Goal: Task Accomplishment & Management: Manage account settings

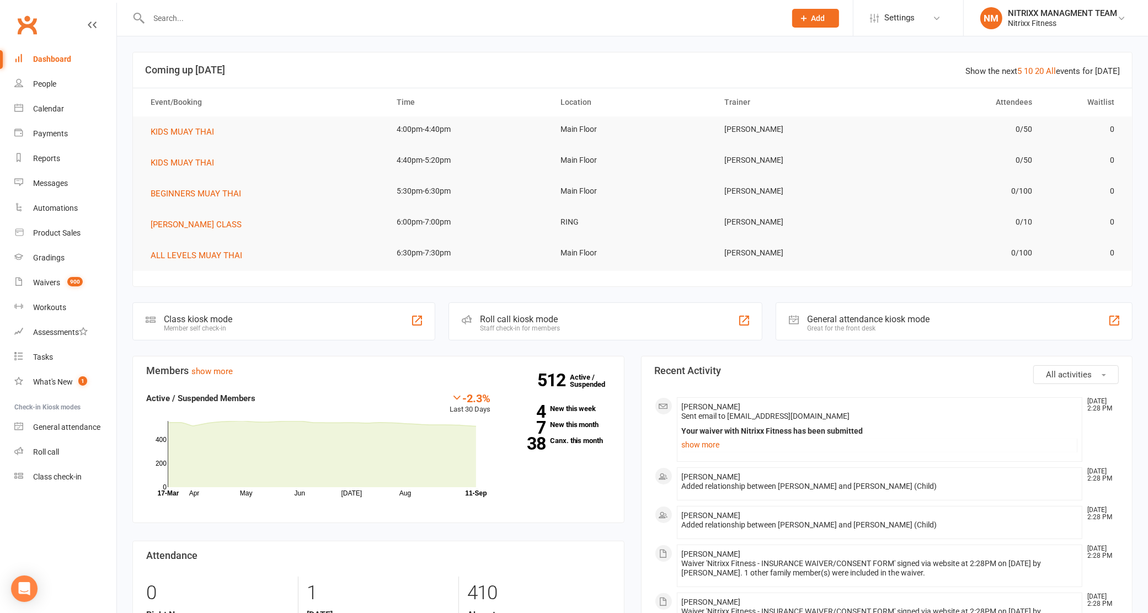
click at [271, 19] on input "text" at bounding box center [462, 17] width 633 height 15
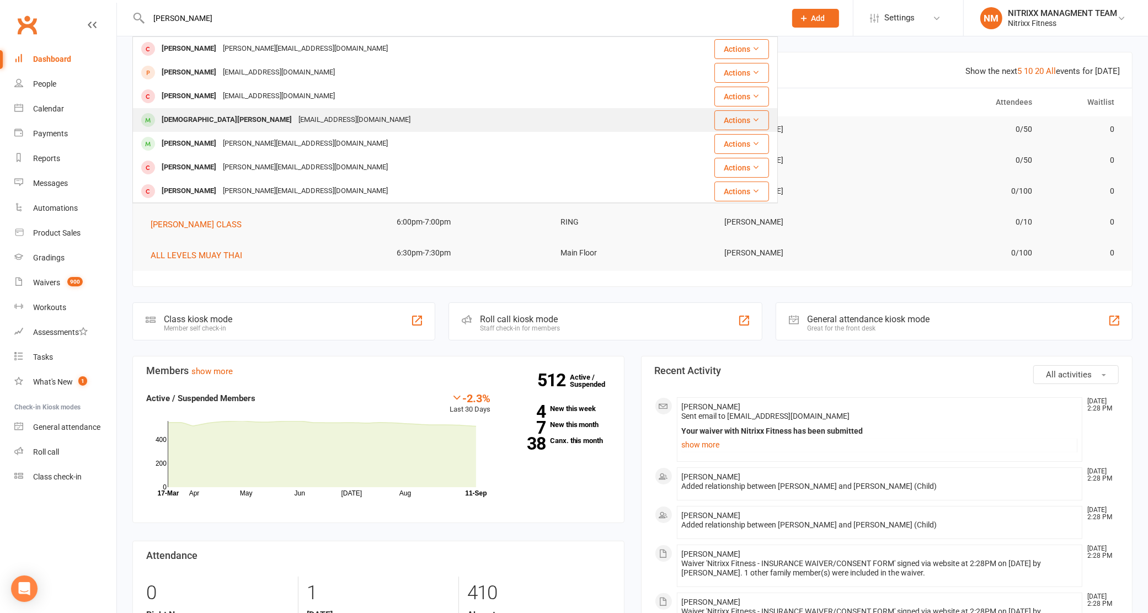
type input "monica"
click at [295, 114] on div "monicasaba@outlook.com" at bounding box center [354, 120] width 119 height 16
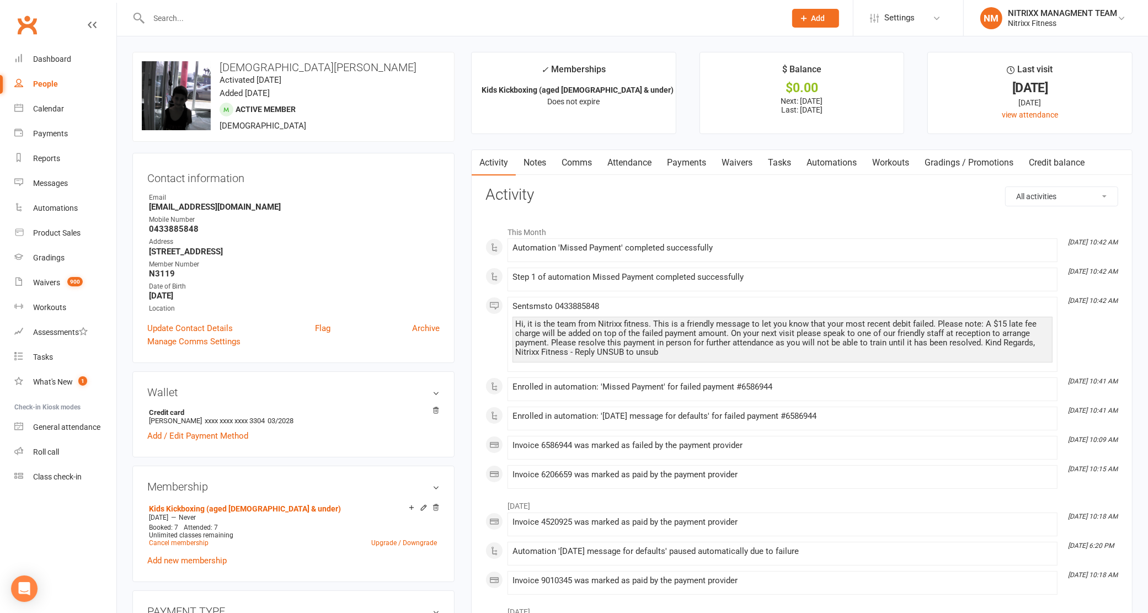
click at [696, 160] on link "Payments" at bounding box center [686, 162] width 55 height 25
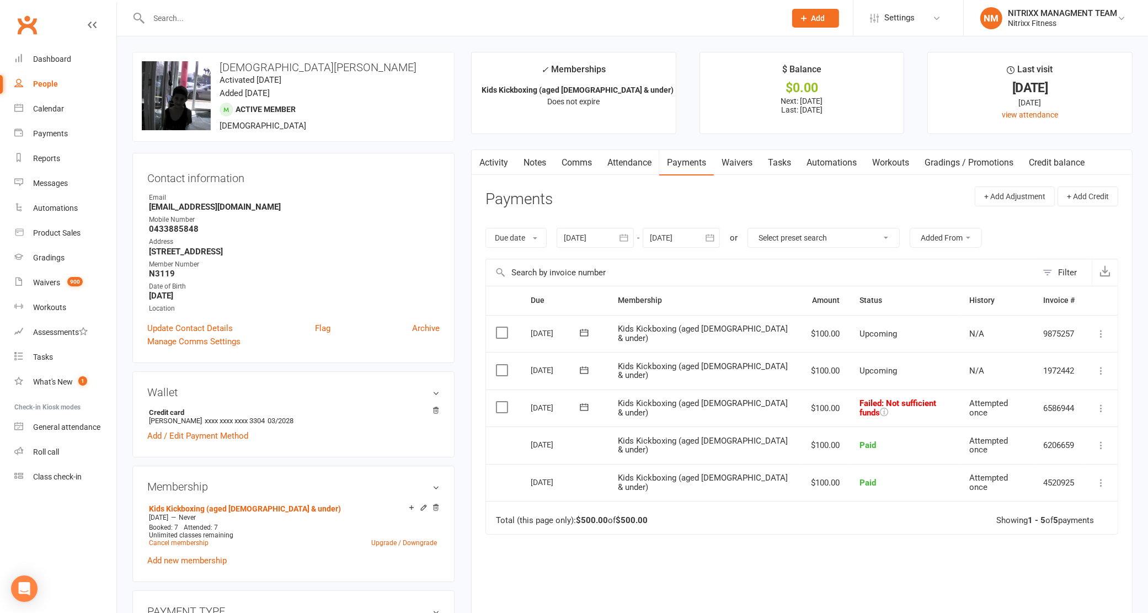
click at [1095, 411] on icon at bounding box center [1100, 408] width 11 height 11
click at [585, 411] on icon at bounding box center [583, 406] width 11 height 11
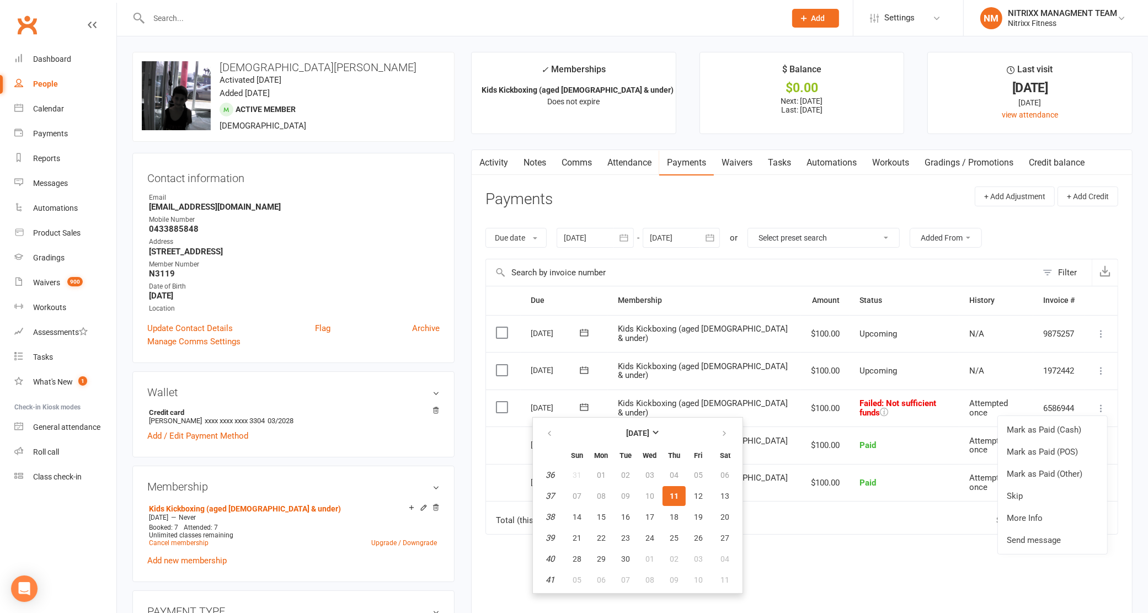
click at [676, 492] on button "11" at bounding box center [673, 496] width 23 height 20
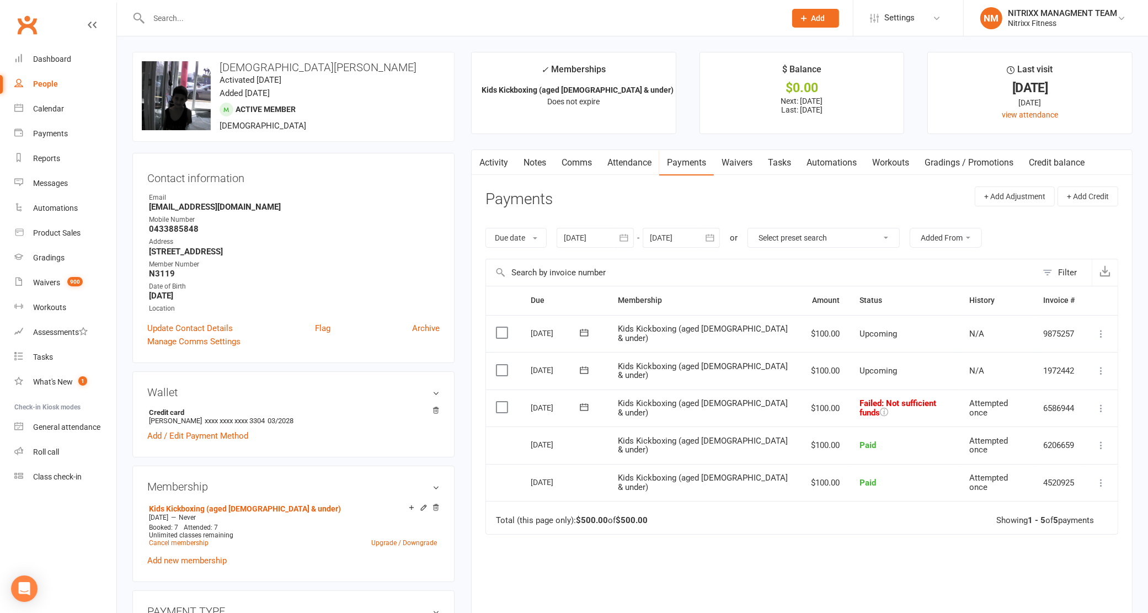
click at [585, 410] on icon at bounding box center [583, 406] width 11 height 11
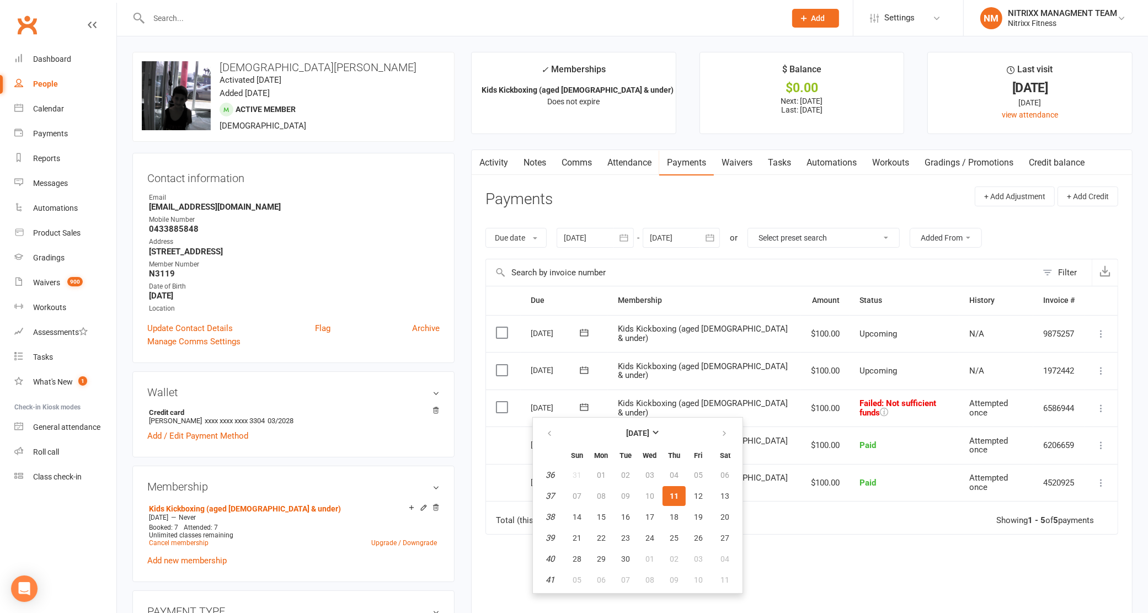
click at [1104, 414] on icon at bounding box center [1100, 408] width 11 height 11
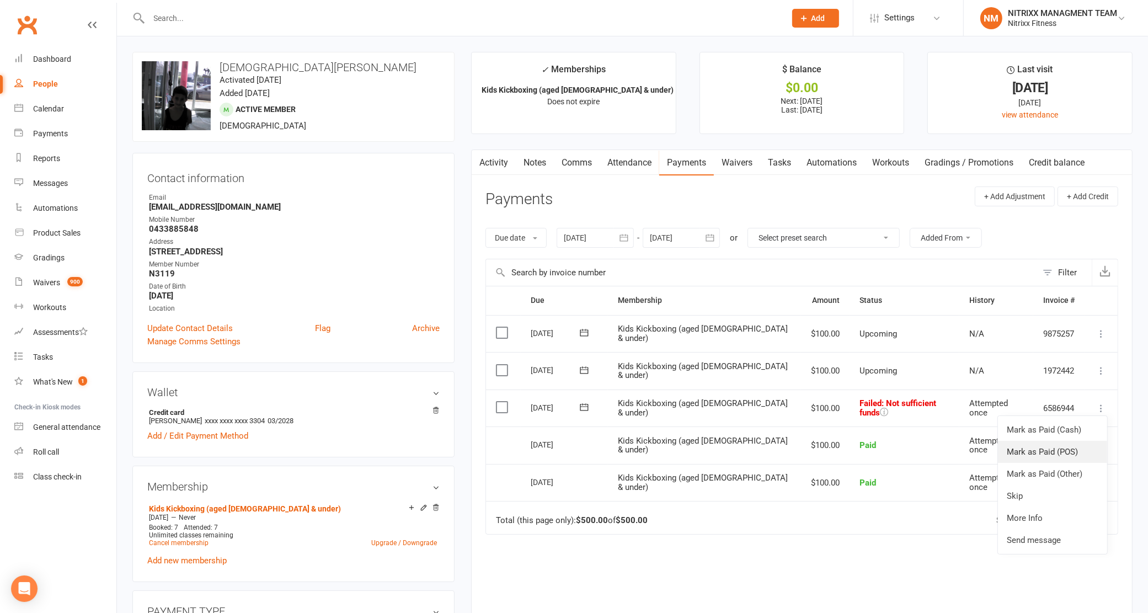
click at [1057, 454] on link "Mark as Paid (POS)" at bounding box center [1052, 452] width 109 height 22
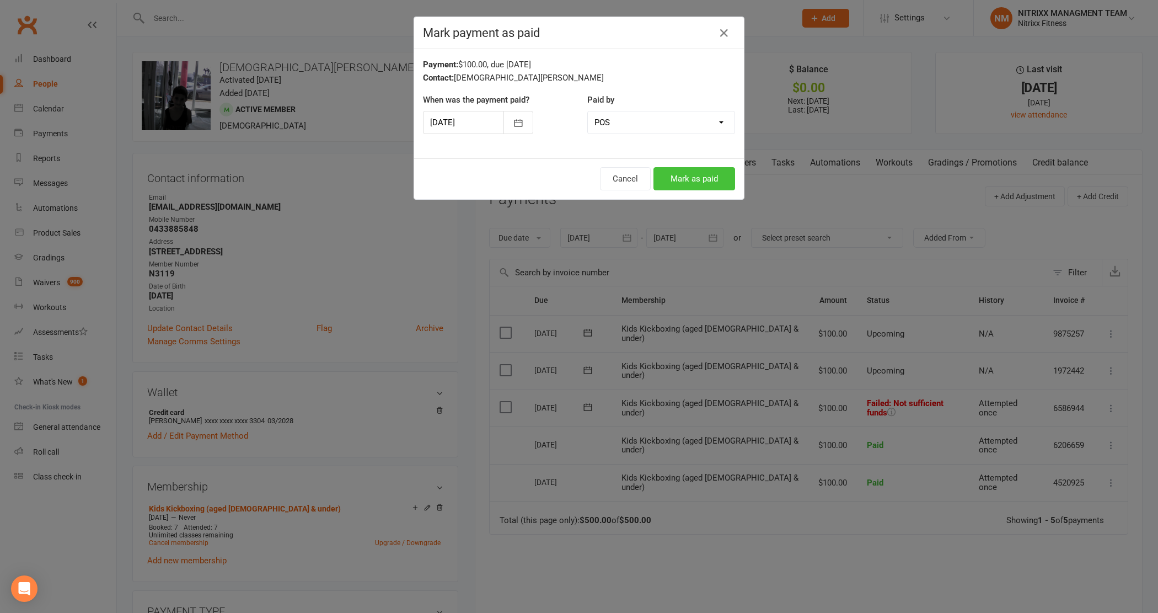
click at [722, 184] on button "Mark as paid" at bounding box center [694, 178] width 82 height 23
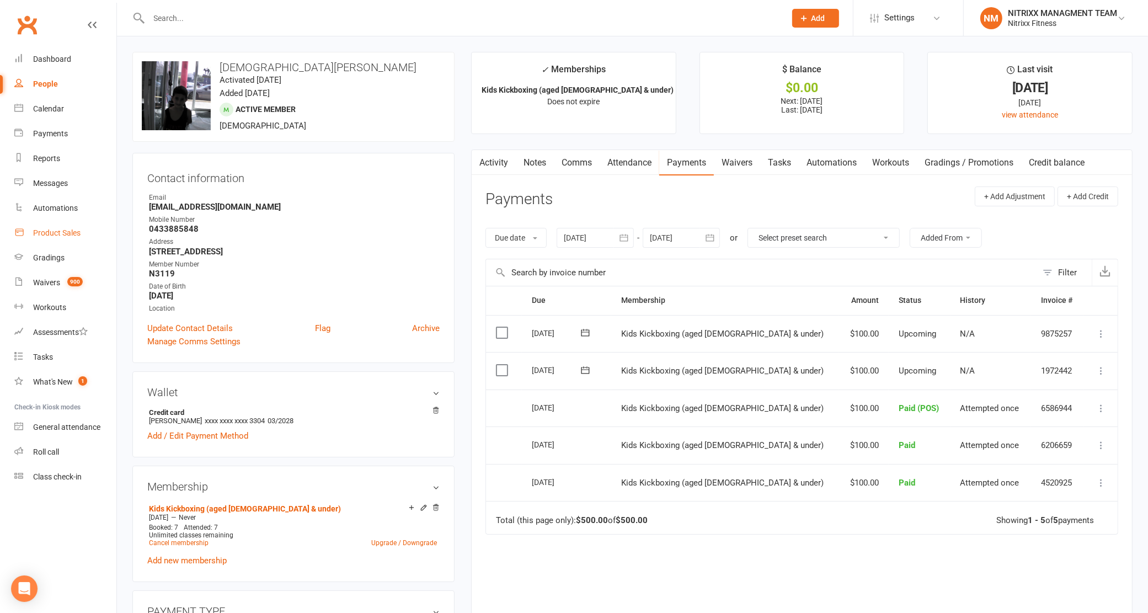
click at [76, 238] on link "Product Sales" at bounding box center [65, 233] width 102 height 25
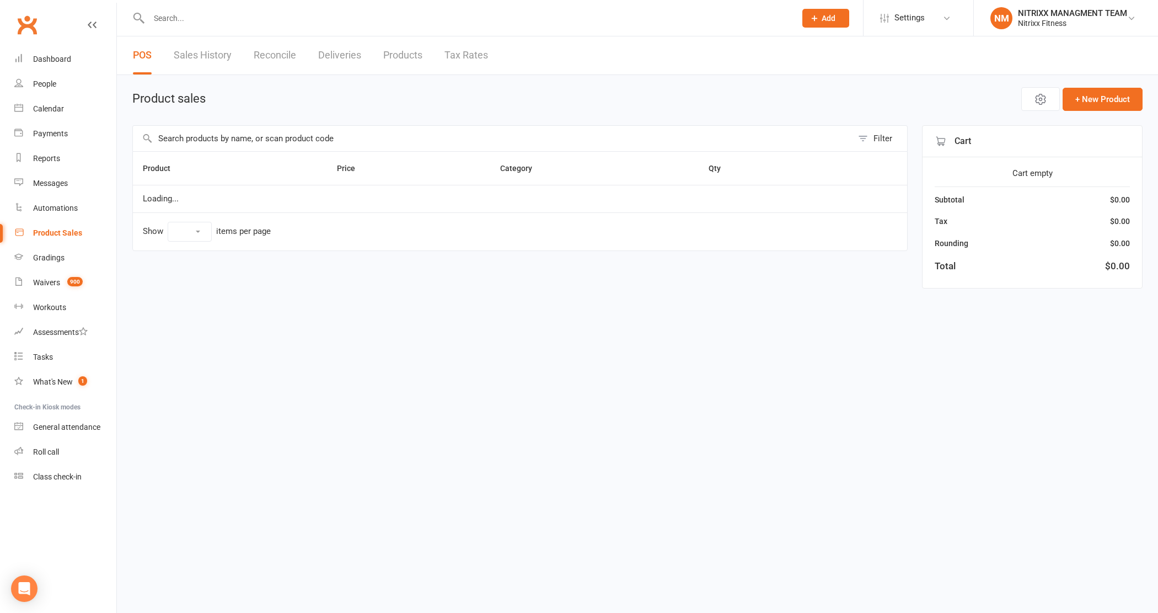
select select "100"
click at [192, 141] on input "text" at bounding box center [493, 138] width 720 height 25
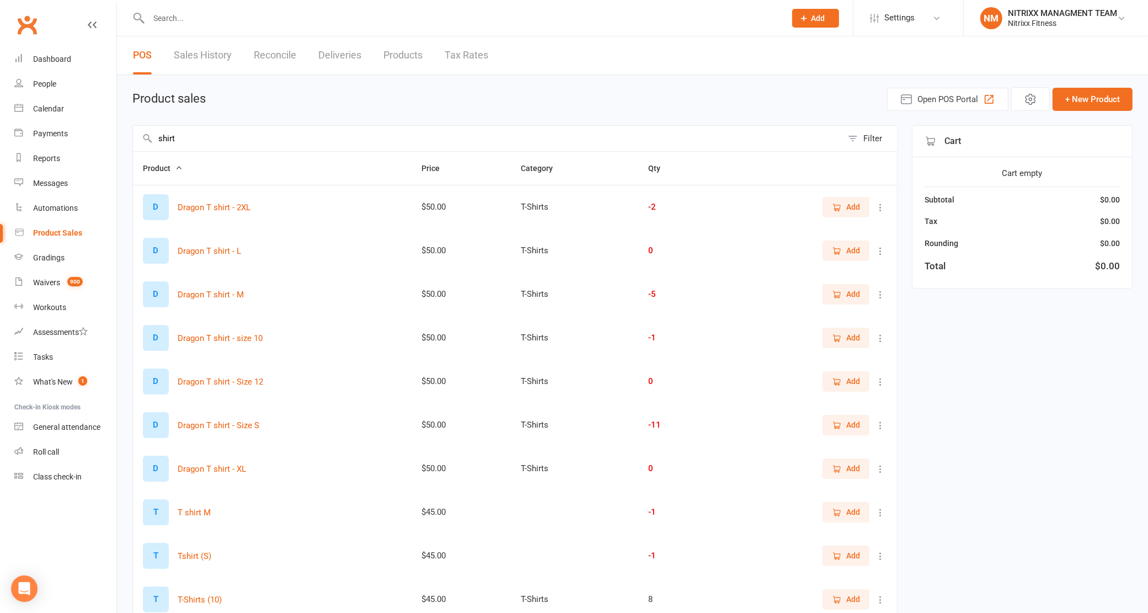
type input "shirt"
click at [837, 251] on icon "button" at bounding box center [837, 251] width 10 height 10
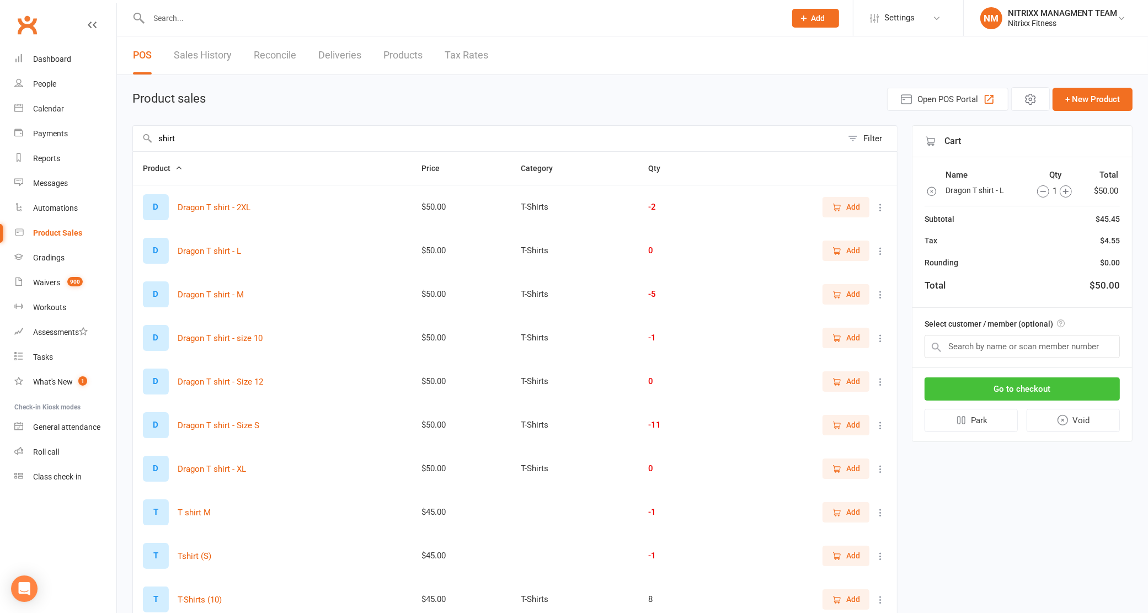
click at [1021, 382] on button "Go to checkout" at bounding box center [1021, 388] width 195 height 23
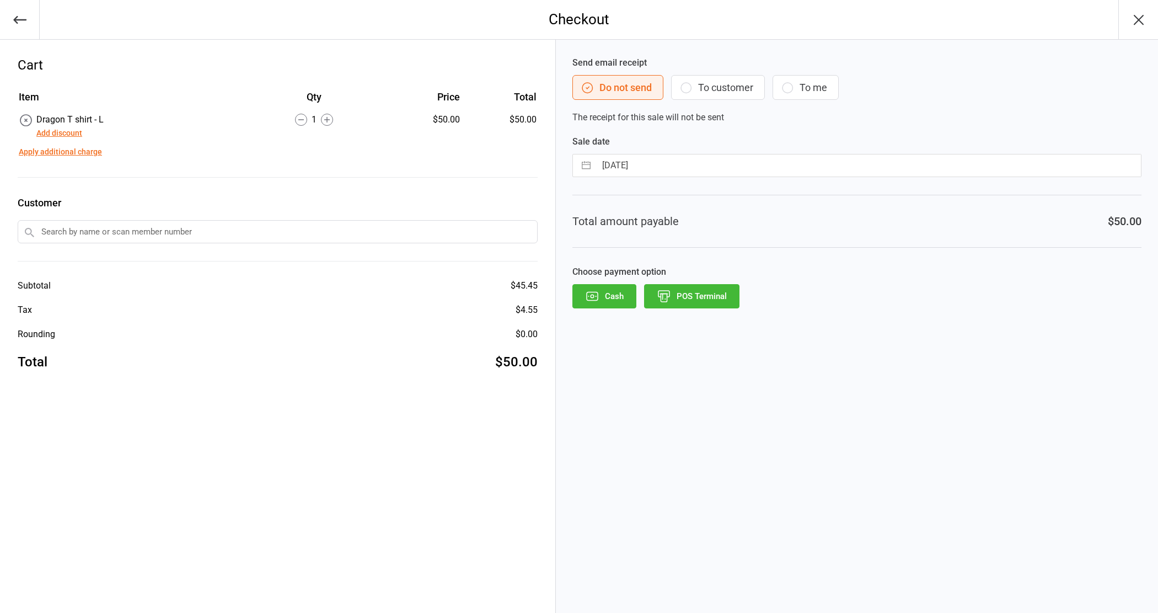
click at [718, 295] on button "POS Terminal" at bounding box center [691, 296] width 95 height 24
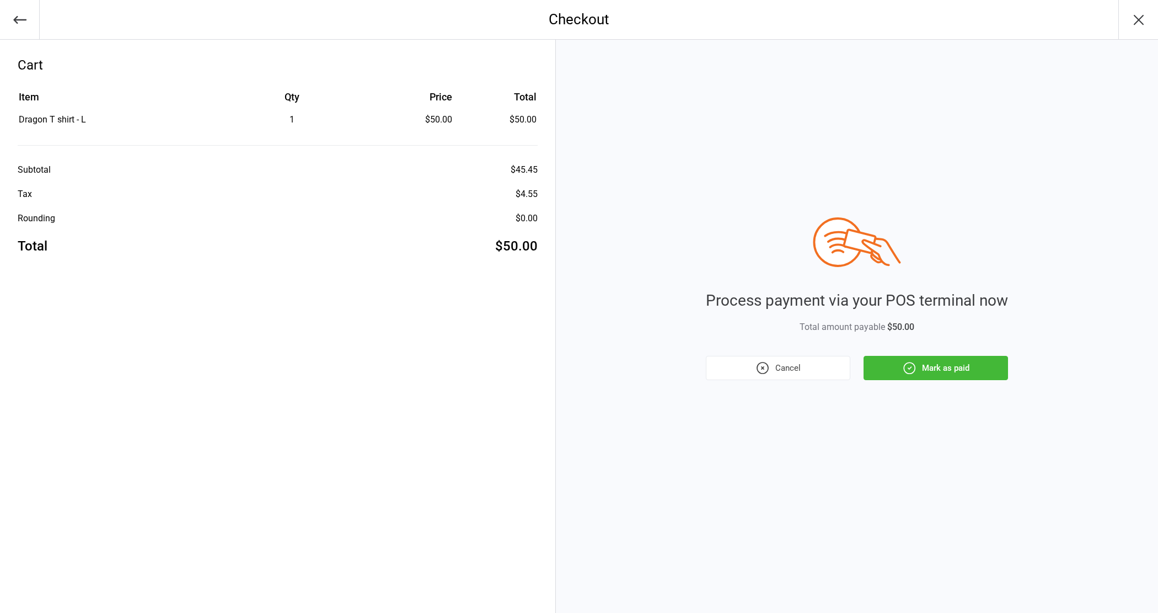
click at [988, 360] on button "Mark as paid" at bounding box center [936, 368] width 144 height 24
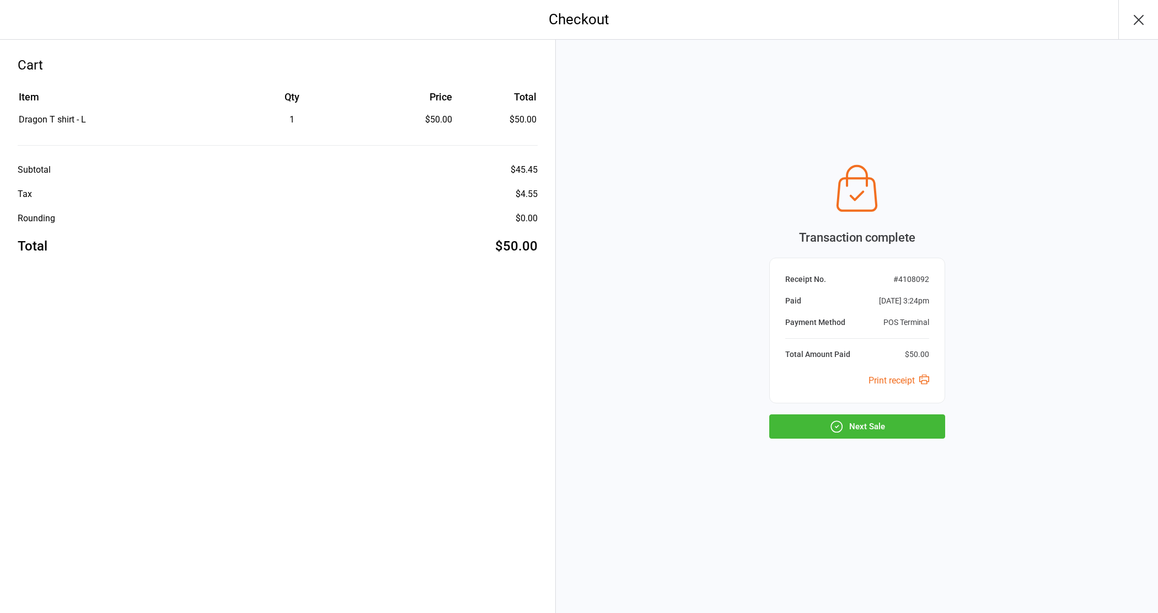
click at [834, 422] on icon "button" at bounding box center [836, 426] width 14 height 14
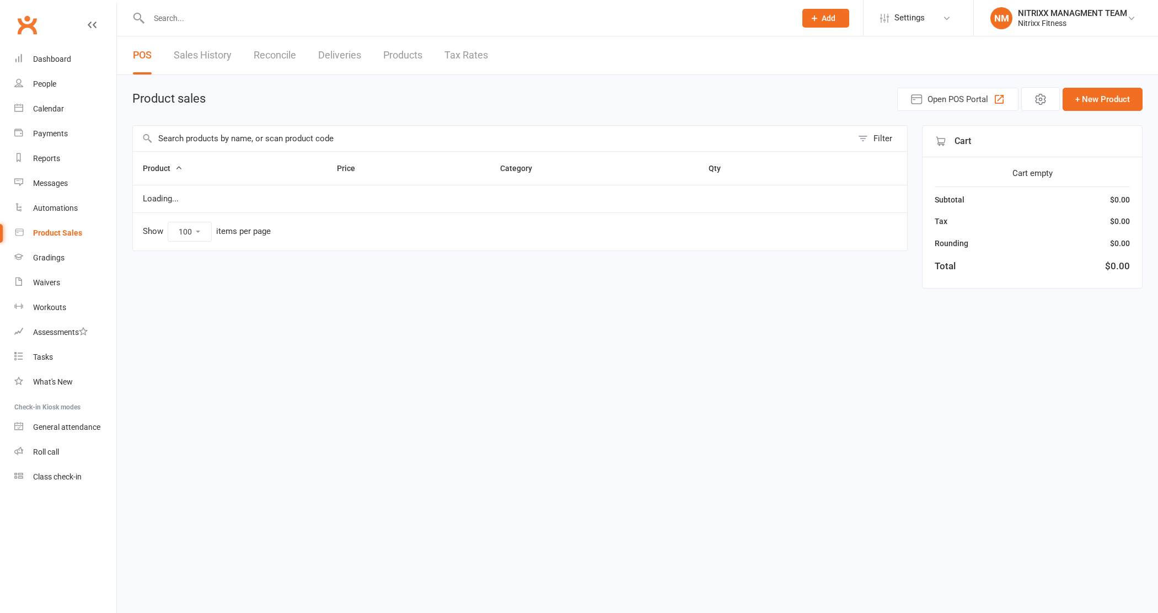
select select "100"
click at [285, 143] on input "text" at bounding box center [493, 138] width 720 height 25
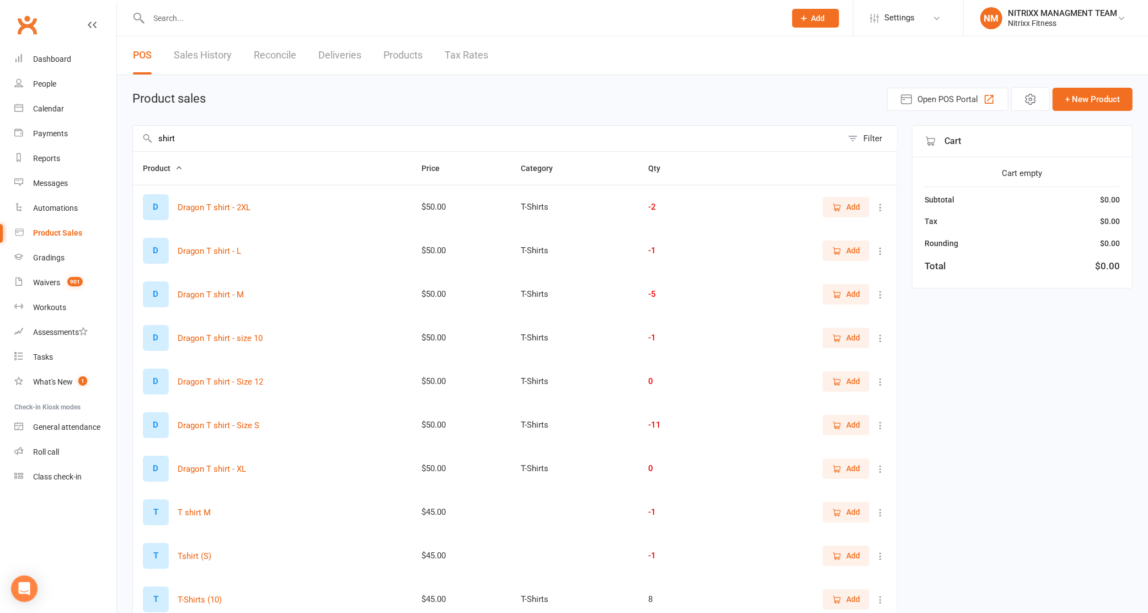
scroll to position [69, 0]
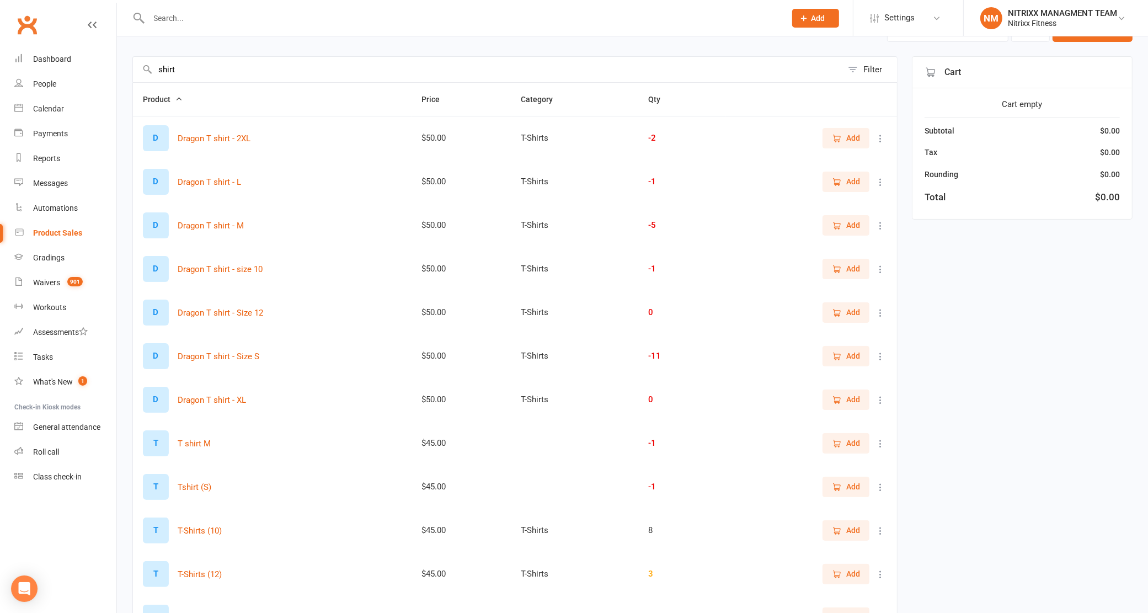
type input "shirt"
click at [843, 399] on span "Add" at bounding box center [846, 399] width 28 height 12
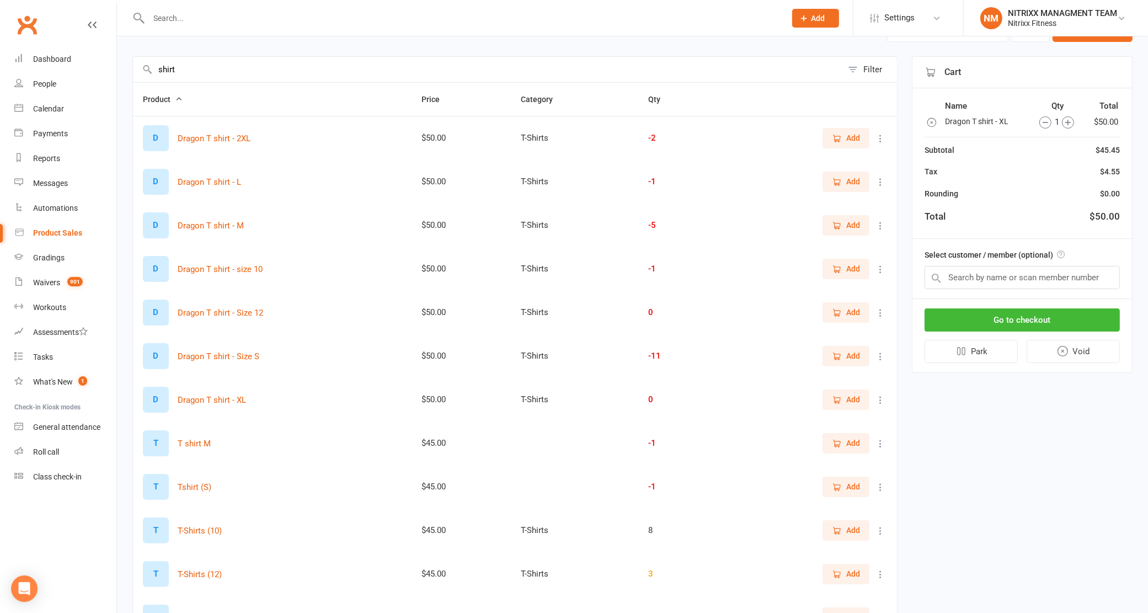
click at [842, 227] on span "Add" at bounding box center [846, 225] width 28 height 12
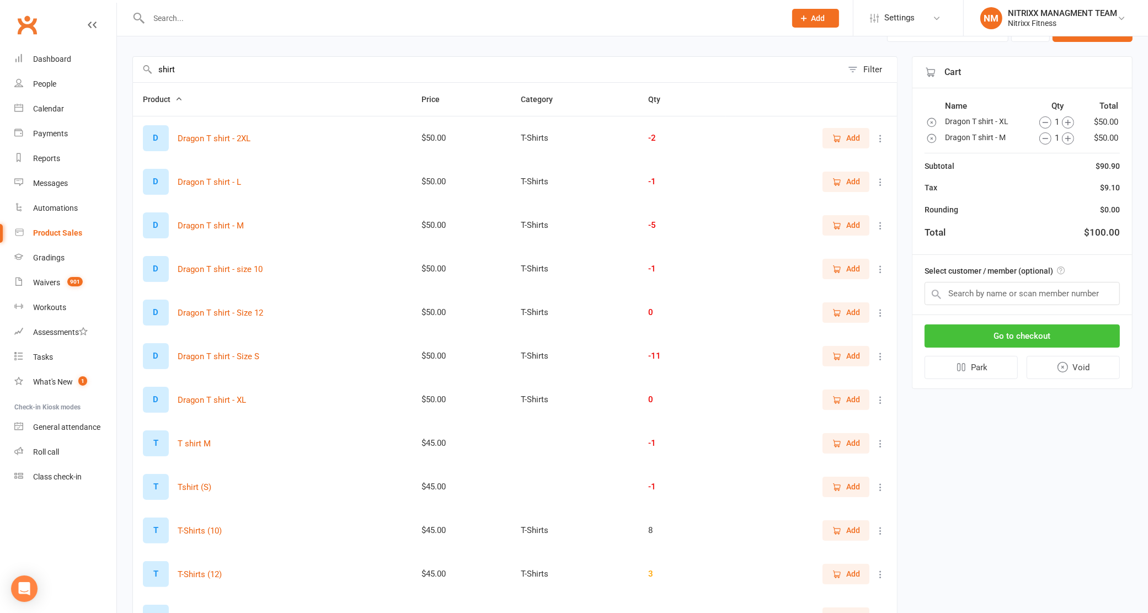
click at [952, 339] on button "Go to checkout" at bounding box center [1021, 335] width 195 height 23
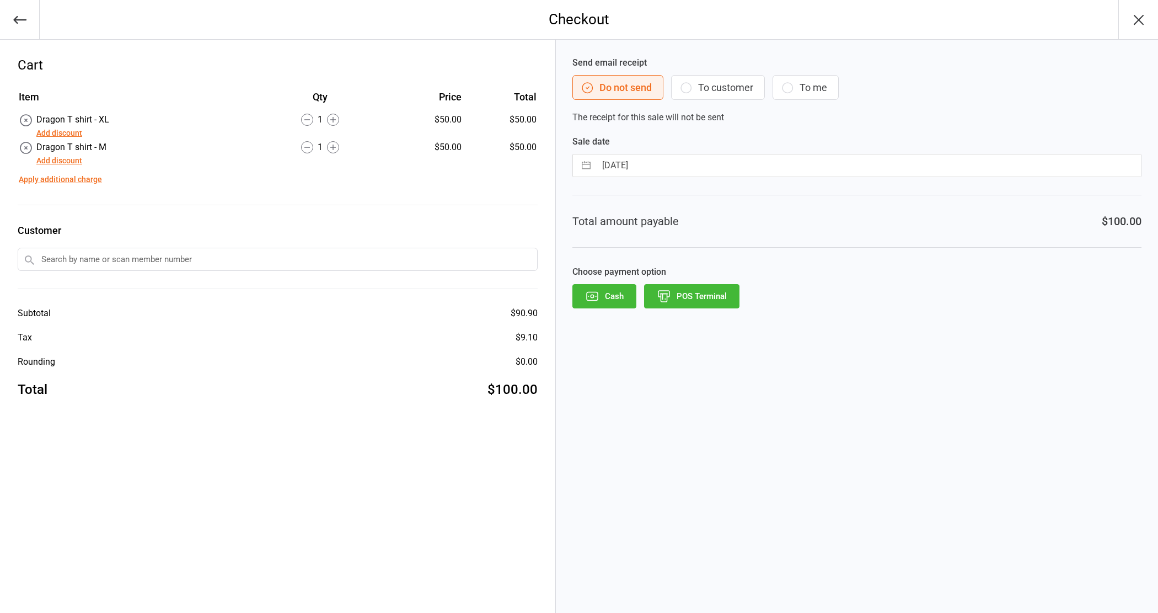
click at [62, 157] on button "Add discount" at bounding box center [59, 161] width 46 height 12
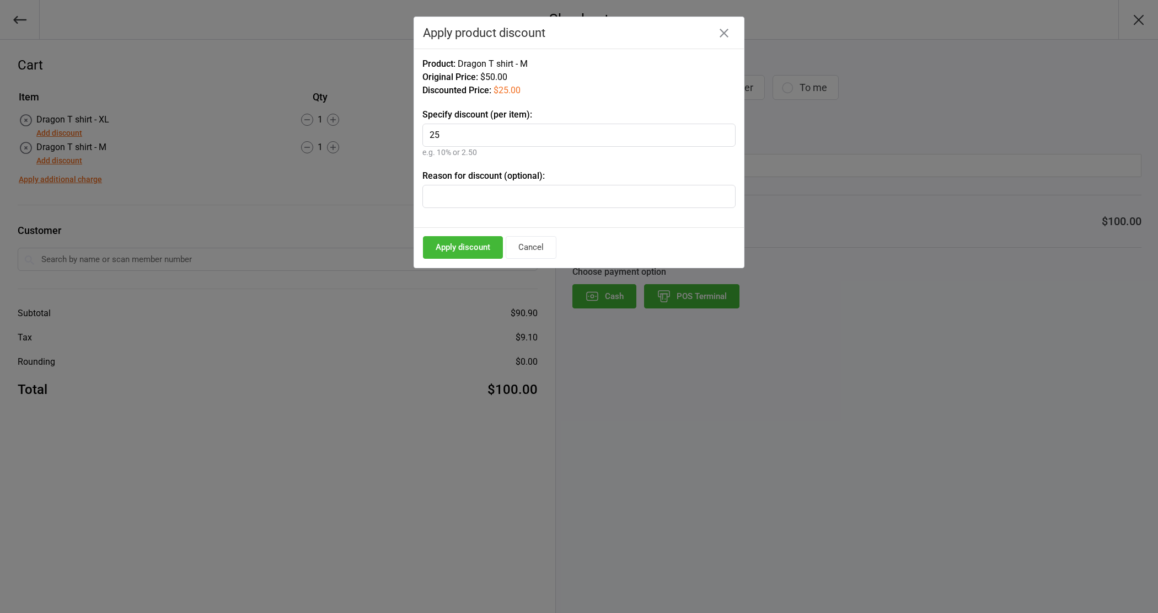
type input "2"
type input "15"
click at [464, 238] on button "Apply discount" at bounding box center [463, 247] width 80 height 23
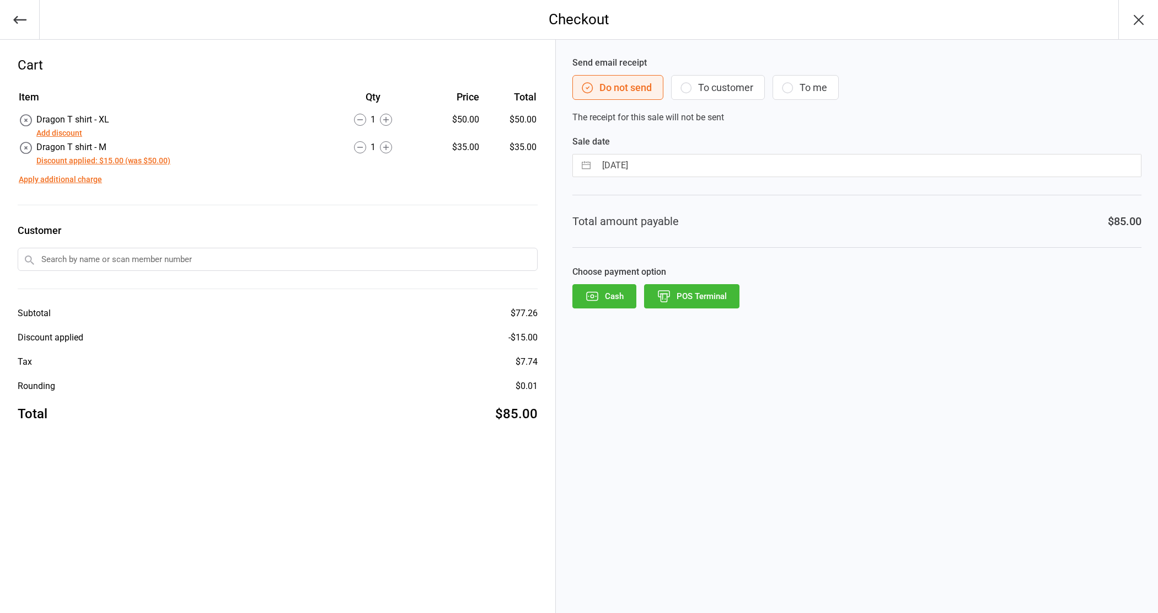
click at [608, 293] on button "Cash" at bounding box center [604, 296] width 64 height 24
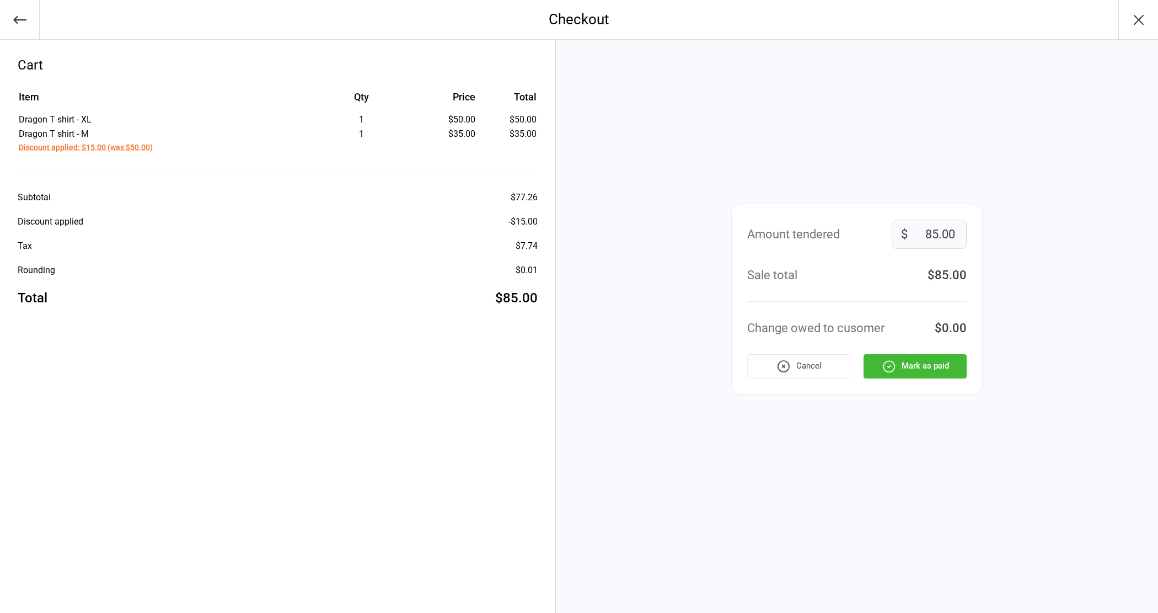
click at [886, 373] on button "Mark as paid" at bounding box center [915, 366] width 103 height 24
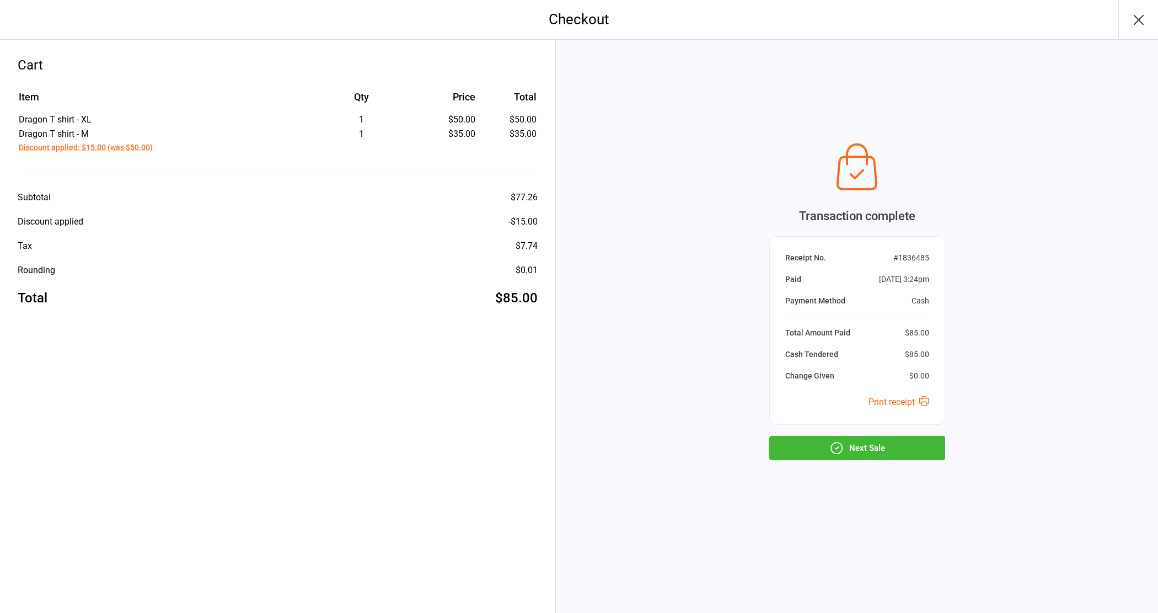
click at [839, 452] on icon "button" at bounding box center [836, 448] width 14 height 14
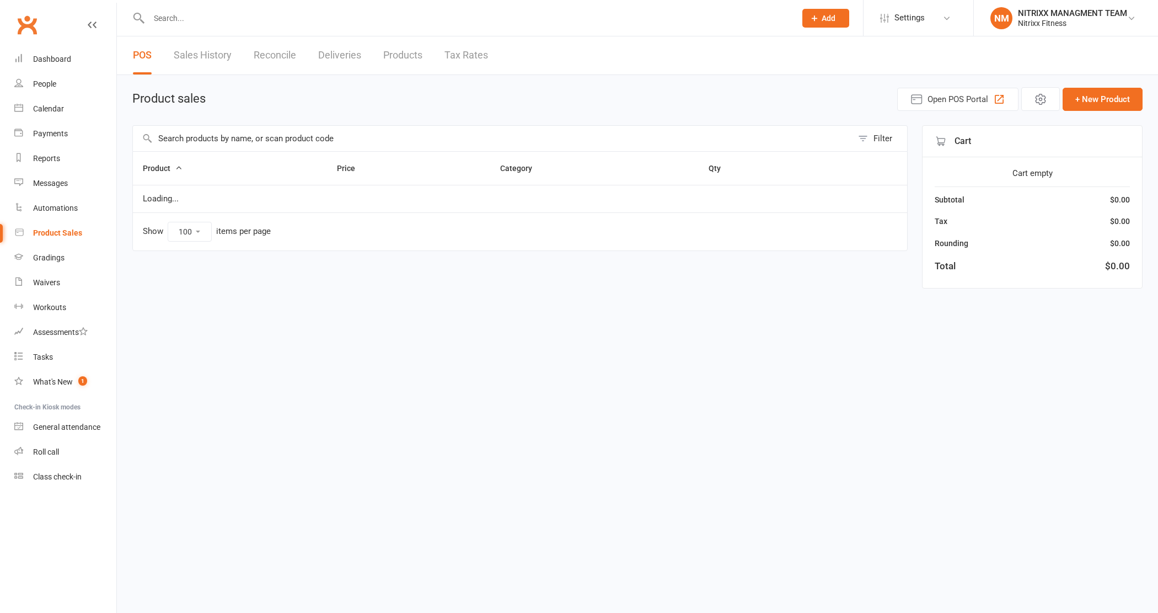
select select "100"
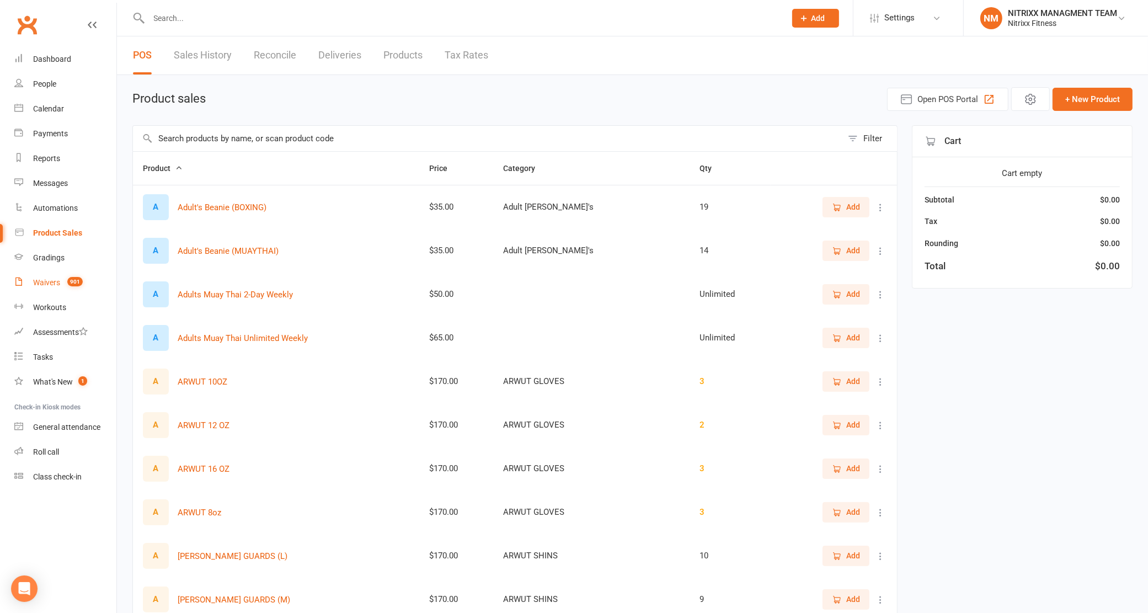
click at [82, 280] on span "901" at bounding box center [74, 281] width 15 height 9
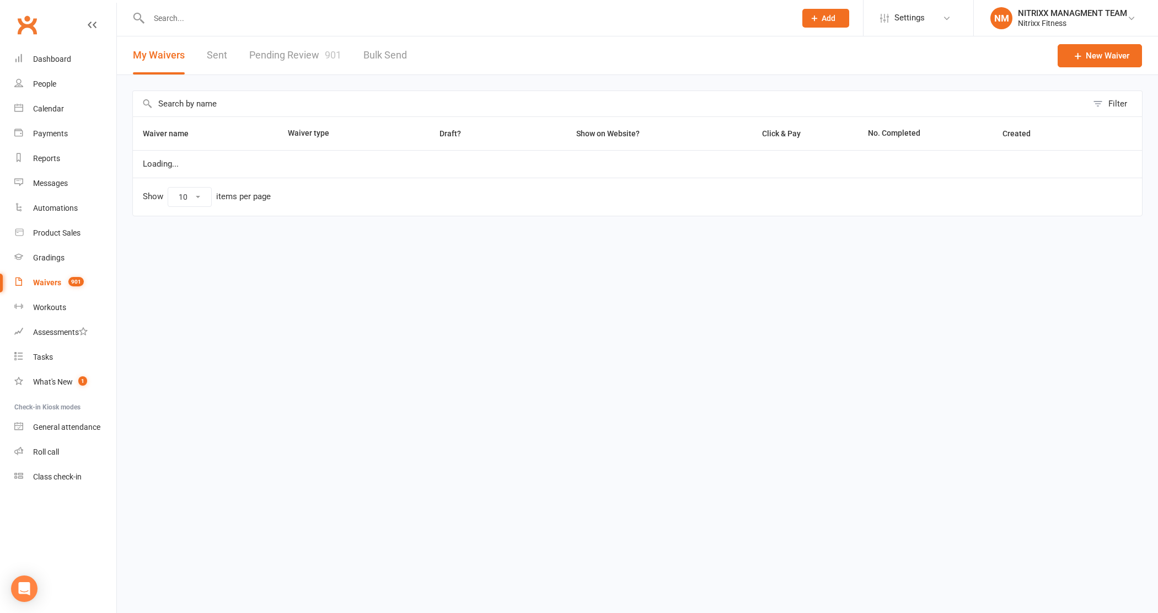
select select "100"
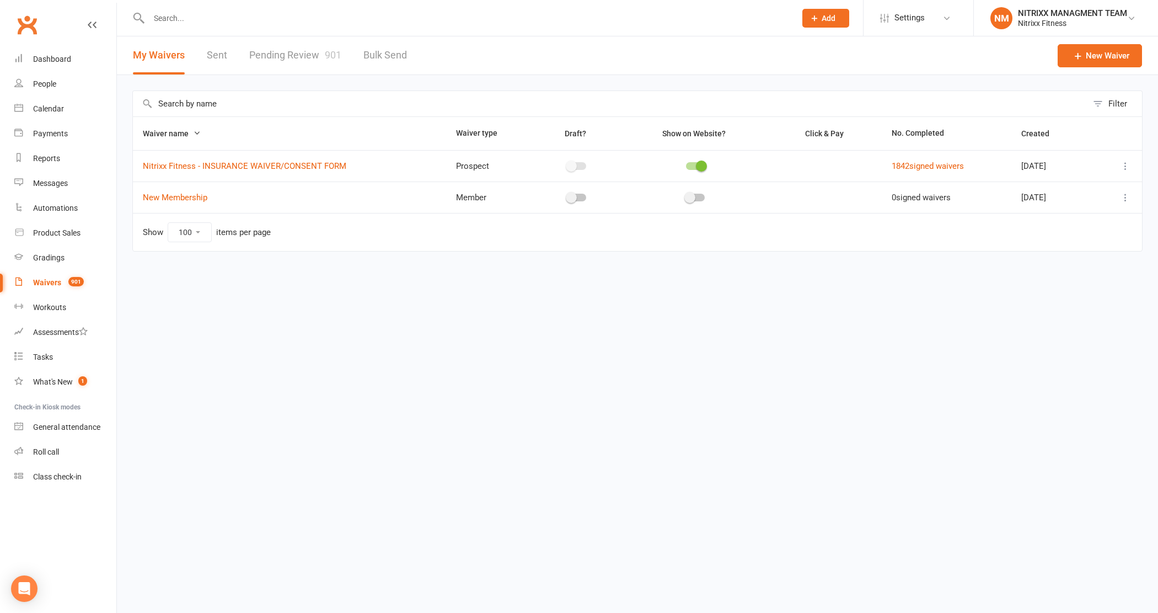
click at [67, 282] on count-badge "901" at bounding box center [73, 282] width 21 height 9
click at [302, 51] on link "Pending Review 901" at bounding box center [295, 55] width 92 height 38
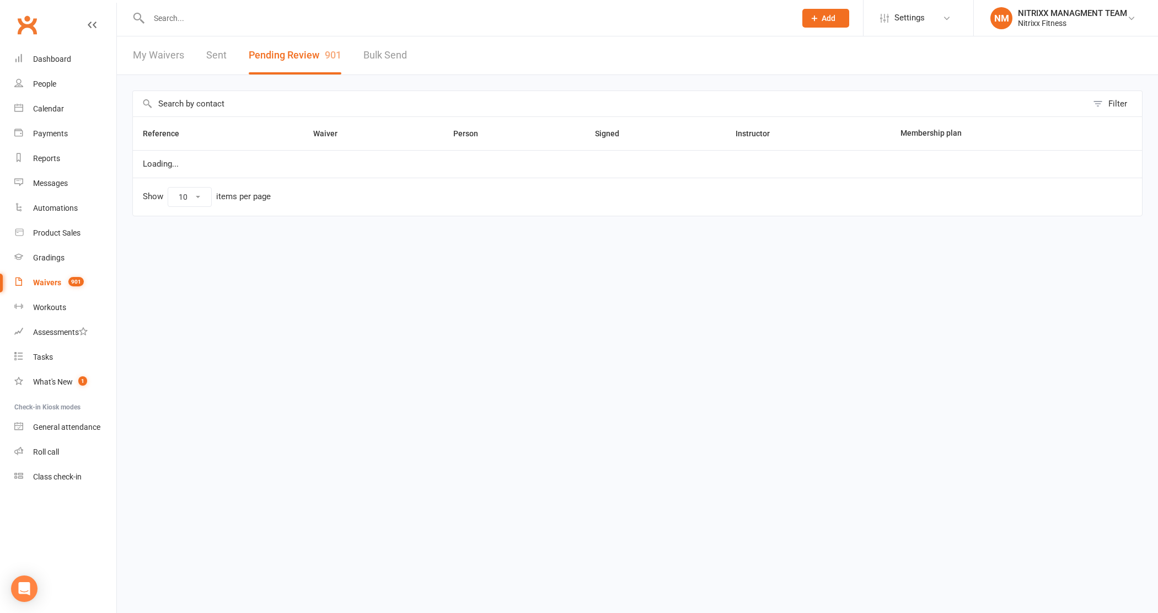
select select "100"
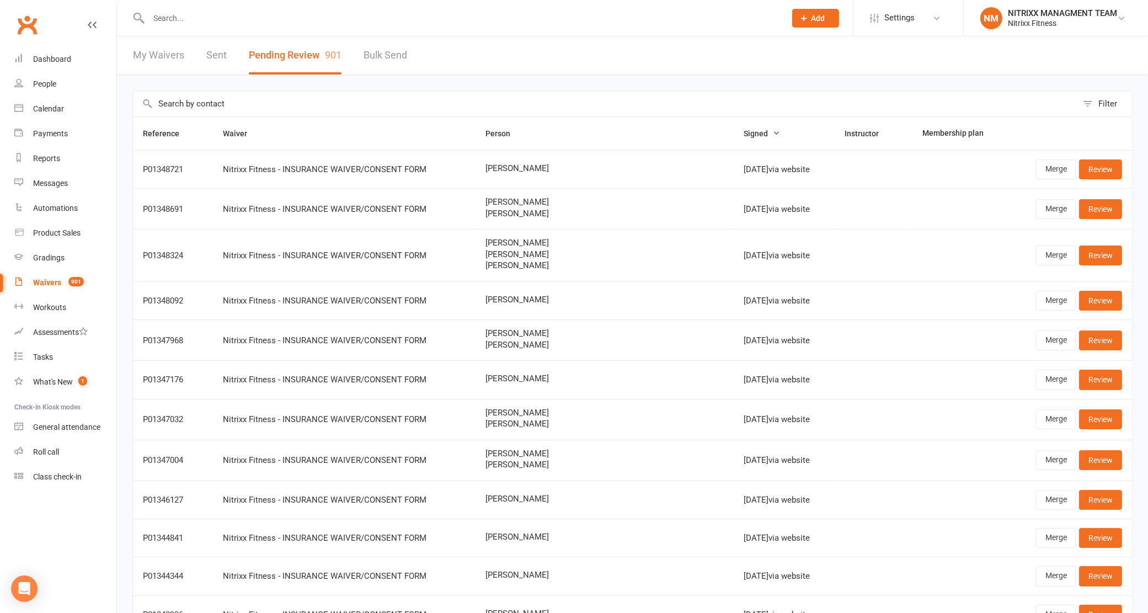
click at [594, 109] on input "text" at bounding box center [605, 103] width 944 height 25
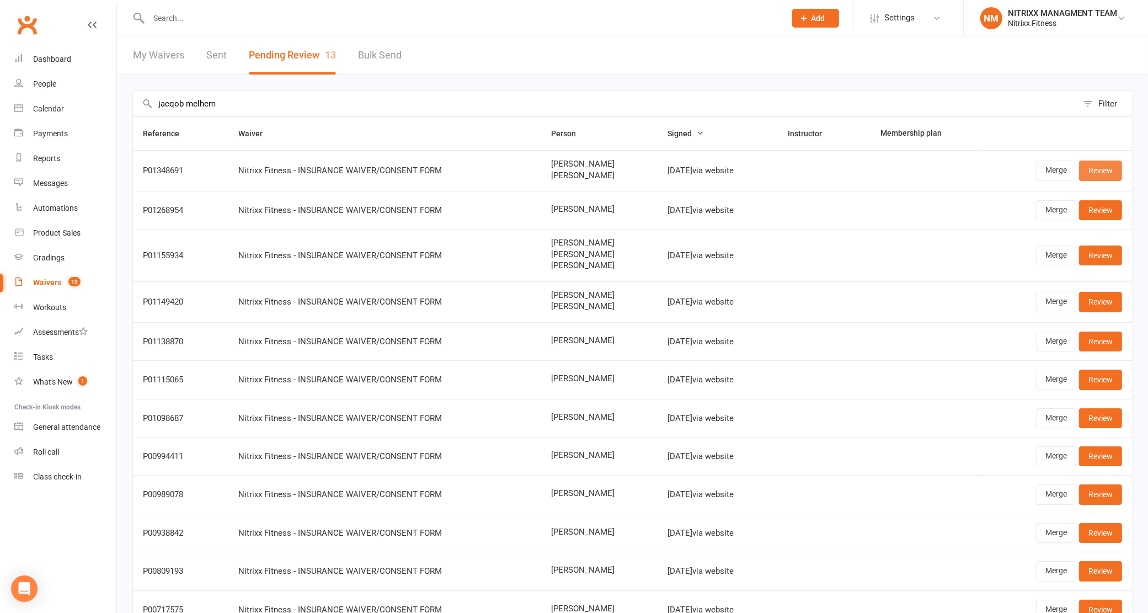
type input "jacqob melhem"
click at [1104, 171] on link "Review" at bounding box center [1100, 170] width 43 height 20
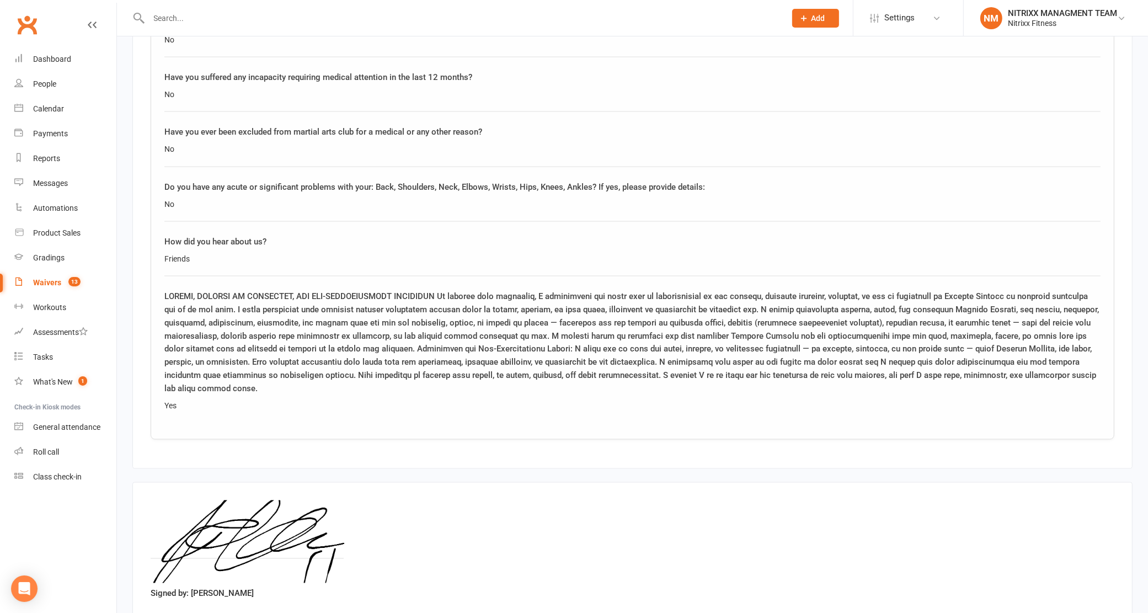
scroll to position [2016, 0]
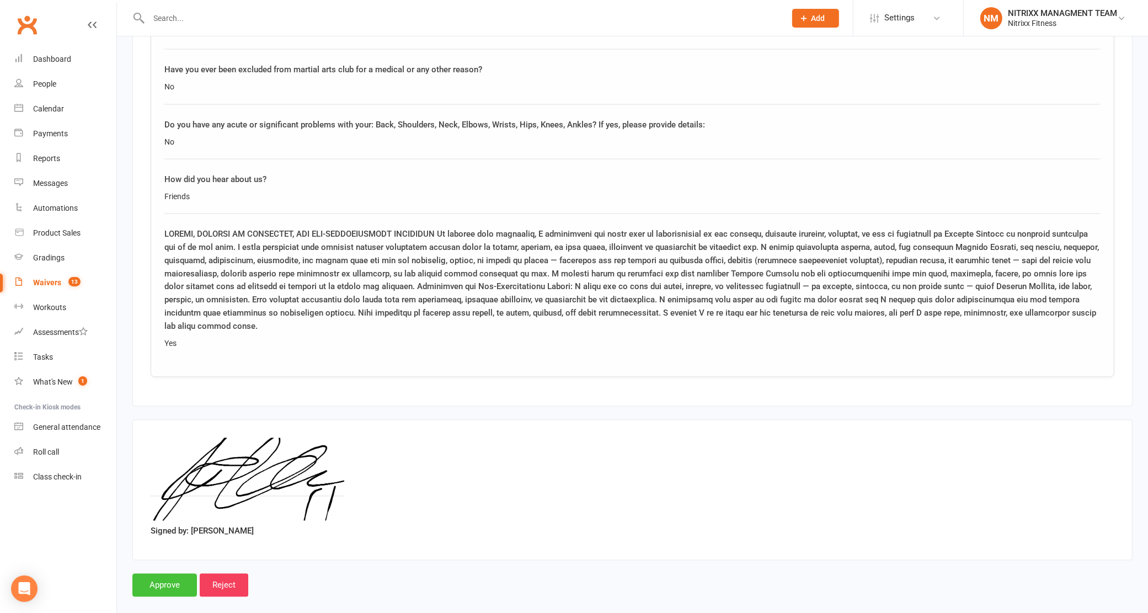
click at [154, 574] on input "Approve" at bounding box center [164, 585] width 65 height 23
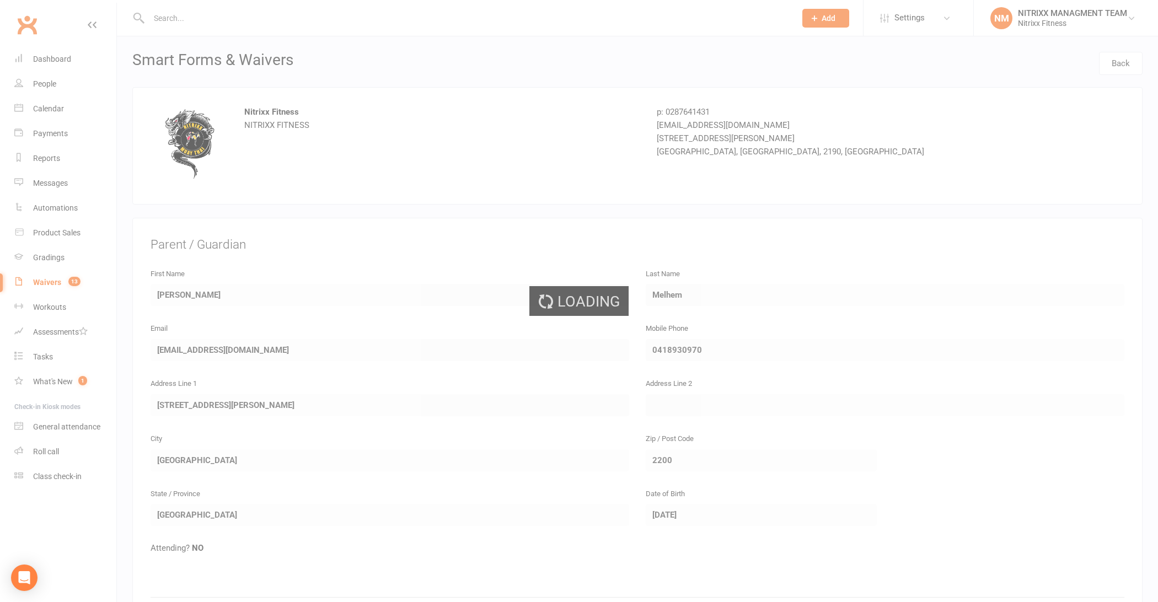
select select "100"
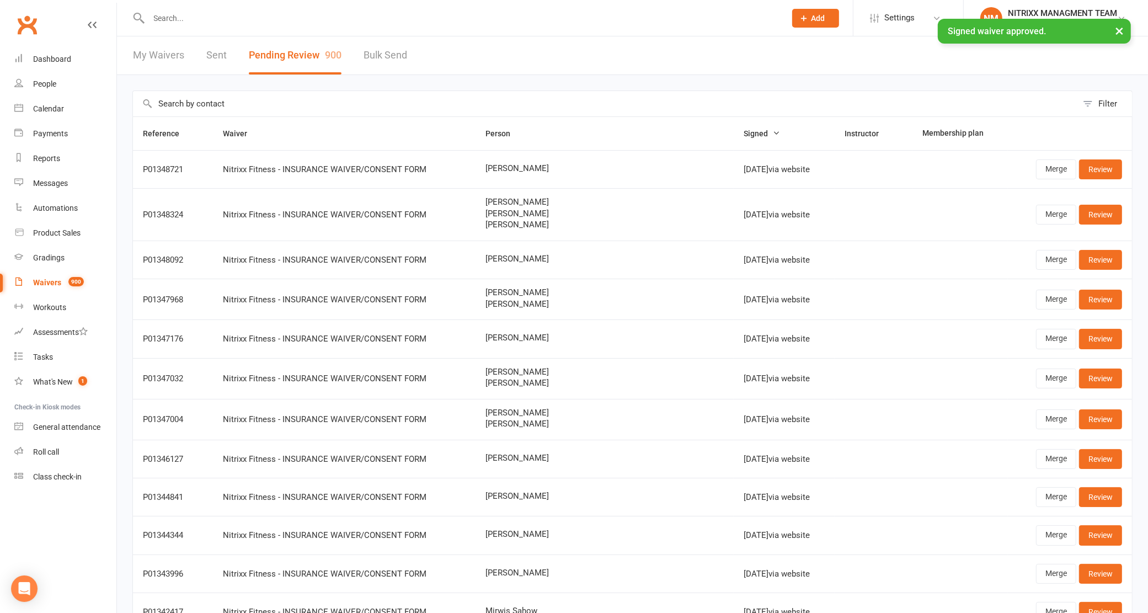
click at [266, 10] on input "text" at bounding box center [462, 17] width 633 height 15
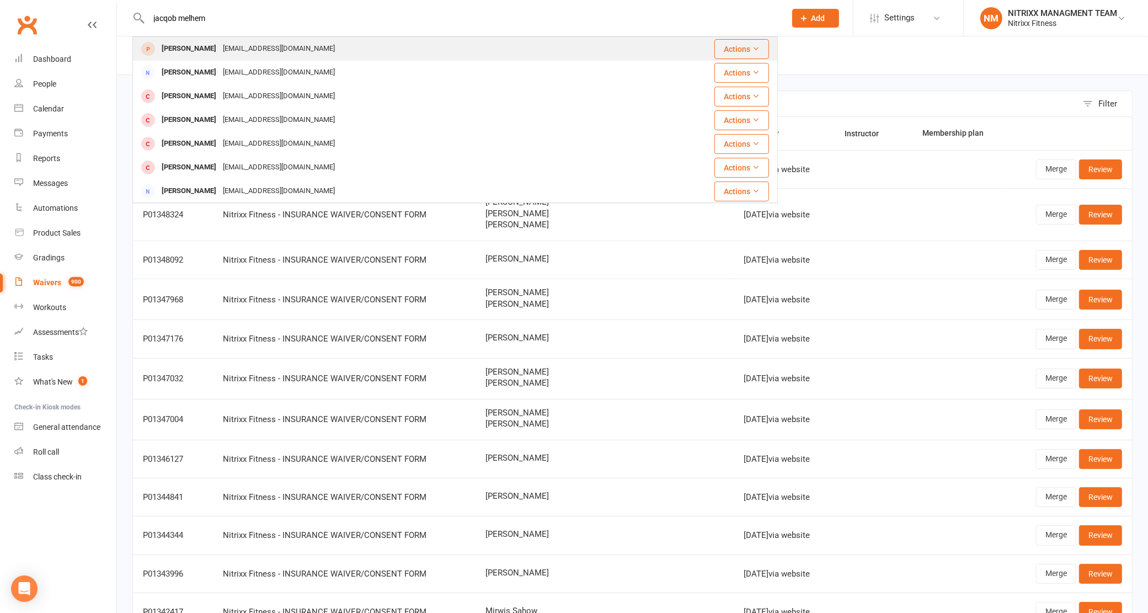
type input "jacqob melhem"
click at [266, 50] on div "melhemj81@gmail.com" at bounding box center [278, 49] width 119 height 16
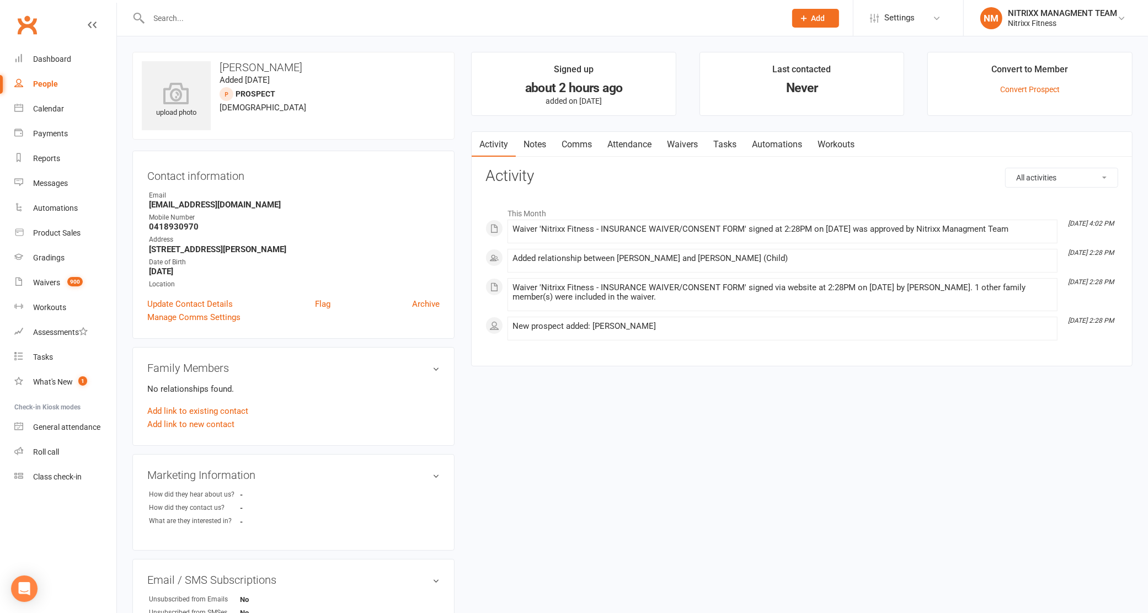
click at [156, 439] on div "Family Members No relationships found. Add link to existing contact Add link to…" at bounding box center [293, 396] width 322 height 99
click at [1046, 77] on div "Convert to Member" at bounding box center [1030, 72] width 77 height 20
click at [1046, 78] on div "Convert to Member" at bounding box center [1030, 72] width 77 height 20
click at [1021, 98] on li "Convert to Member Convert Prospect" at bounding box center [1029, 84] width 205 height 64
click at [1024, 94] on link "Convert Prospect" at bounding box center [1030, 89] width 60 height 9
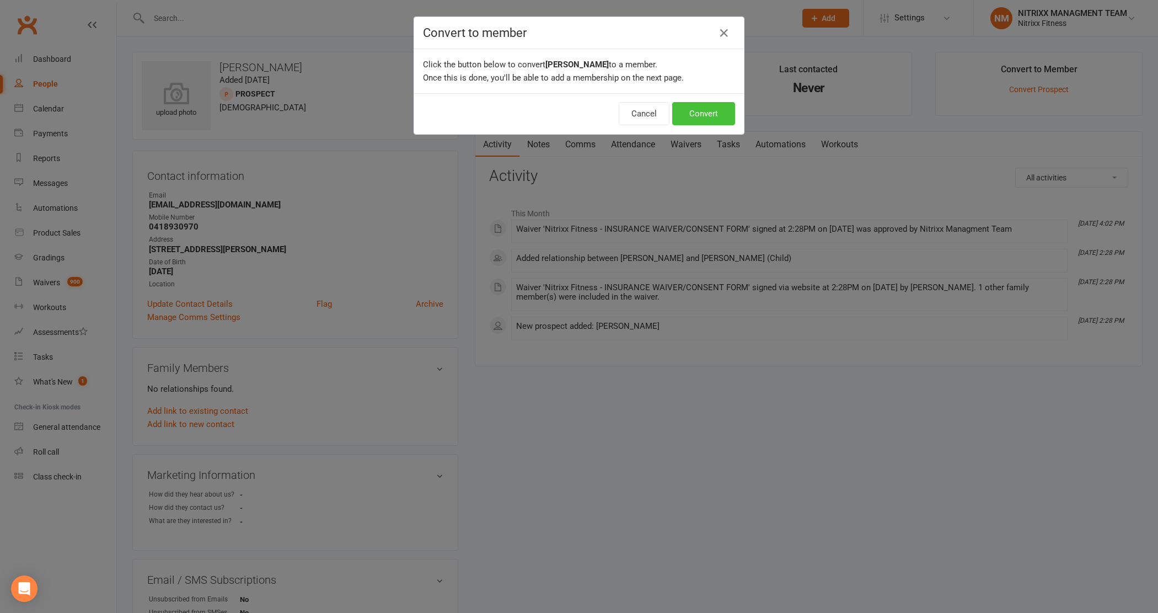
click at [715, 113] on button "Convert" at bounding box center [703, 113] width 63 height 23
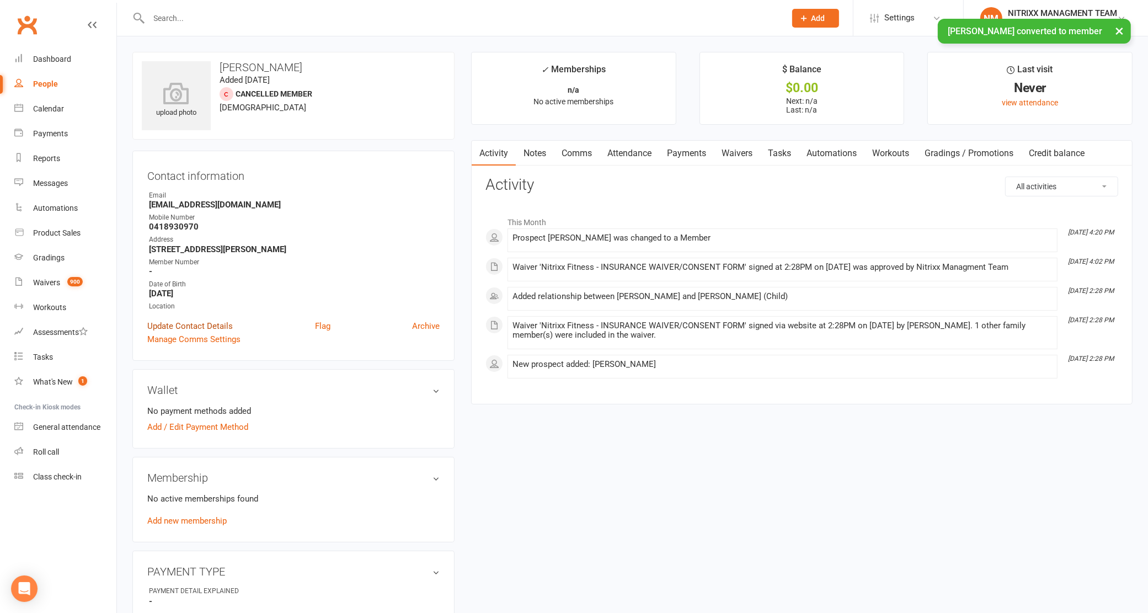
click at [197, 323] on link "Update Contact Details" at bounding box center [189, 325] width 85 height 13
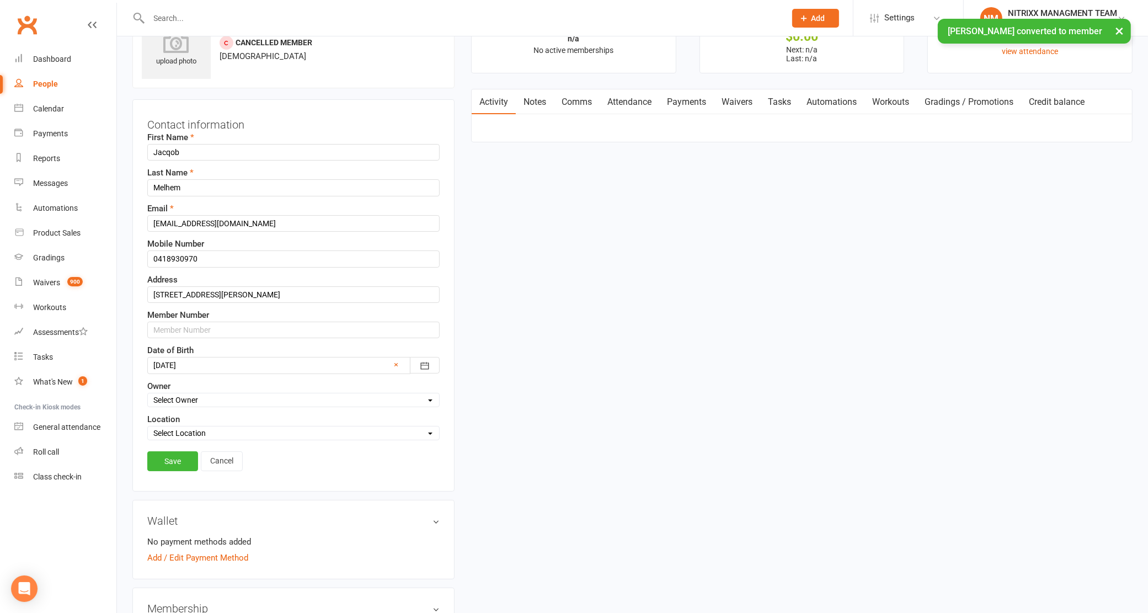
click at [205, 320] on label "Member Number" at bounding box center [178, 314] width 62 height 13
click at [200, 329] on input "text" at bounding box center [293, 330] width 292 height 17
type input "N3380"
click at [168, 464] on link "Save" at bounding box center [172, 461] width 51 height 20
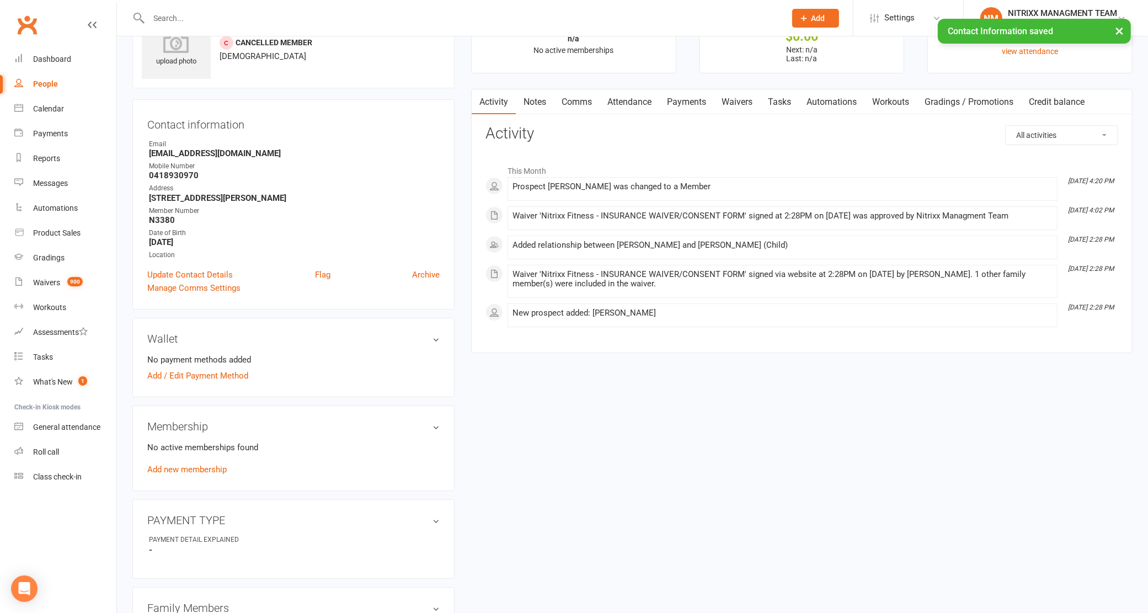
scroll to position [120, 0]
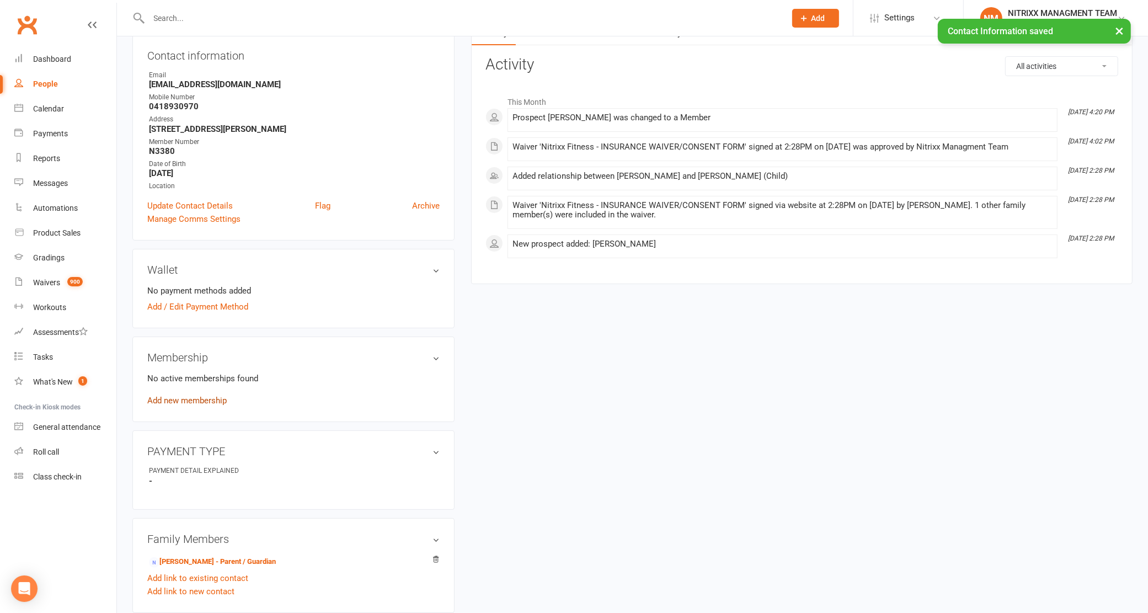
click at [196, 401] on link "Add new membership" at bounding box center [186, 400] width 79 height 10
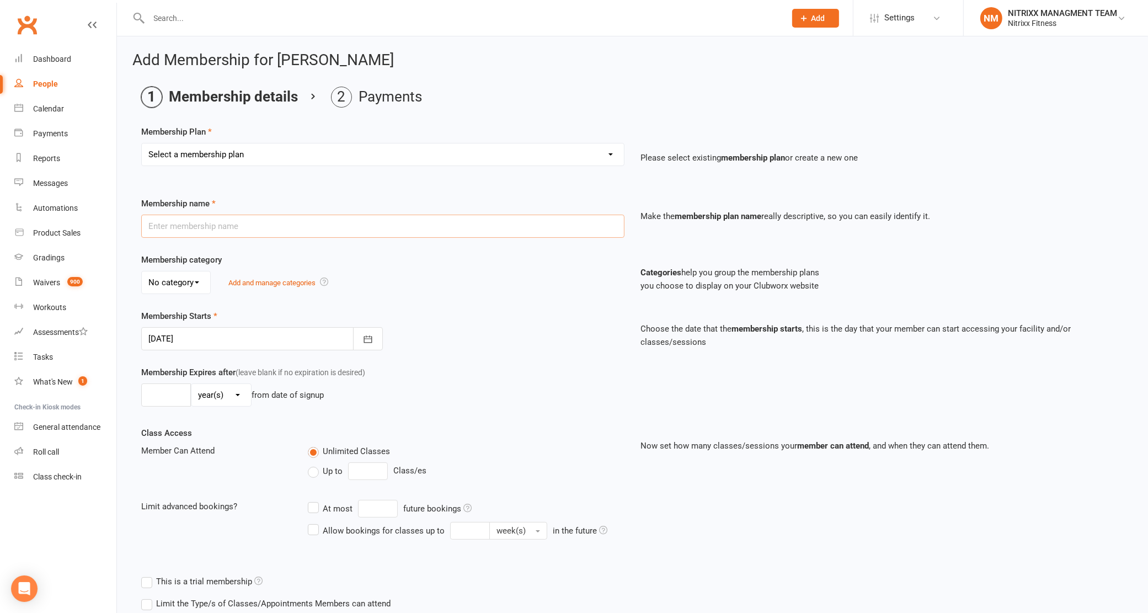
click at [281, 237] on input "text" at bounding box center [382, 226] width 483 height 23
type input "ADULTS KICKBOXING UNLIMITED"
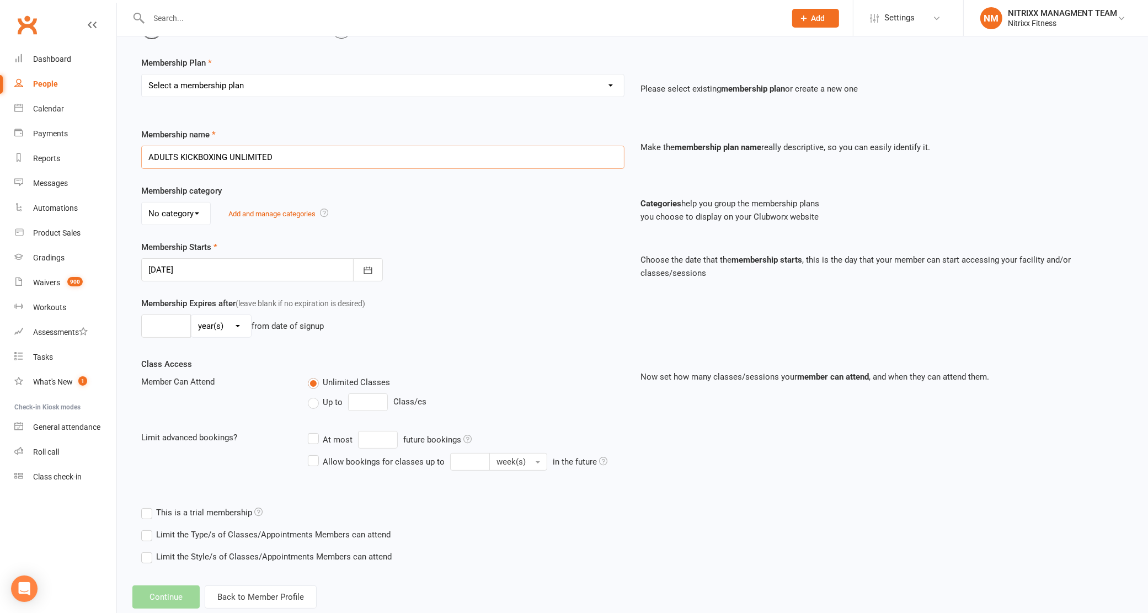
scroll to position [97, 0]
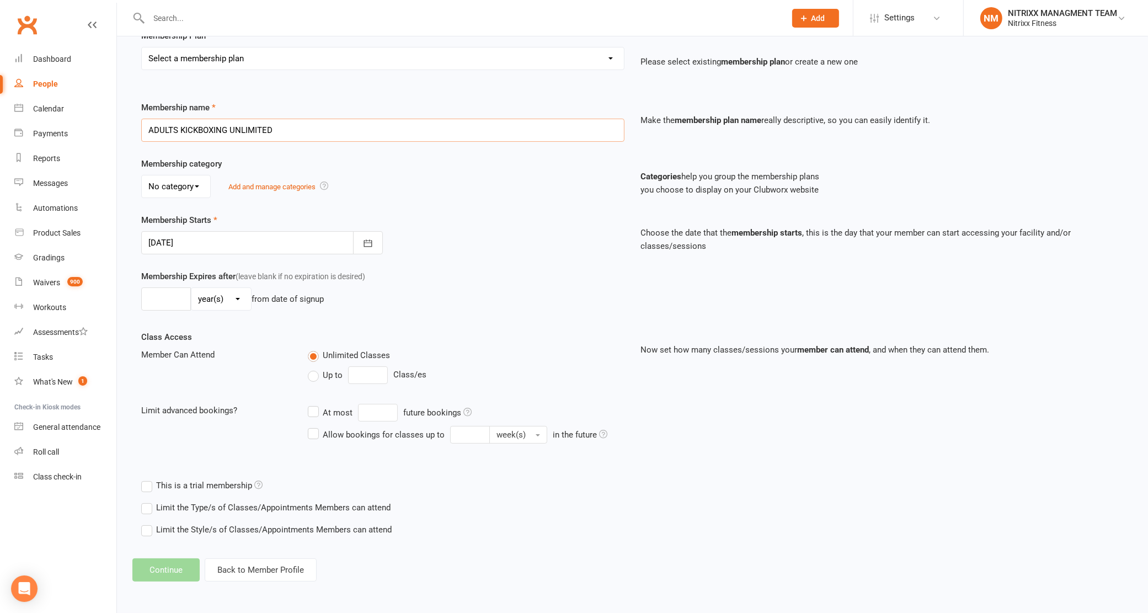
click at [248, 131] on input "ADULTS KICKBOXING UNLIMITED" at bounding box center [382, 130] width 483 height 23
click at [403, 194] on div "No category Adults BOXING Kids Womens Add and manage categories" at bounding box center [382, 186] width 483 height 23
drag, startPoint x: 329, startPoint y: 132, endPoint x: 94, endPoint y: 160, distance: 236.1
click at [94, 160] on ui-view "Prospect Member Non-attending contact Class / event Appointment Grading event T…" at bounding box center [574, 252] width 1148 height 690
click at [303, 76] on div "Select a membership plan Create new Membership Plan WOMENS UNLIMITED SPECIAL ME…" at bounding box center [383, 66] width 500 height 39
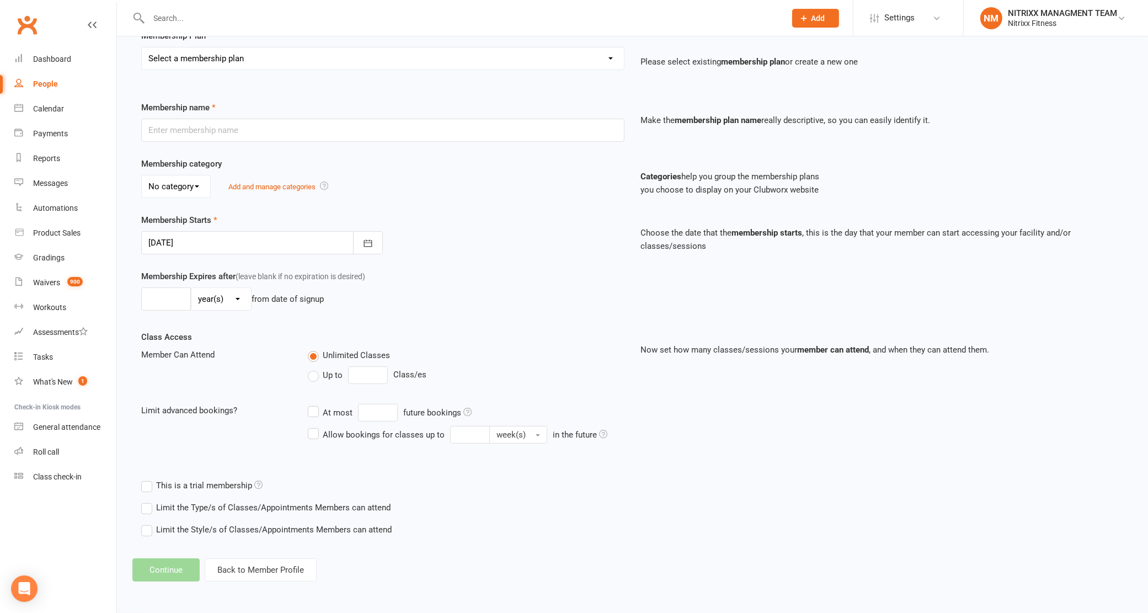
click at [308, 61] on select "Select a membership plan Create new Membership Plan WOMENS UNLIMITED SPECIAL ME…" at bounding box center [383, 58] width 482 height 22
select select "3"
click at [142, 47] on select "Select a membership plan Create new Membership Plan WOMENS UNLIMITED SPECIAL ME…" at bounding box center [383, 58] width 482 height 22
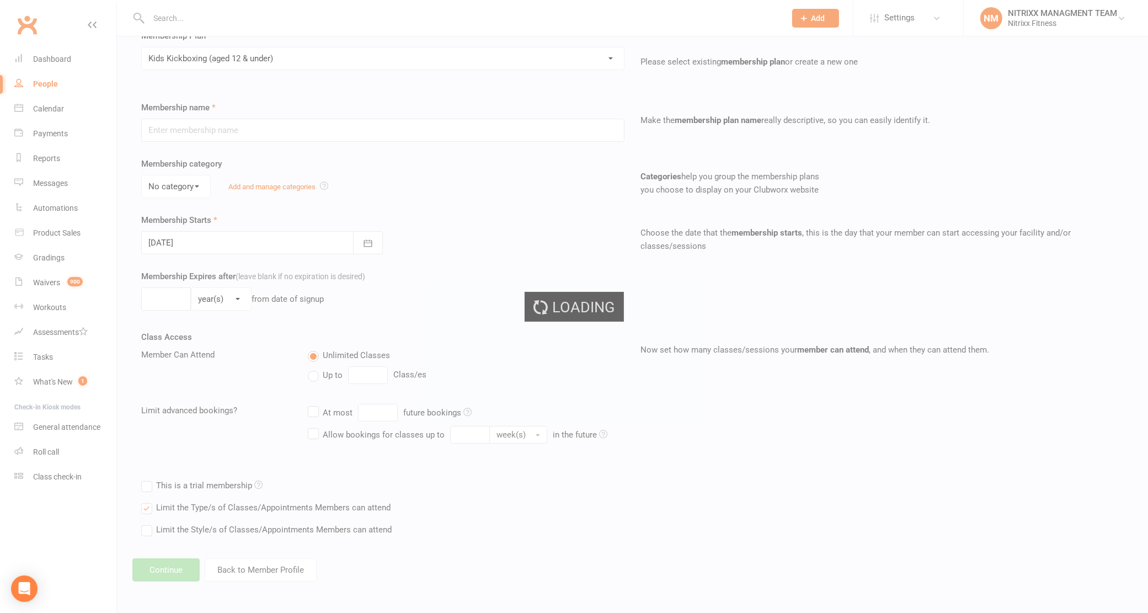
type input "Kids Kickboxing (aged [DEMOGRAPHIC_DATA] & under)"
select select "2"
type input "0"
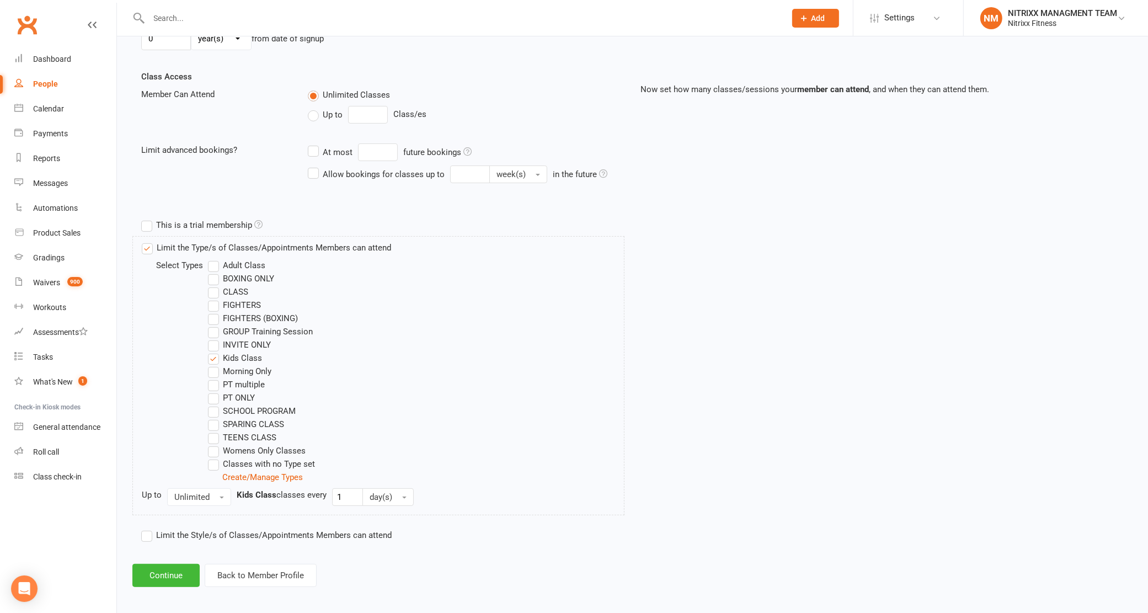
scroll to position [363, 0]
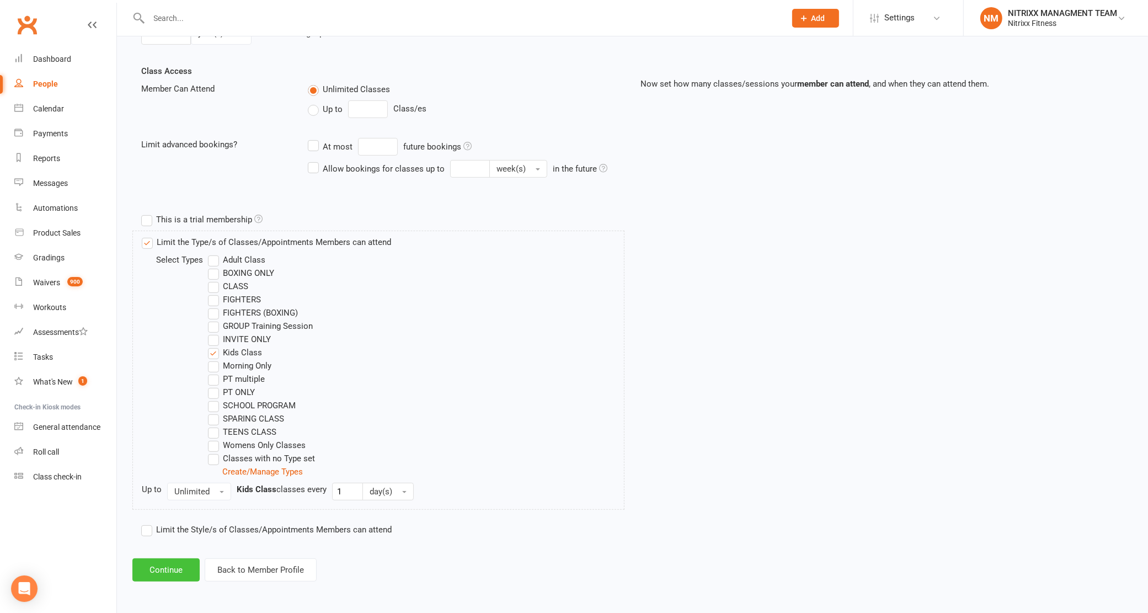
click at [170, 578] on button "Continue" at bounding box center [165, 569] width 67 height 23
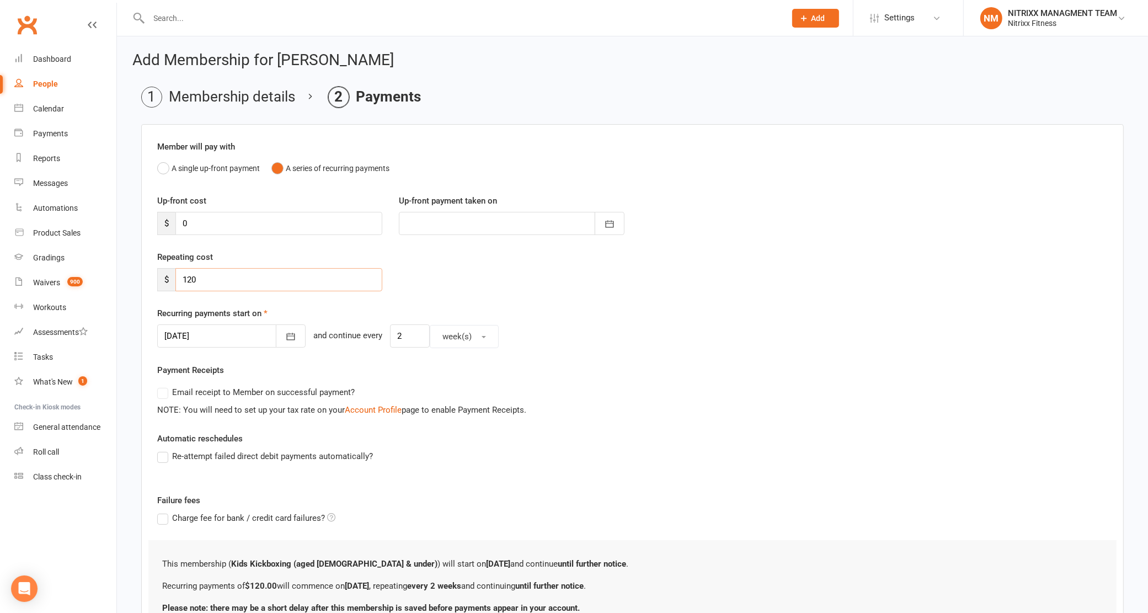
drag, startPoint x: 235, startPoint y: 281, endPoint x: 158, endPoint y: 282, distance: 77.8
click at [158, 282] on div "$ 120" at bounding box center [269, 279] width 225 height 23
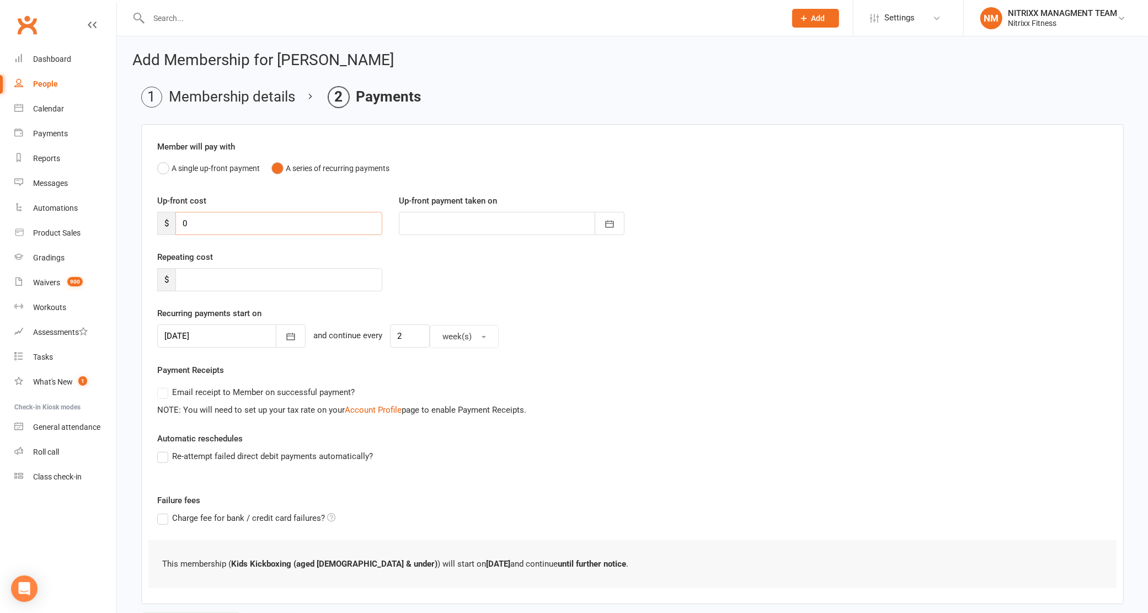
click at [207, 221] on input "0" at bounding box center [278, 223] width 207 height 23
click at [178, 169] on button "A single up-front payment" at bounding box center [208, 168] width 103 height 21
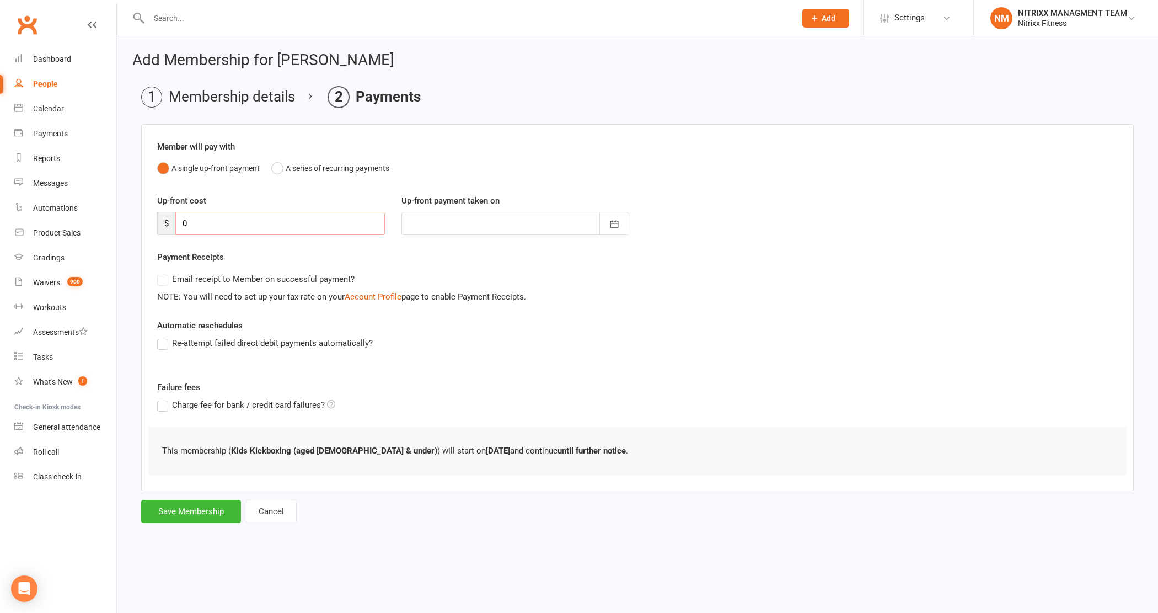
click at [223, 214] on input "0" at bounding box center [280, 223] width 210 height 23
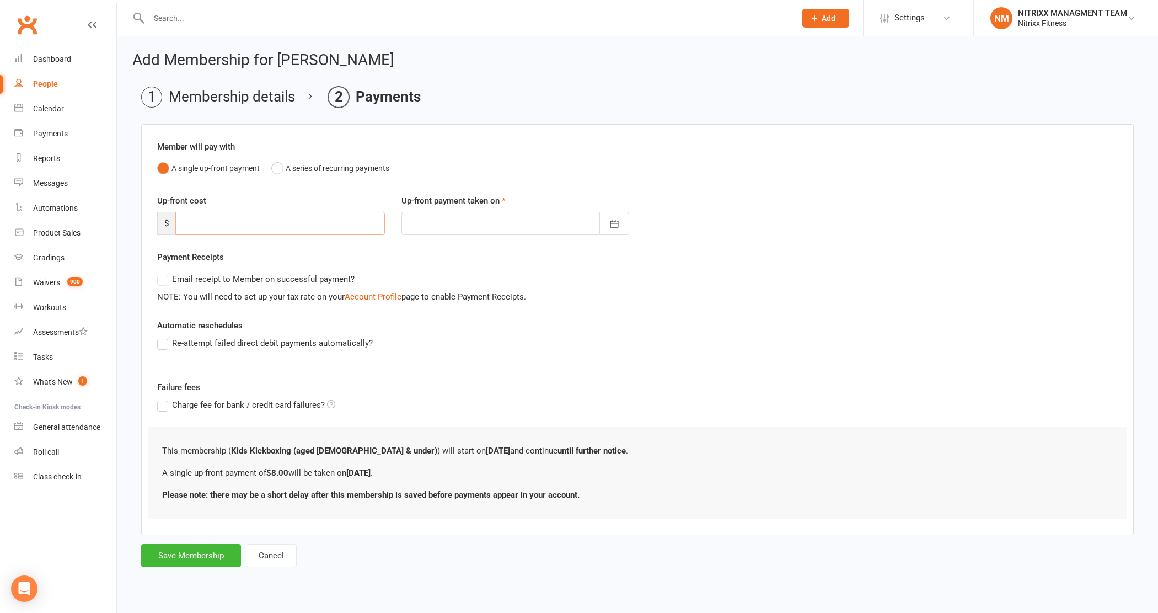
type input "8"
type input "11 Sep 2025"
type input "850"
click at [481, 235] on div at bounding box center [515, 223] width 228 height 23
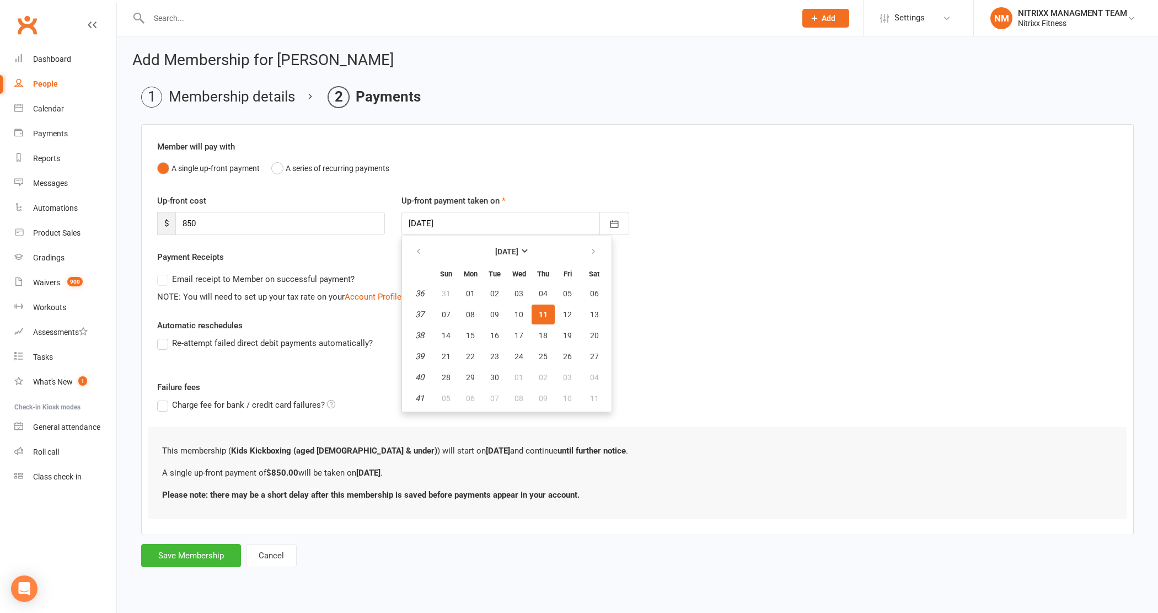
click at [653, 251] on div "Payment Receipts Email receipt to Member on successful payment? NOTE: You will …" at bounding box center [637, 276] width 961 height 53
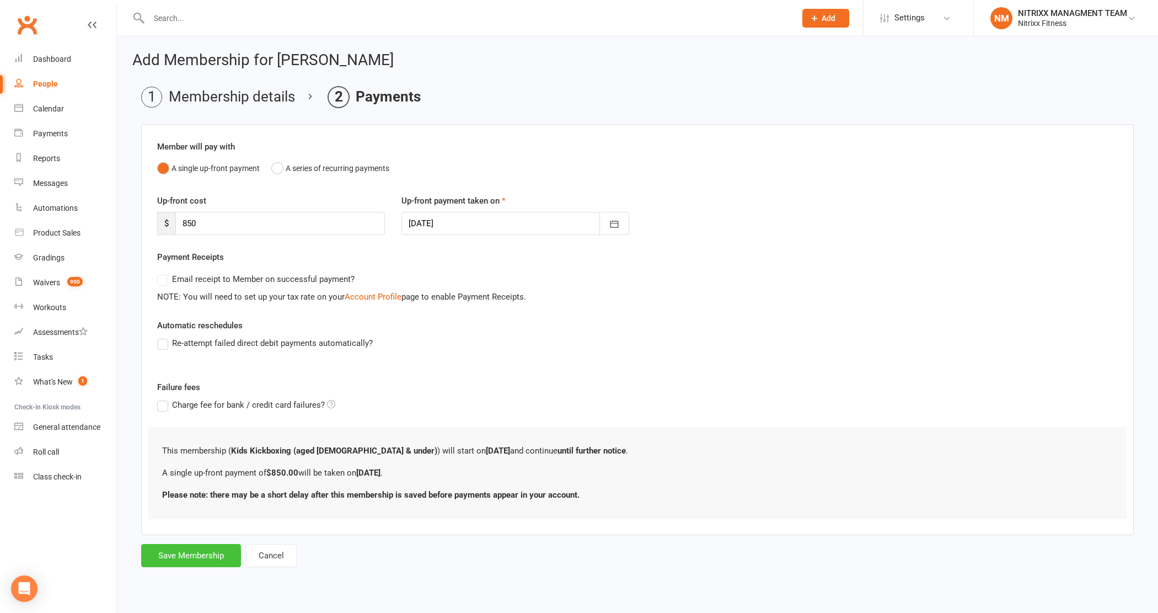
click at [225, 555] on button "Save Membership" at bounding box center [191, 555] width 100 height 23
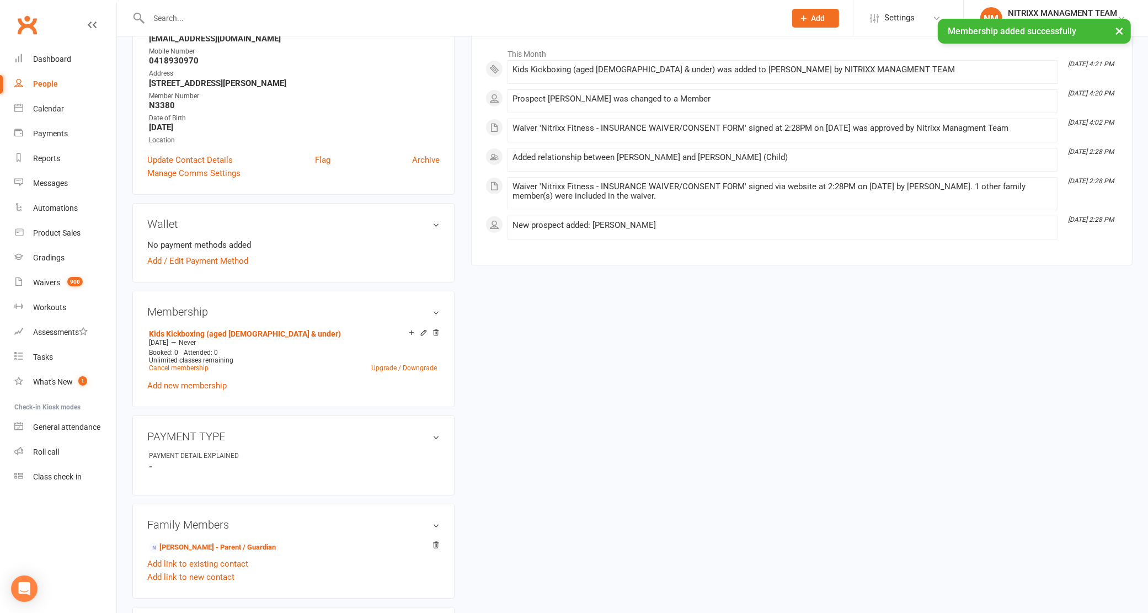
scroll to position [207, 0]
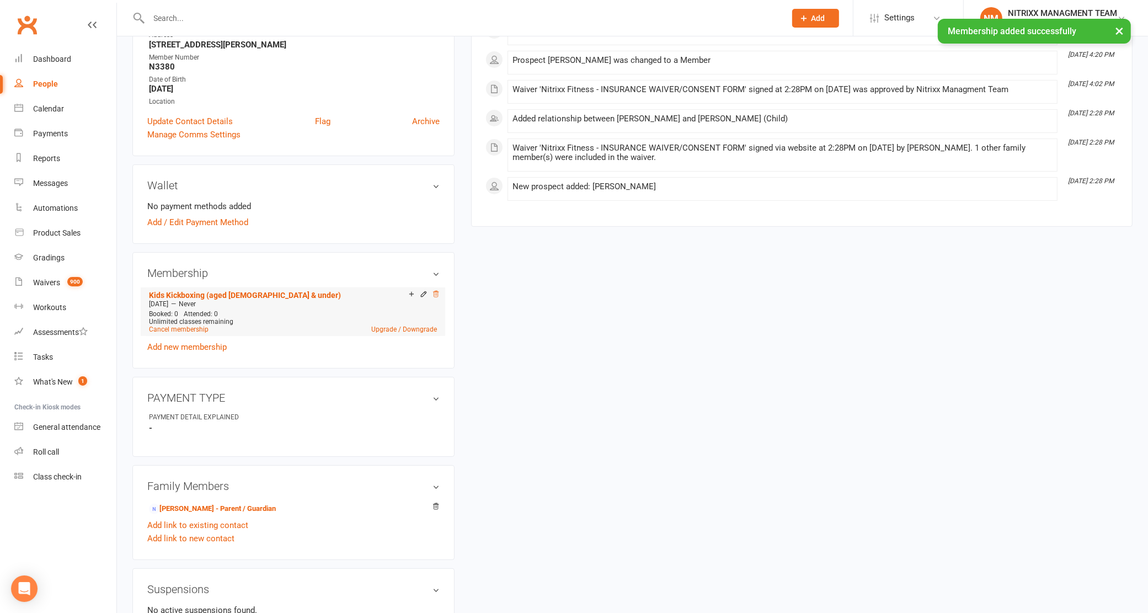
click at [436, 291] on icon at bounding box center [436, 294] width 8 height 8
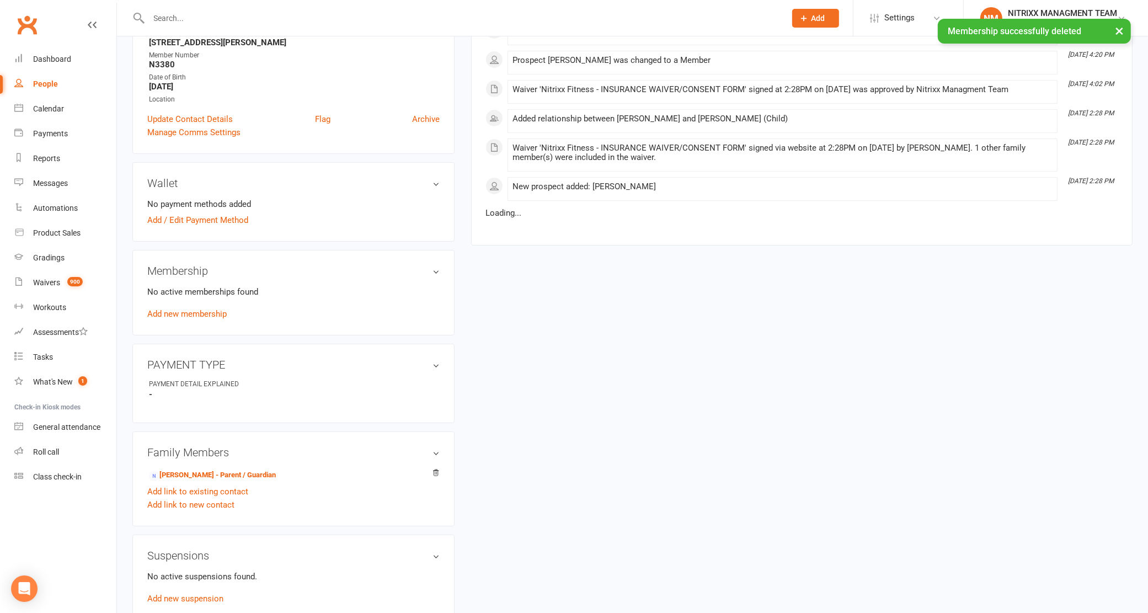
scroll to position [205, 0]
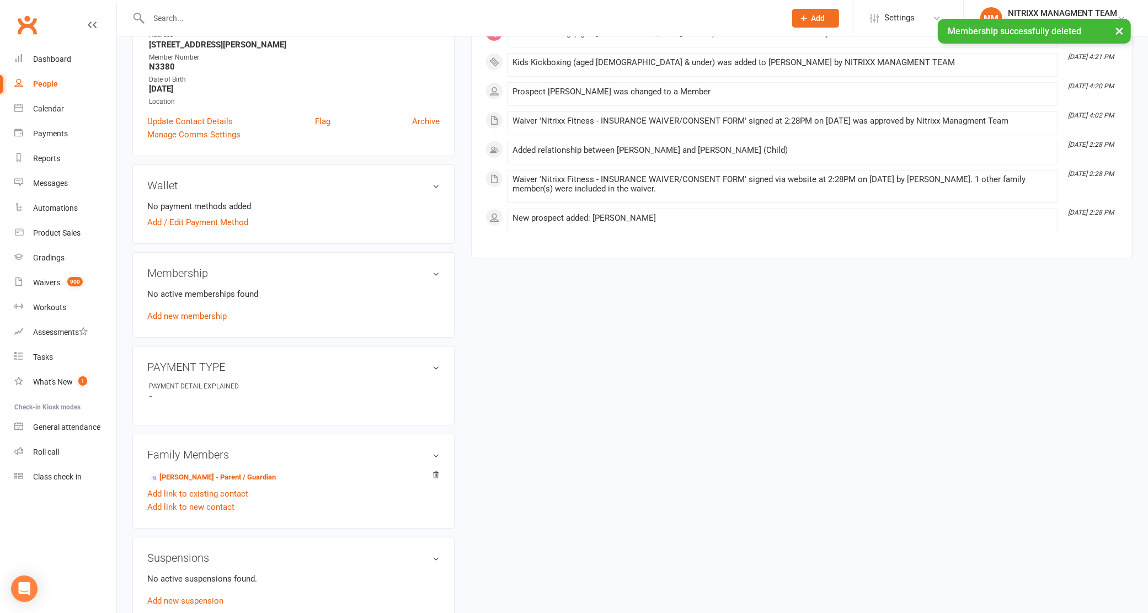
click at [230, 313] on div "No active memberships found Add new membership" at bounding box center [293, 304] width 292 height 35
click at [218, 315] on link "Add new membership" at bounding box center [186, 316] width 79 height 10
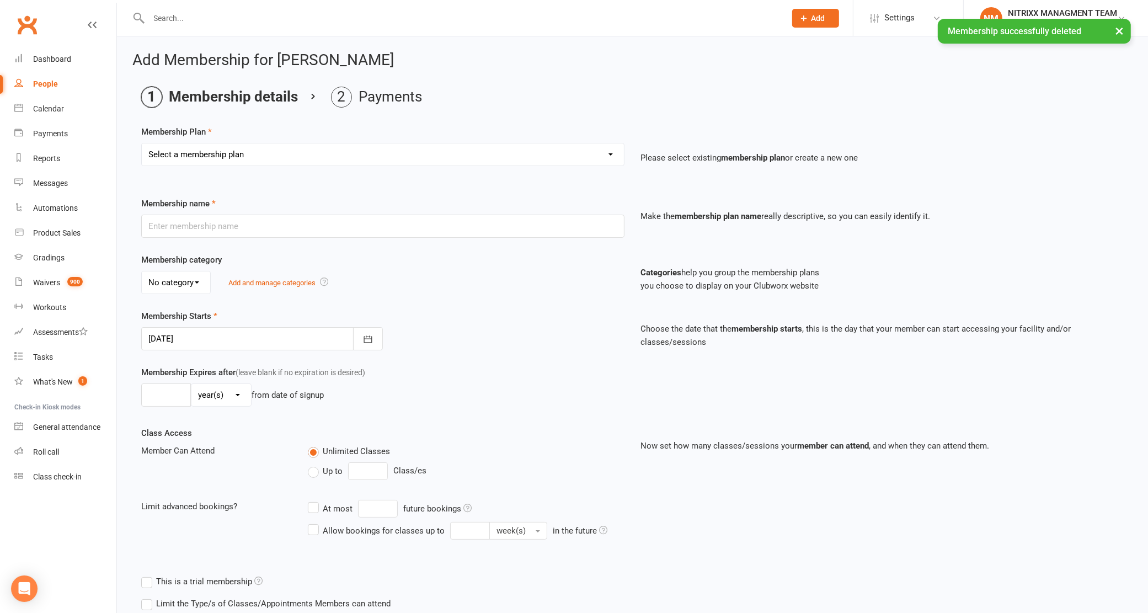
click at [303, 163] on select "Select a membership plan Create new Membership Plan WOMENS UNLIMITED SPECIAL ME…" at bounding box center [383, 154] width 482 height 22
select select "3"
click at [142, 143] on select "Select a membership plan Create new Membership Plan WOMENS UNLIMITED SPECIAL ME…" at bounding box center [383, 154] width 482 height 22
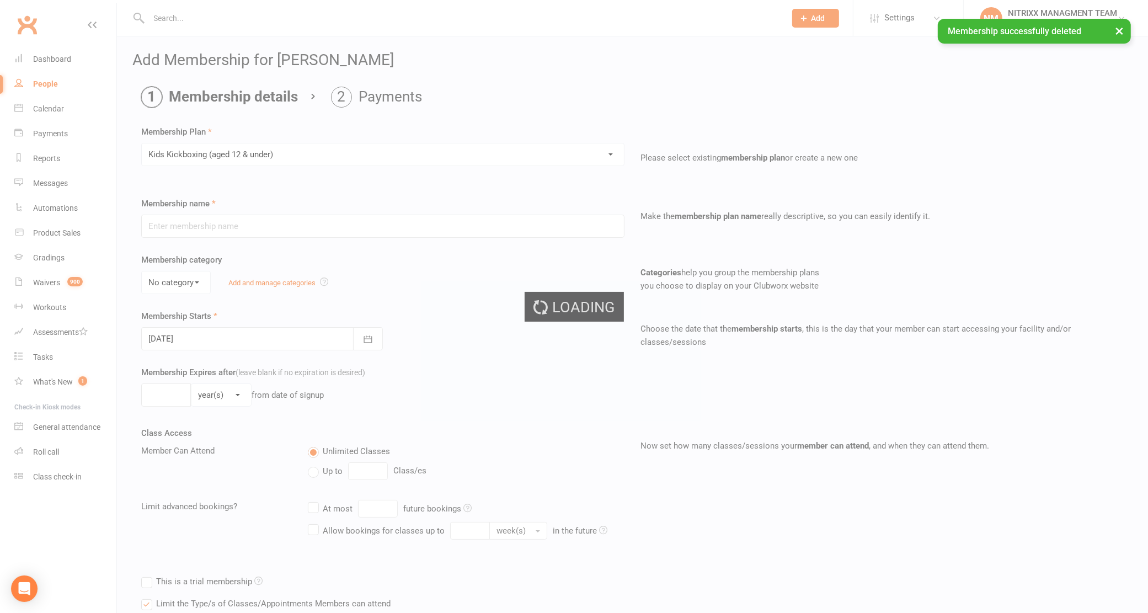
type input "Kids Kickboxing (aged [DEMOGRAPHIC_DATA] & under)"
select select "2"
type input "0"
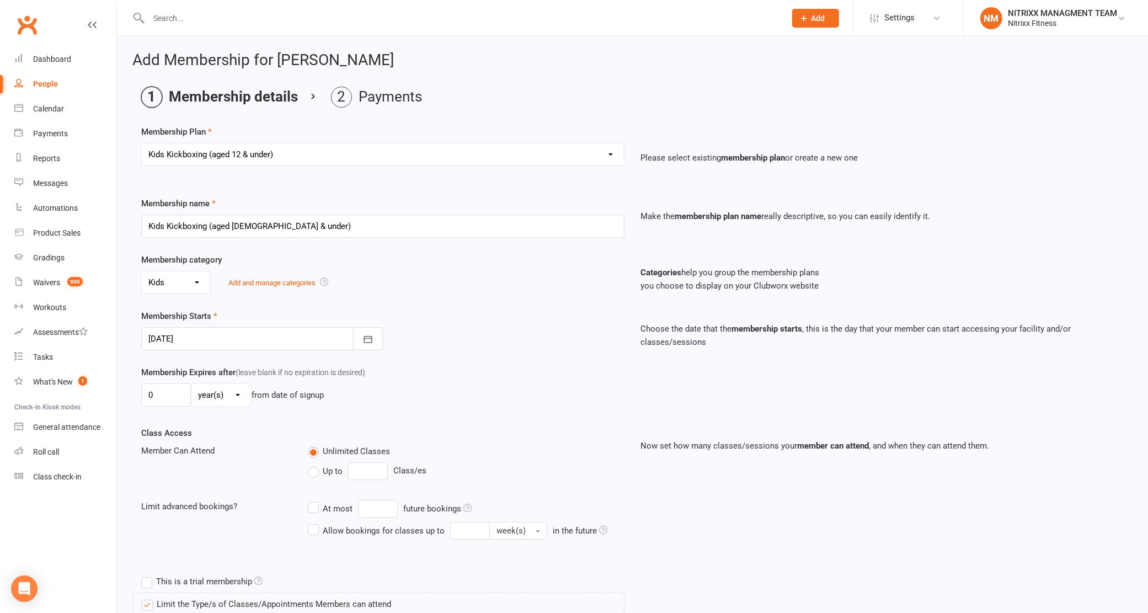
click at [236, 397] on select "day(s) week(s) month(s) year(s)" at bounding box center [221, 395] width 60 height 22
select select "2"
click at [191, 385] on select "day(s) week(s) month(s) year(s)" at bounding box center [221, 395] width 60 height 22
click at [180, 392] on input "0" at bounding box center [166, 394] width 50 height 23
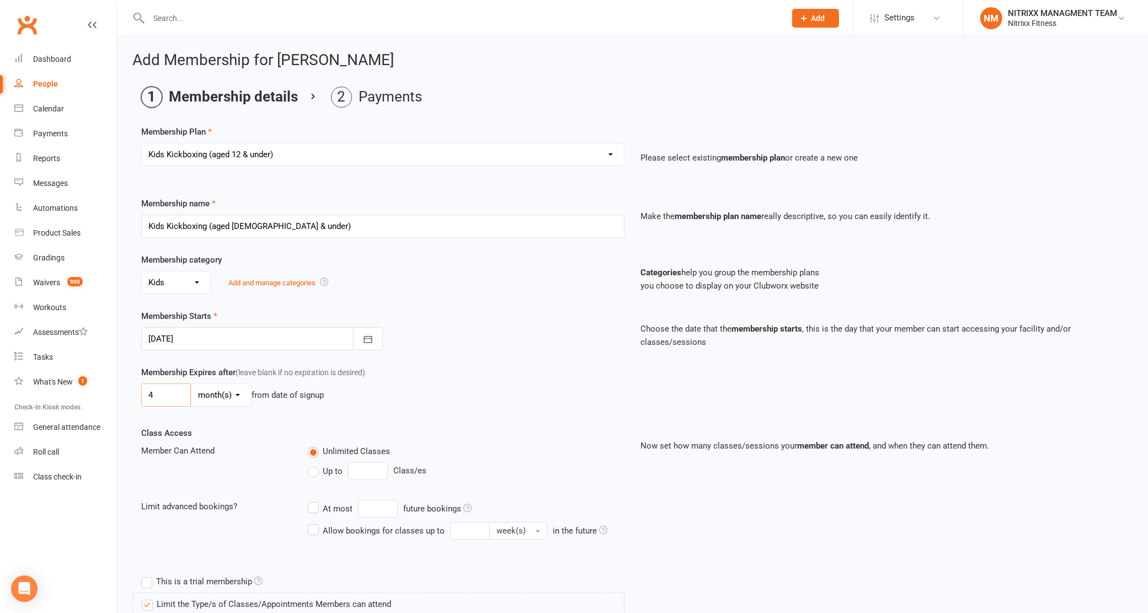
type input "4"
click at [428, 378] on div "Membership Expires after (leave blank if no expiration is desired) 4 day(s) wee…" at bounding box center [383, 388] width 500 height 45
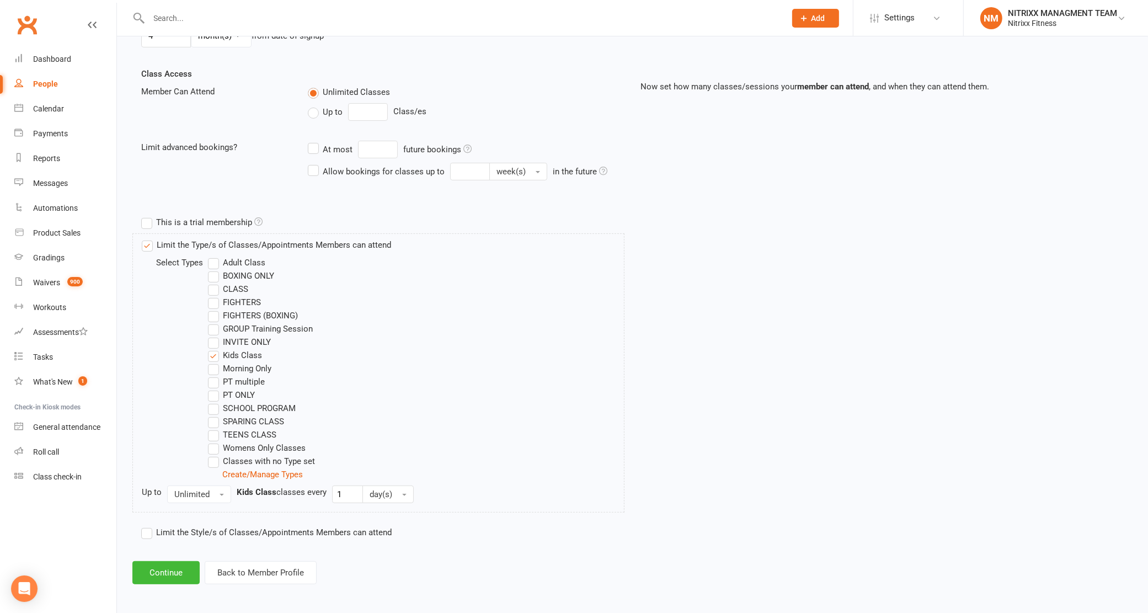
scroll to position [363, 0]
click at [164, 563] on button "Continue" at bounding box center [165, 569] width 67 height 23
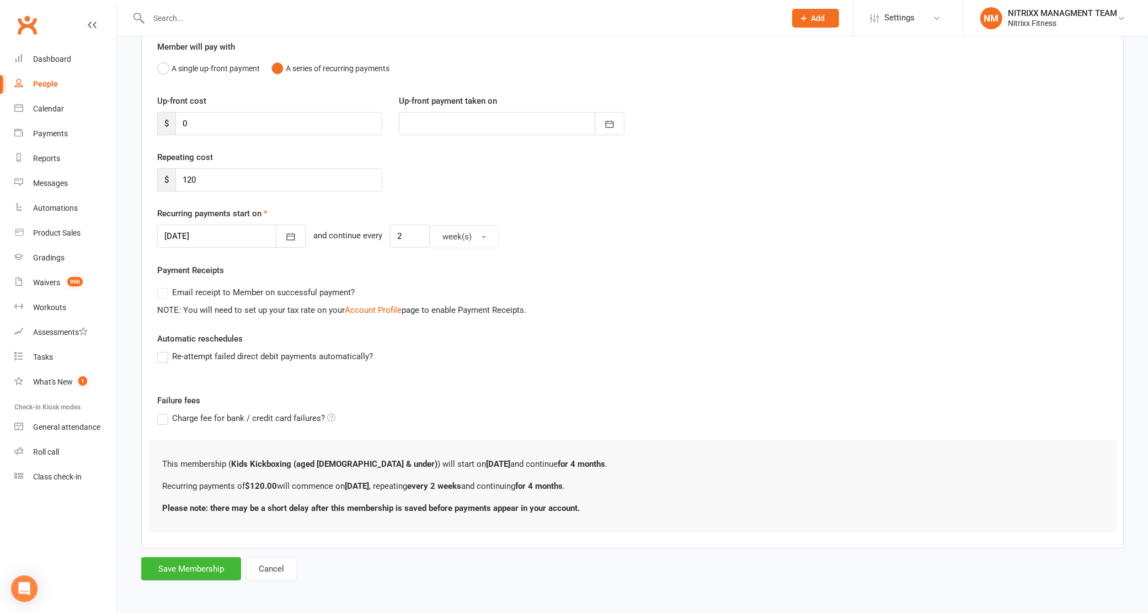
scroll to position [102, 0]
click at [196, 569] on button "Save Membership" at bounding box center [191, 567] width 100 height 23
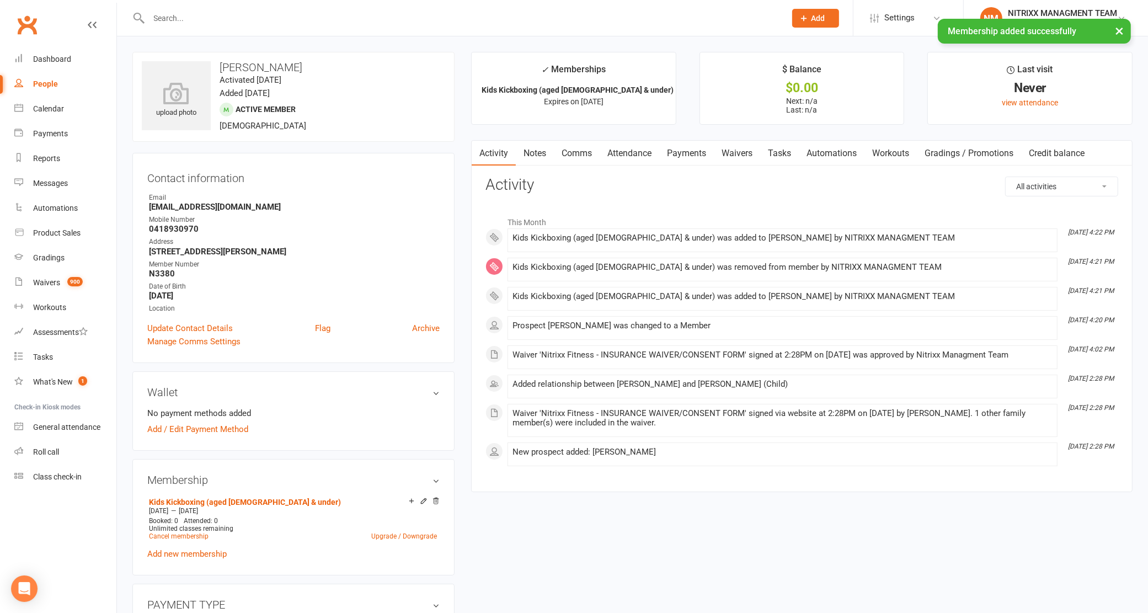
click at [696, 153] on link "Payments" at bounding box center [686, 153] width 55 height 25
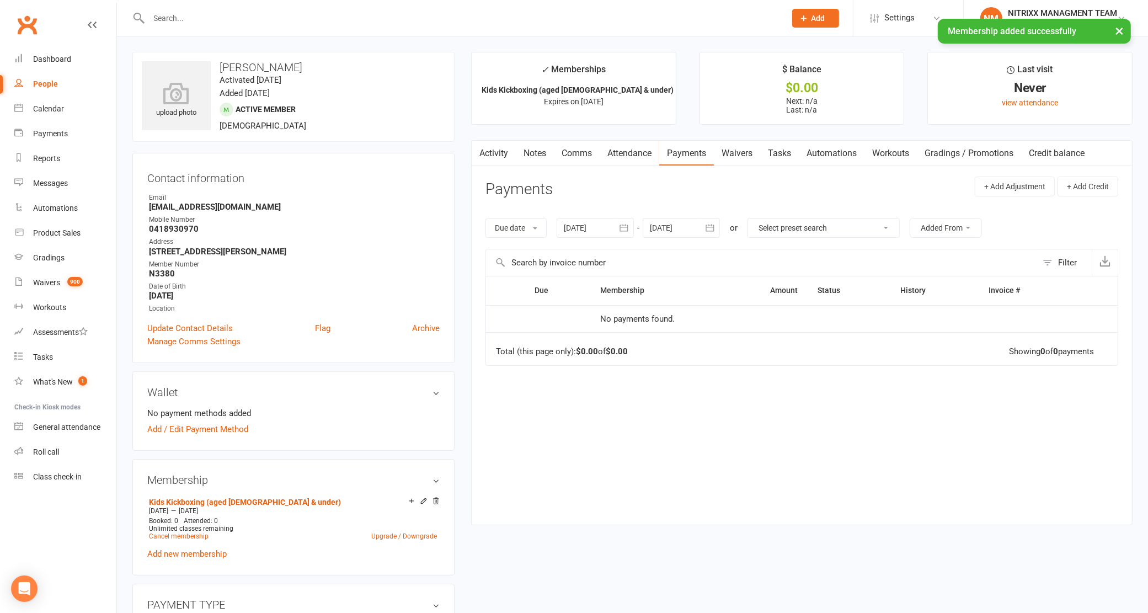
click at [626, 329] on td "No payments found." at bounding box center [698, 319] width 217 height 28
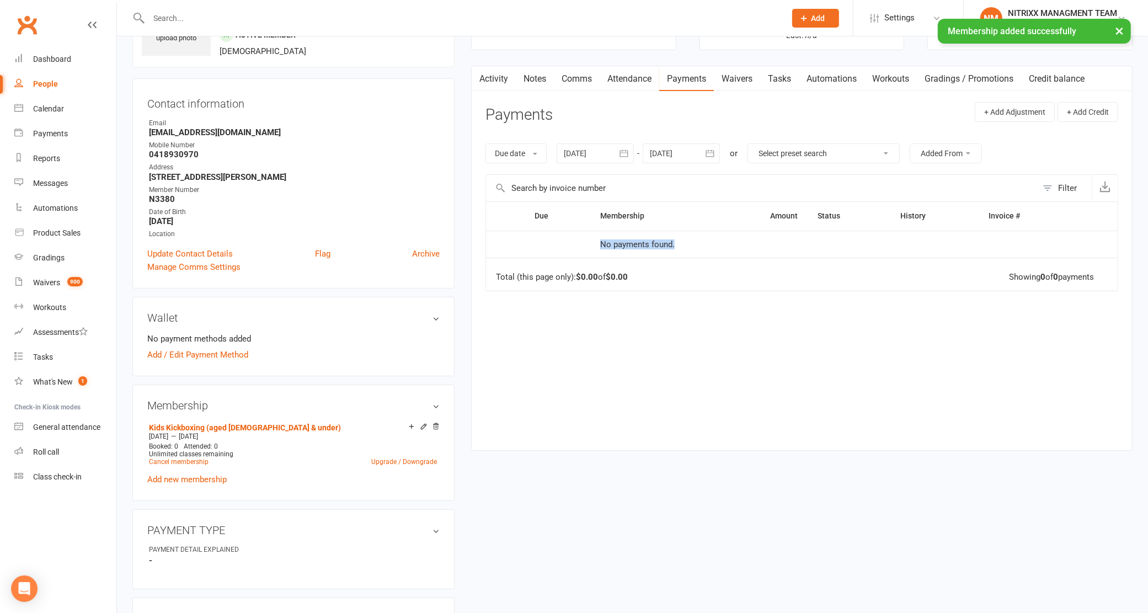
scroll to position [138, 0]
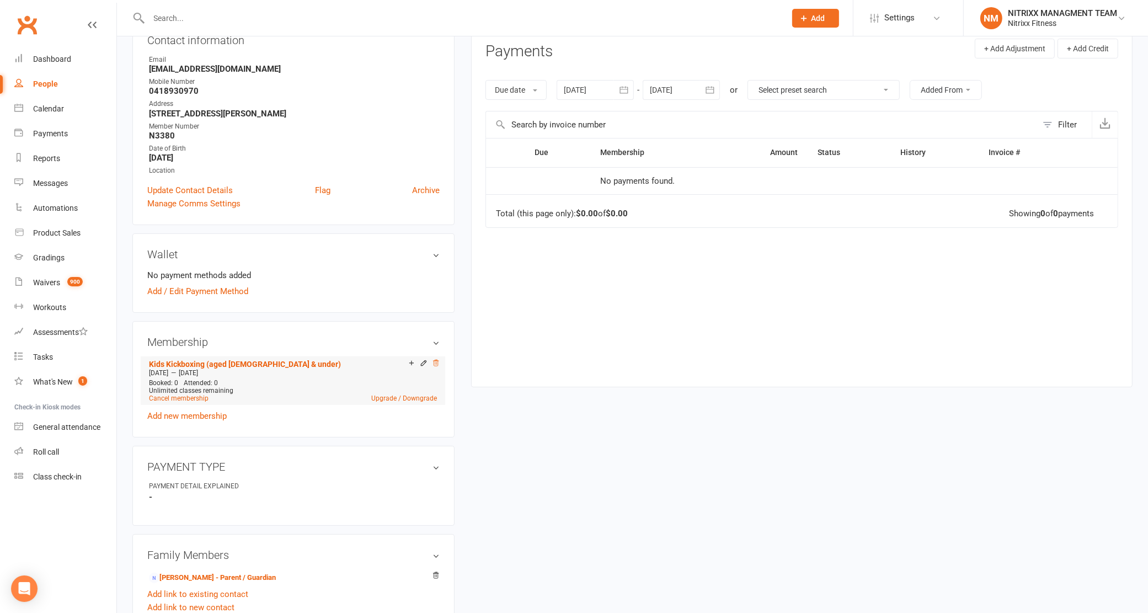
click at [436, 360] on icon at bounding box center [436, 363] width 8 height 8
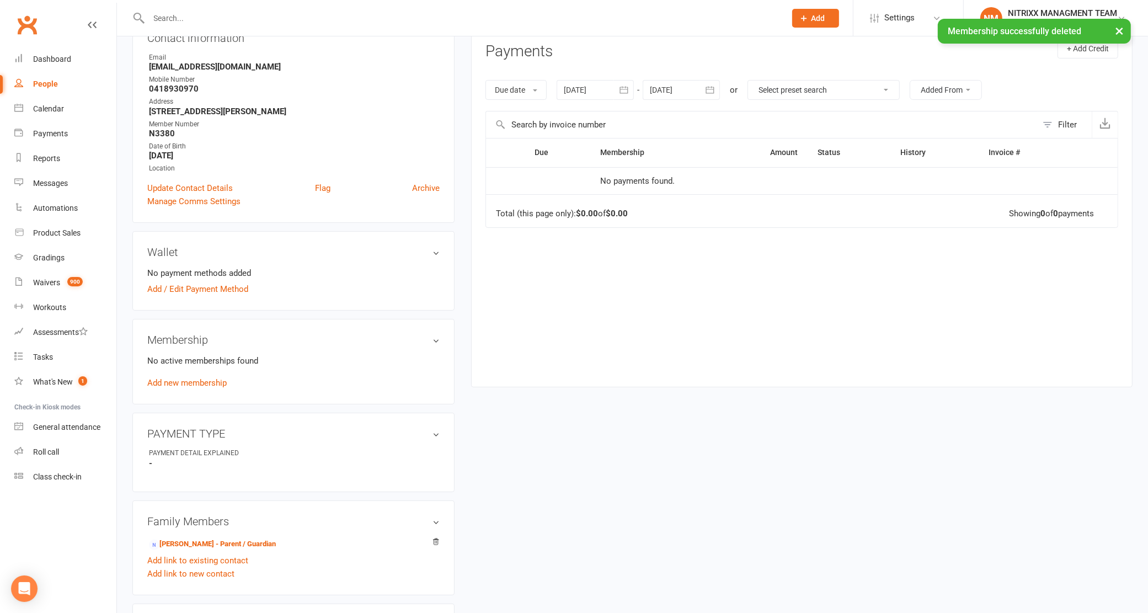
click at [190, 387] on div "No active memberships found Add new membership" at bounding box center [293, 371] width 292 height 35
click at [202, 375] on div "No active memberships found Add new membership" at bounding box center [293, 371] width 292 height 35
click at [203, 378] on link "Add new membership" at bounding box center [186, 383] width 79 height 10
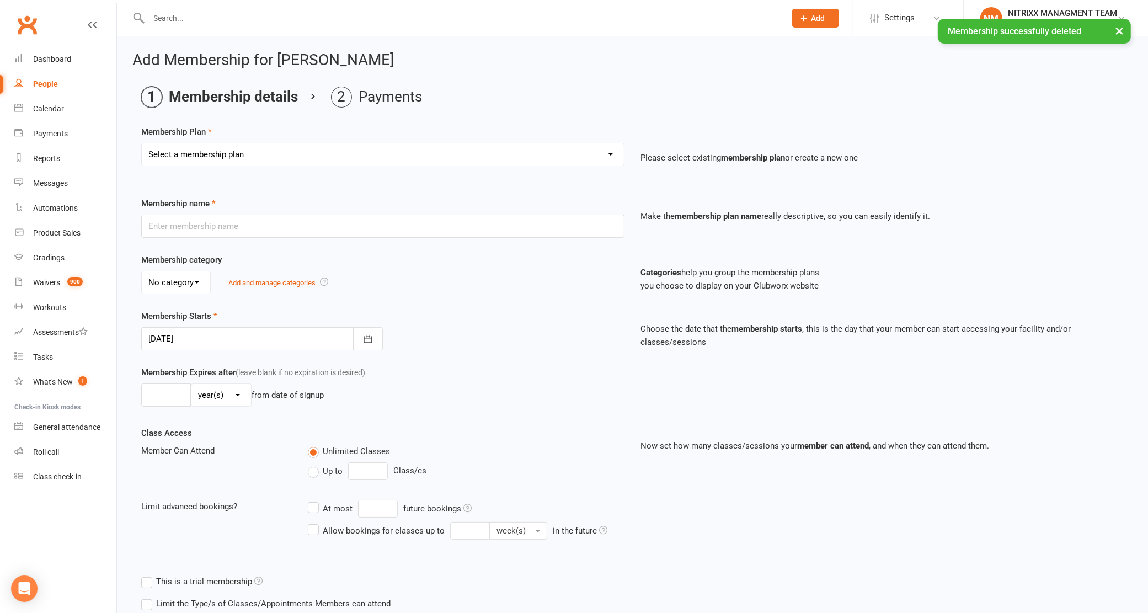
click at [213, 349] on div at bounding box center [262, 338] width 242 height 23
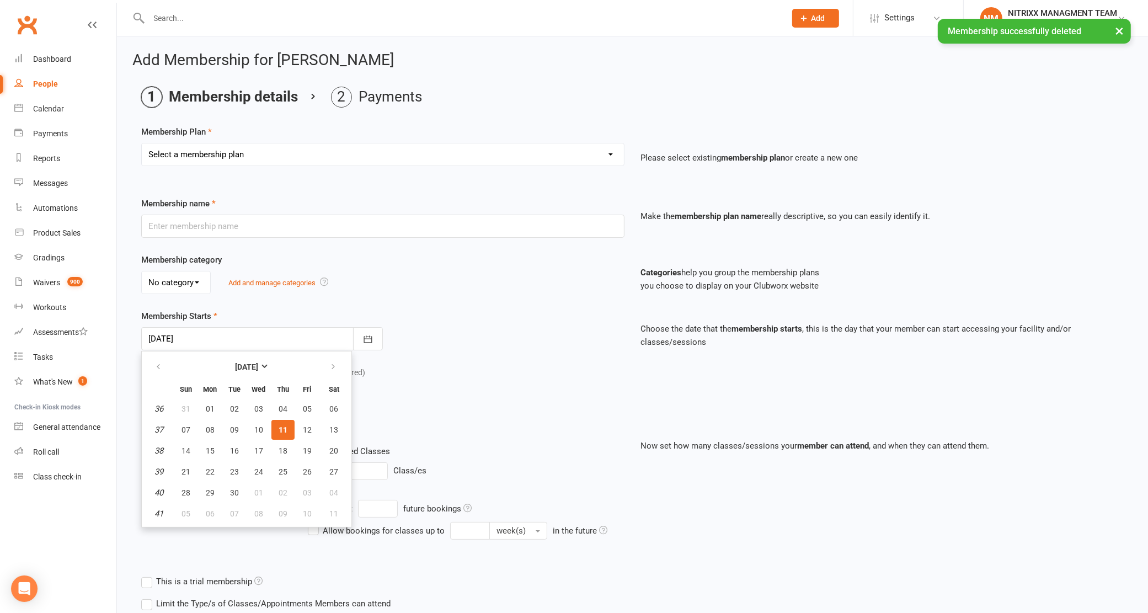
click at [286, 165] on select "Select a membership plan Create new Membership Plan WOMENS UNLIMITED SPECIAL ME…" at bounding box center [383, 154] width 482 height 22
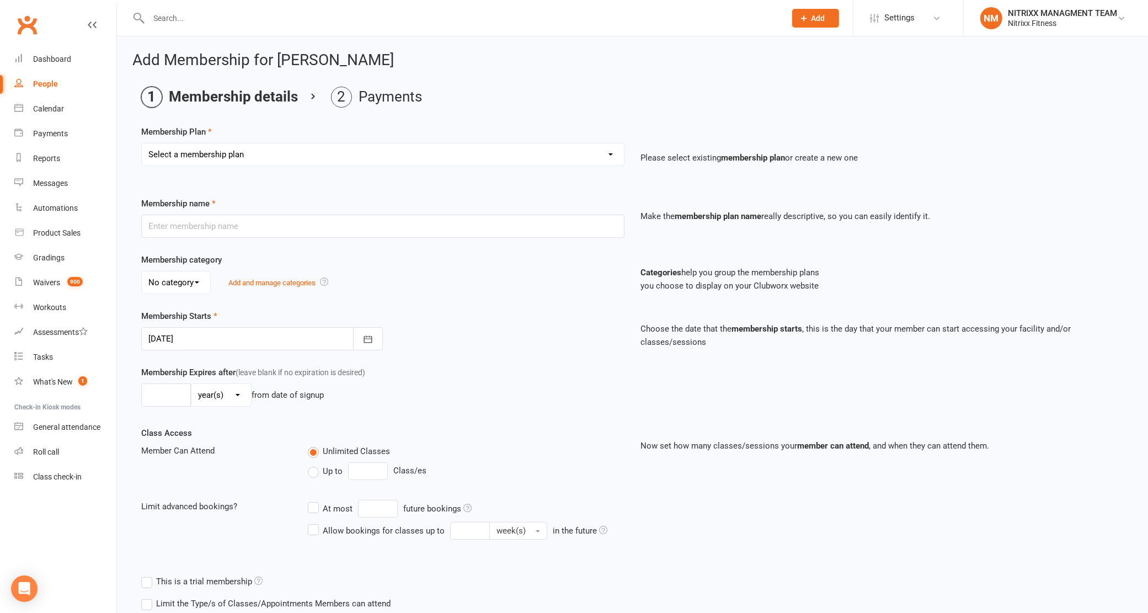
select select "3"
click at [142, 143] on select "Select a membership plan Create new Membership Plan WOMENS UNLIMITED SPECIAL ME…" at bounding box center [383, 154] width 482 height 22
type input "Kids Kickboxing (aged [DEMOGRAPHIC_DATA] & under)"
select select "2"
type input "0"
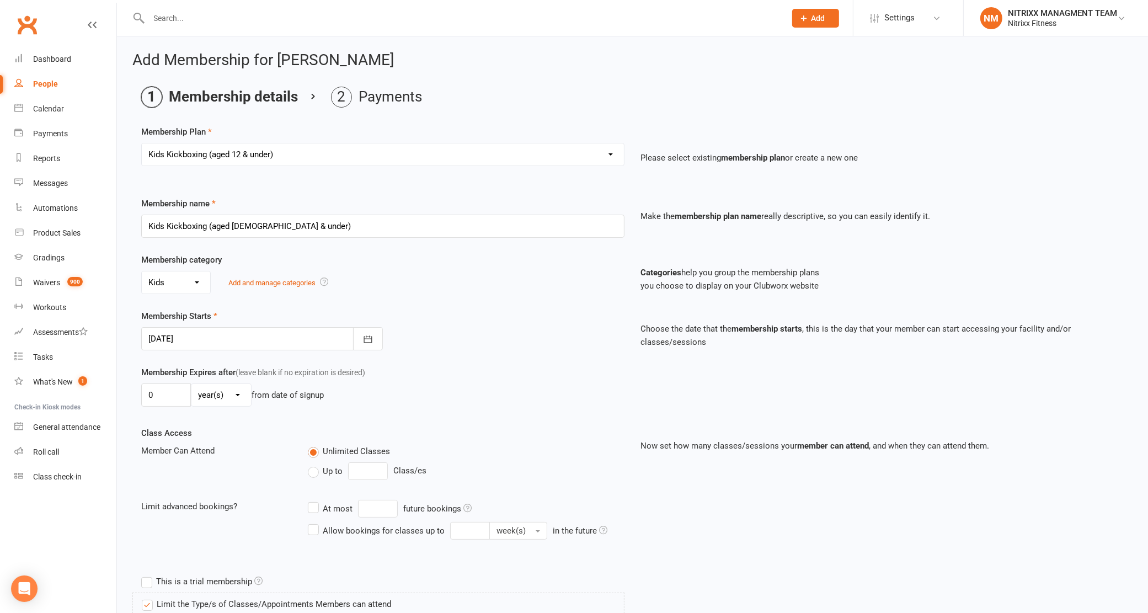
click at [202, 390] on select "day(s) week(s) month(s) year(s)" at bounding box center [221, 395] width 60 height 22
select select "2"
click at [191, 385] on select "day(s) week(s) month(s) year(s)" at bounding box center [221, 395] width 60 height 22
drag, startPoint x: 178, startPoint y: 398, endPoint x: 12, endPoint y: 395, distance: 166.0
click at [12, 395] on ui-view "Prospect Member Non-attending contact Class / event Appointment Grading event T…" at bounding box center [574, 481] width 1148 height 956
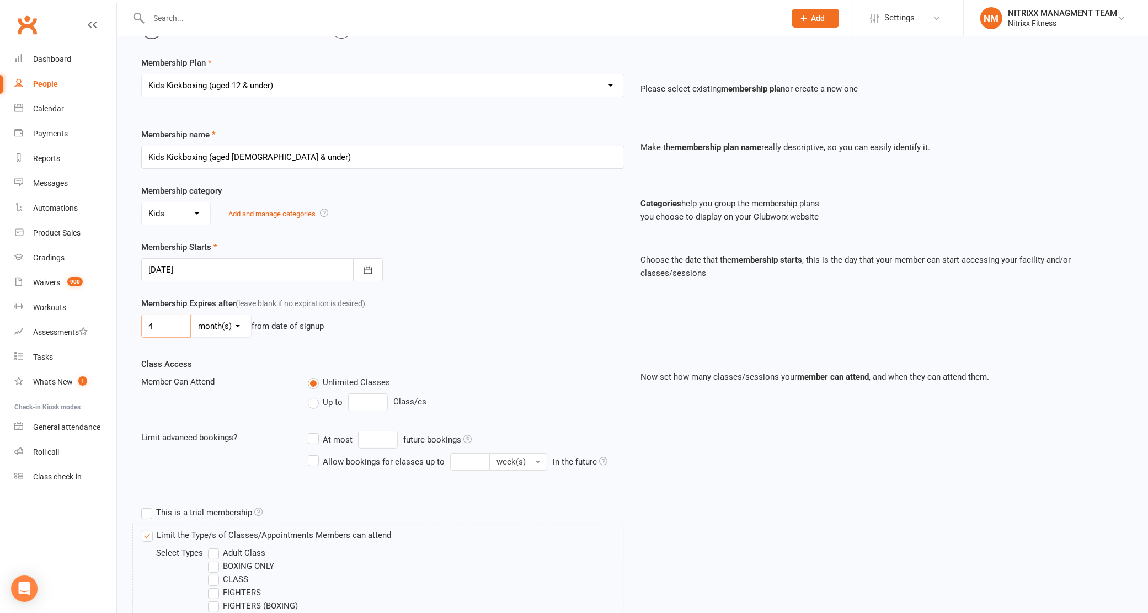
type input "4"
click at [515, 294] on div "Membership Starts 11 Sep 2025 September 2025 Sun Mon Tue Wed Thu Fri Sat 36 31 …" at bounding box center [632, 268] width 999 height 56
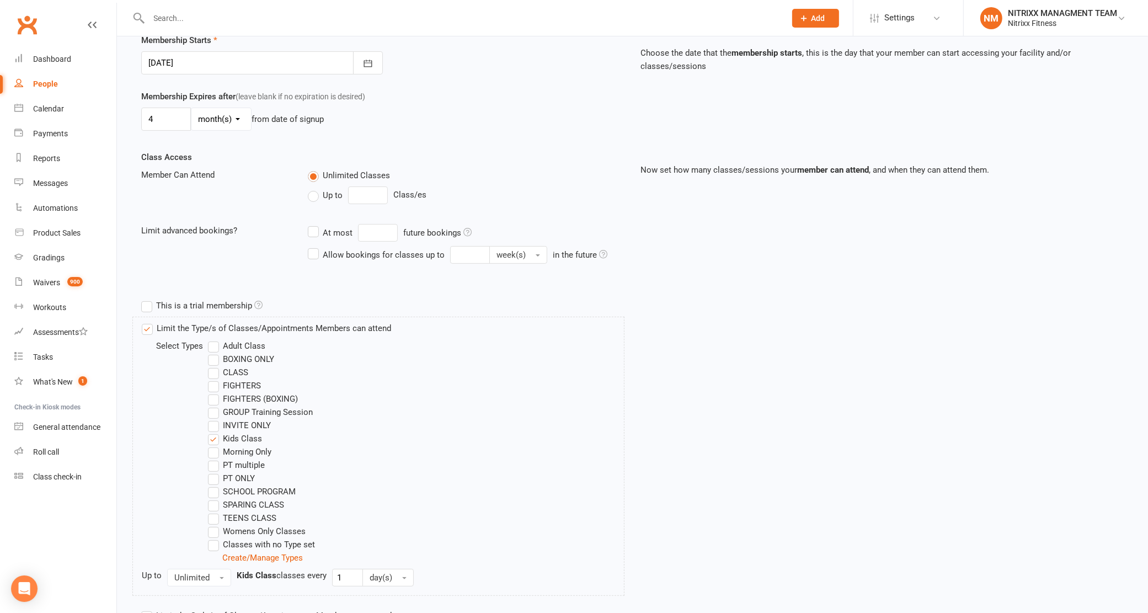
scroll to position [363, 0]
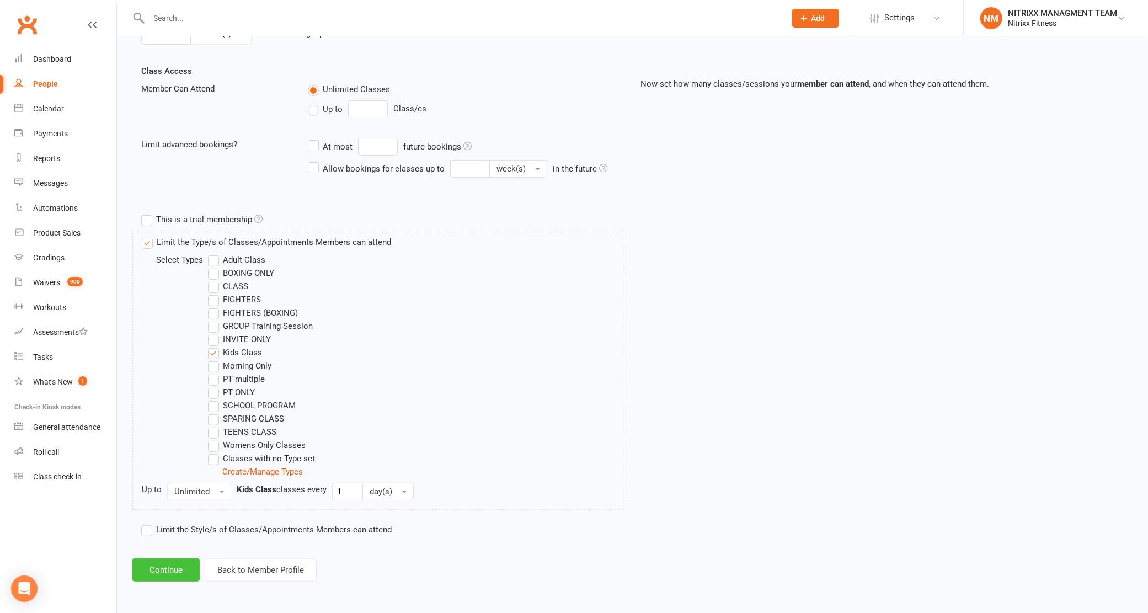
click at [191, 564] on button "Continue" at bounding box center [165, 569] width 67 height 23
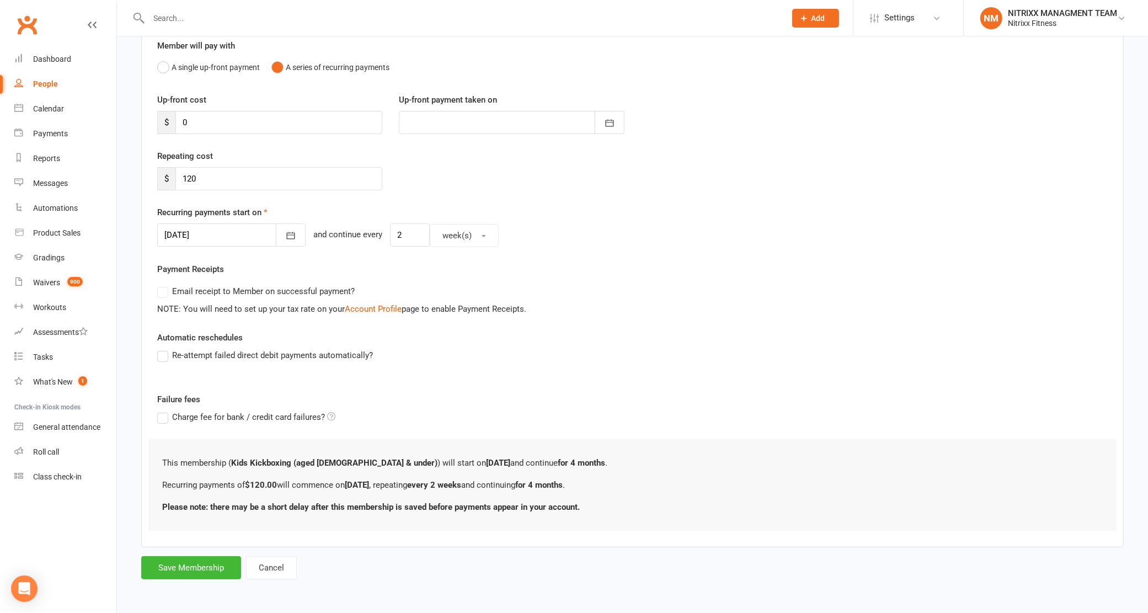
scroll to position [0, 0]
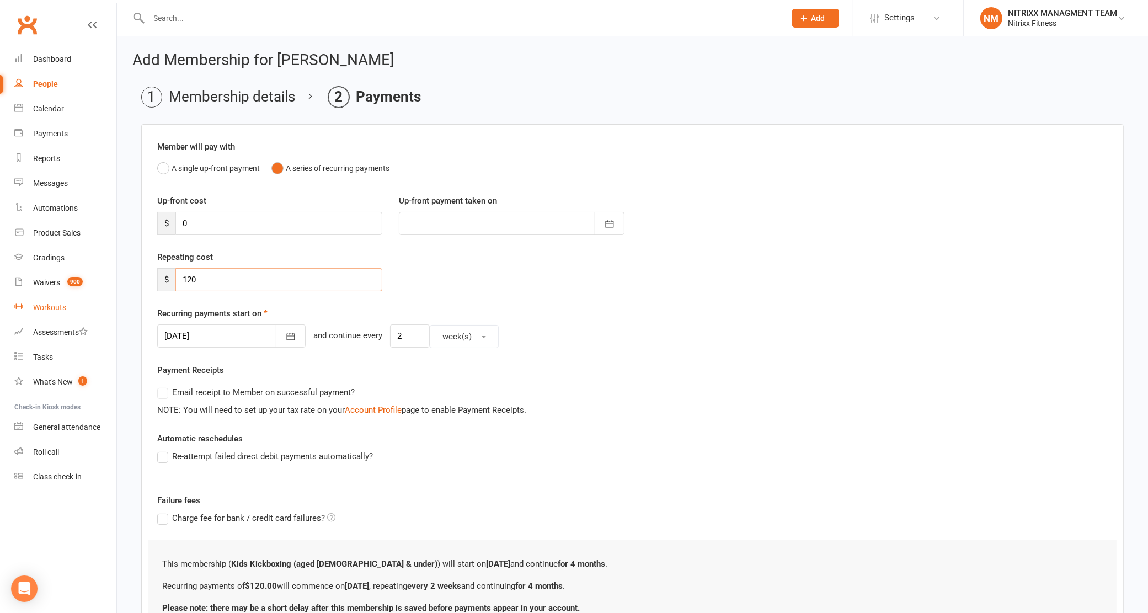
drag, startPoint x: 222, startPoint y: 274, endPoint x: 36, endPoint y: 309, distance: 188.6
click at [40, 299] on ui-view "Prospect Member Non-attending contact Class / event Appointment Grading event T…" at bounding box center [574, 350] width 1148 height 695
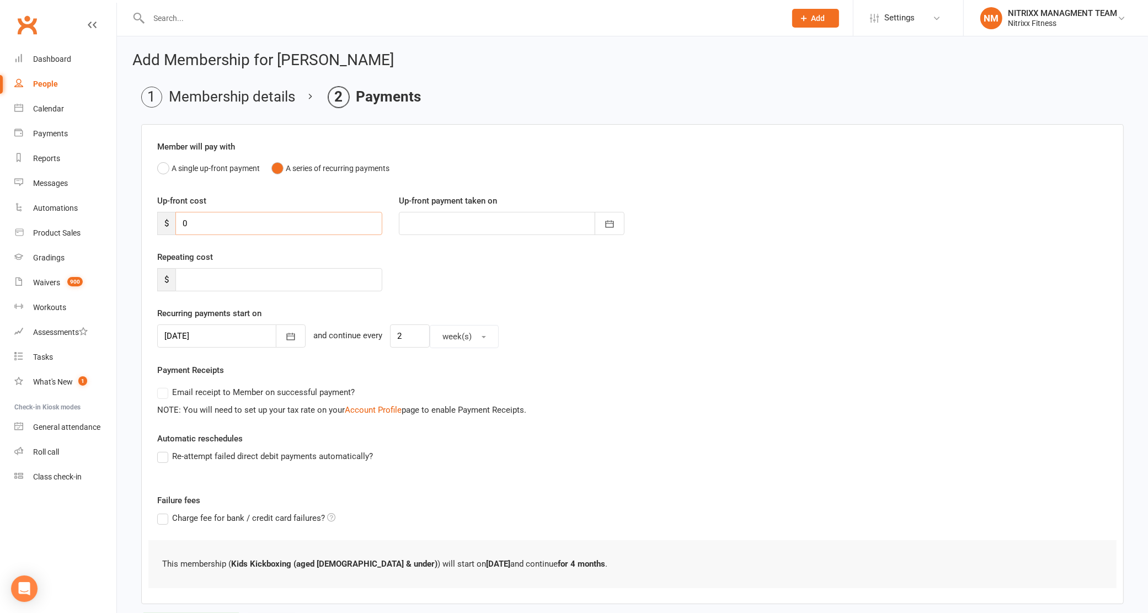
drag, startPoint x: 216, startPoint y: 217, endPoint x: 117, endPoint y: 232, distance: 99.4
click at [117, 232] on div "Add Membership for Jacqob Melhem Membership details Payments Member will pay wi…" at bounding box center [632, 344] width 1031 height 617
type input "8"
type input "11 Sep 2025"
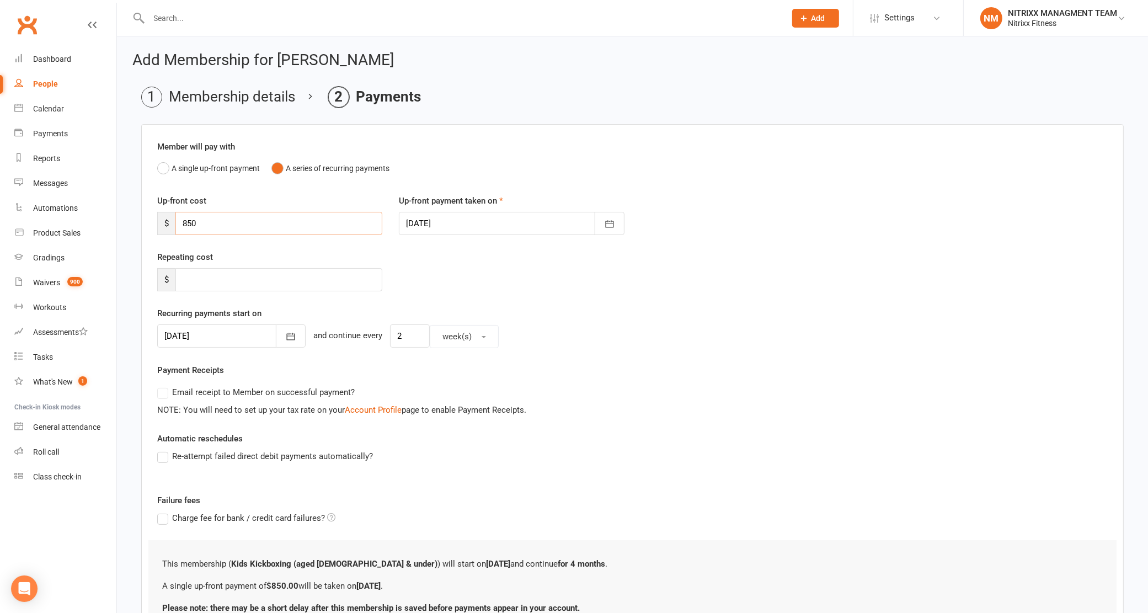
type input "850"
click at [710, 336] on div "11 Sep 2025 September 2025 Sun Mon Tue Wed Thu Fri Sat 36 31 01 02 03 04 05 06 …" at bounding box center [632, 336] width 950 height 24
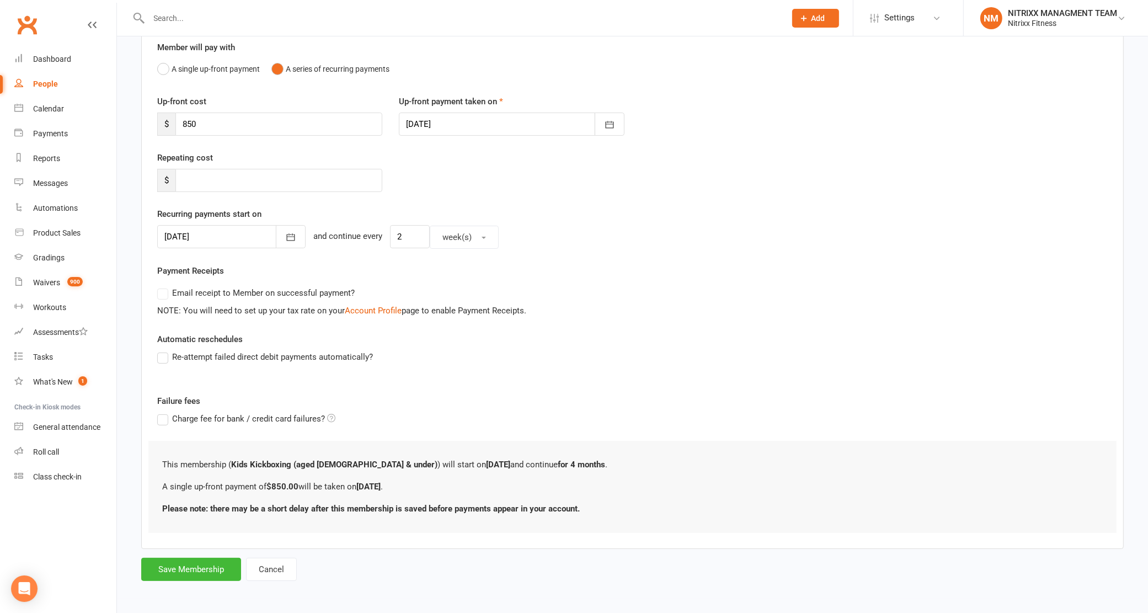
scroll to position [102, 0]
click at [180, 565] on button "Save Membership" at bounding box center [191, 567] width 100 height 23
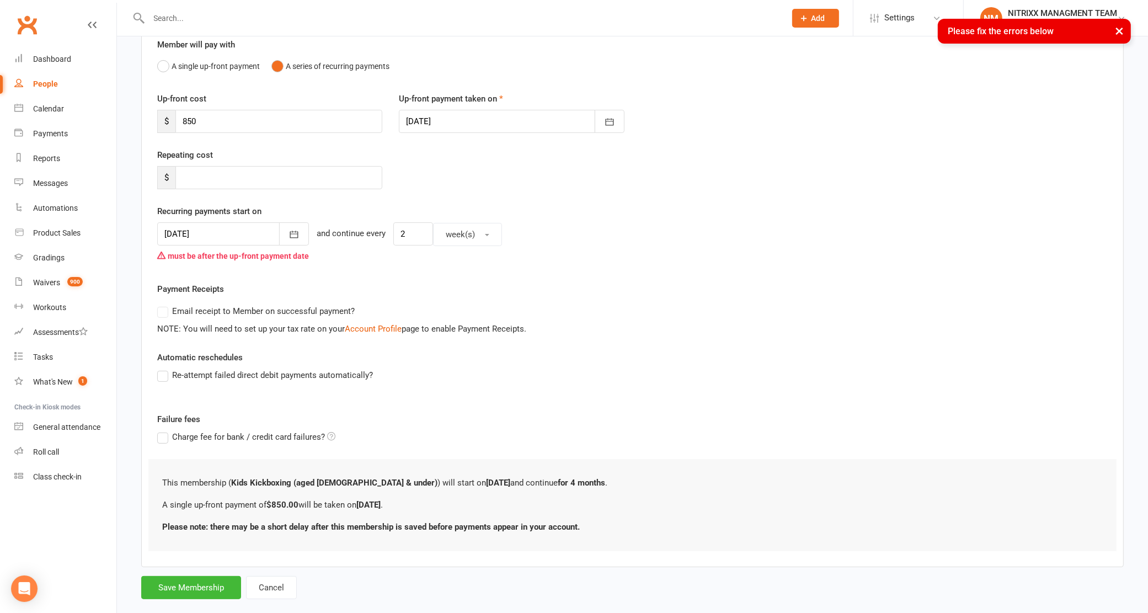
scroll to position [0, 0]
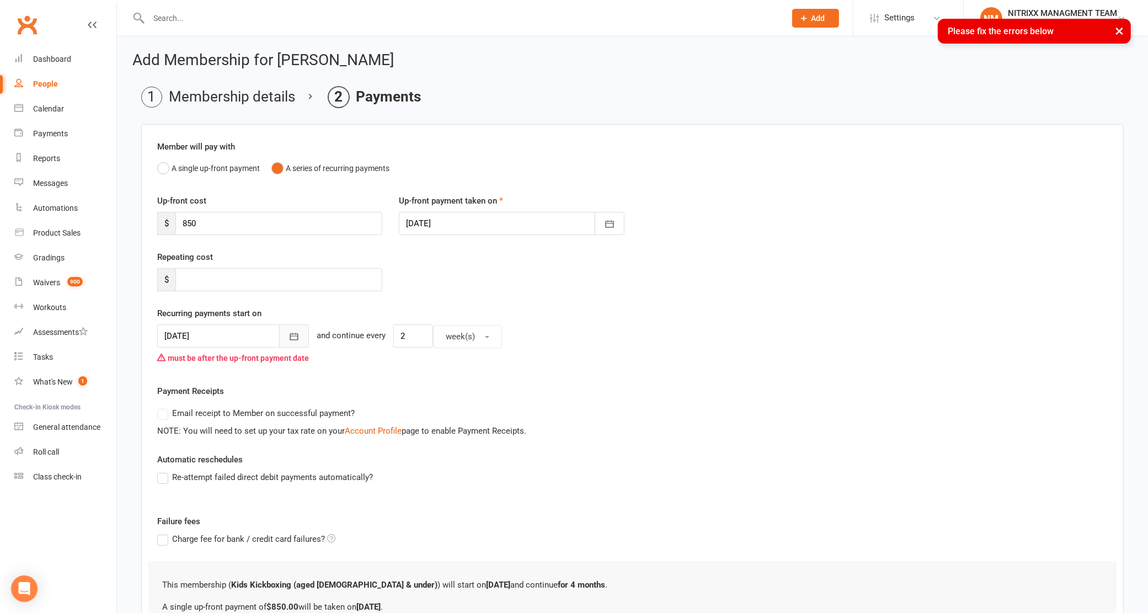
click at [291, 336] on icon "button" at bounding box center [294, 336] width 8 height 7
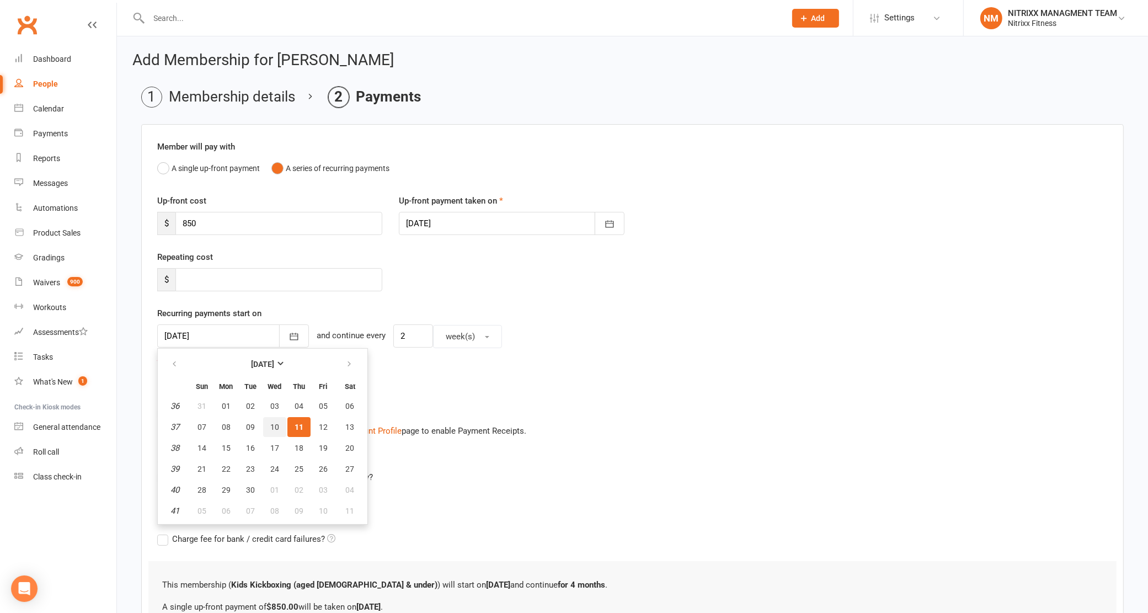
click at [276, 424] on span "10" at bounding box center [274, 426] width 9 height 9
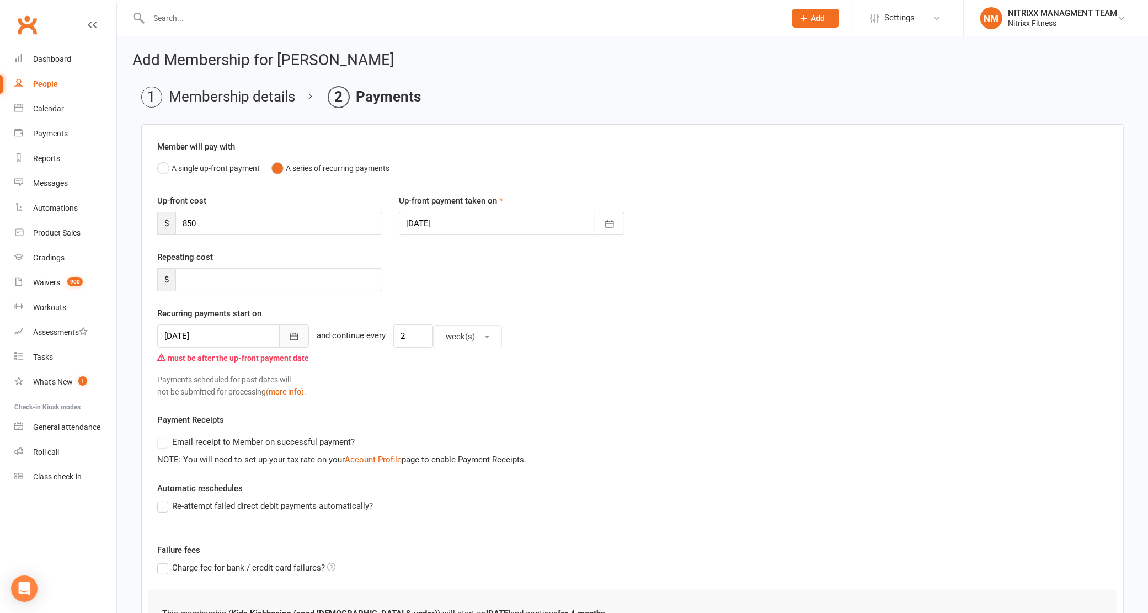
click at [293, 336] on icon "button" at bounding box center [294, 336] width 8 height 7
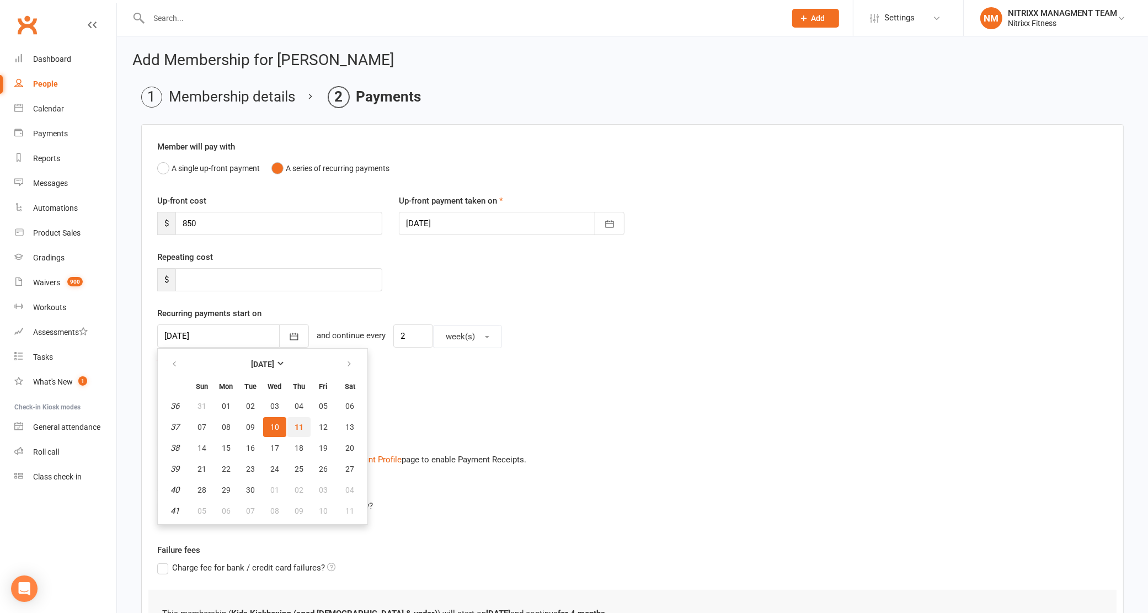
click at [307, 428] on button "11" at bounding box center [298, 427] width 23 height 20
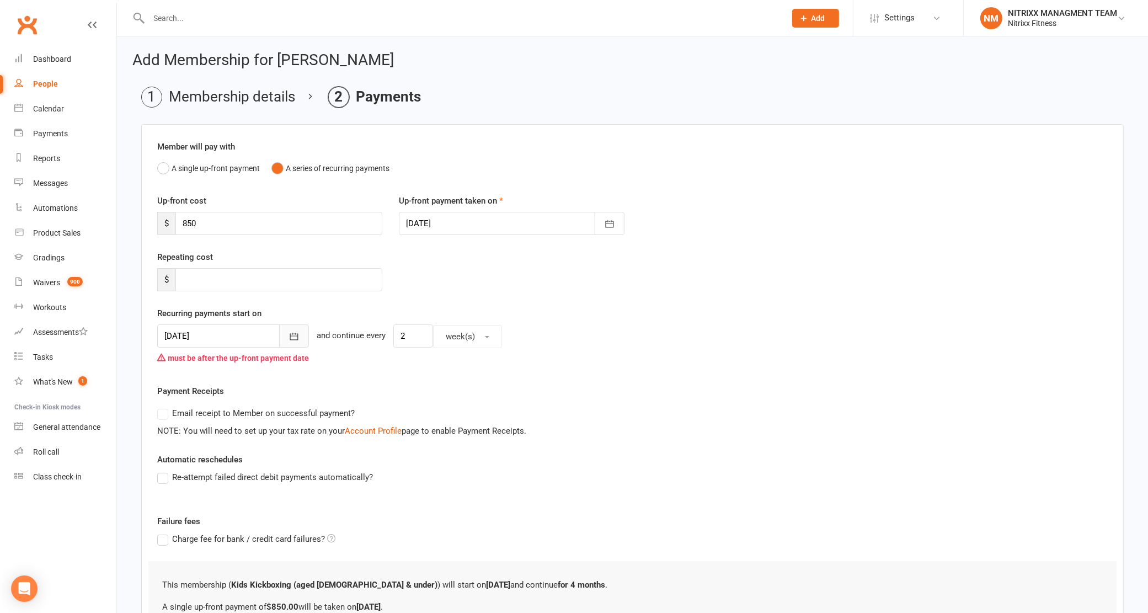
click at [298, 339] on button "button" at bounding box center [294, 335] width 30 height 23
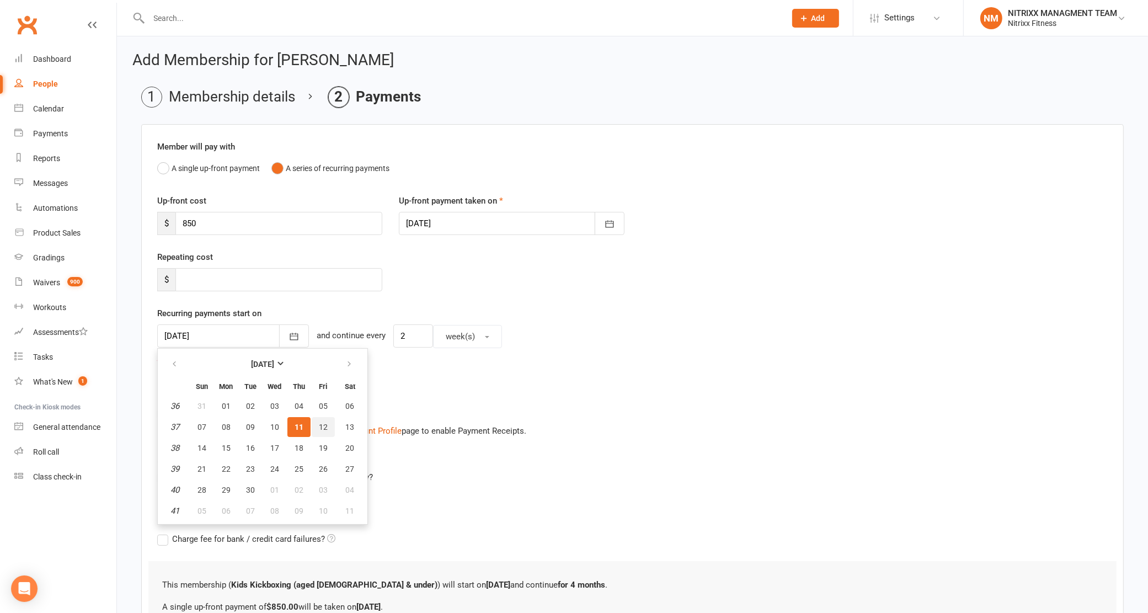
click at [321, 425] on span "12" at bounding box center [323, 426] width 9 height 9
type input "12 Sep 2025"
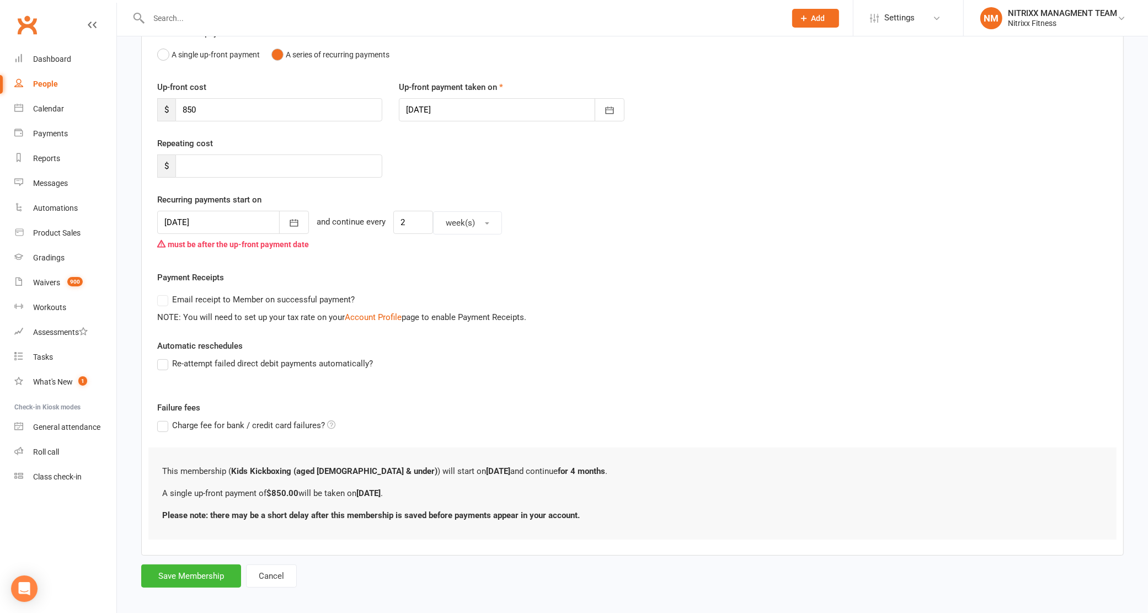
scroll to position [122, 0]
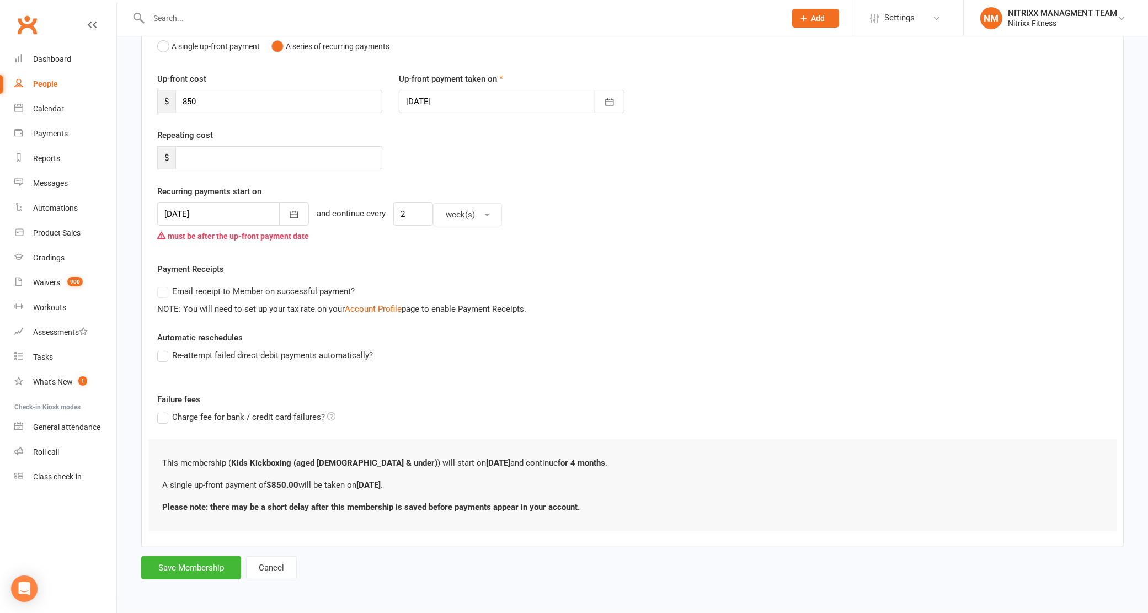
click at [167, 586] on div "Add Membership for Jacqob Melhem Membership details Payments Member will pay wi…" at bounding box center [632, 256] width 1031 height 682
click at [194, 574] on button "Save Membership" at bounding box center [191, 567] width 100 height 23
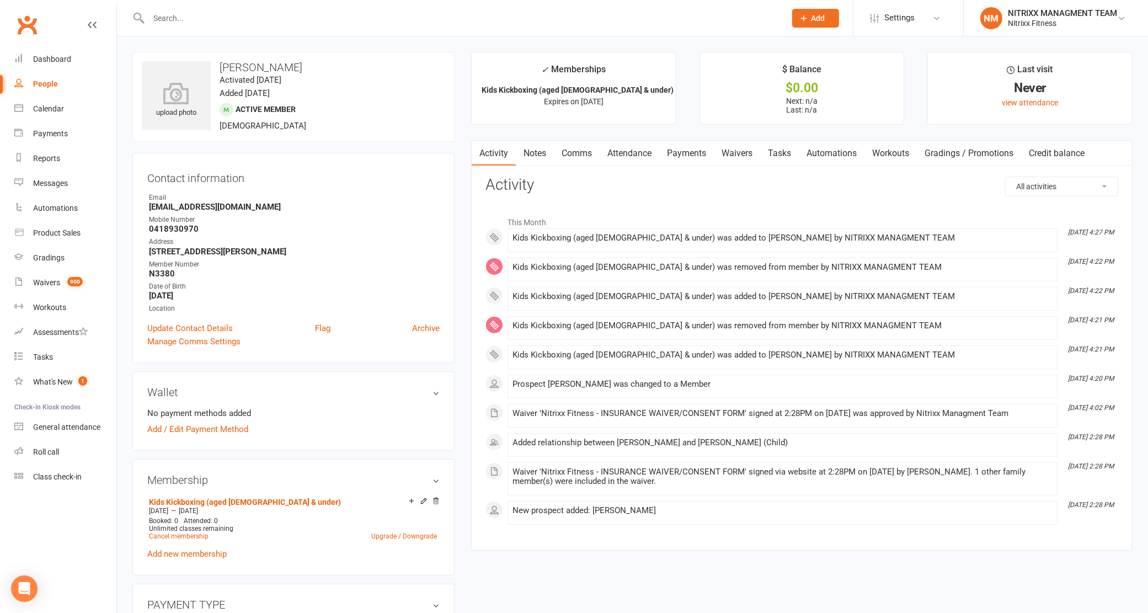
click at [226, 45] on div "upload photo Jacqob Melhem Activated 11 September, 2025 Added 11 September, 202…" at bounding box center [632, 591] width 1031 height 1110
click at [238, 15] on input "text" at bounding box center [462, 17] width 633 height 15
type input "O"
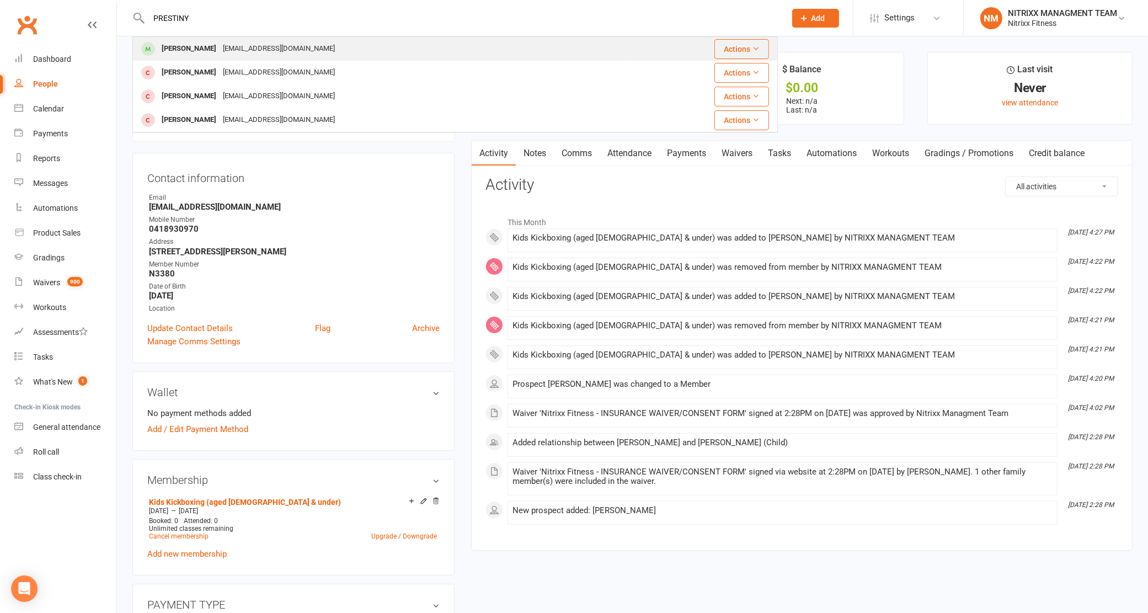
type input "PRESTINY"
click at [319, 42] on div "Prettiny Tep prettinytep@hotmail.com" at bounding box center [380, 49] width 494 height 23
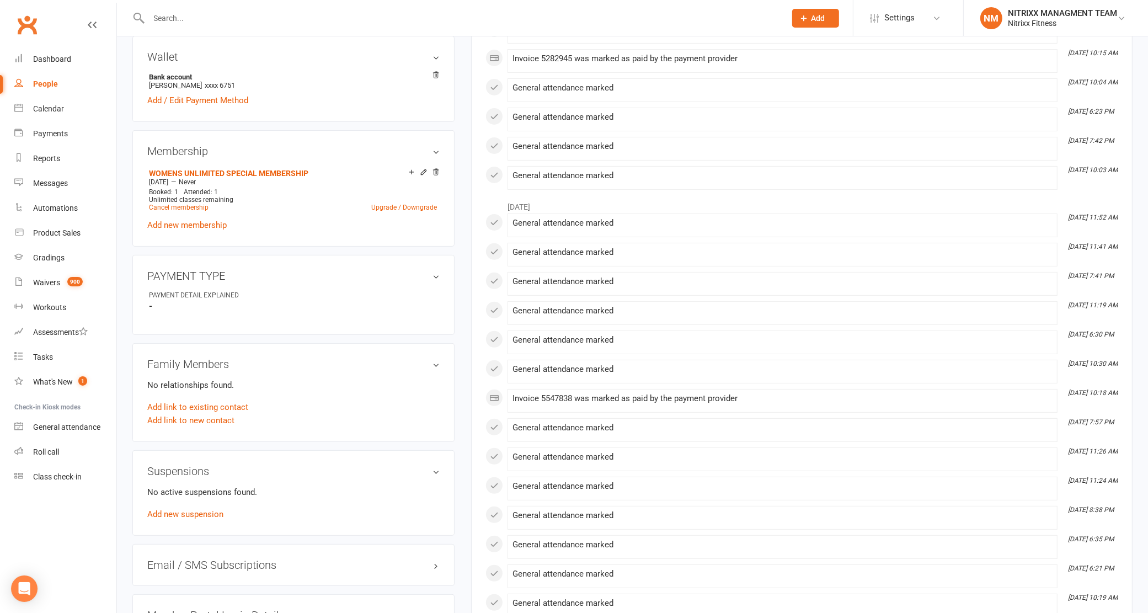
scroll to position [345, 0]
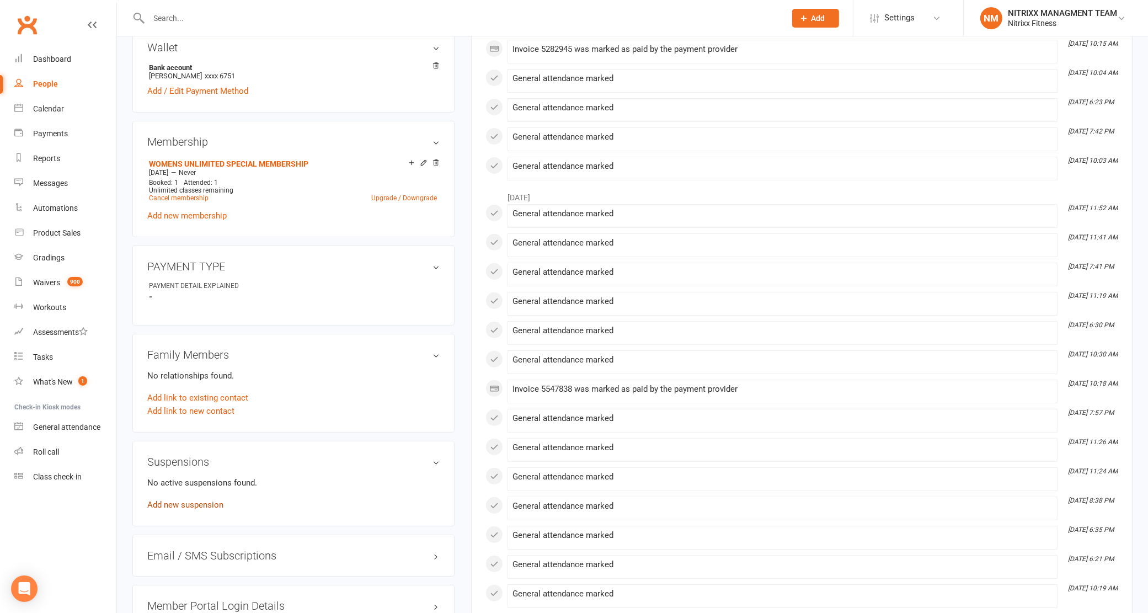
click at [200, 508] on link "Add new suspension" at bounding box center [185, 505] width 76 height 10
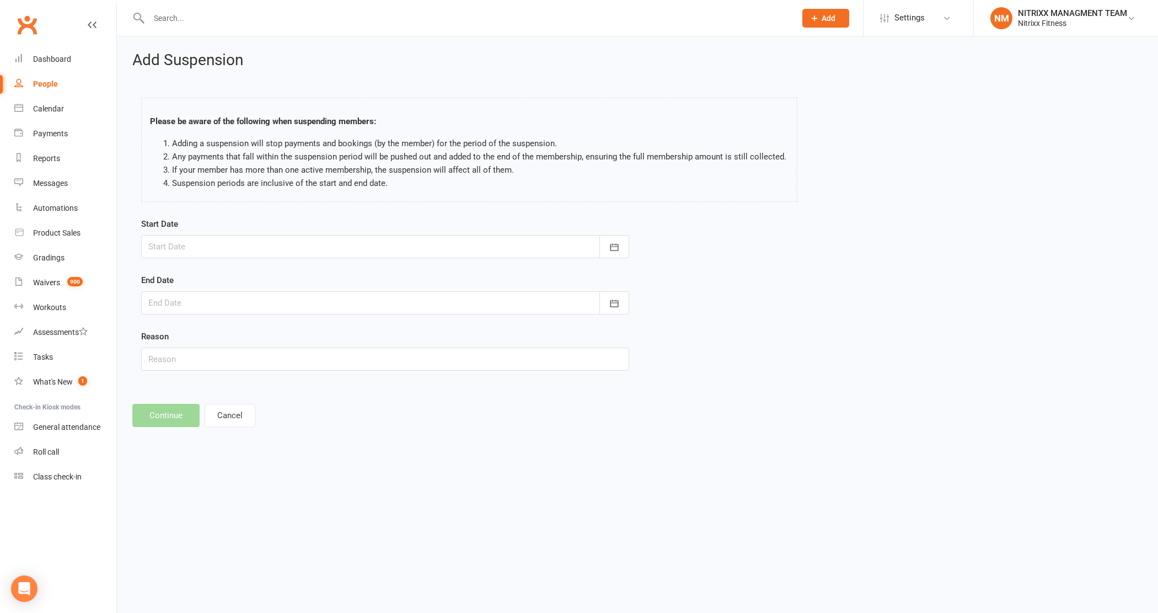
click at [274, 233] on div "Start Date September 2025 Sun Mon Tue Wed Thu Fri Sat 36 31 01 02 03 04 05 06 3…" at bounding box center [385, 237] width 488 height 41
click at [395, 247] on div at bounding box center [385, 246] width 488 height 23
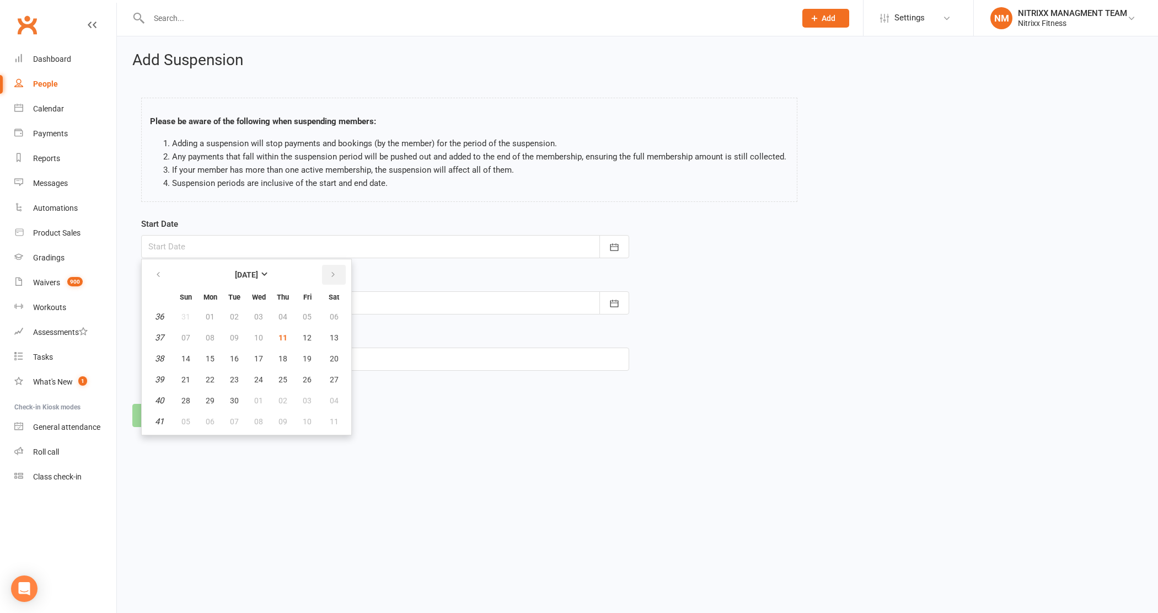
click at [322, 272] on button "button" at bounding box center [334, 275] width 24 height 20
click at [303, 335] on span "10" at bounding box center [307, 337] width 9 height 9
type input "10 Oct 2025"
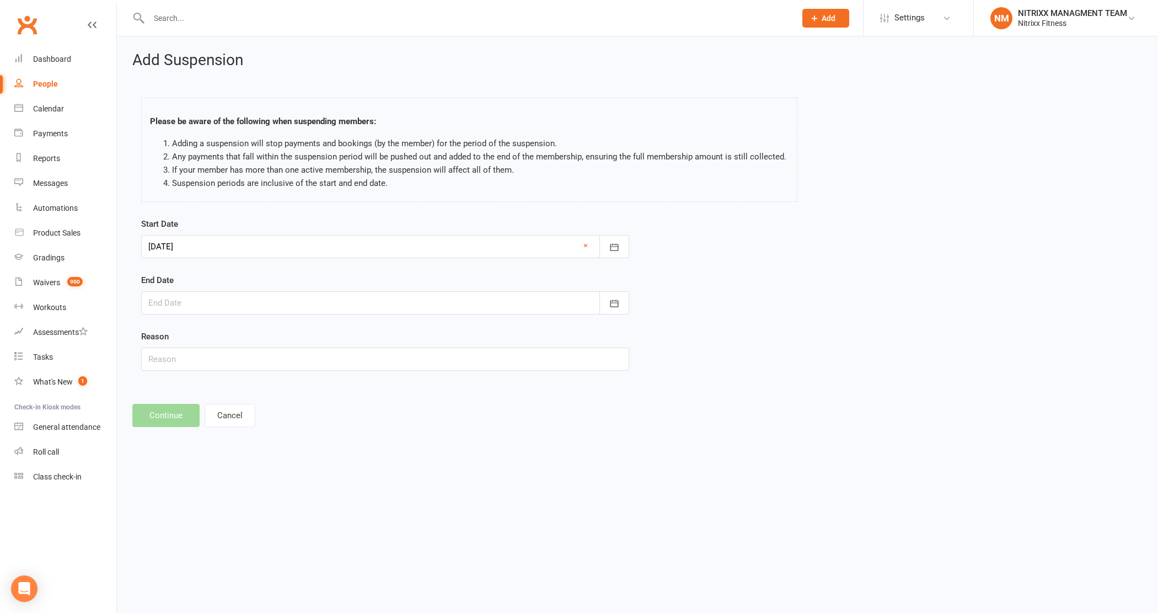
click at [302, 303] on div at bounding box center [385, 302] width 488 height 23
click at [333, 331] on button "button" at bounding box center [334, 331] width 24 height 20
click at [189, 413] on button "09" at bounding box center [185, 415] width 23 height 20
type input "09 Nov 2025"
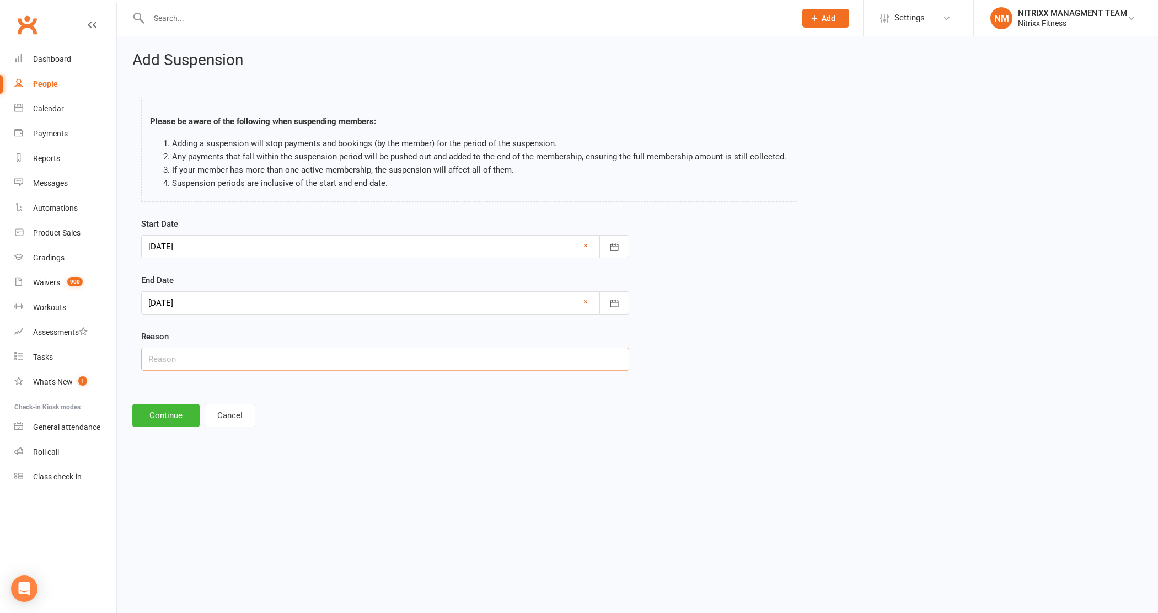
click at [223, 361] on input "text" at bounding box center [385, 358] width 488 height 23
type input "TRAVEL"
click at [182, 422] on button "Continue" at bounding box center [165, 415] width 67 height 23
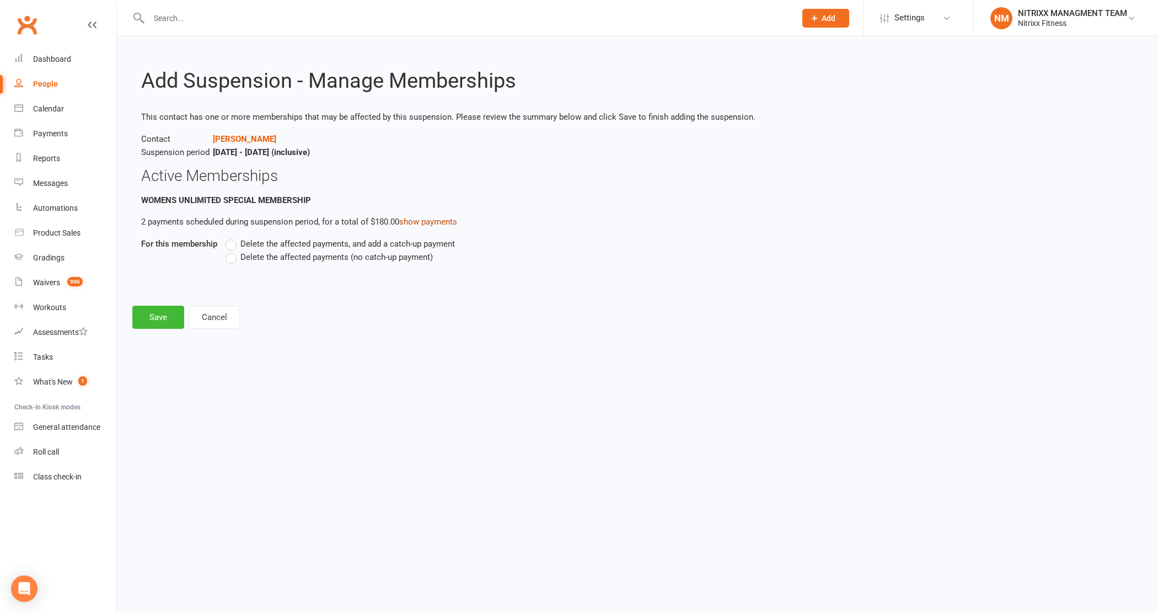
click at [426, 223] on link "show payments" at bounding box center [428, 222] width 58 height 10
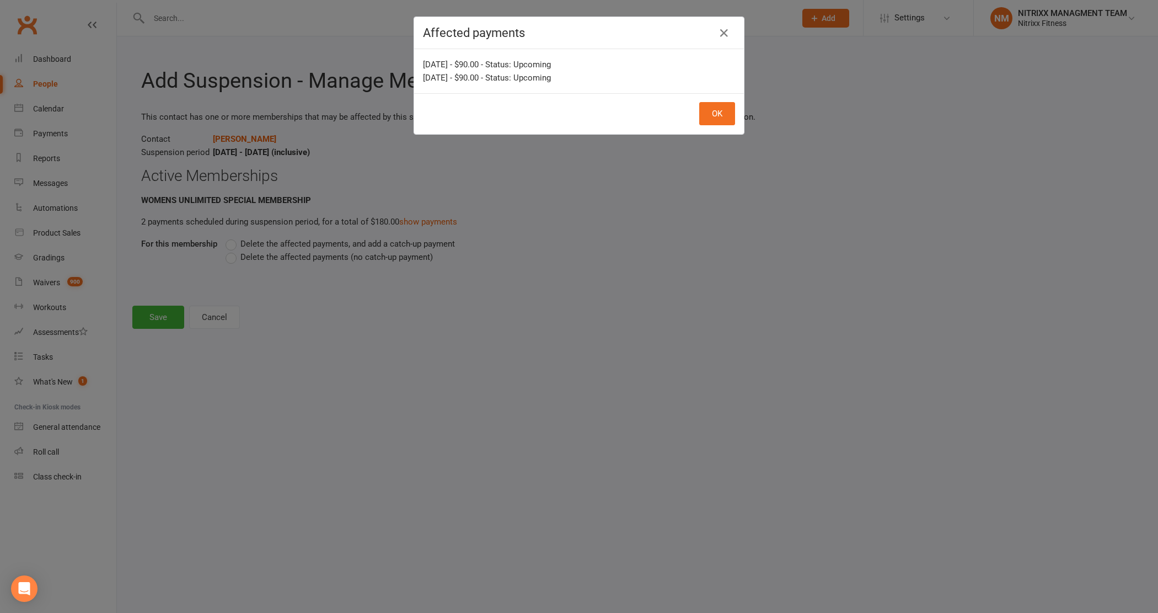
click at [527, 182] on div "Affected payments Oct 30, 2025 - $90.00 - Status: Upcoming Oct 16, 2025 - $90.0…" at bounding box center [579, 306] width 1158 height 613
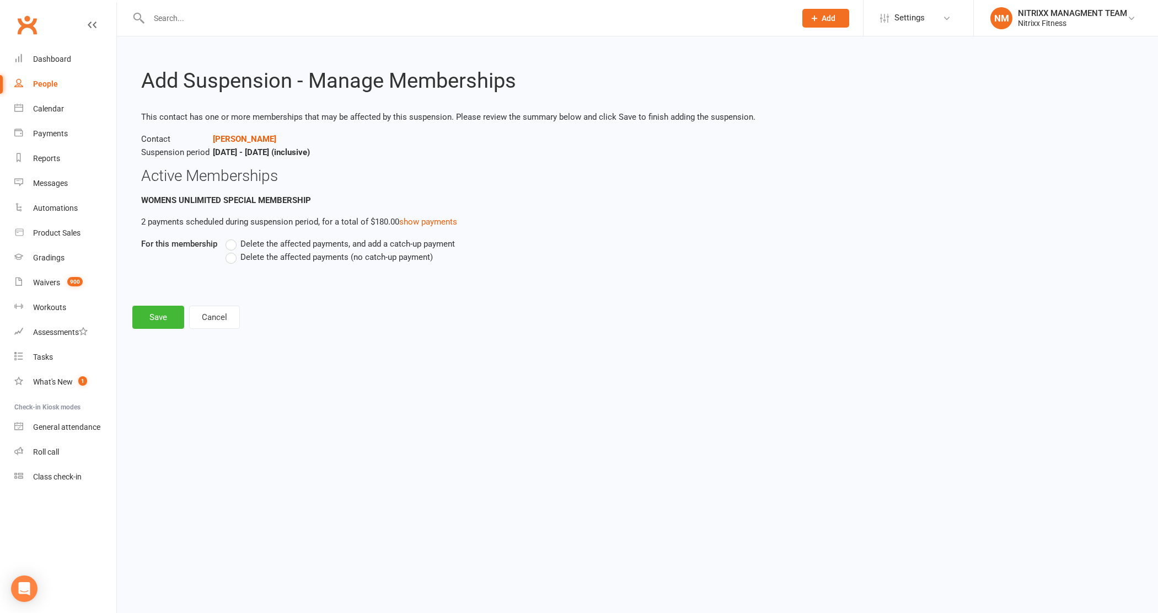
click at [263, 239] on span "Delete the affected payments, and add a catch-up payment" at bounding box center [347, 243] width 215 height 12
click at [233, 237] on input "Delete the affected payments, and add a catch-up payment" at bounding box center [229, 237] width 7 height 0
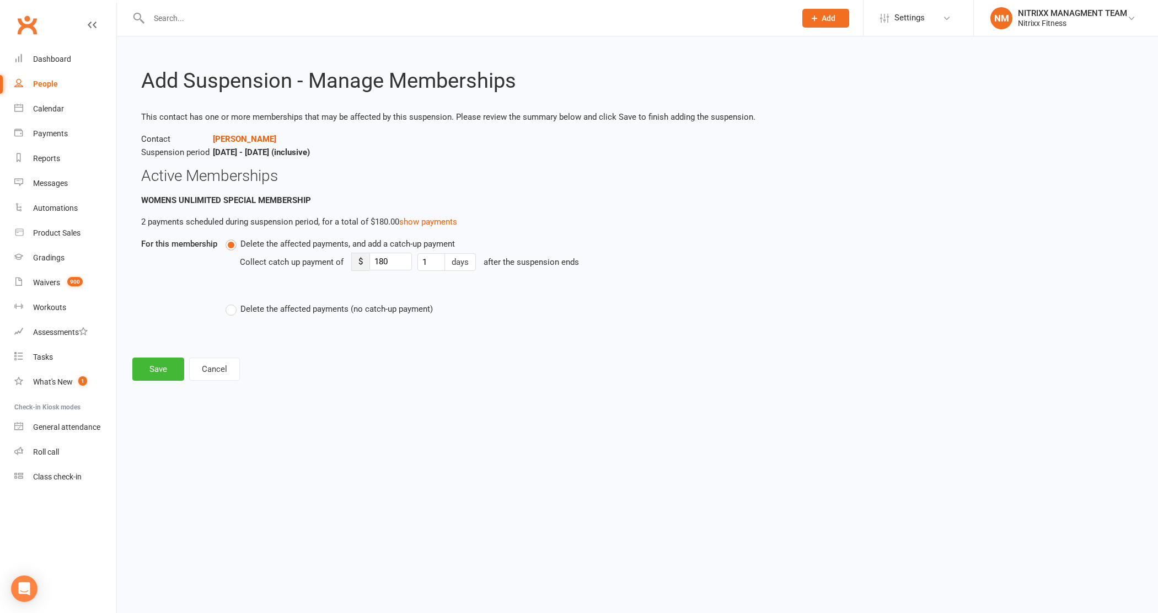
click at [239, 310] on label "Delete the affected payments (no catch-up payment)" at bounding box center [329, 308] width 207 height 13
click at [233, 302] on input "Delete the affected payments (no catch-up payment)" at bounding box center [229, 302] width 7 height 0
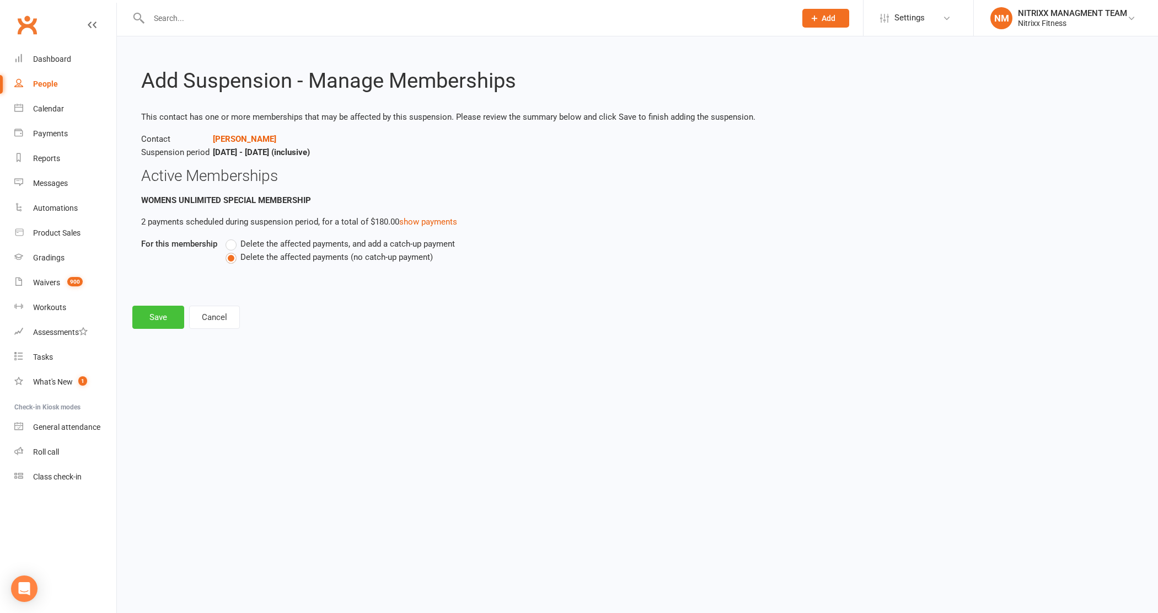
click at [164, 312] on button "Save" at bounding box center [158, 317] width 52 height 23
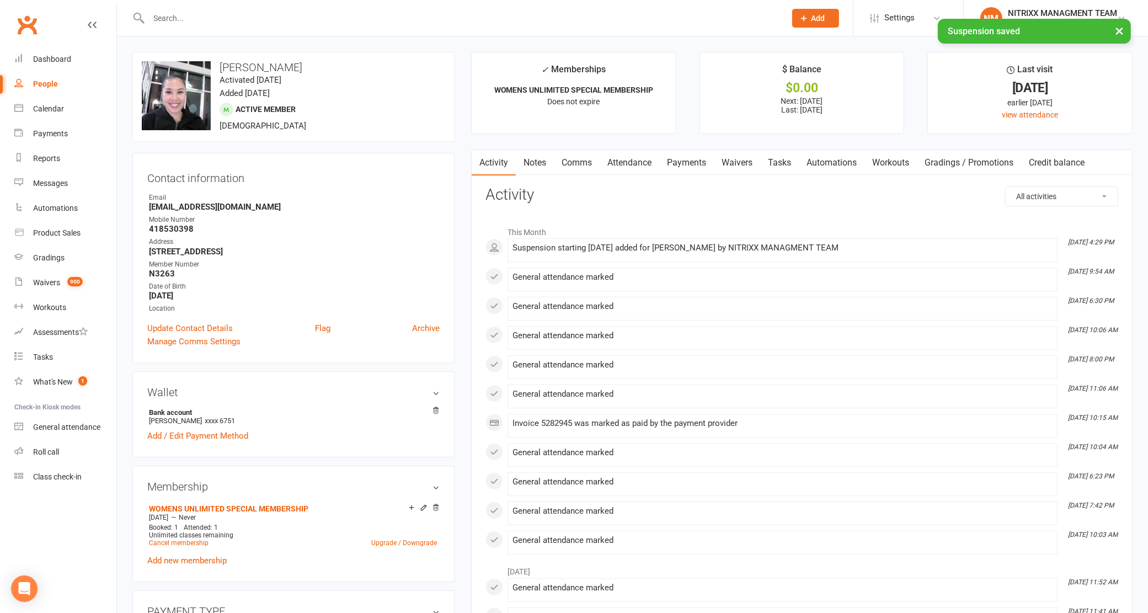
click at [665, 165] on link "Payments" at bounding box center [686, 162] width 55 height 25
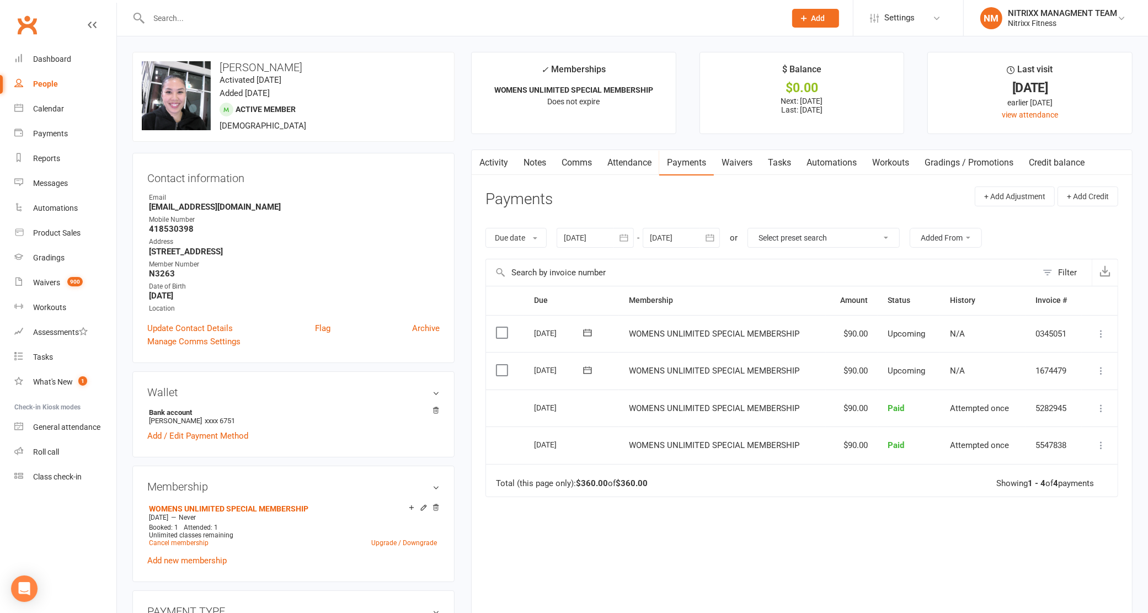
click at [618, 238] on button "button" at bounding box center [624, 238] width 20 height 20
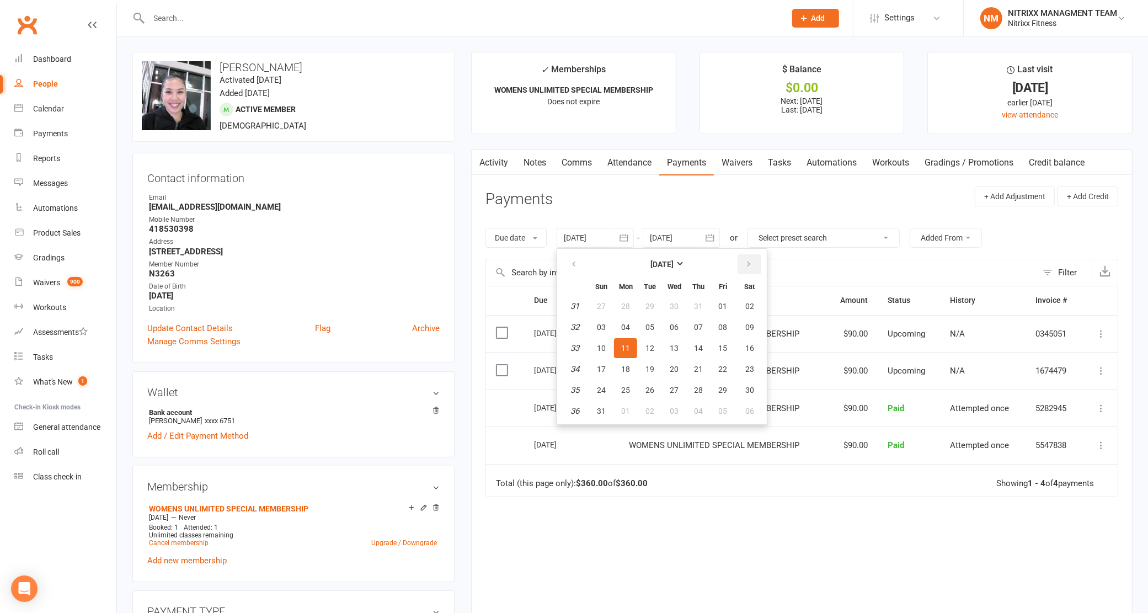
click at [742, 263] on button "button" at bounding box center [749, 264] width 24 height 20
click at [677, 351] on span "12" at bounding box center [673, 348] width 9 height 9
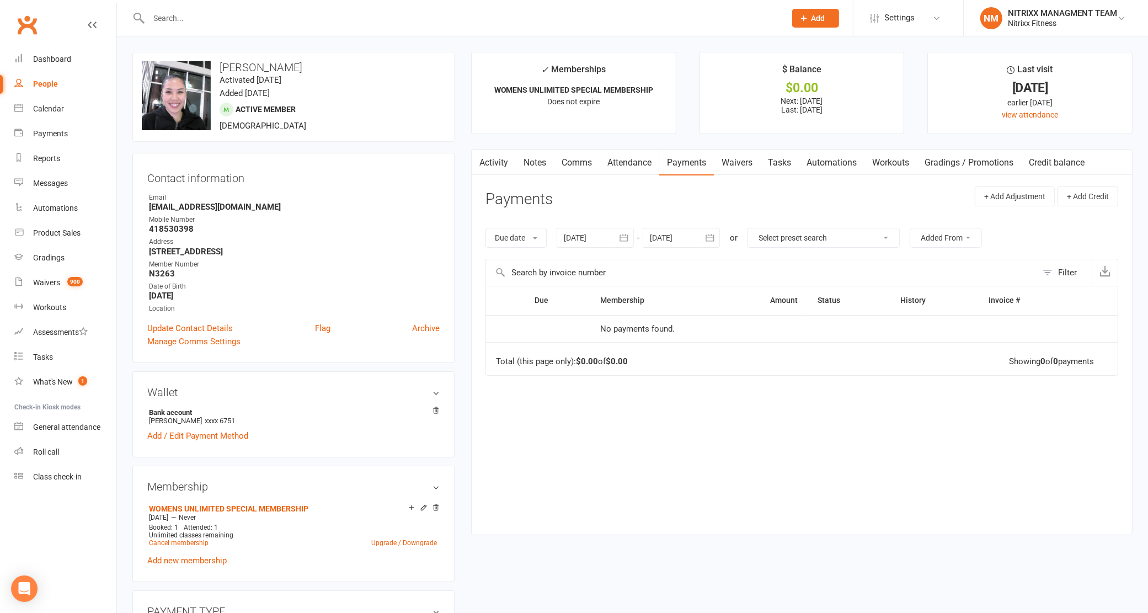
click at [608, 241] on div at bounding box center [594, 238] width 77 height 20
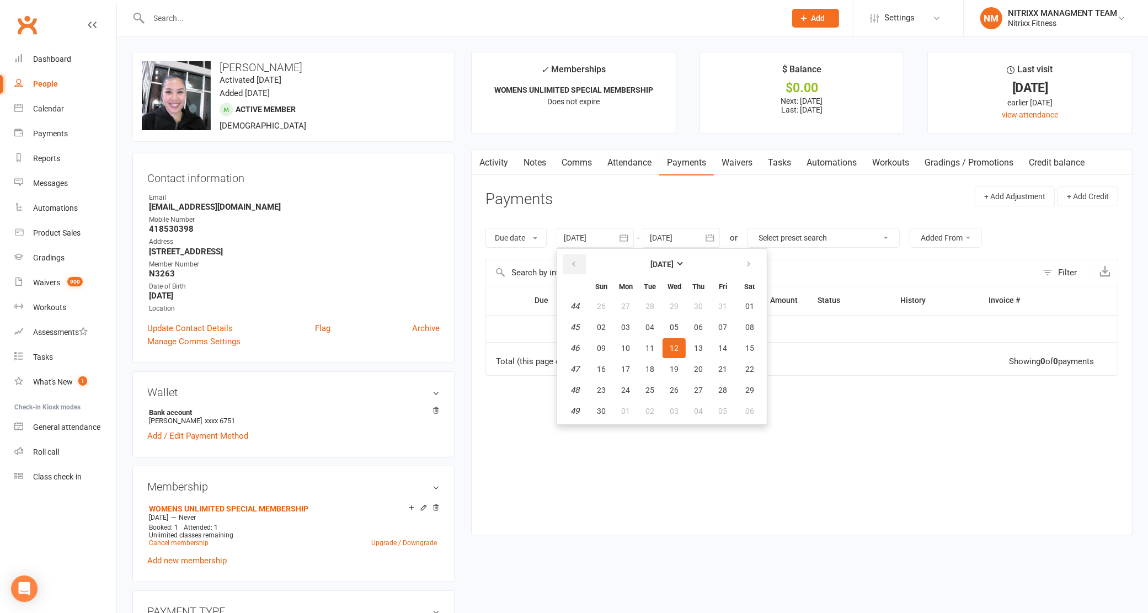
click at [583, 260] on button "button" at bounding box center [575, 264] width 24 height 20
click at [626, 329] on span "08" at bounding box center [625, 327] width 9 height 9
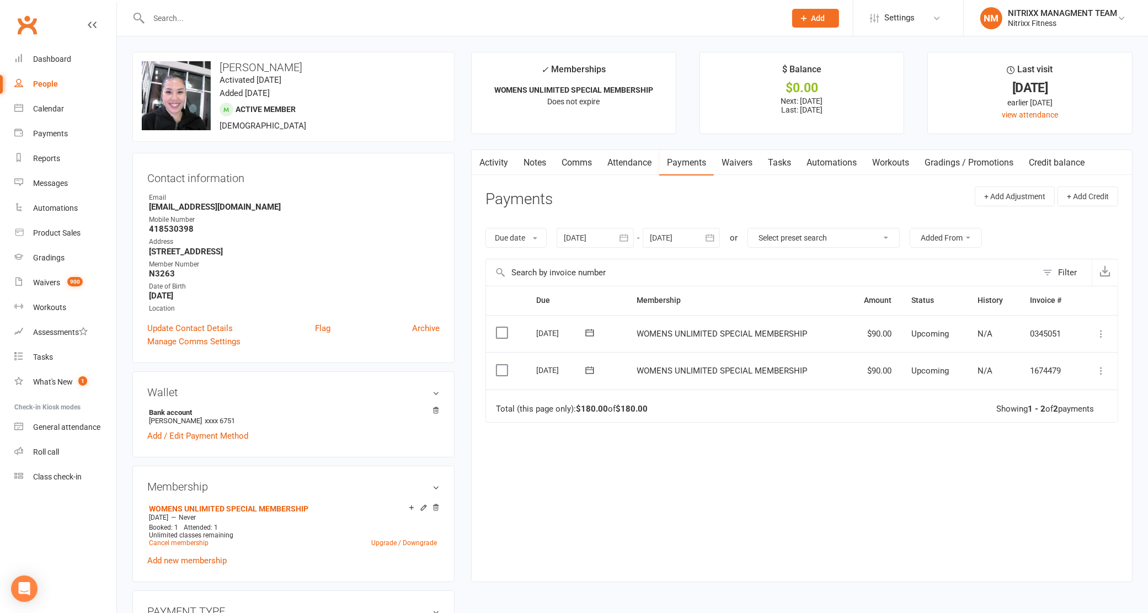
click at [604, 232] on div at bounding box center [594, 238] width 77 height 20
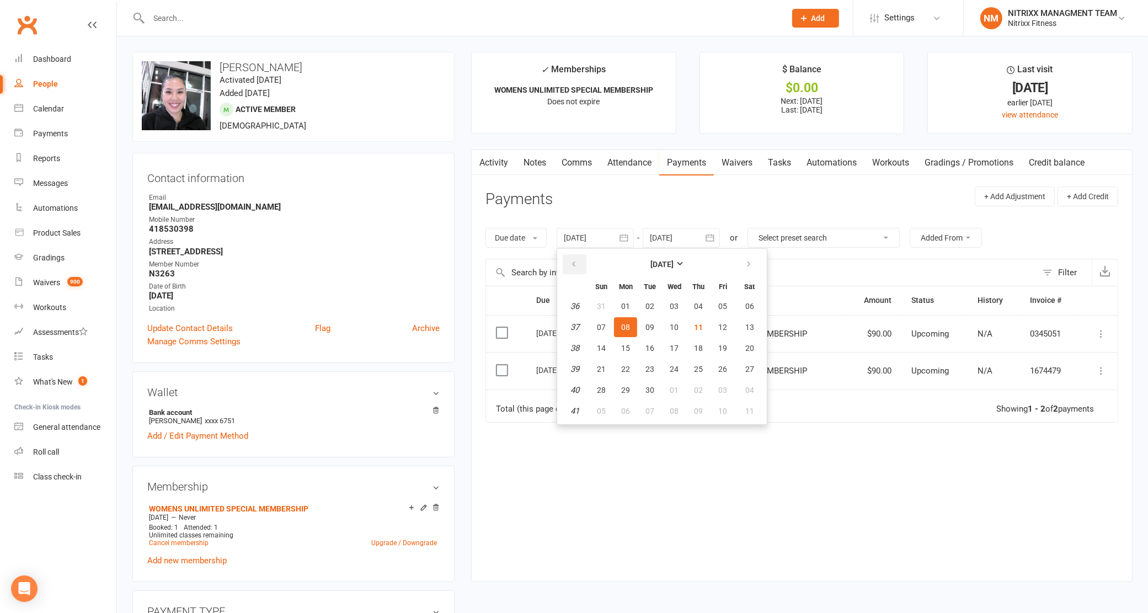
click at [582, 266] on button "button" at bounding box center [575, 264] width 24 height 20
click at [602, 324] on span "08" at bounding box center [601, 327] width 9 height 9
type input "08 Jun 2025"
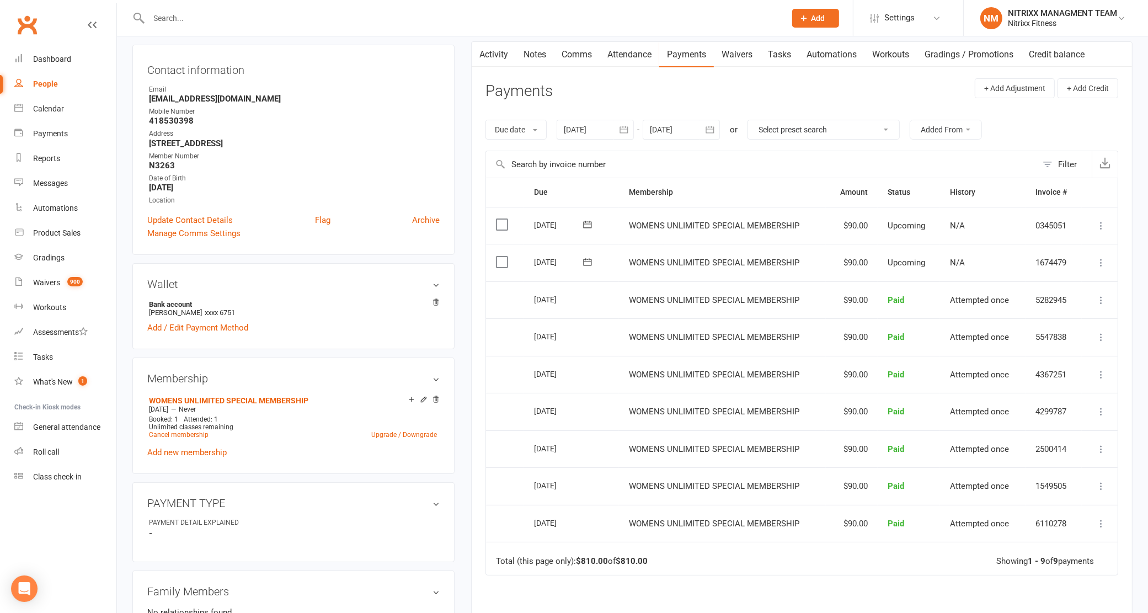
scroll to position [69, 0]
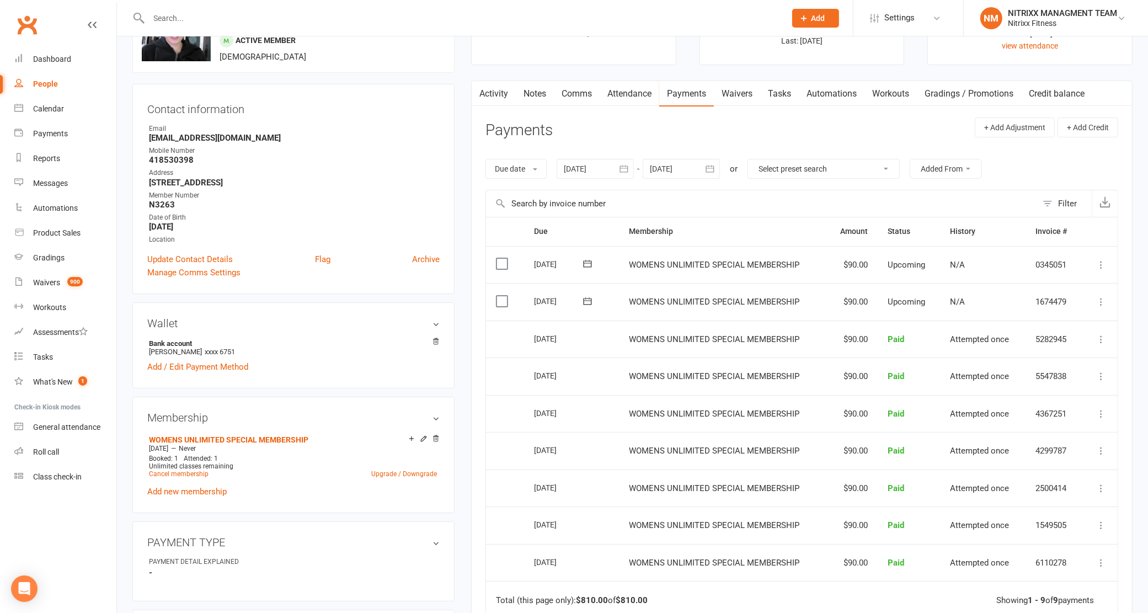
click at [701, 178] on button "button" at bounding box center [710, 169] width 20 height 20
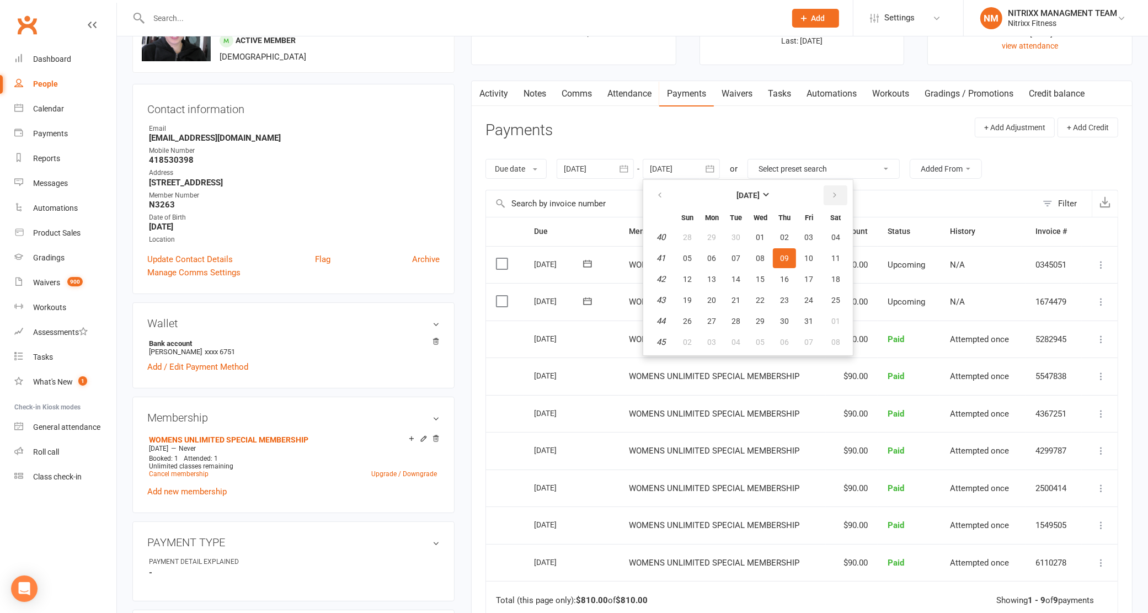
click at [828, 188] on button "button" at bounding box center [835, 195] width 24 height 20
click at [781, 277] on span "15" at bounding box center [784, 279] width 9 height 9
type input "15 Jan 2026"
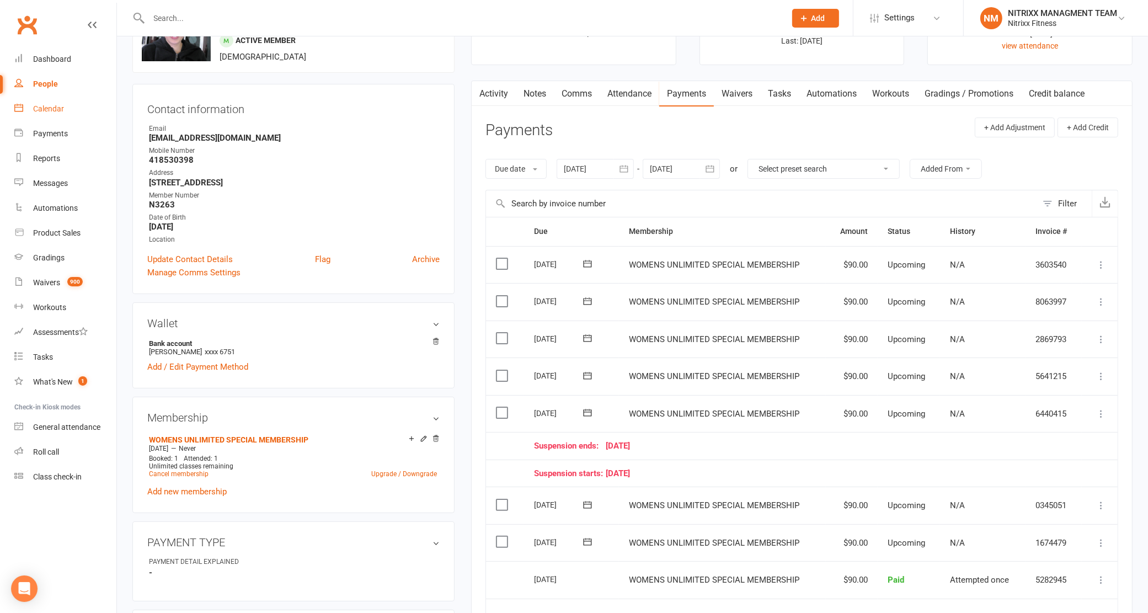
click at [72, 103] on link "Calendar" at bounding box center [65, 109] width 102 height 25
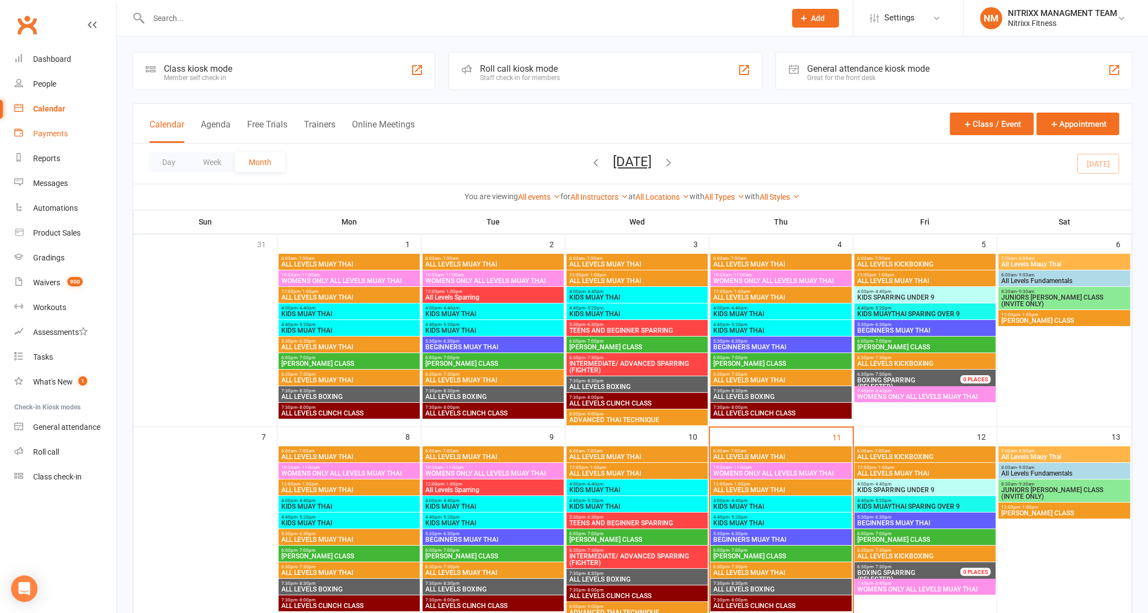
click at [57, 139] on link "Payments" at bounding box center [65, 133] width 102 height 25
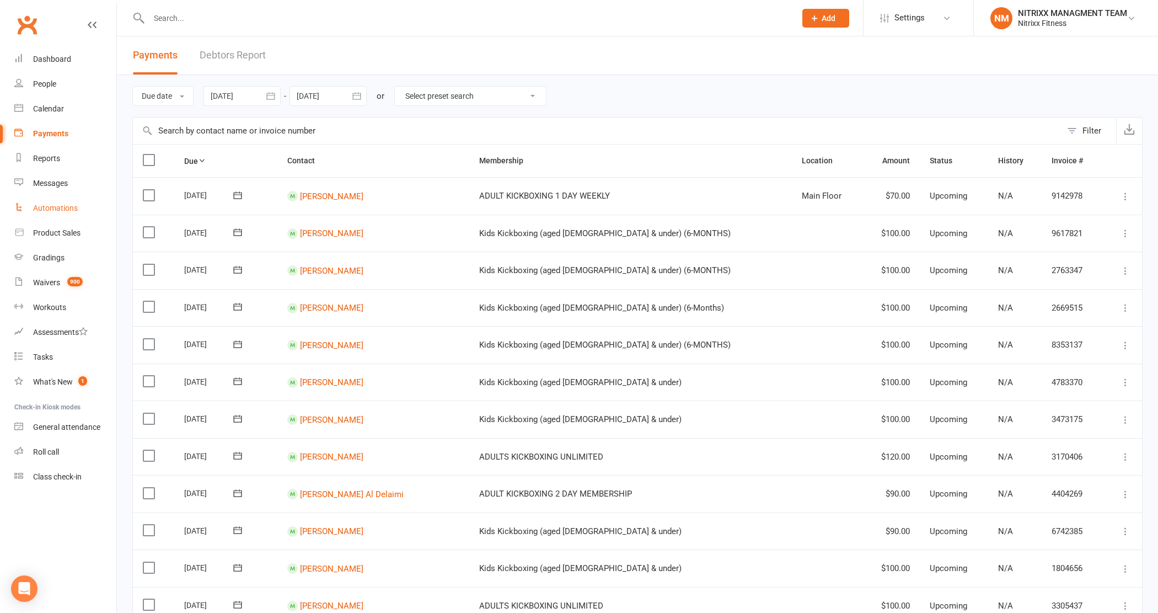
click at [70, 210] on div "Automations" at bounding box center [55, 207] width 45 height 9
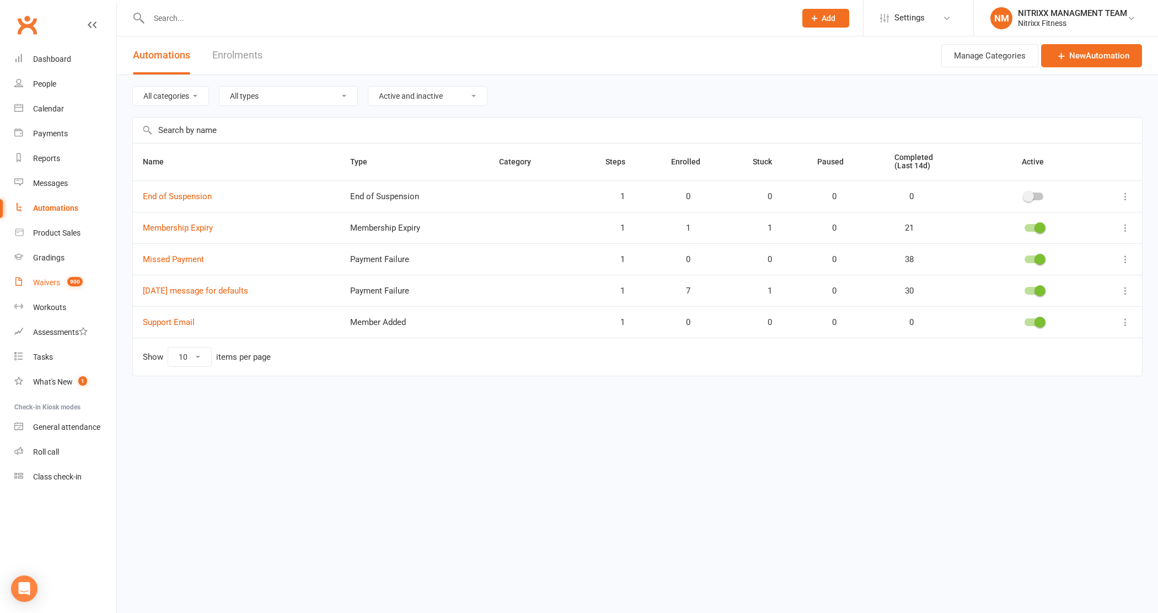
click at [54, 276] on link "Waivers 900" at bounding box center [65, 282] width 102 height 25
select select "100"
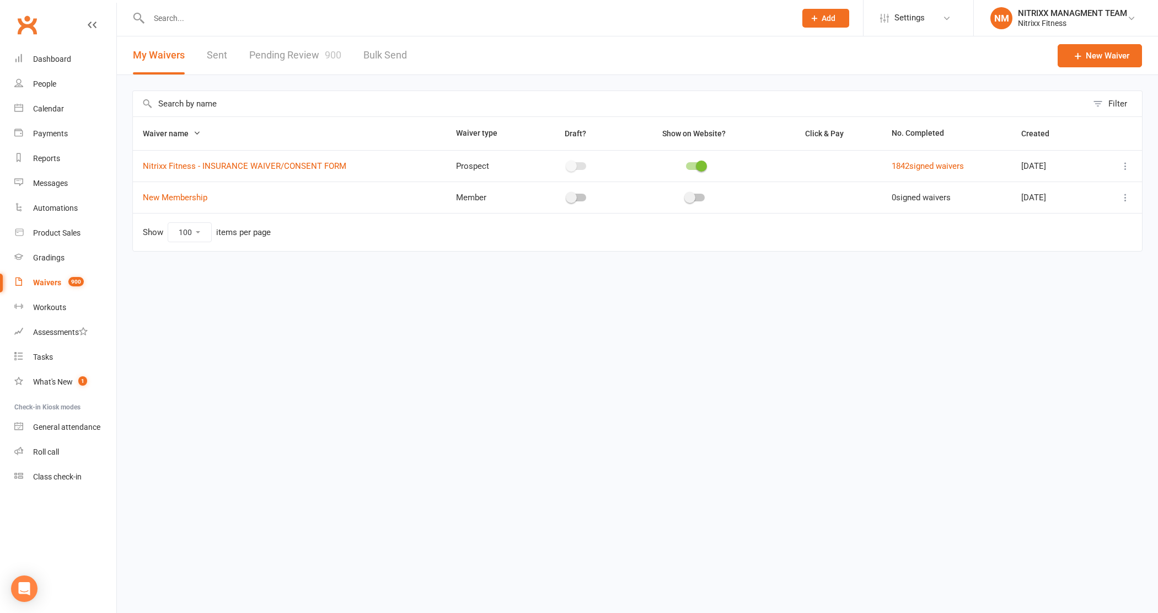
click at [281, 56] on link "Pending Review 900" at bounding box center [295, 55] width 92 height 38
select select "100"
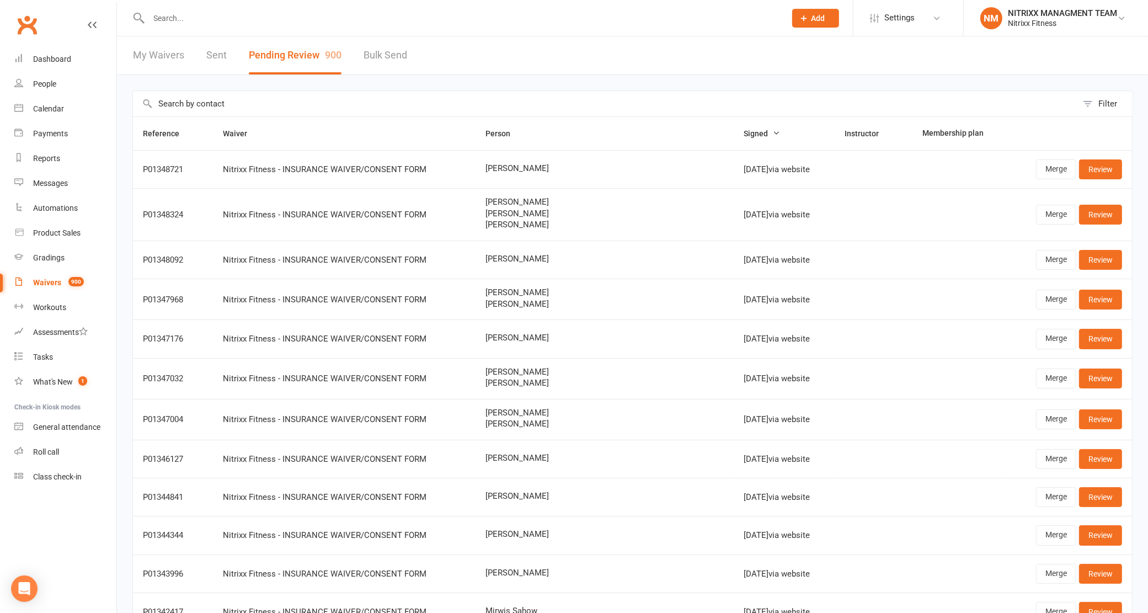
click at [409, 103] on input "text" at bounding box center [605, 103] width 944 height 25
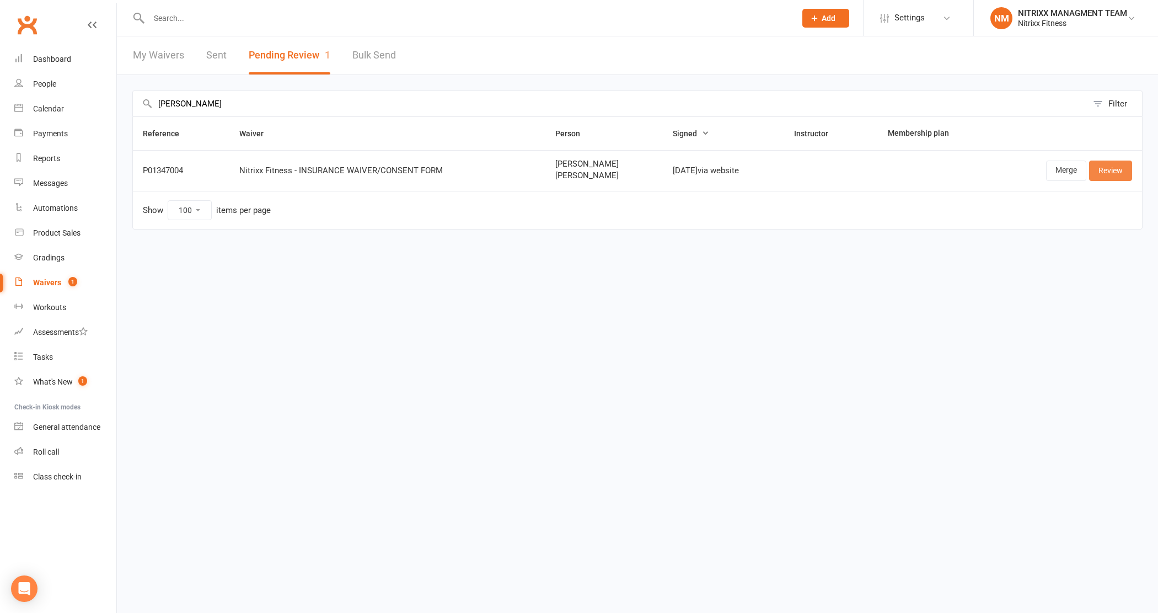
type input "MOUSSA MOSTA"
click at [1127, 167] on link "Review" at bounding box center [1110, 170] width 43 height 20
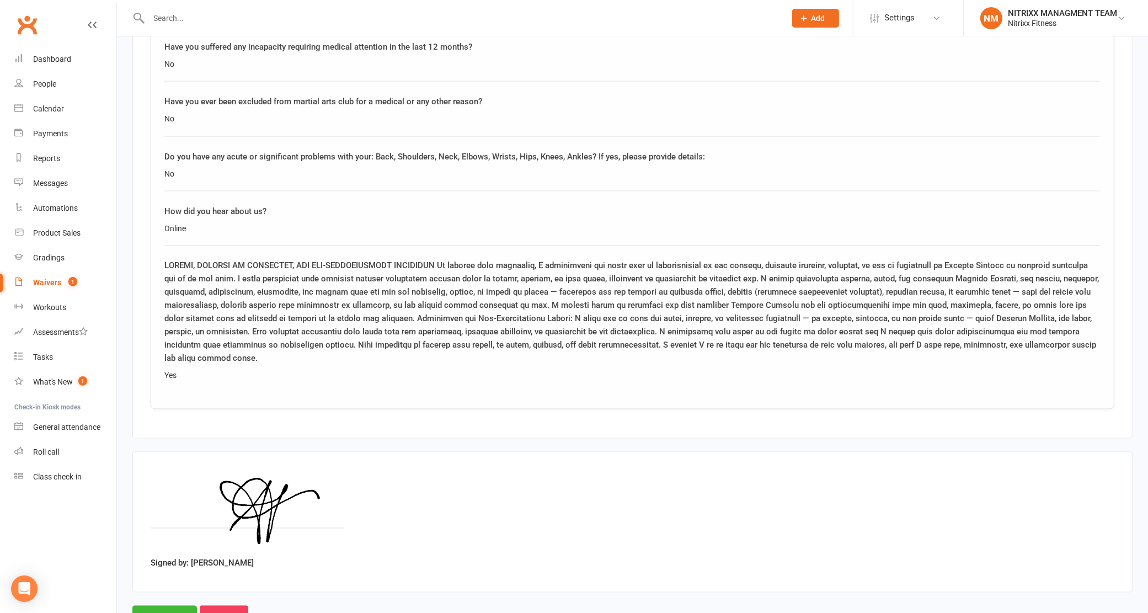
scroll to position [2068, 0]
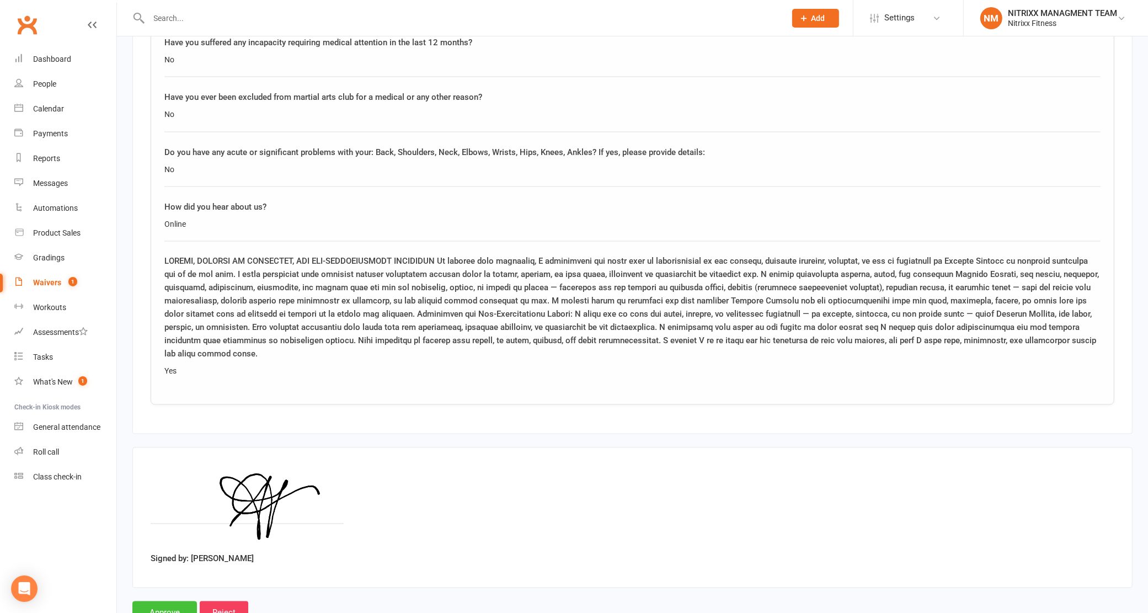
click at [175, 601] on input "Approve" at bounding box center [164, 612] width 65 height 23
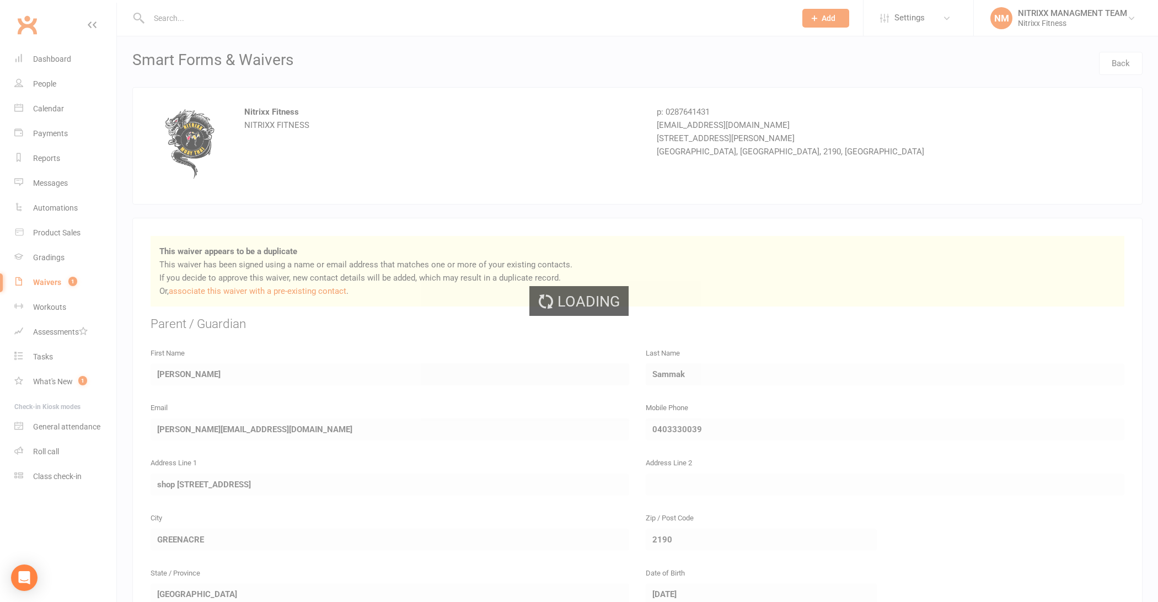
select select "100"
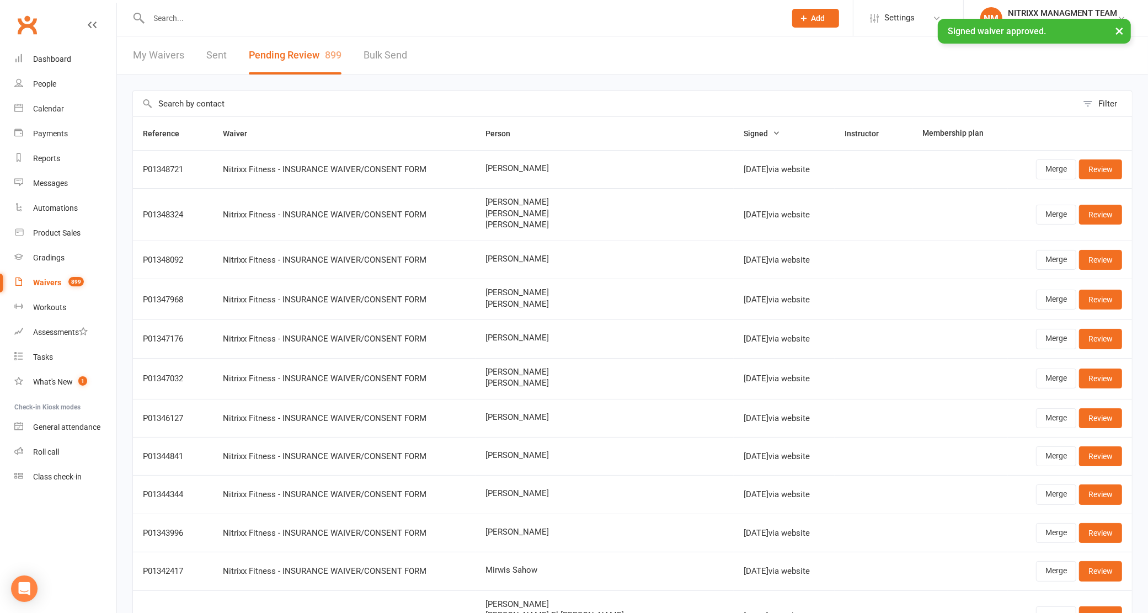
click at [255, 11] on input "text" at bounding box center [462, 17] width 633 height 15
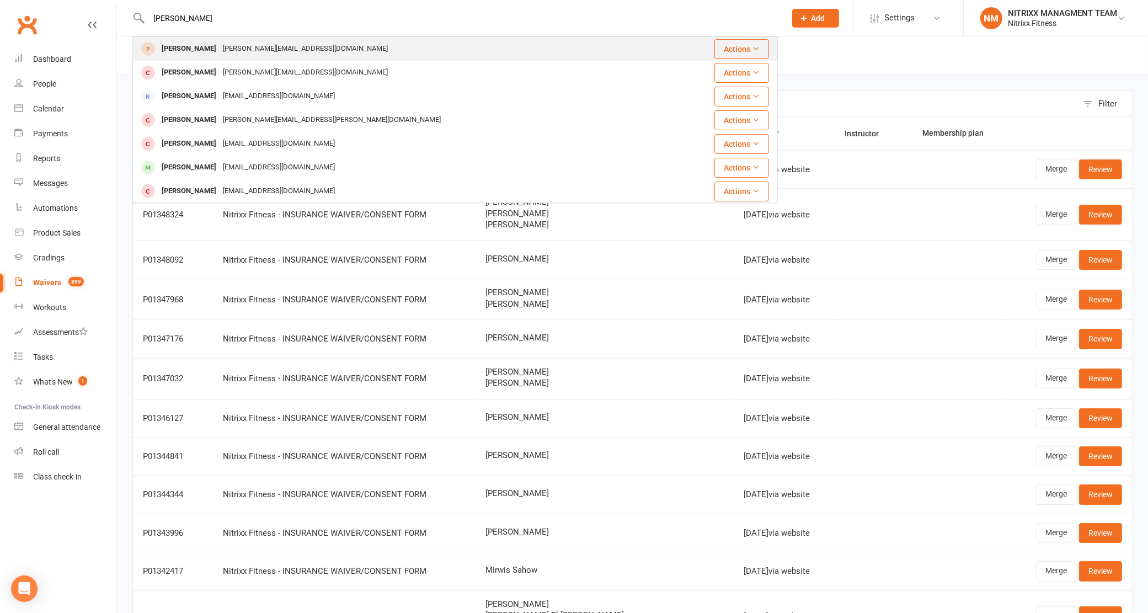
type input "MOUSSA MOSTA"
click at [258, 50] on div "anna_sammak@hotmail.com" at bounding box center [305, 49] width 172 height 16
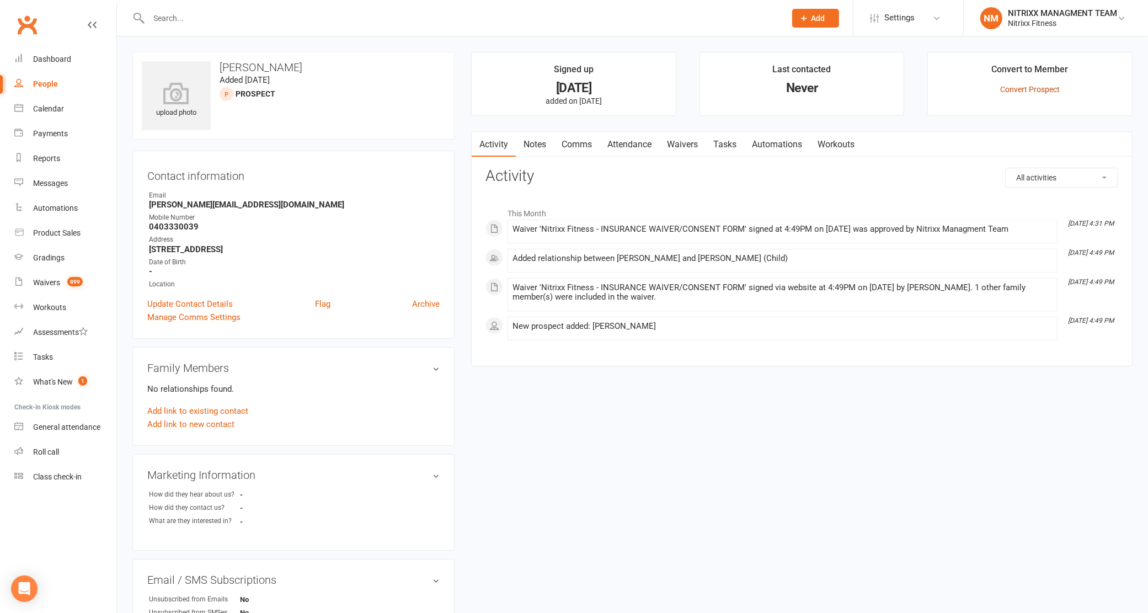
click at [1032, 90] on link "Convert Prospect" at bounding box center [1030, 89] width 60 height 9
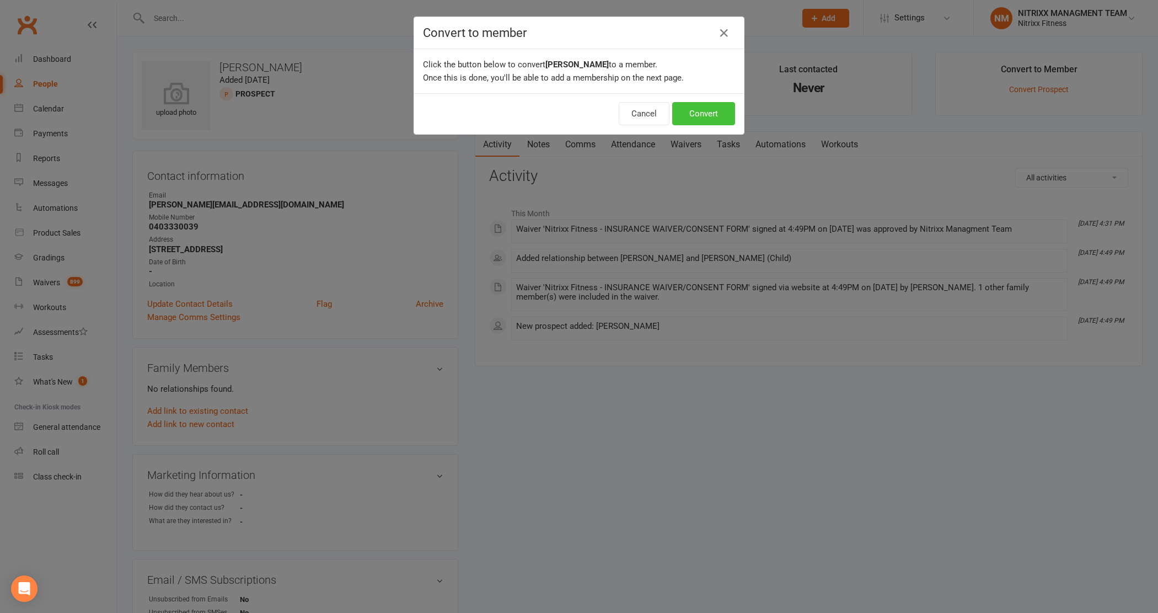
click at [693, 113] on button "Convert" at bounding box center [703, 113] width 63 height 23
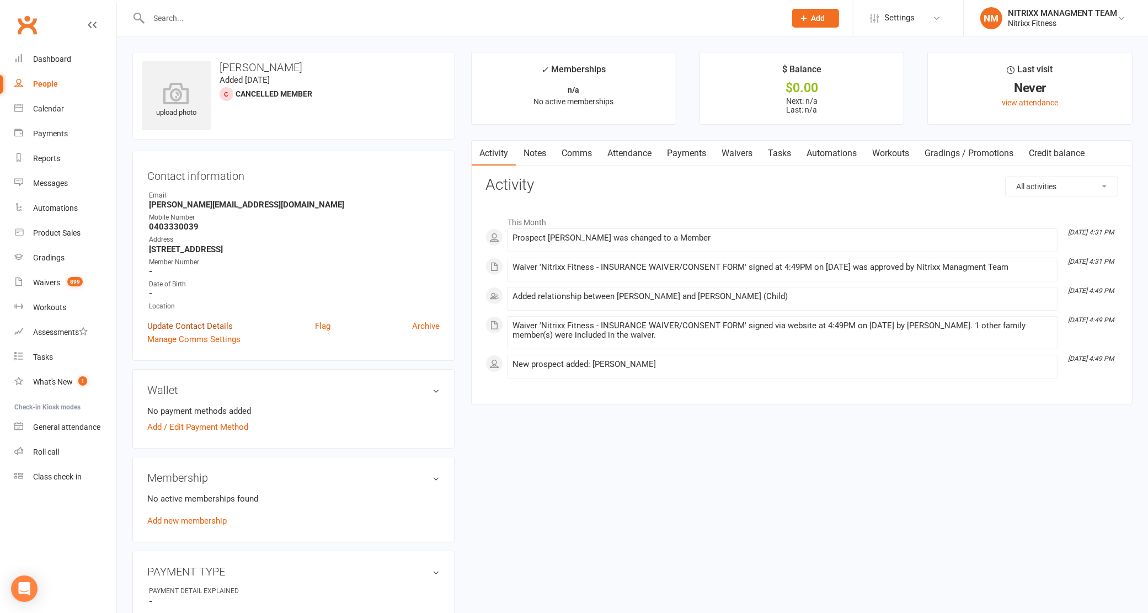
click at [205, 325] on link "Update Contact Details" at bounding box center [189, 325] width 85 height 13
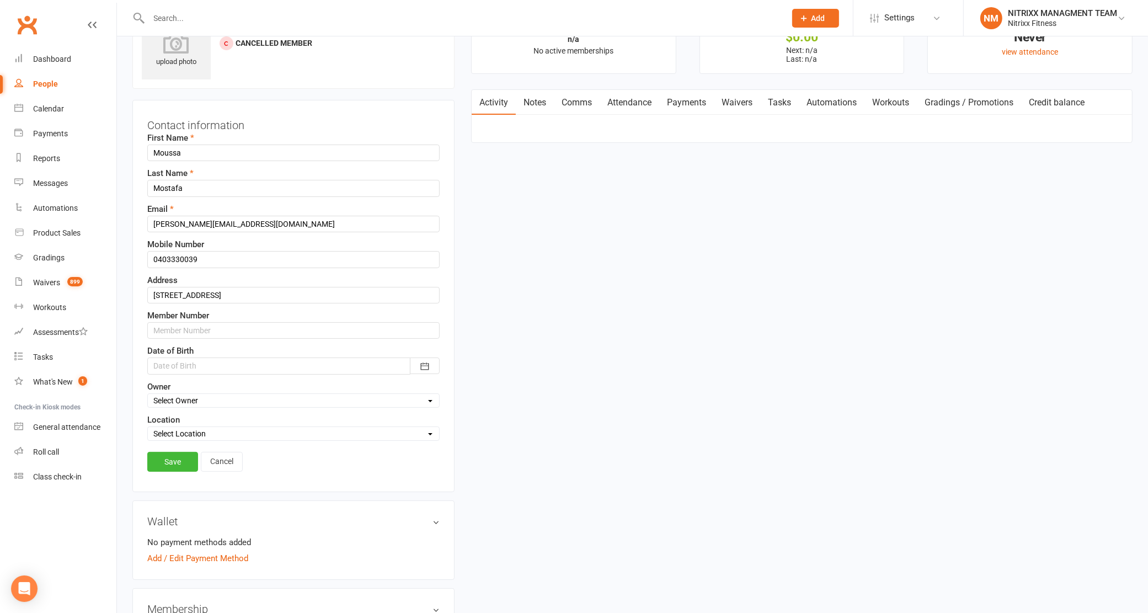
scroll to position [51, 0]
click at [211, 318] on div "Member Number" at bounding box center [293, 323] width 292 height 30
click at [210, 326] on input "text" at bounding box center [293, 330] width 292 height 17
type input "N3381"
click at [181, 461] on link "Save" at bounding box center [172, 461] width 51 height 20
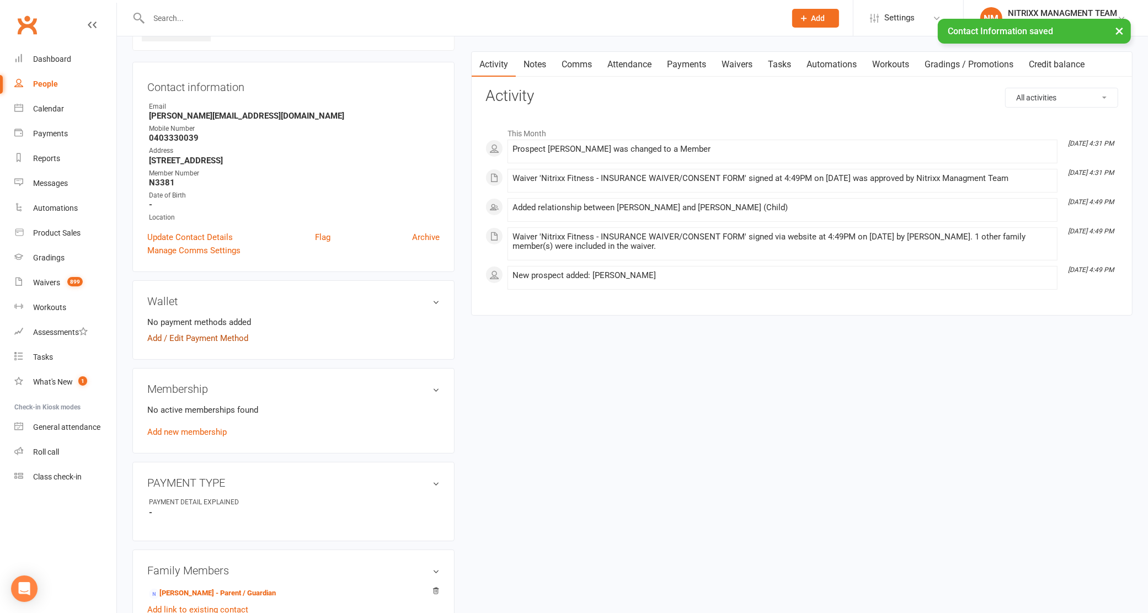
scroll to position [189, 0]
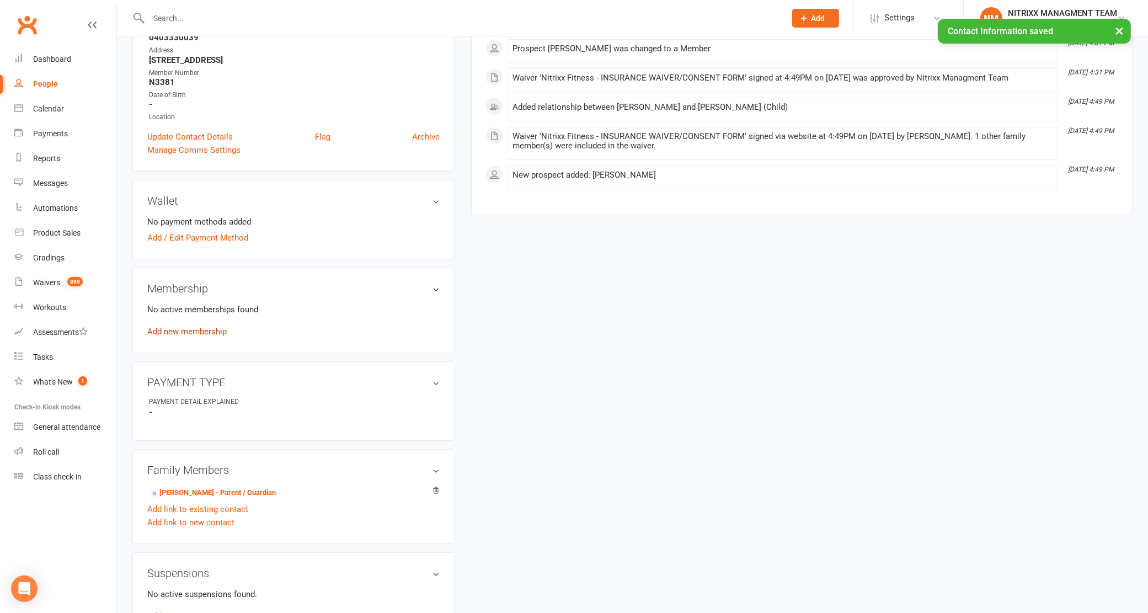
click at [208, 330] on link "Add new membership" at bounding box center [186, 331] width 79 height 10
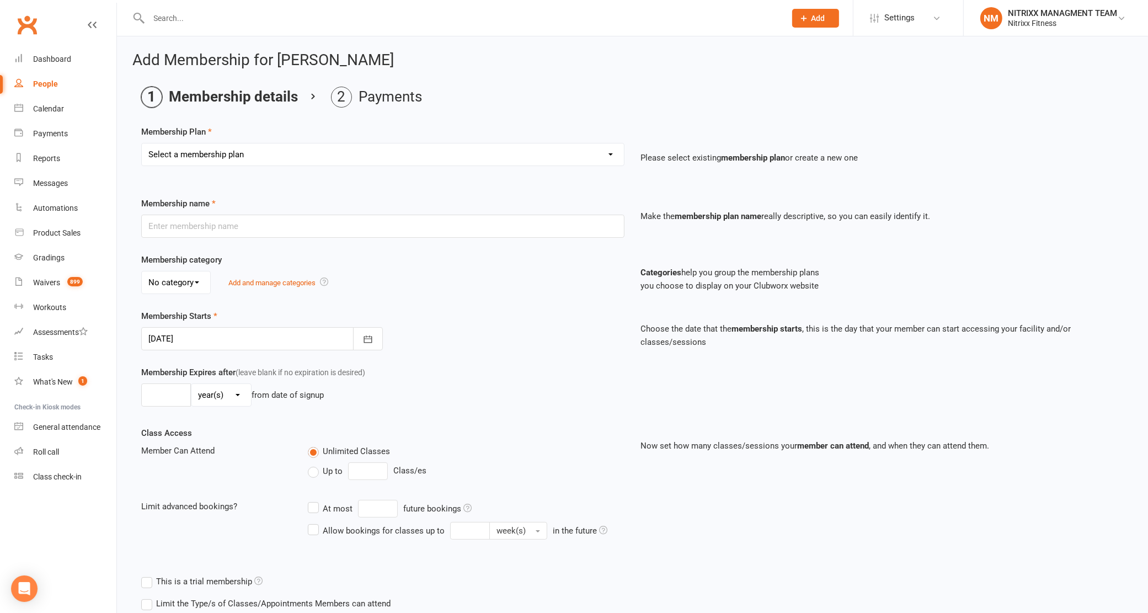
click at [263, 158] on select "Select a membership plan Create new Membership Plan WOMENS UNLIMITED SPECIAL ME…" at bounding box center [383, 154] width 482 height 22
click at [192, 230] on input "text" at bounding box center [382, 226] width 483 height 23
click at [360, 156] on select "Select a membership plan Create new Membership Plan WOMENS UNLIMITED SPECIAL ME…" at bounding box center [383, 154] width 482 height 22
select select "2"
click at [142, 143] on select "Select a membership plan Create new Membership Plan WOMENS UNLIMITED SPECIAL ME…" at bounding box center [383, 154] width 482 height 22
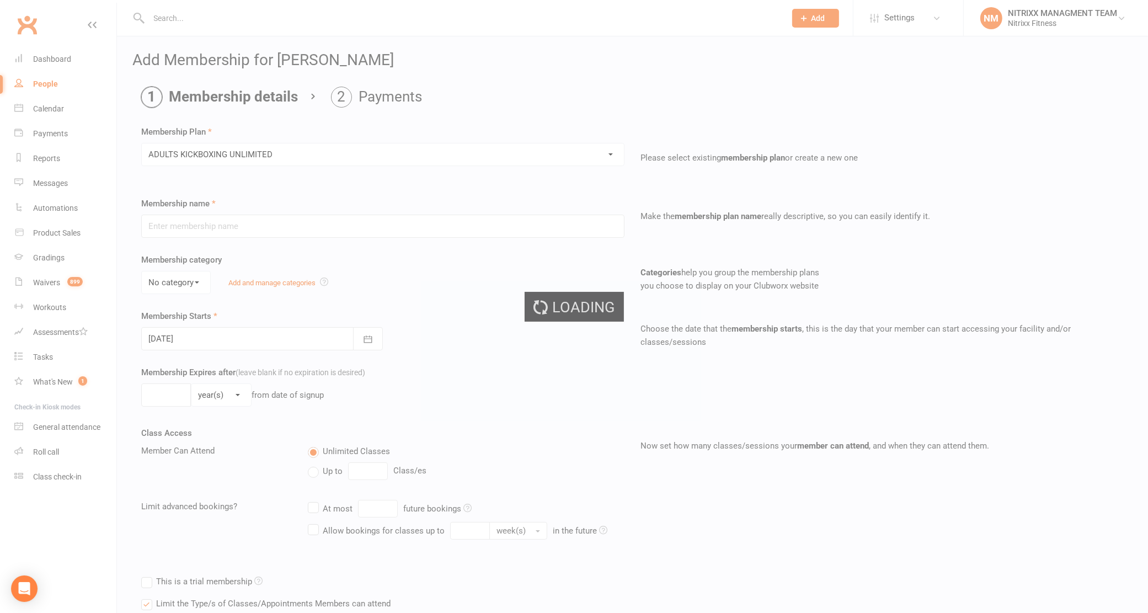
type input "ADULTS KICKBOXING UNLIMITED"
select select "0"
type input "0"
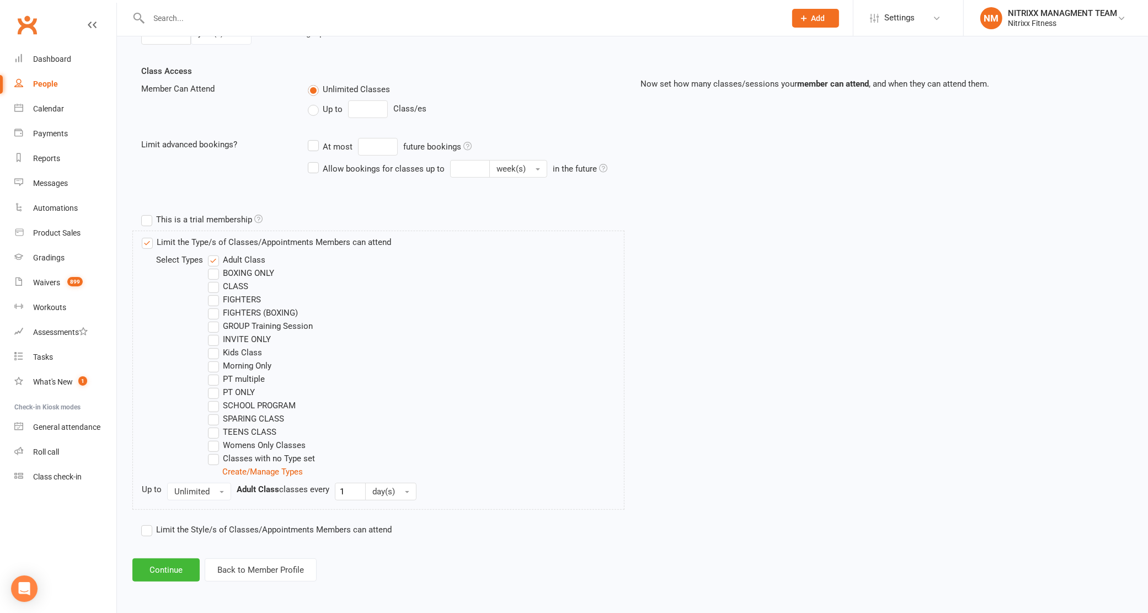
scroll to position [363, 0]
click at [172, 569] on button "Continue" at bounding box center [165, 569] width 67 height 23
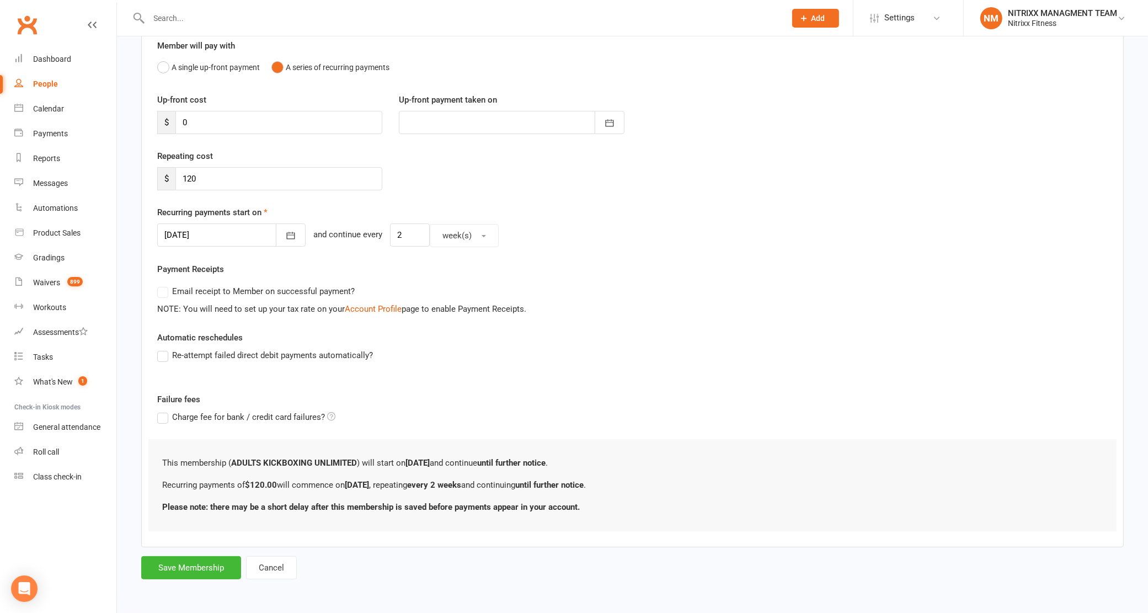
scroll to position [0, 0]
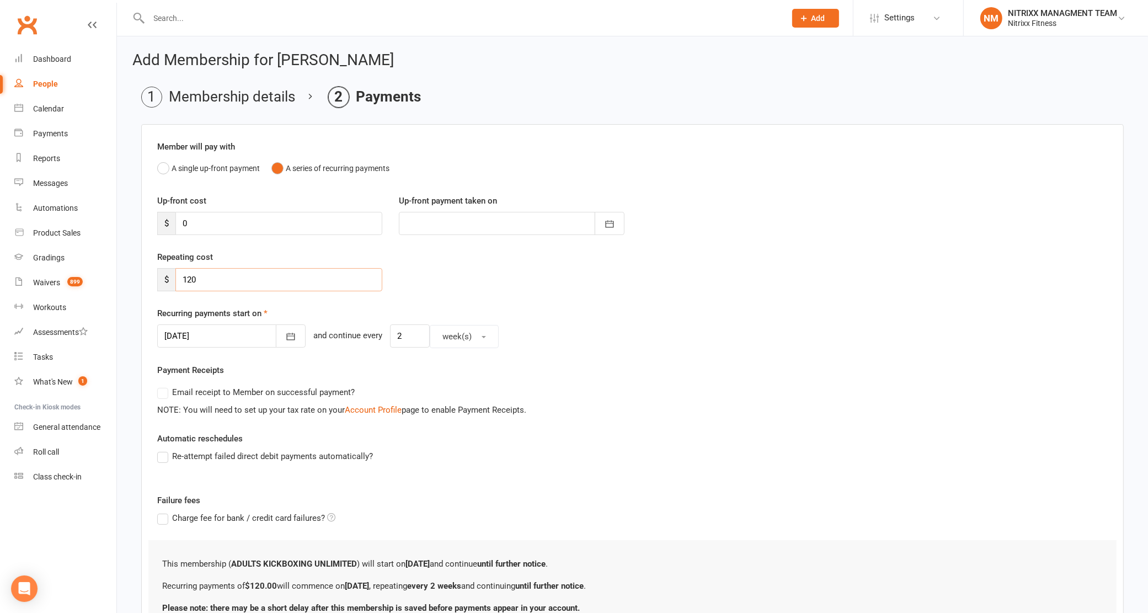
click at [201, 287] on input "120" at bounding box center [278, 279] width 207 height 23
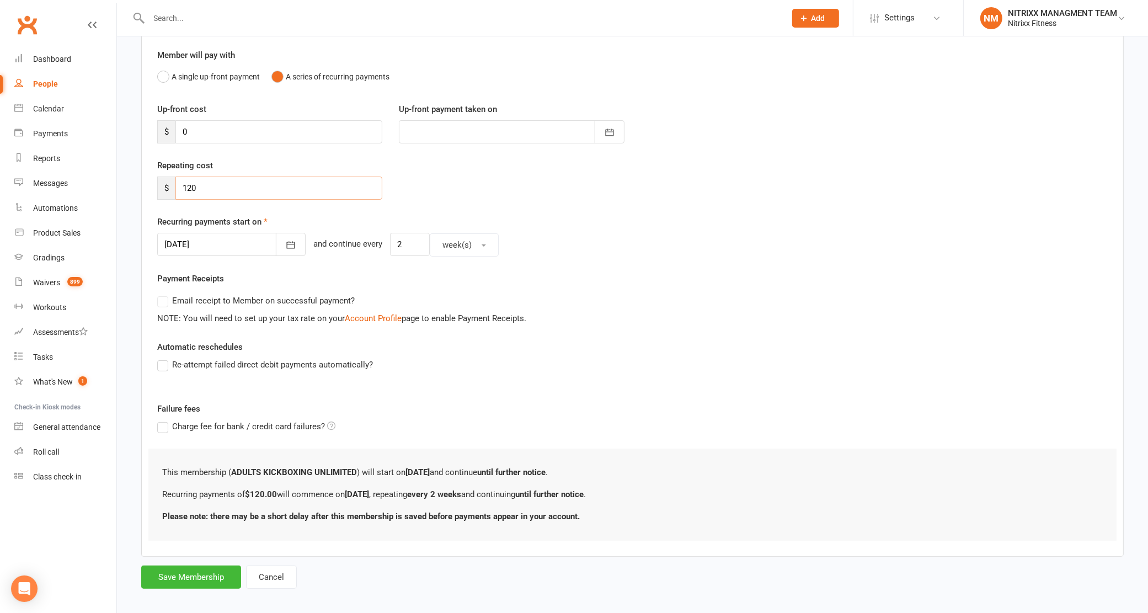
scroll to position [102, 0]
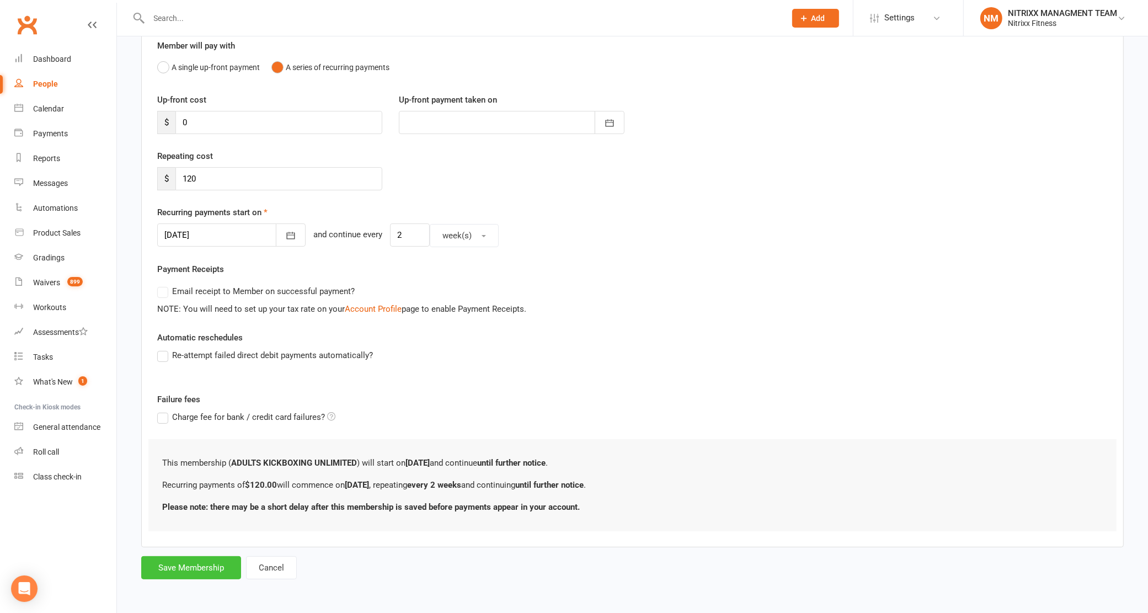
click at [178, 560] on button "Save Membership" at bounding box center [191, 567] width 100 height 23
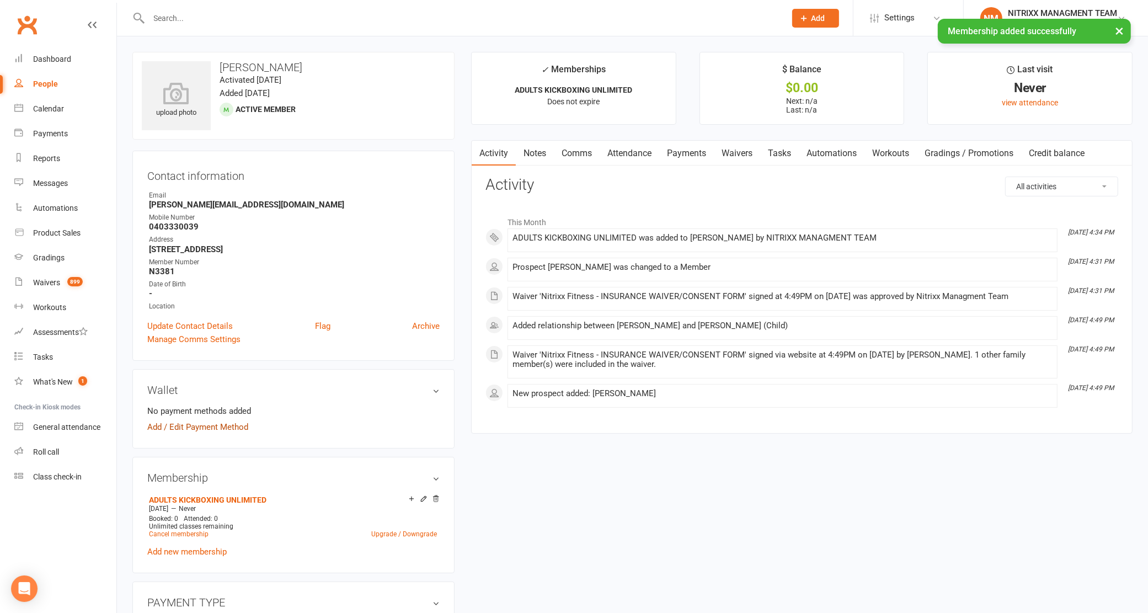
click at [221, 429] on link "Add / Edit Payment Method" at bounding box center [197, 426] width 101 height 13
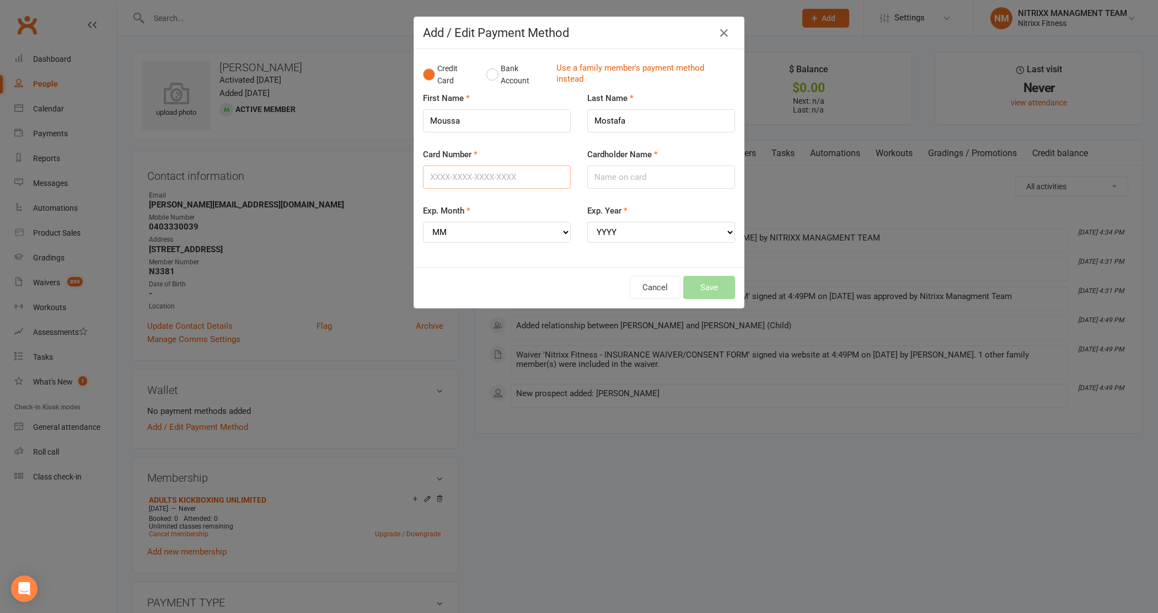
click at [456, 174] on input "Card Number" at bounding box center [497, 176] width 148 height 23
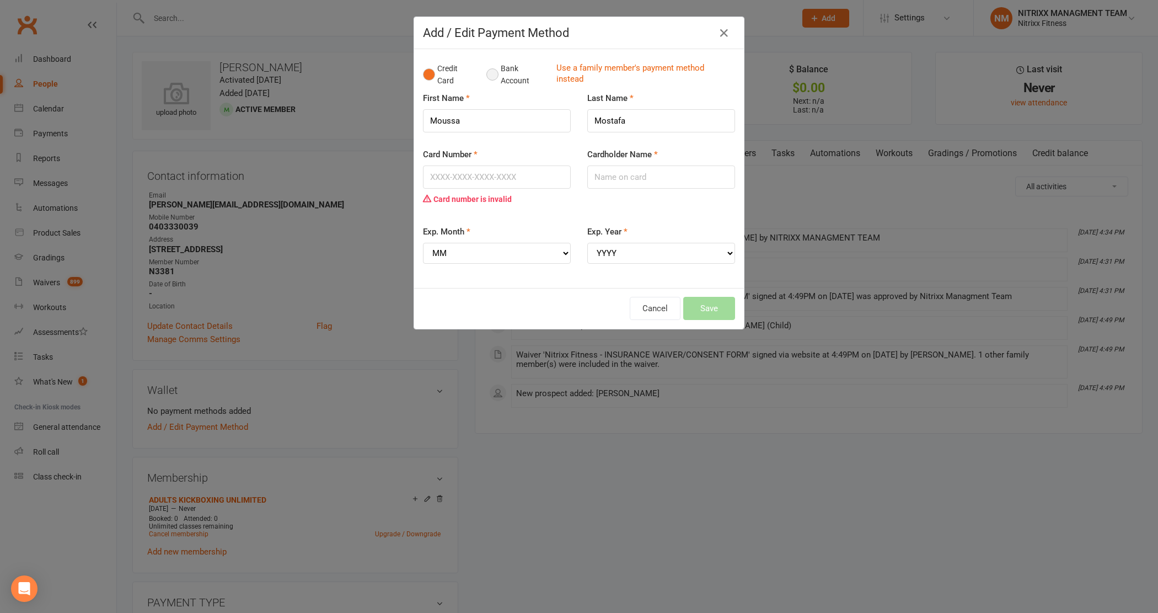
click at [492, 67] on button "Bank Account" at bounding box center [516, 75] width 61 height 34
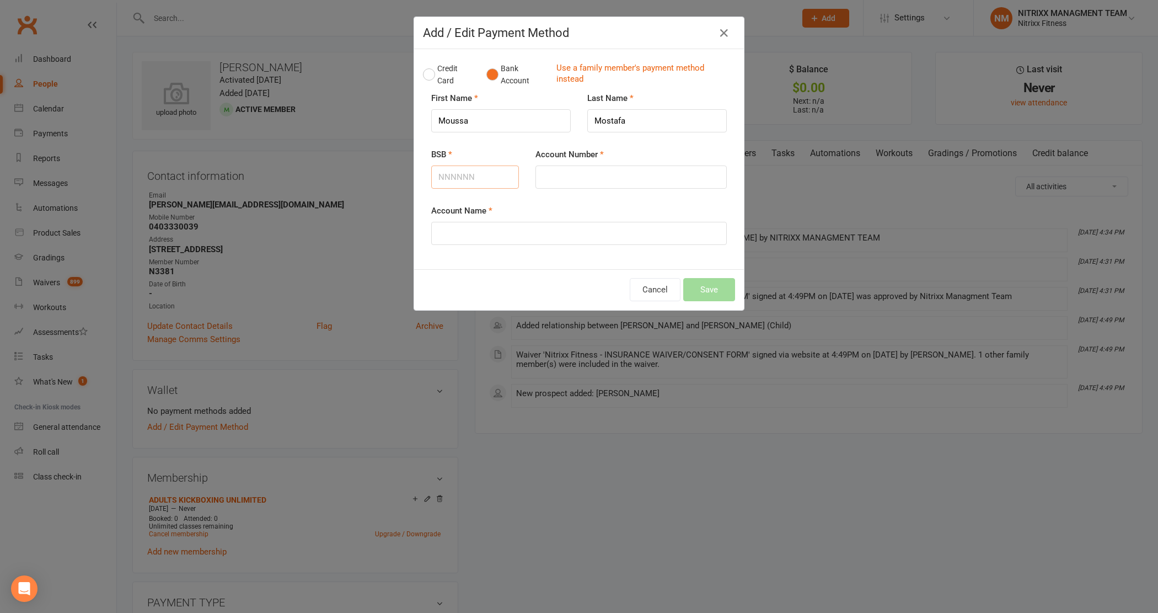
click at [452, 166] on input "BSB" at bounding box center [475, 176] width 88 height 23
type input "062334"
click at [555, 176] on input "Account Number" at bounding box center [630, 176] width 191 height 23
type input "11997359"
click at [576, 234] on input "Account Name" at bounding box center [579, 233] width 296 height 23
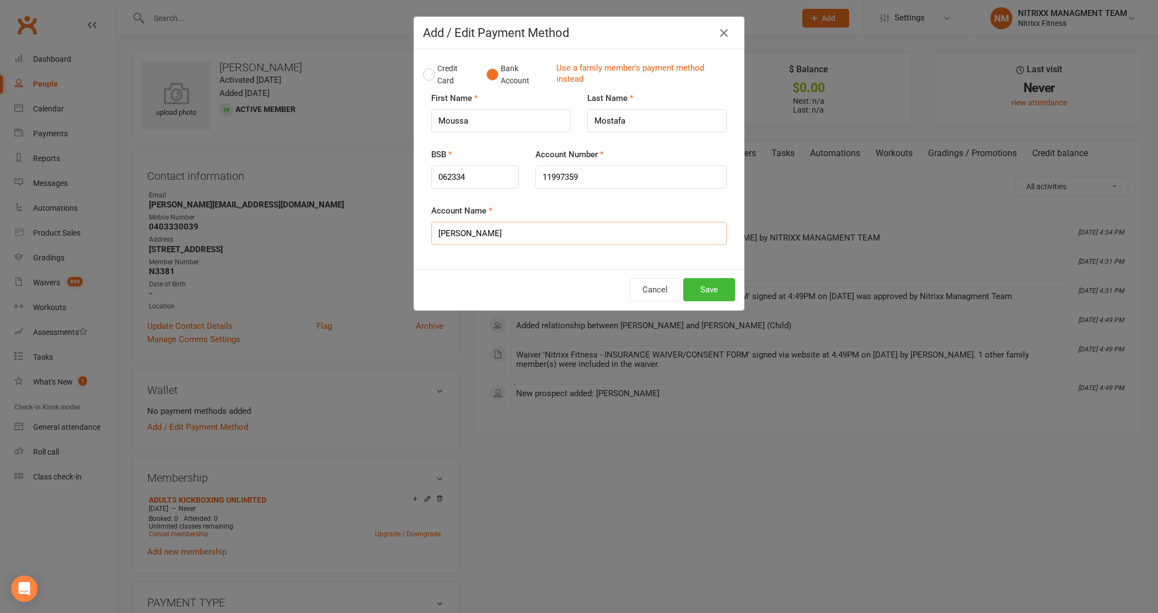
type input "Anna Sammak"
click at [693, 288] on button "Save" at bounding box center [709, 289] width 52 height 23
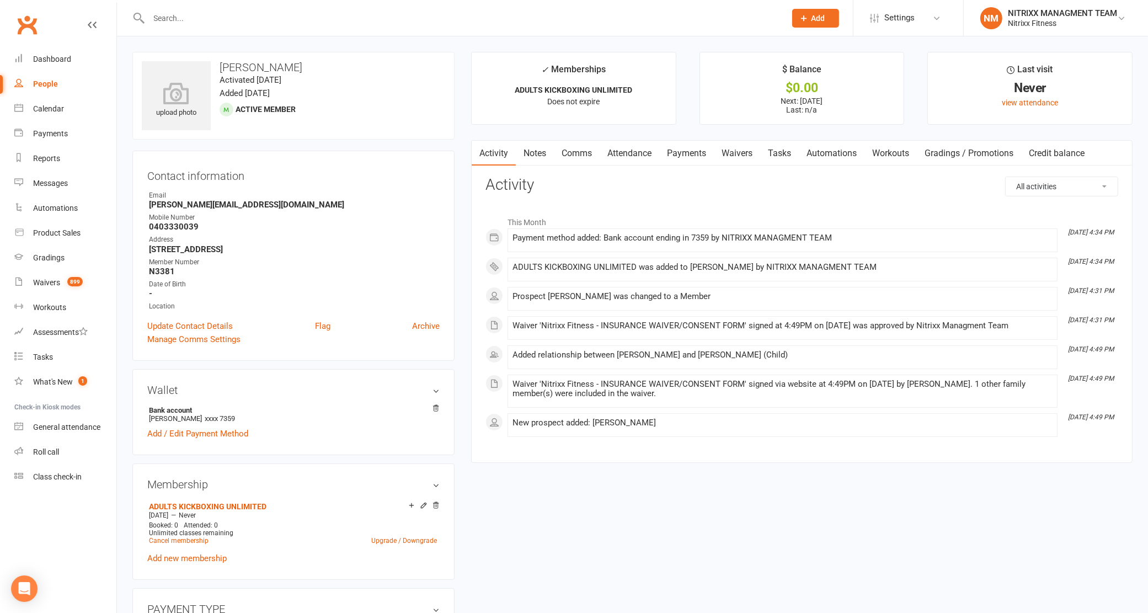
click at [422, 10] on input "text" at bounding box center [462, 17] width 633 height 15
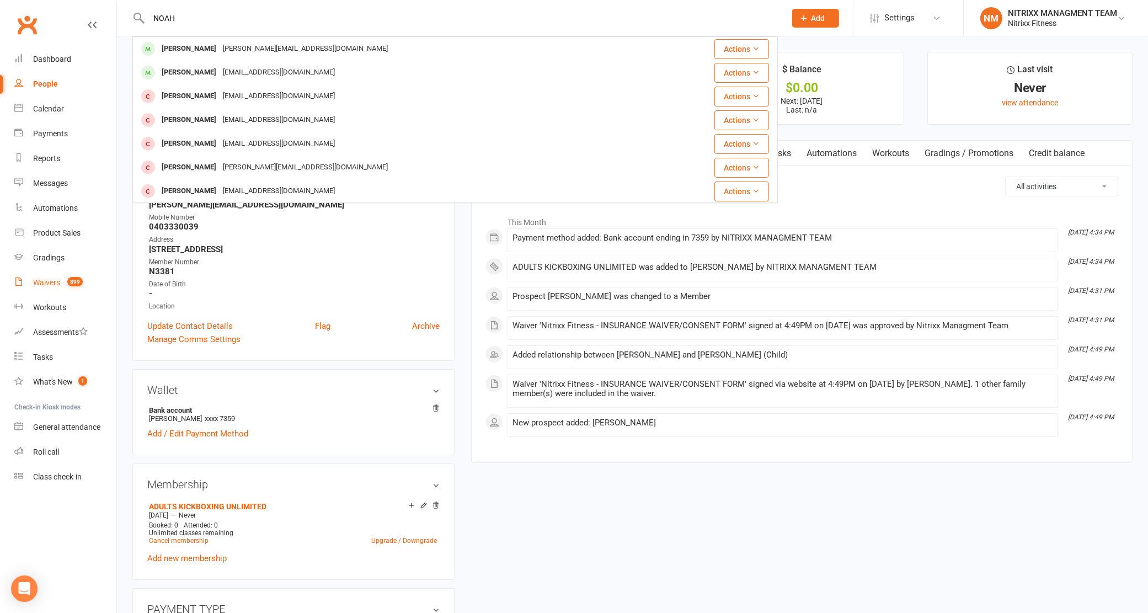
type input "NOAH"
click at [61, 290] on link "Waivers 899" at bounding box center [65, 282] width 102 height 25
select select "100"
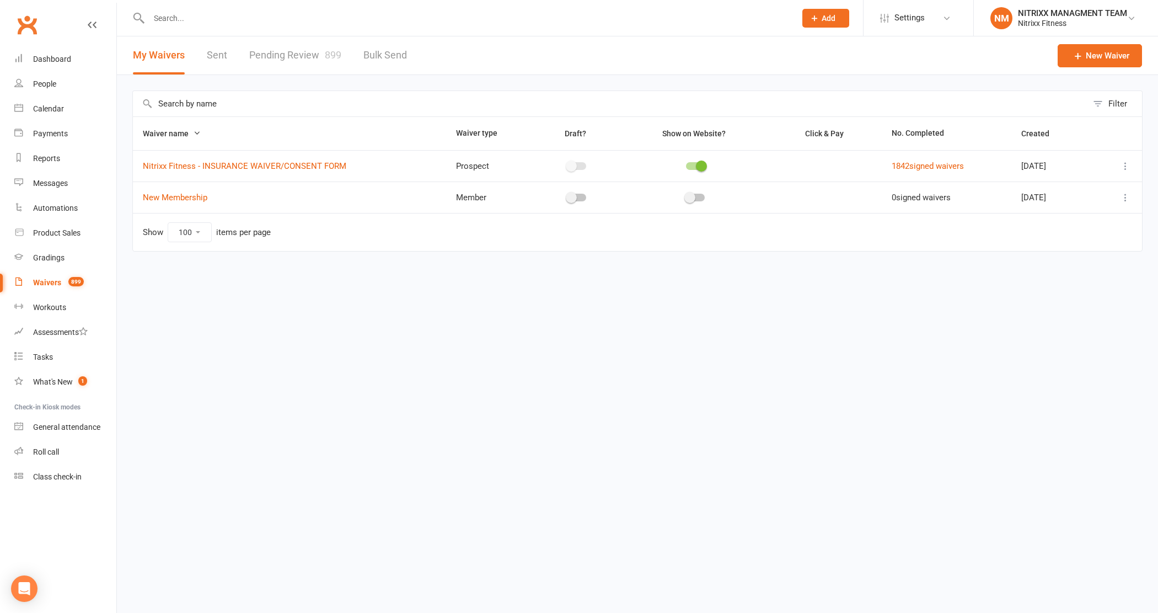
click at [290, 54] on link "Pending Review 899" at bounding box center [295, 55] width 92 height 38
select select "100"
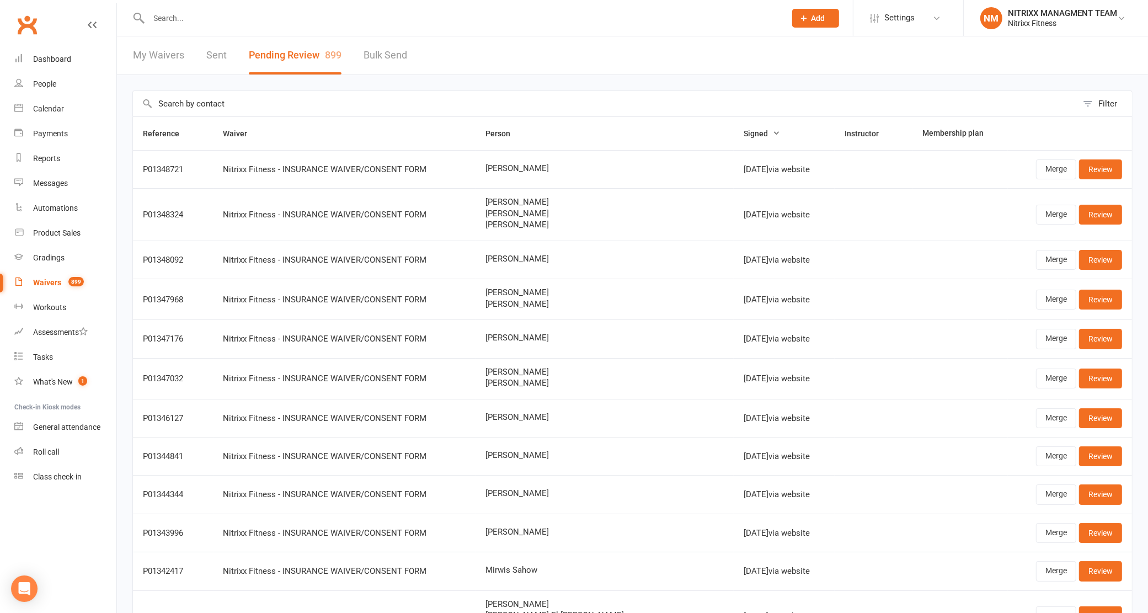
click at [351, 112] on input "text" at bounding box center [605, 103] width 944 height 25
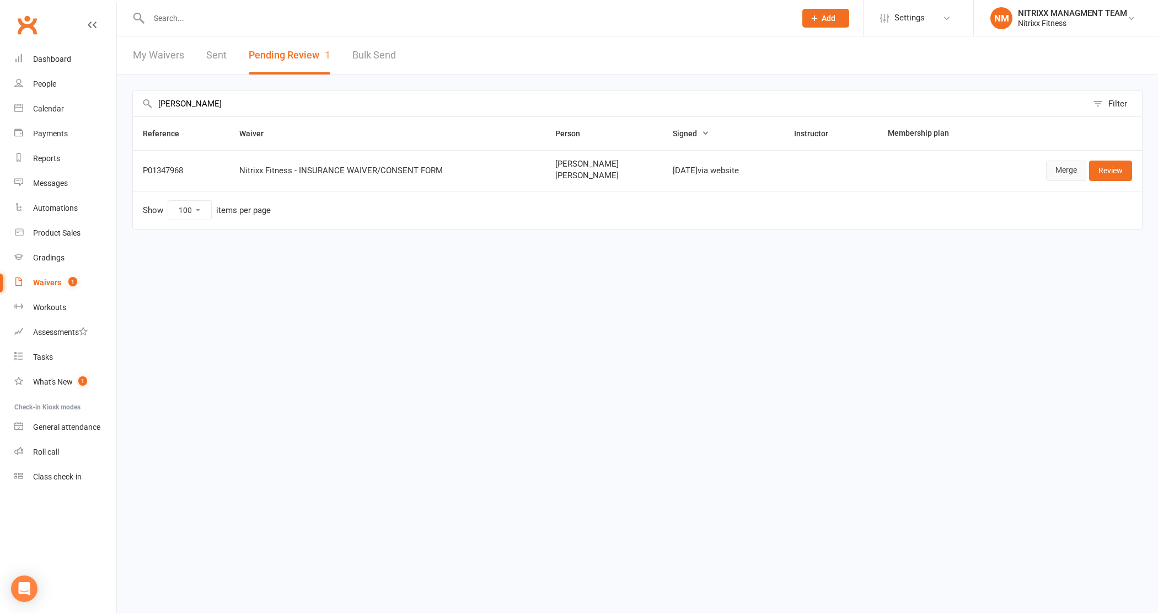
type input "NOAH CHAMSSIN"
click at [1076, 171] on link "Merge" at bounding box center [1066, 170] width 40 height 20
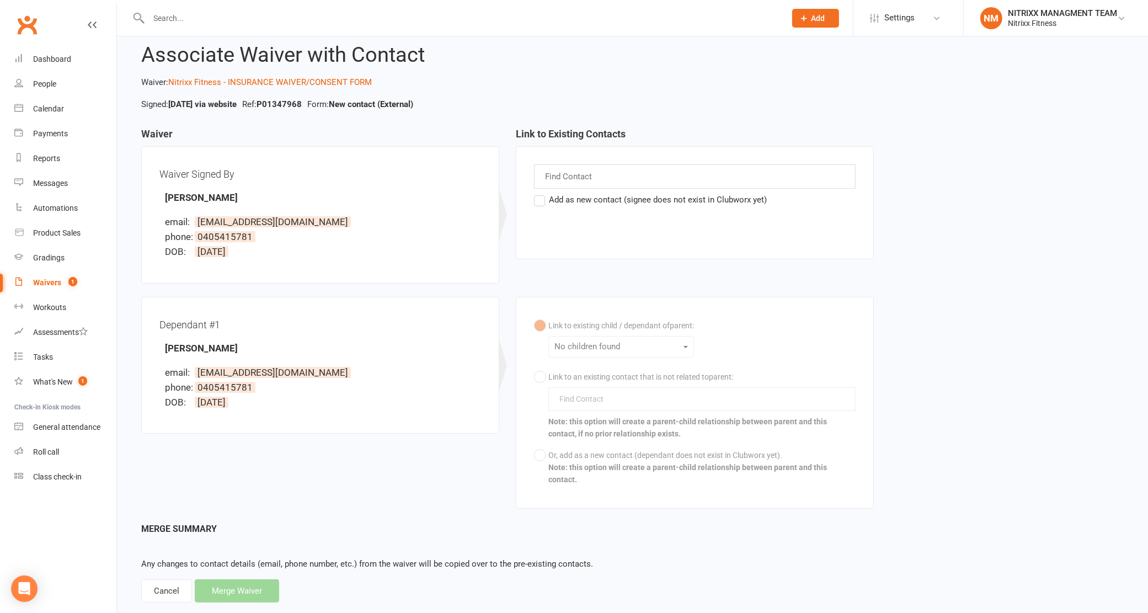
scroll to position [38, 0]
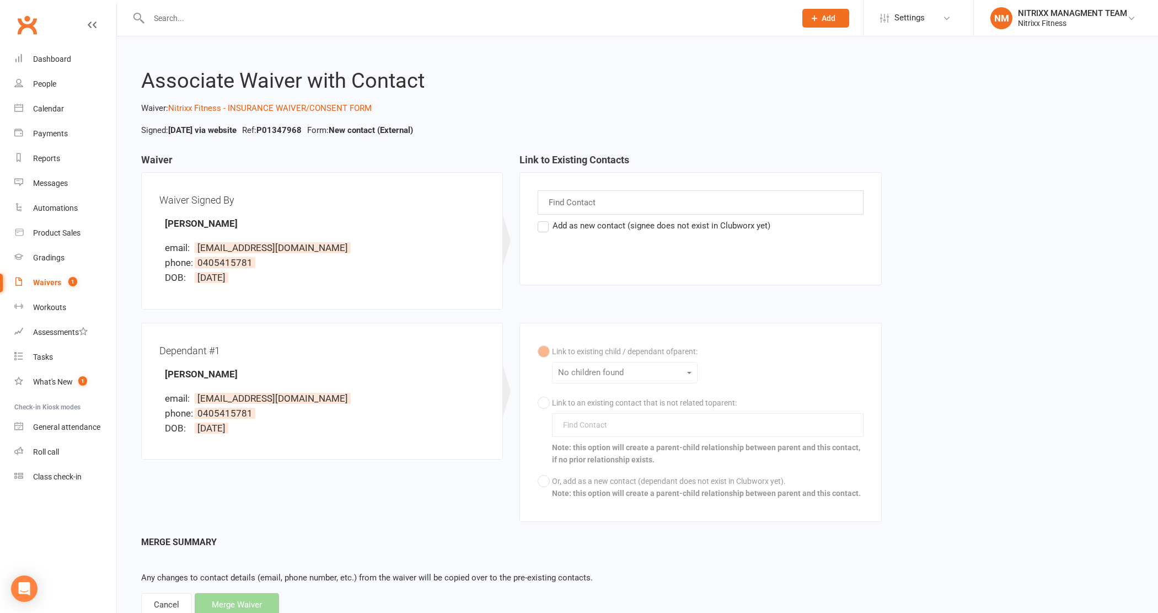
select select "100"
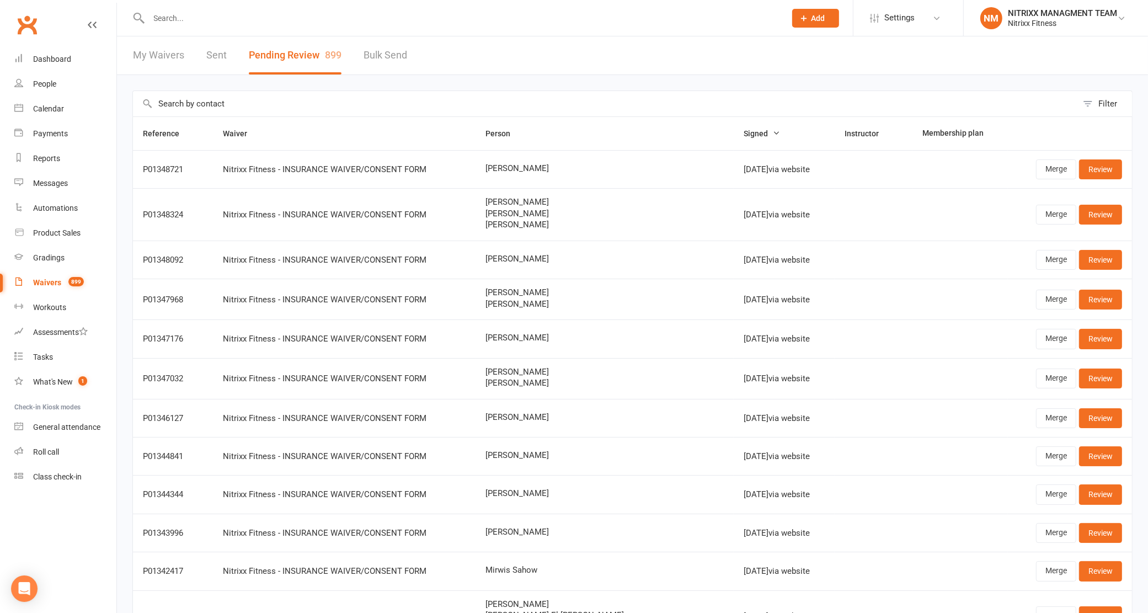
click at [514, 100] on input "text" at bounding box center [605, 103] width 944 height 25
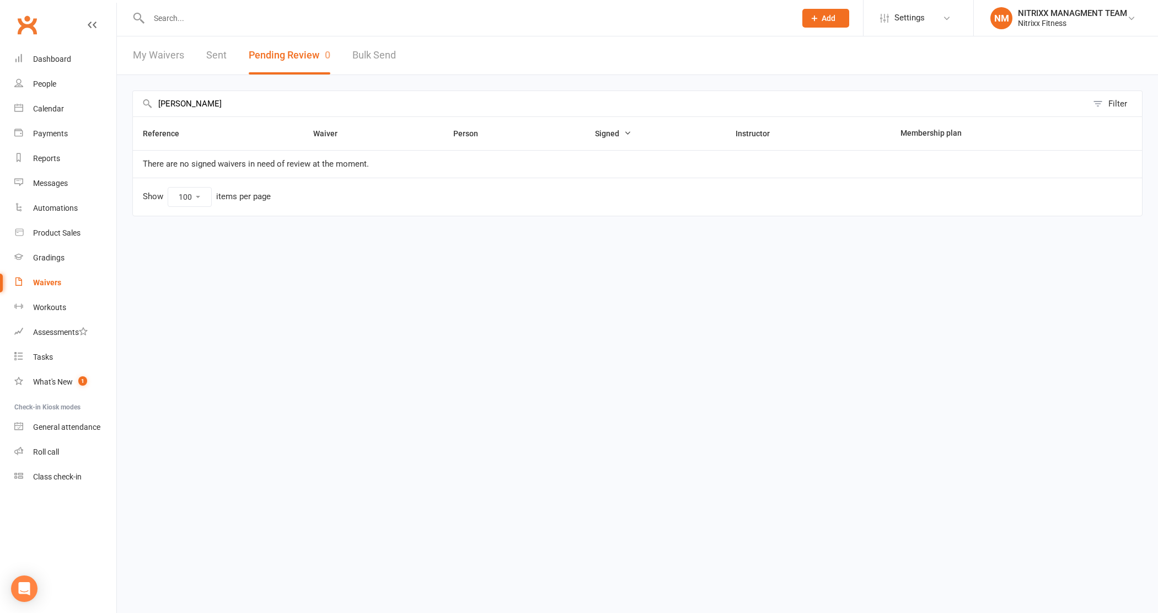
type input "NOAHH CHASSIN"
click at [324, 201] on td "Show 10 25 50 100 items per page" at bounding box center [637, 197] width 1009 height 38
drag, startPoint x: 240, startPoint y: 104, endPoint x: 0, endPoint y: 85, distance: 241.1
click at [0, 85] on ui-view "Prospect Member Non-attending contact Class / event Appointment Grading event T…" at bounding box center [579, 125] width 1158 height 244
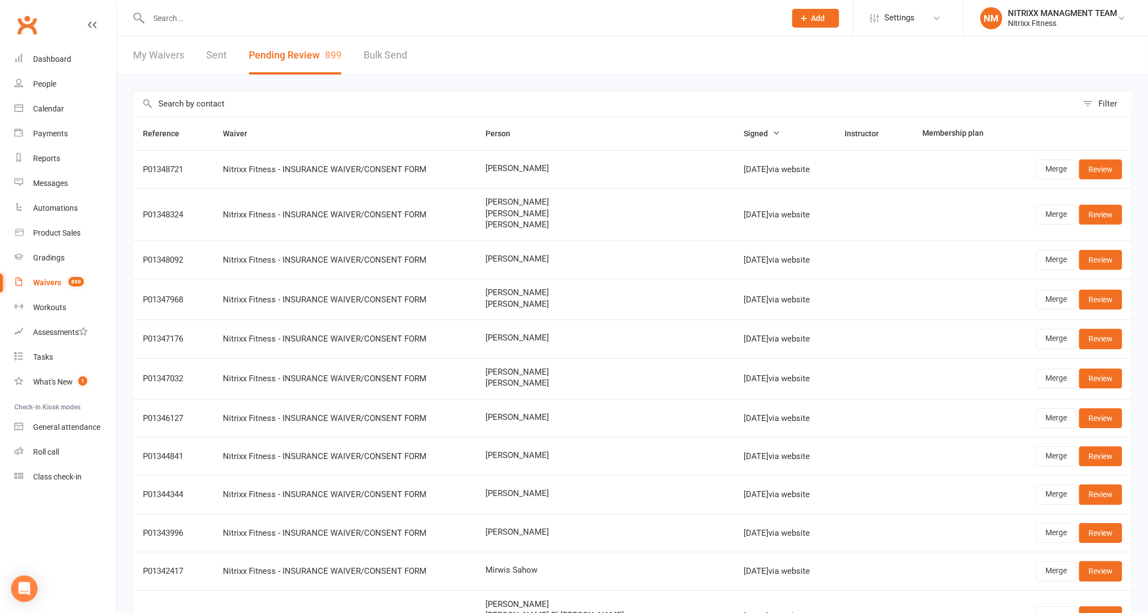
click at [309, 99] on input "text" at bounding box center [605, 103] width 944 height 25
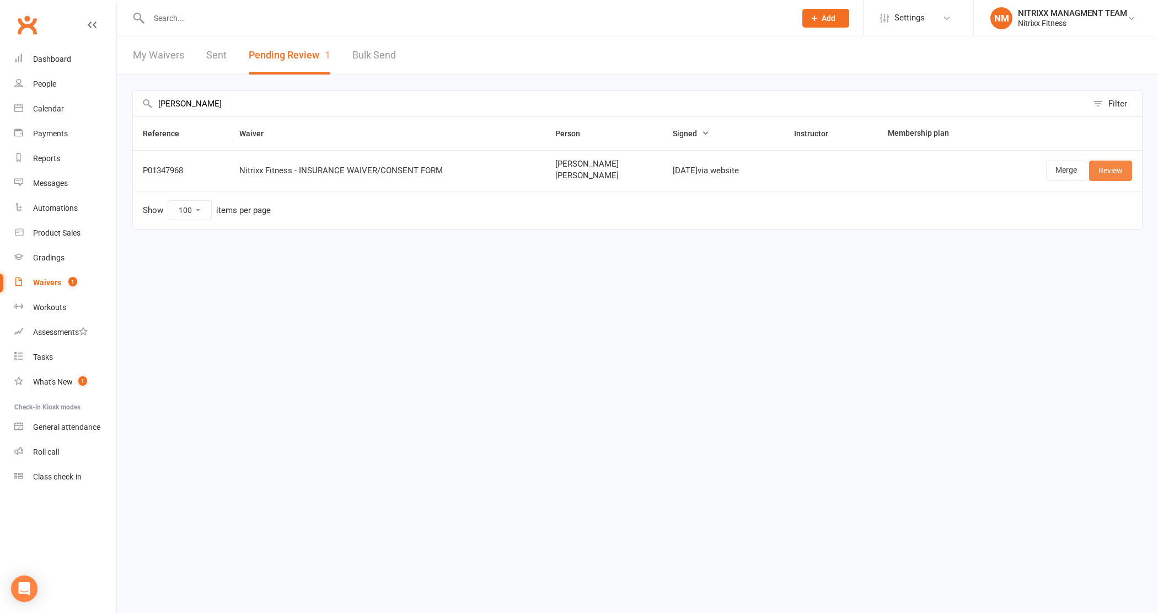
type input "NOAH C"
click at [1100, 174] on link "Review" at bounding box center [1110, 170] width 43 height 20
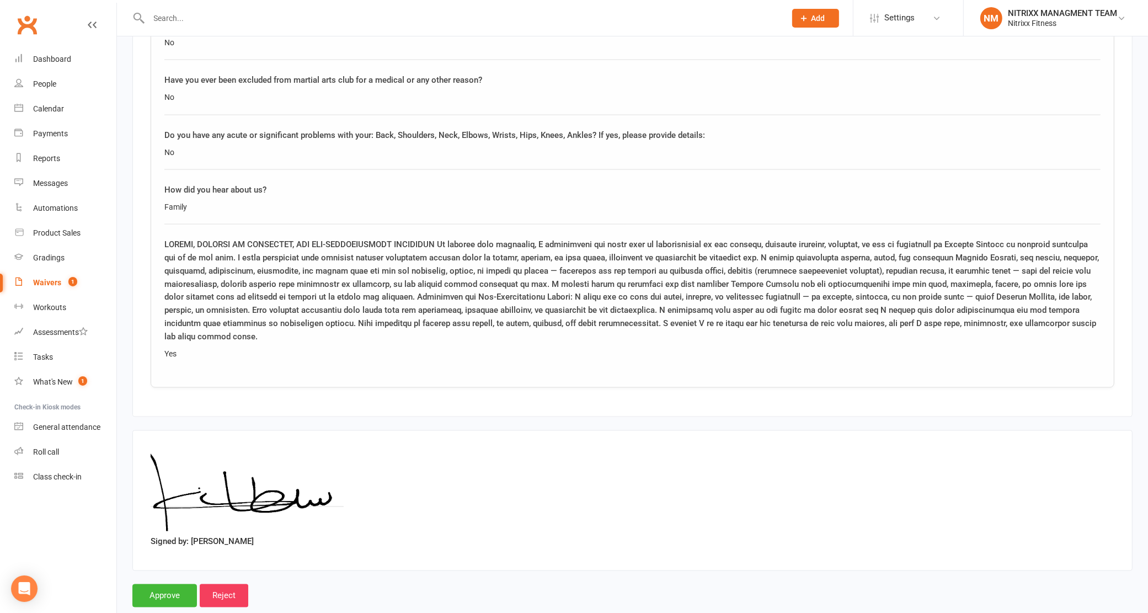
scroll to position [2016, 0]
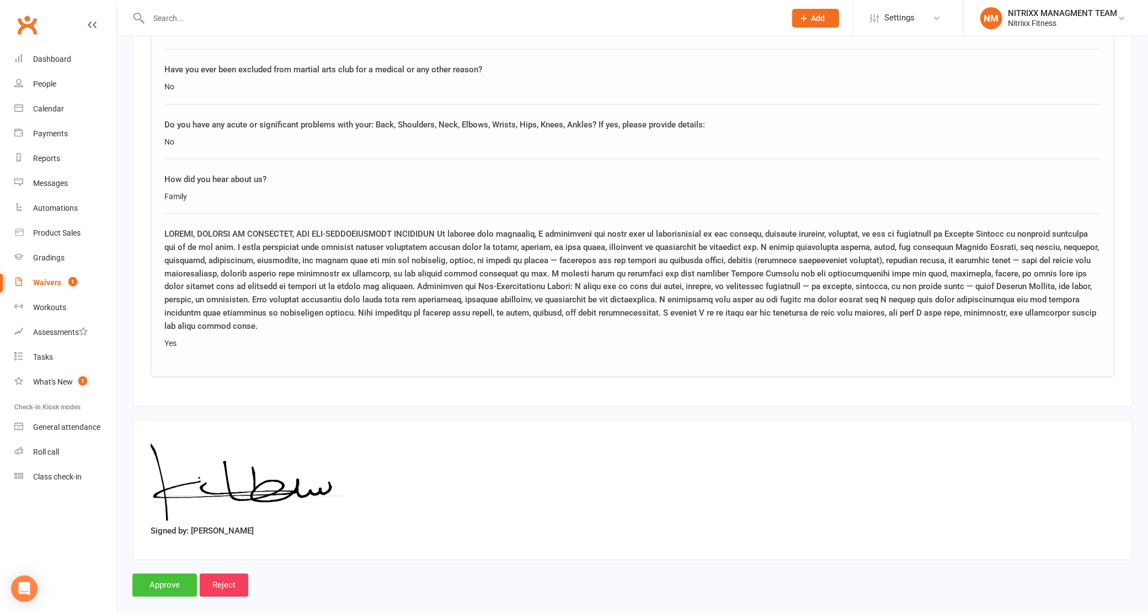
click at [165, 574] on input "Approve" at bounding box center [164, 585] width 65 height 23
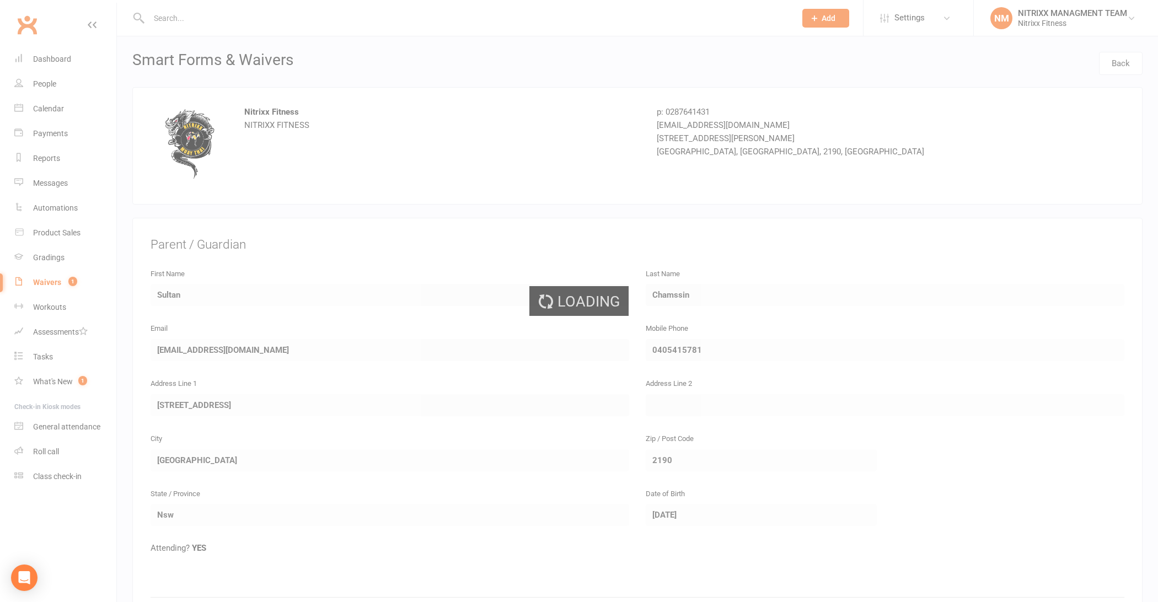
select select "100"
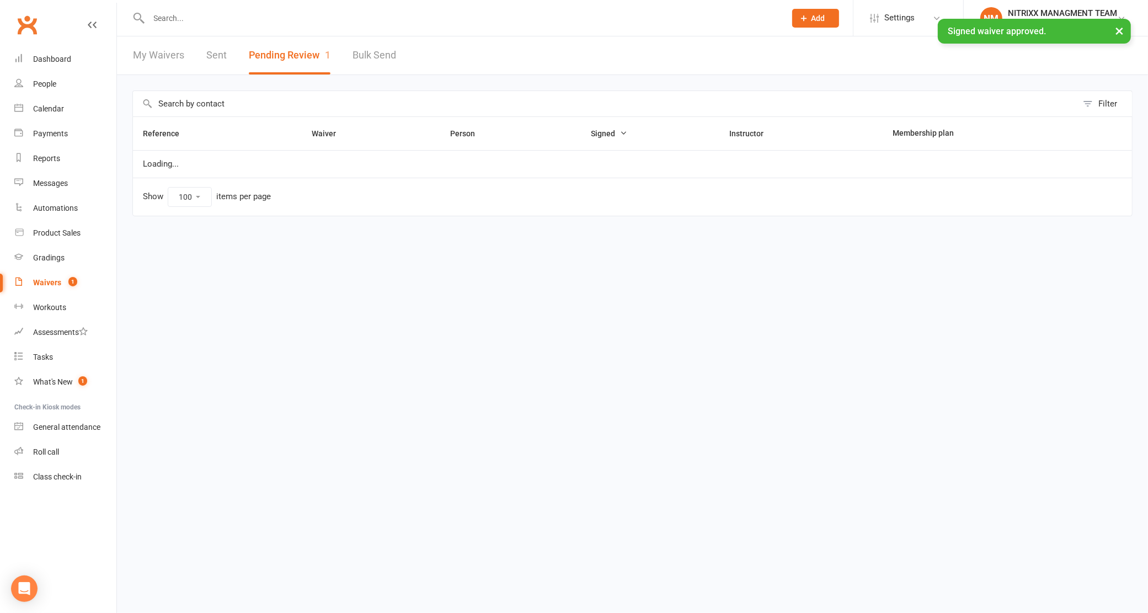
click at [232, 19] on div "× Signed waiver approved." at bounding box center [566, 19] width 1133 height 0
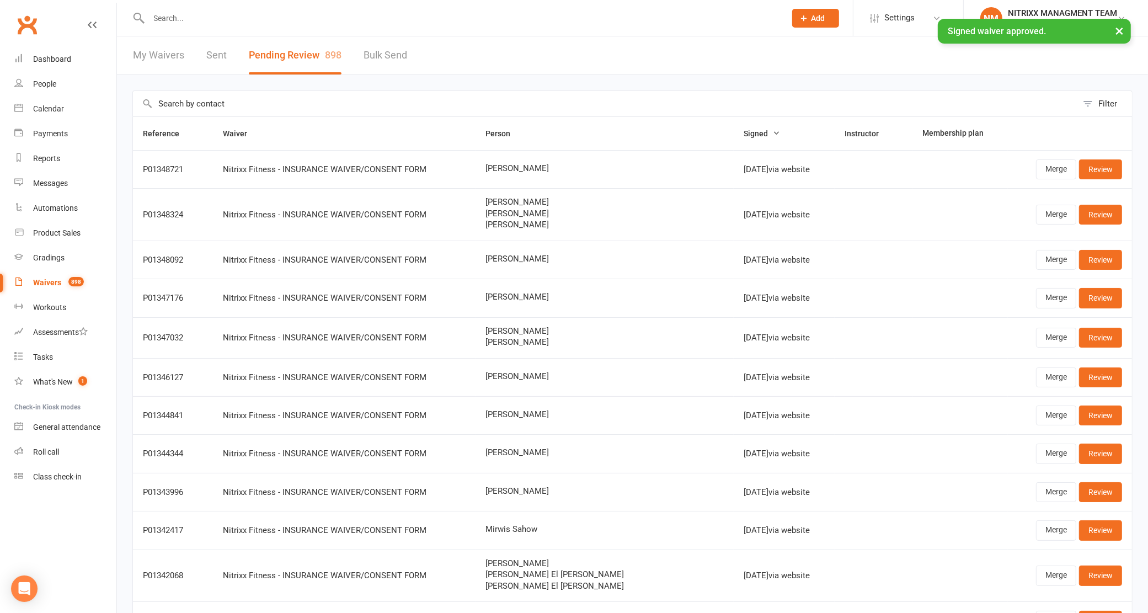
click at [232, 19] on div "× Signed waiver approved." at bounding box center [566, 19] width 1133 height 0
click at [237, 19] on div "× Signed waiver approved." at bounding box center [566, 19] width 1133 height 0
drag, startPoint x: 237, startPoint y: 20, endPoint x: 243, endPoint y: 20, distance: 6.1
click at [238, 19] on div "× Signed waiver approved." at bounding box center [566, 19] width 1133 height 0
click at [255, 12] on input "text" at bounding box center [462, 17] width 633 height 15
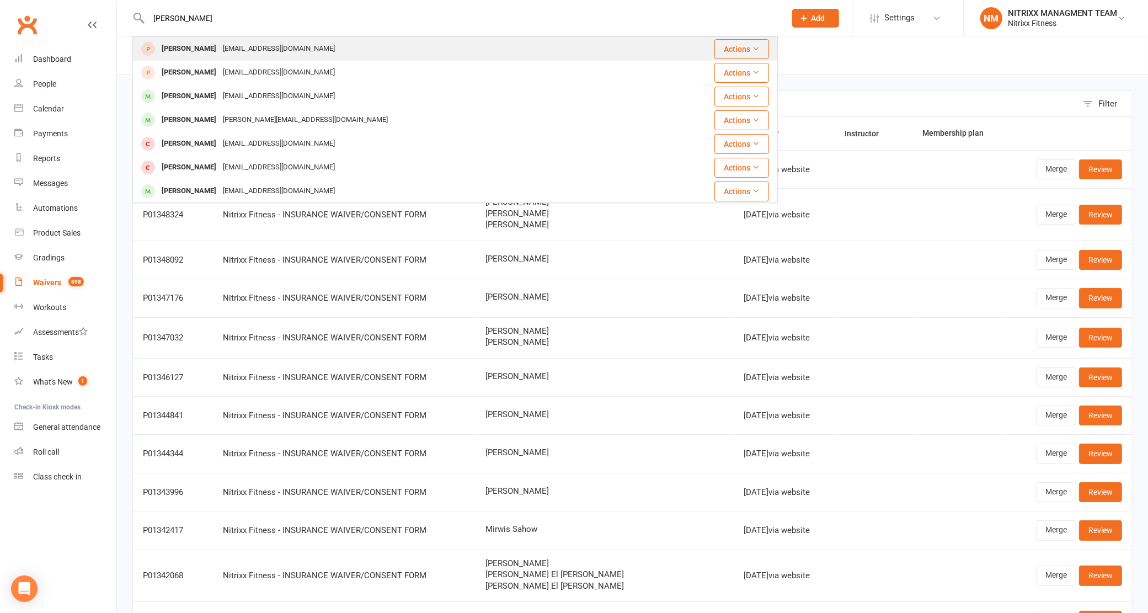
type input "NOAH CHAMSSIN"
click at [285, 44] on div "Sultan.chamssin@gmail.com" at bounding box center [278, 49] width 119 height 16
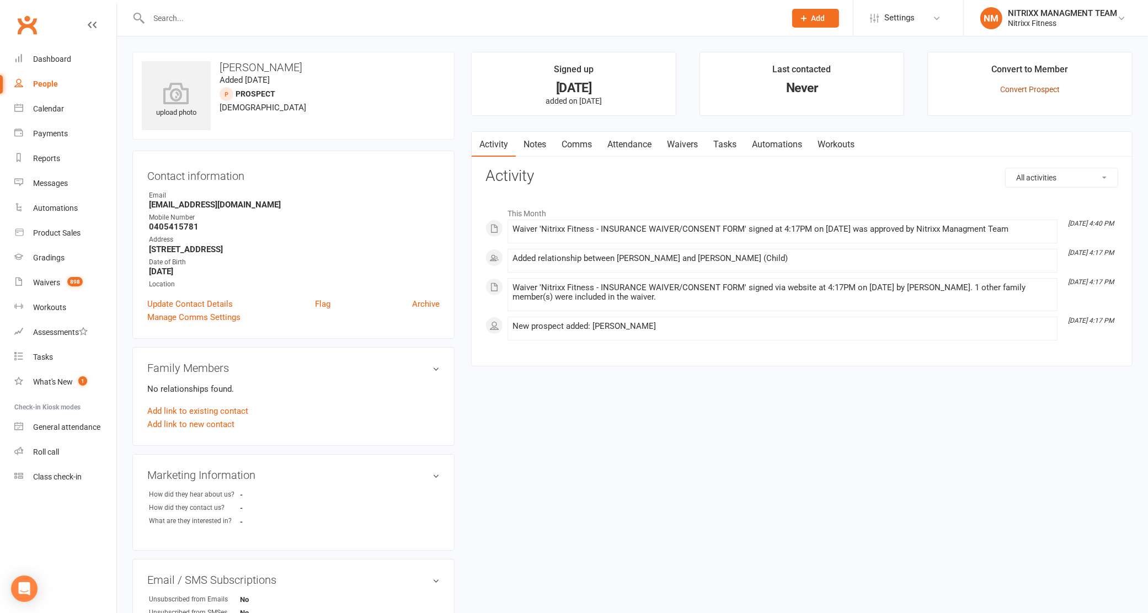
click at [1013, 89] on link "Convert Prospect" at bounding box center [1030, 89] width 60 height 9
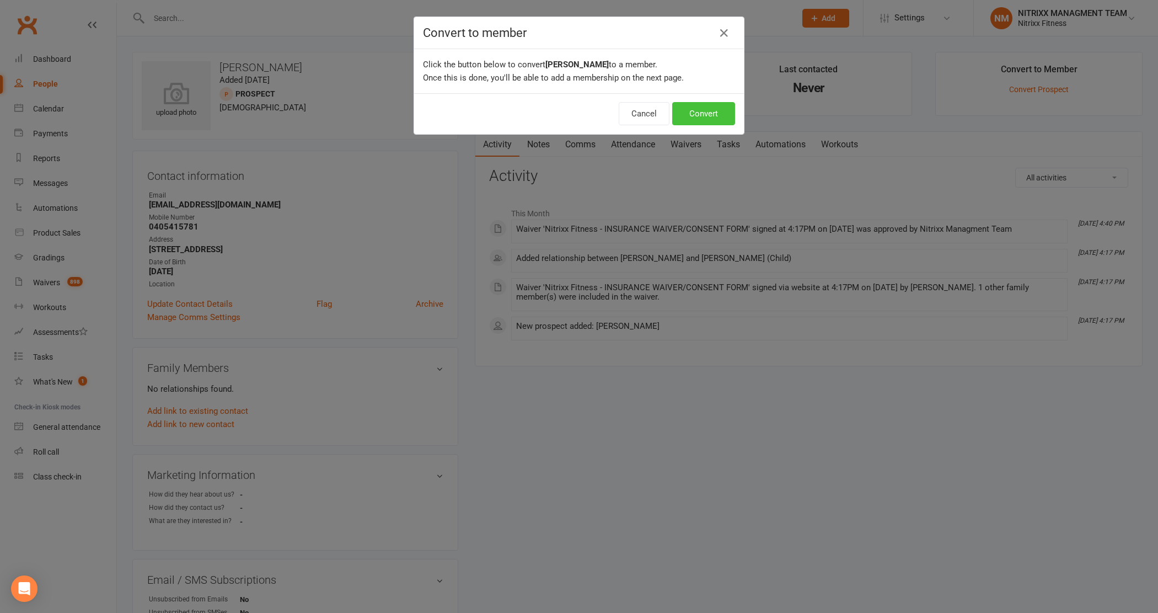
click at [699, 104] on button "Convert" at bounding box center [703, 113] width 63 height 23
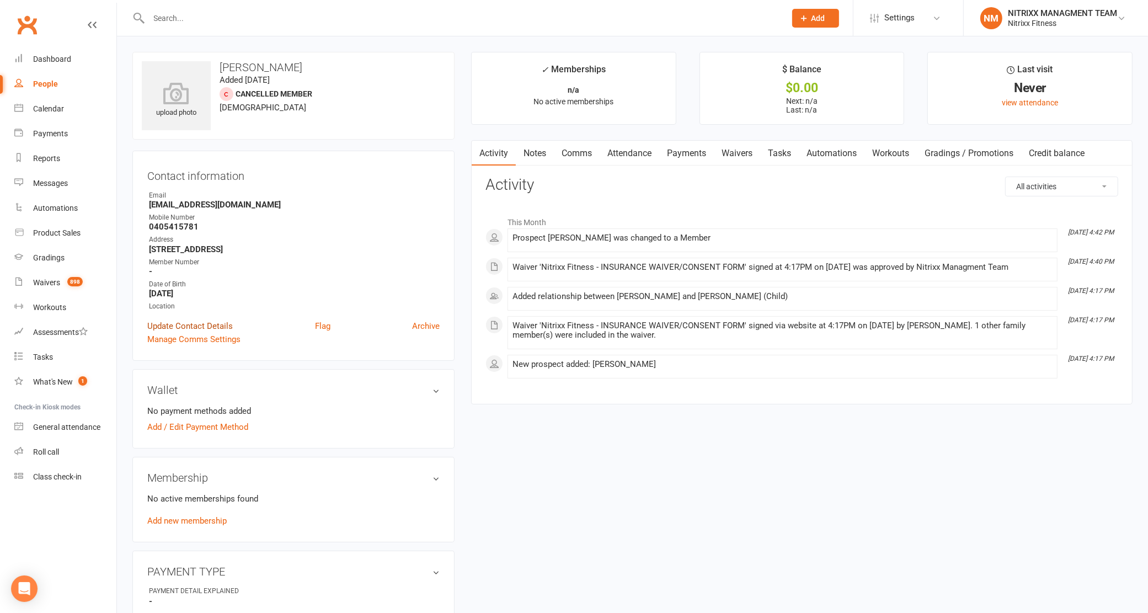
click at [178, 325] on link "Update Contact Details" at bounding box center [189, 325] width 85 height 13
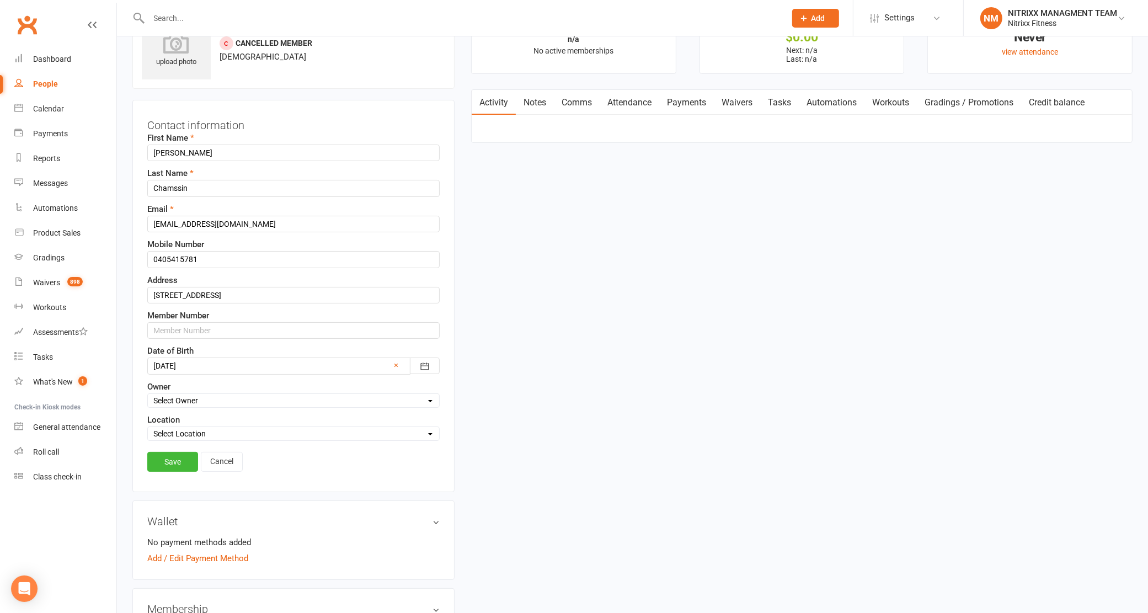
scroll to position [51, 0]
click at [188, 329] on input "text" at bounding box center [293, 330] width 292 height 17
type input "N3382"
click at [167, 467] on link "Save" at bounding box center [172, 461] width 51 height 20
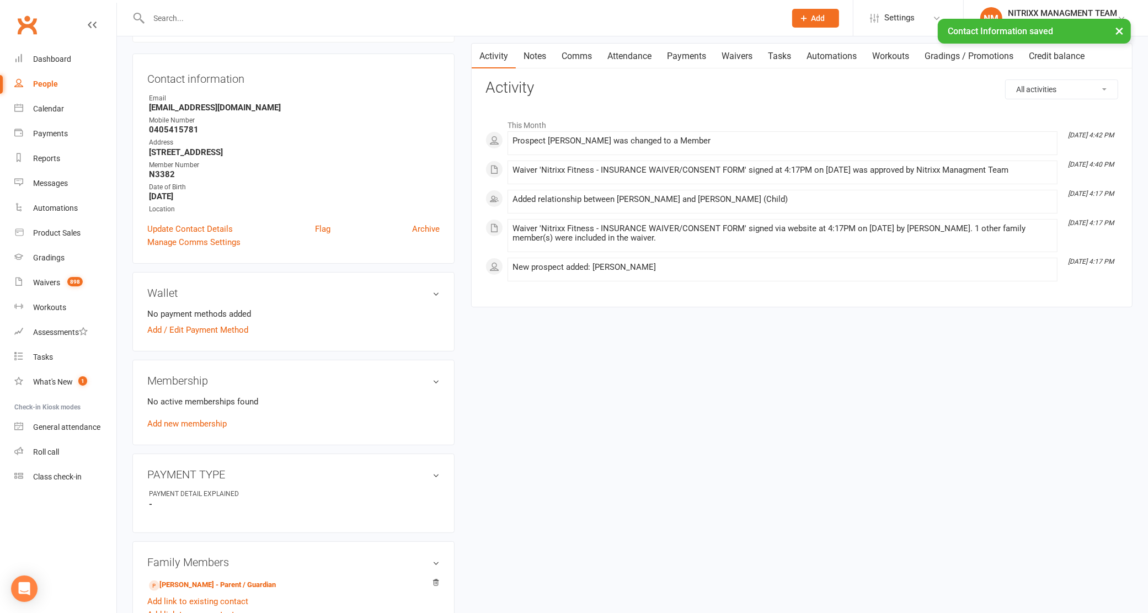
scroll to position [120, 0]
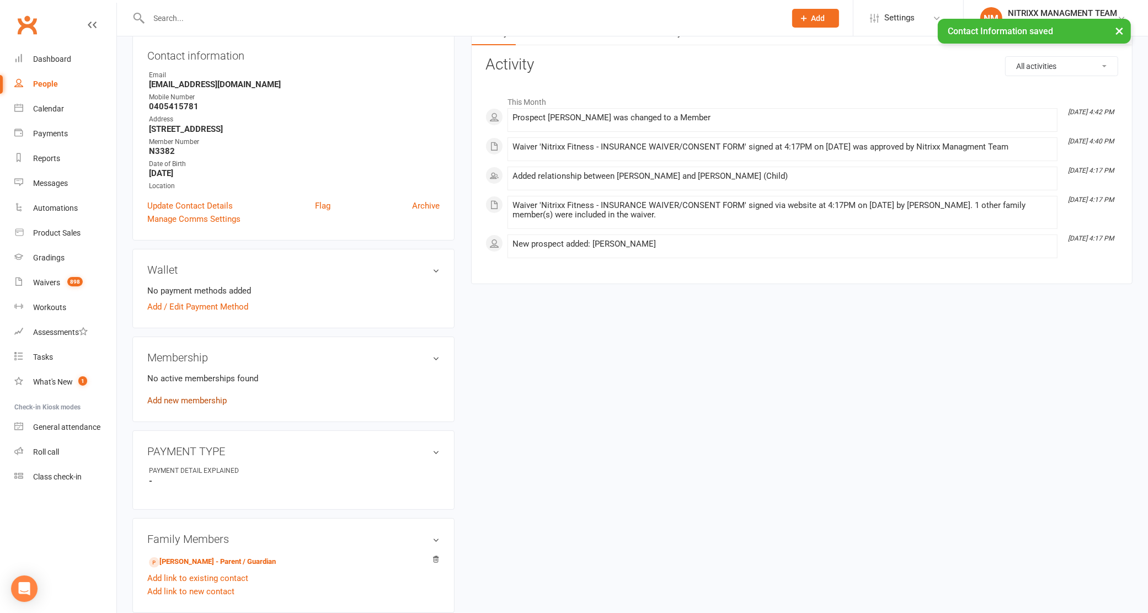
click at [162, 396] on link "Add new membership" at bounding box center [186, 400] width 79 height 10
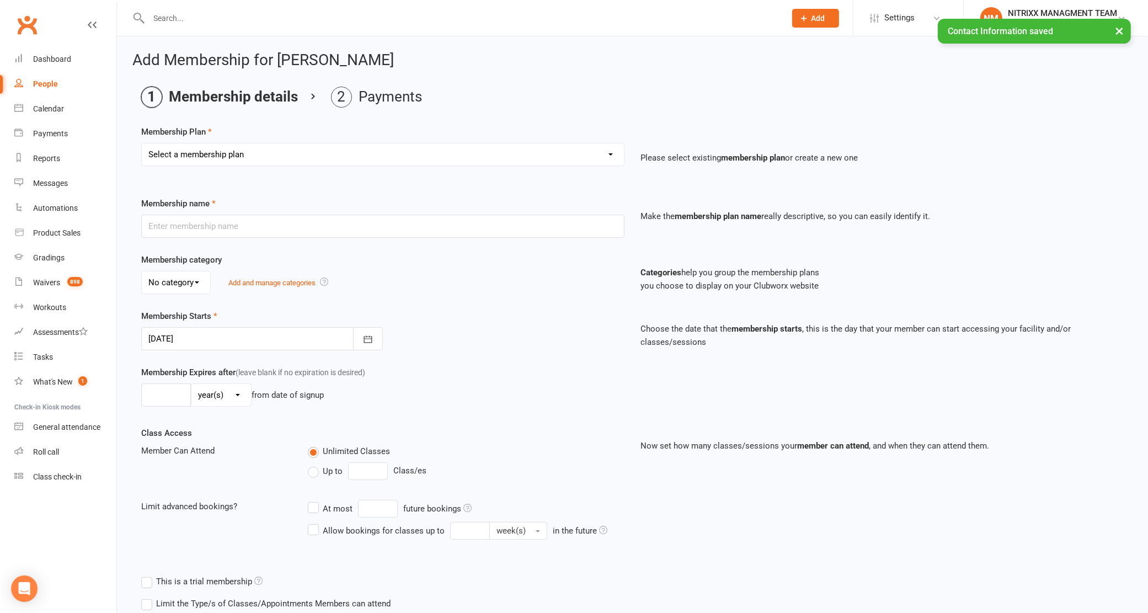
click at [224, 153] on select "Select a membership plan Create new Membership Plan WOMENS UNLIMITED SPECIAL ME…" at bounding box center [383, 154] width 482 height 22
click at [56, 287] on link "Waivers 898" at bounding box center [65, 282] width 102 height 25
select select "100"
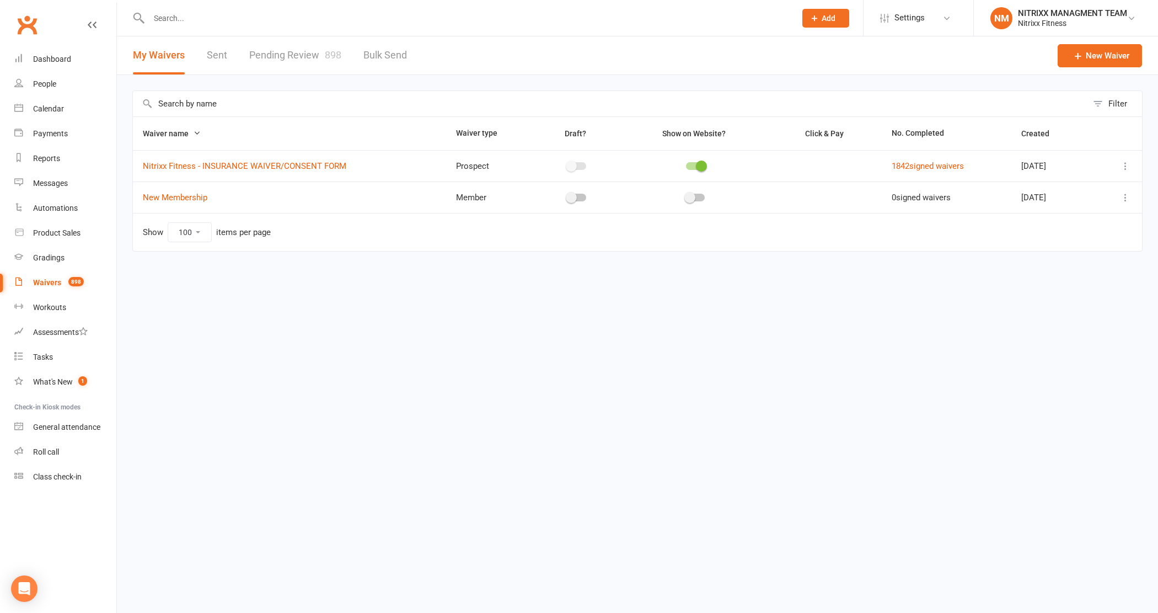
click at [282, 14] on input "text" at bounding box center [467, 17] width 642 height 15
type input "M"
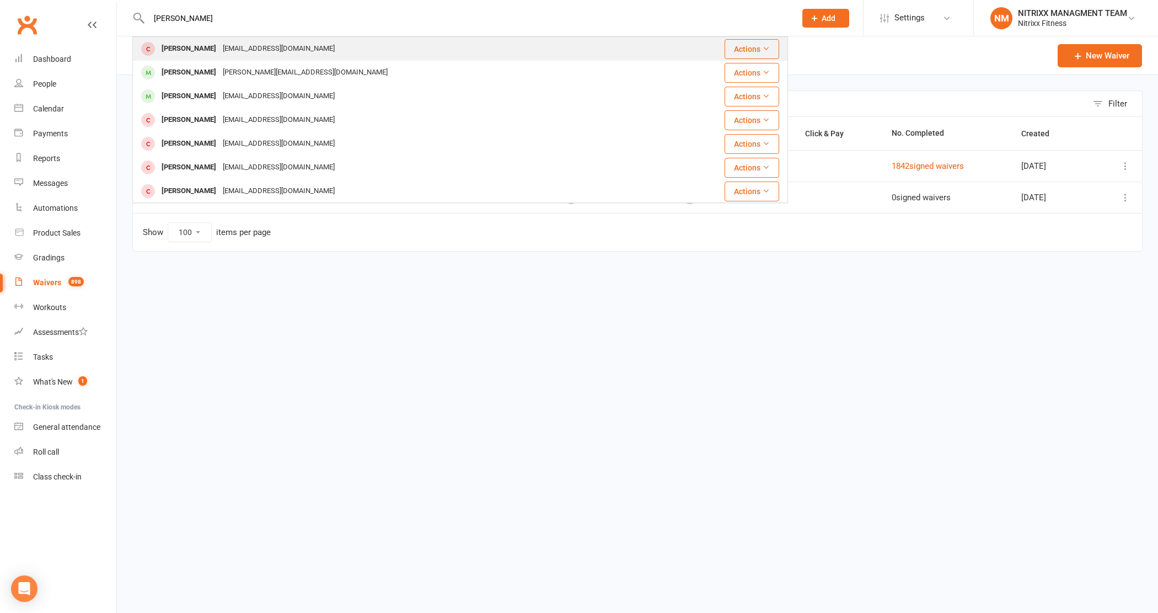
type input "NOAH CH"
click at [275, 46] on div "Sultan.chamssin@gmail.com" at bounding box center [278, 49] width 119 height 16
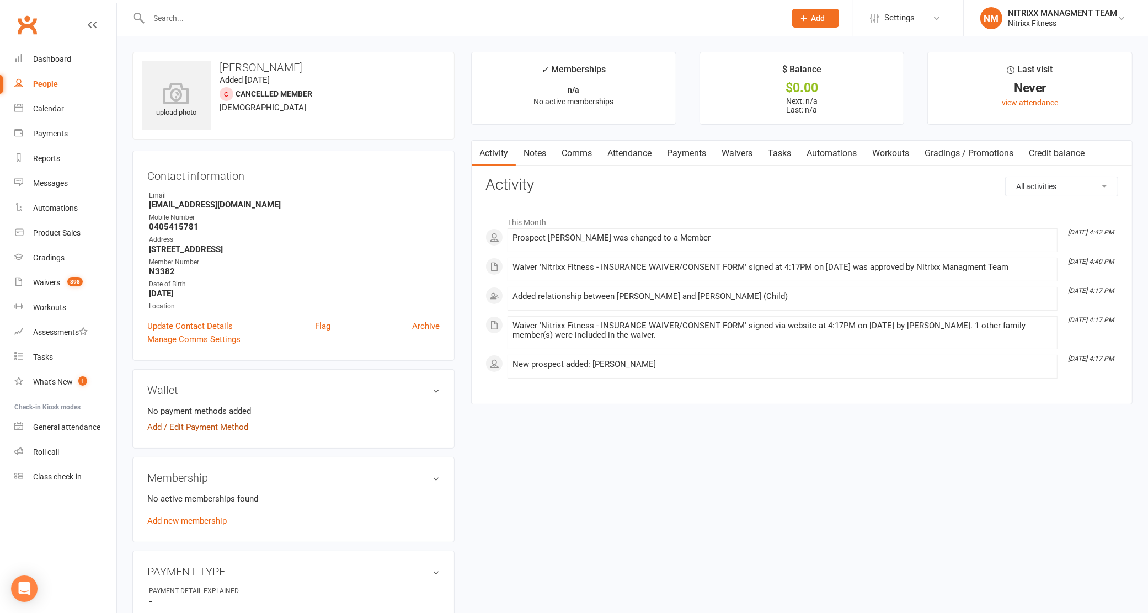
click at [185, 428] on link "Add / Edit Payment Method" at bounding box center [197, 426] width 101 height 13
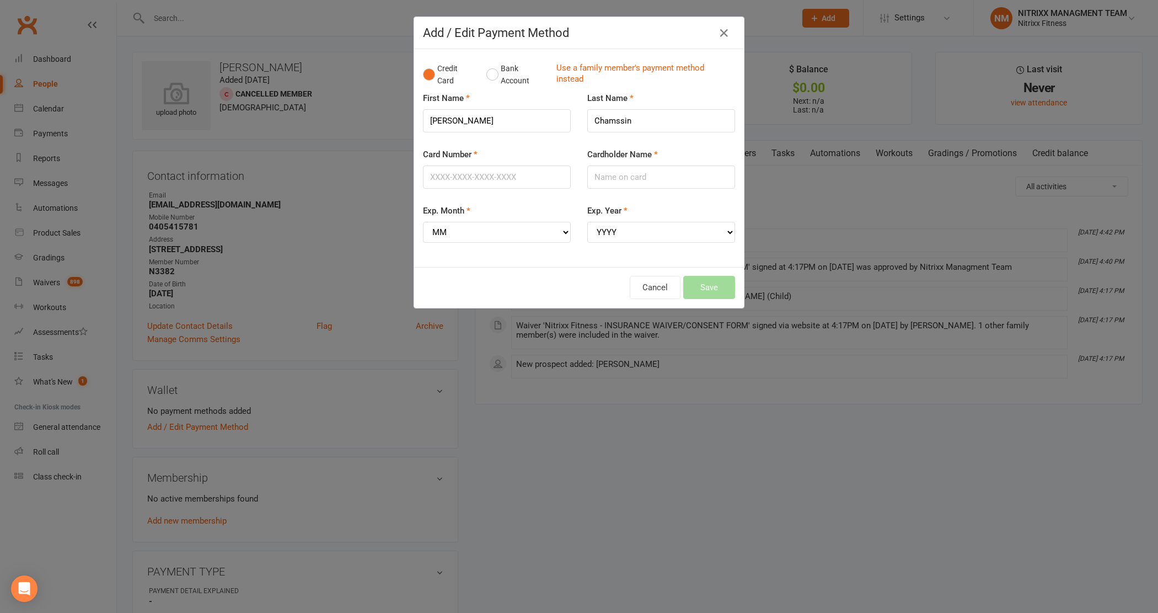
click at [260, 378] on div "Add / Edit Payment Method Credit Card Bank Account Use a family member's paymen…" at bounding box center [579, 306] width 1158 height 613
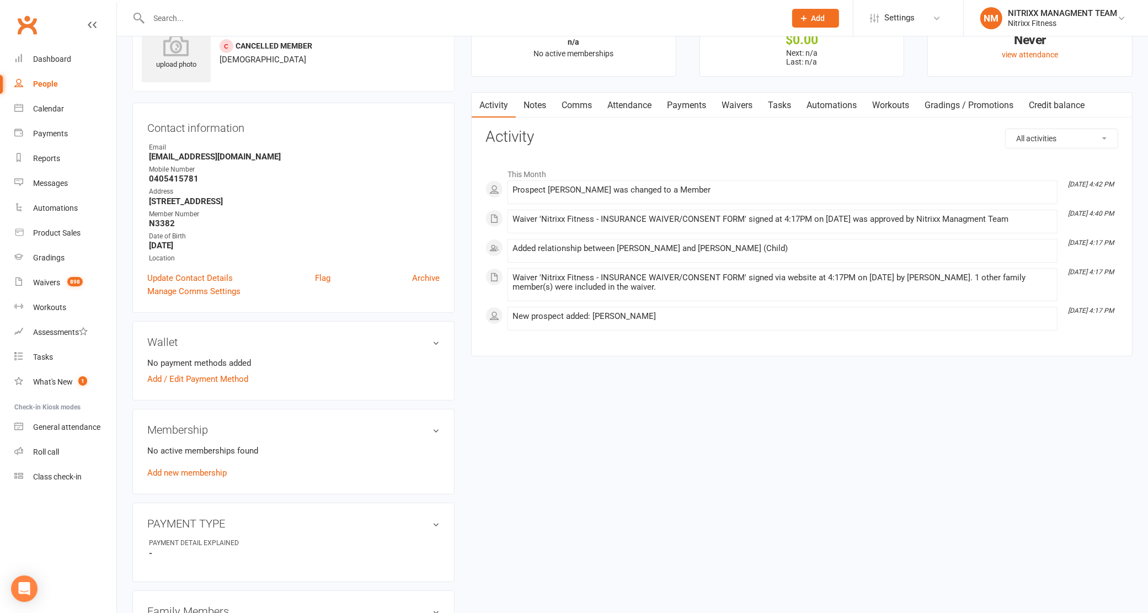
scroll to position [69, 0]
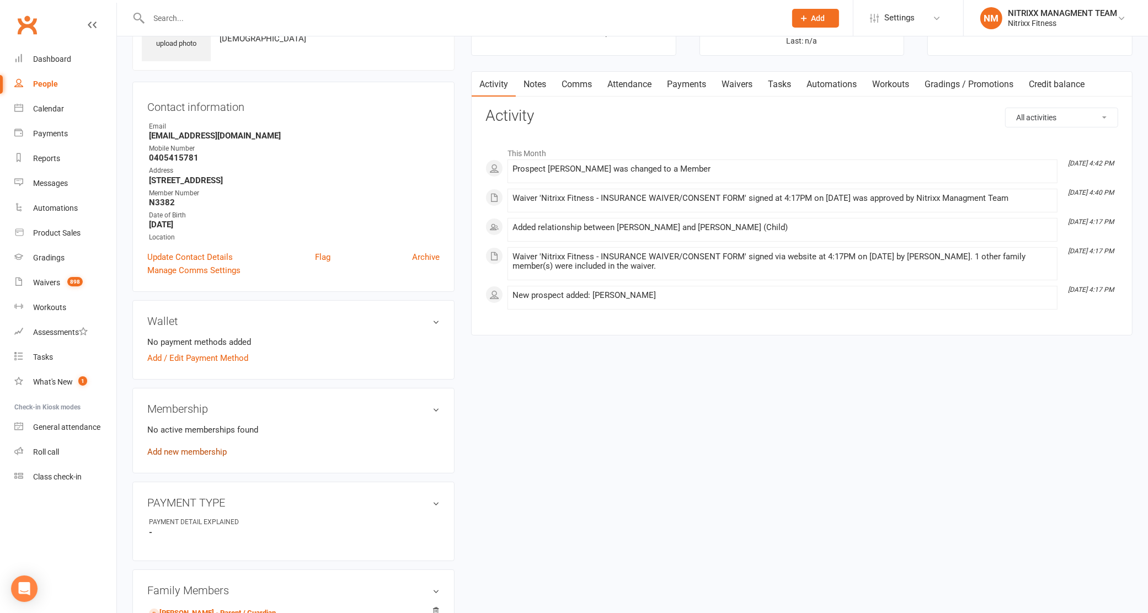
click at [208, 451] on link "Add new membership" at bounding box center [186, 452] width 79 height 10
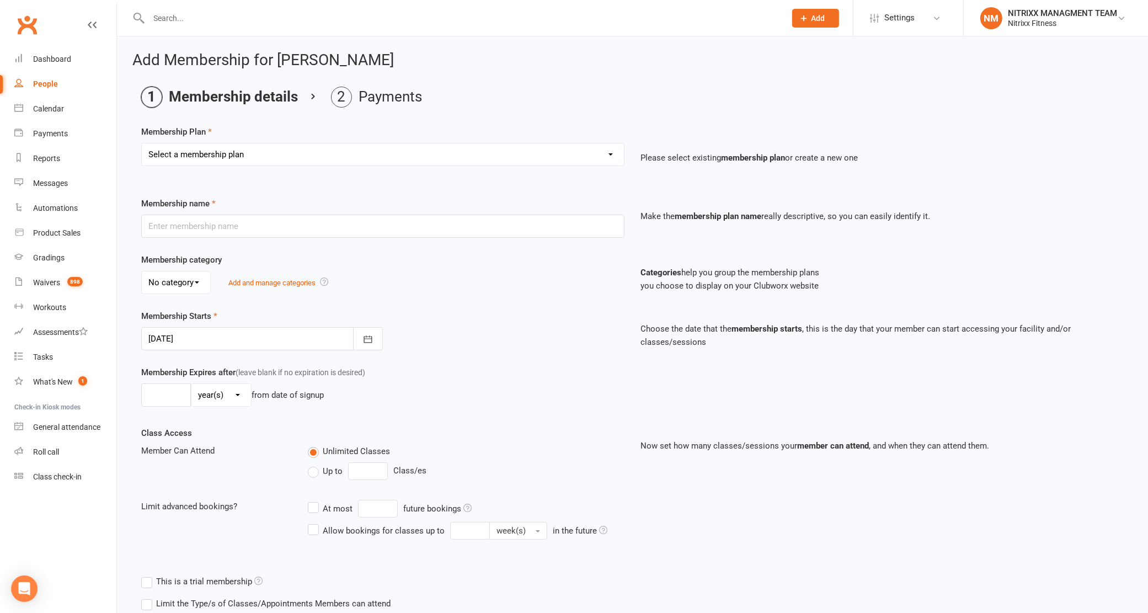
click at [306, 149] on select "Select a membership plan Create new Membership Plan WOMENS UNLIMITED SPECIAL ME…" at bounding box center [383, 154] width 482 height 22
select select "3"
click at [142, 143] on select "Select a membership plan Create new Membership Plan WOMENS UNLIMITED SPECIAL ME…" at bounding box center [383, 154] width 482 height 22
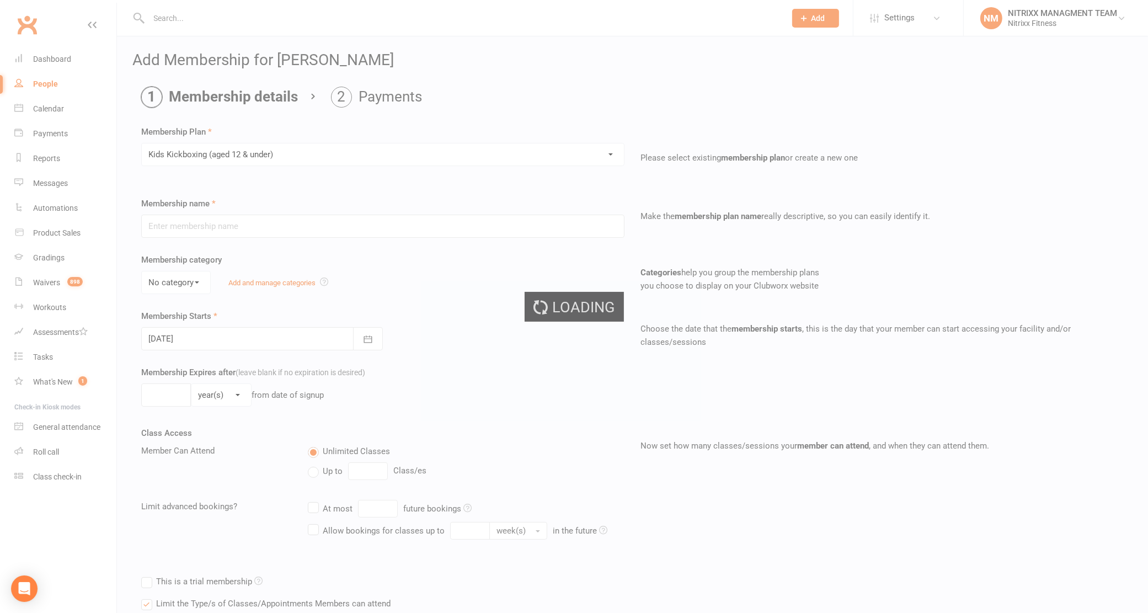
type input "Kids Kickboxing (aged [DEMOGRAPHIC_DATA] & under)"
select select "2"
type input "0"
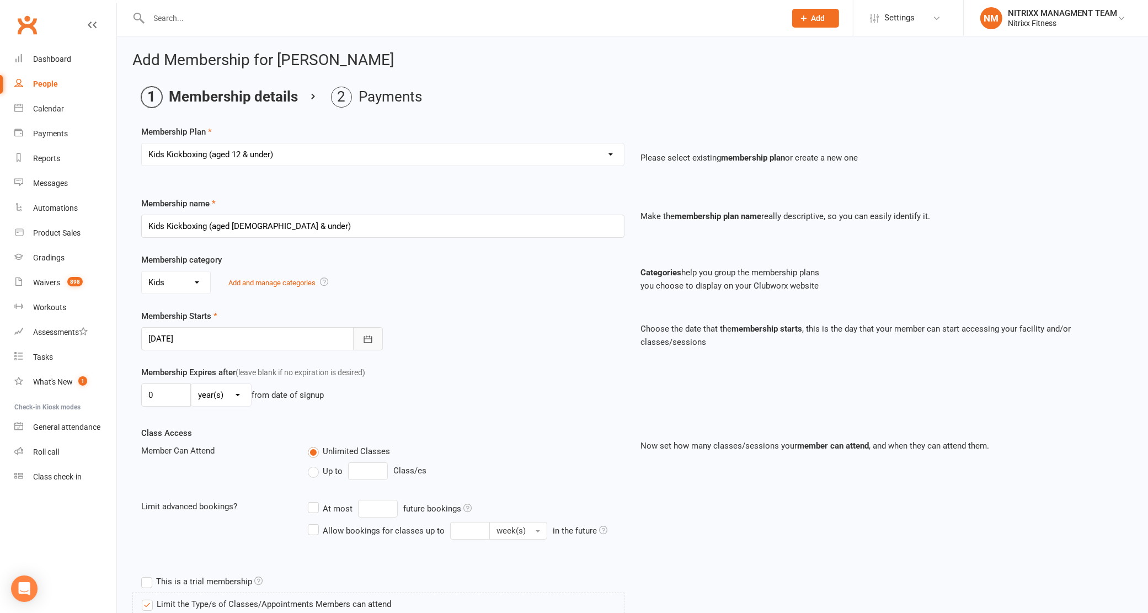
click at [362, 340] on icon "button" at bounding box center [367, 339] width 11 height 11
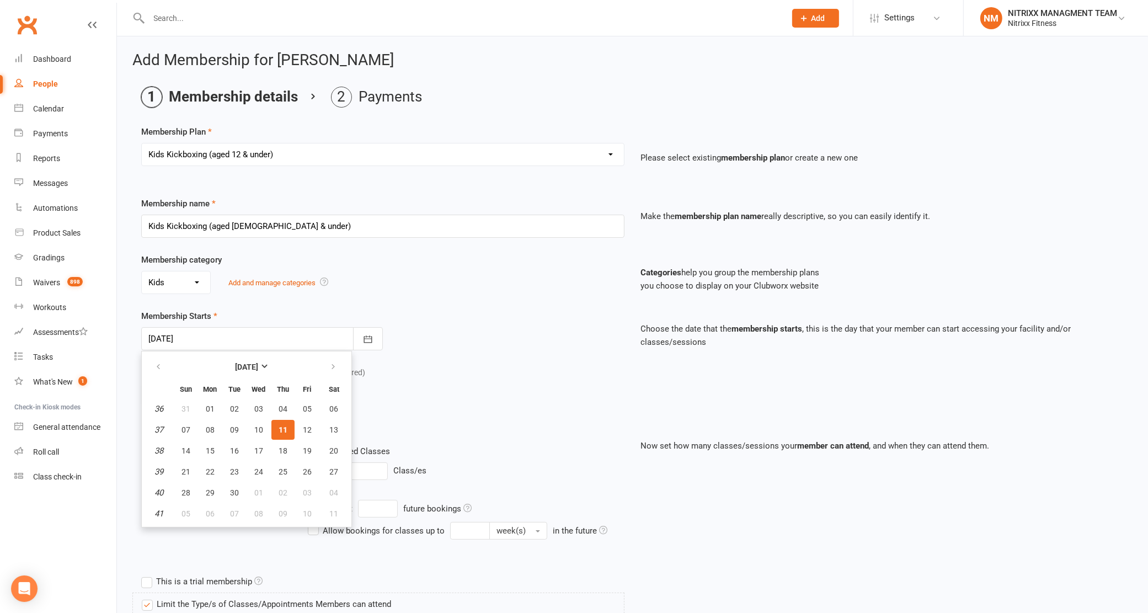
click at [432, 334] on div "Membership Starts 11 Sep 2025 September 2025 Sun Mon Tue Wed Thu Fri Sat 36 31 …" at bounding box center [383, 329] width 500 height 41
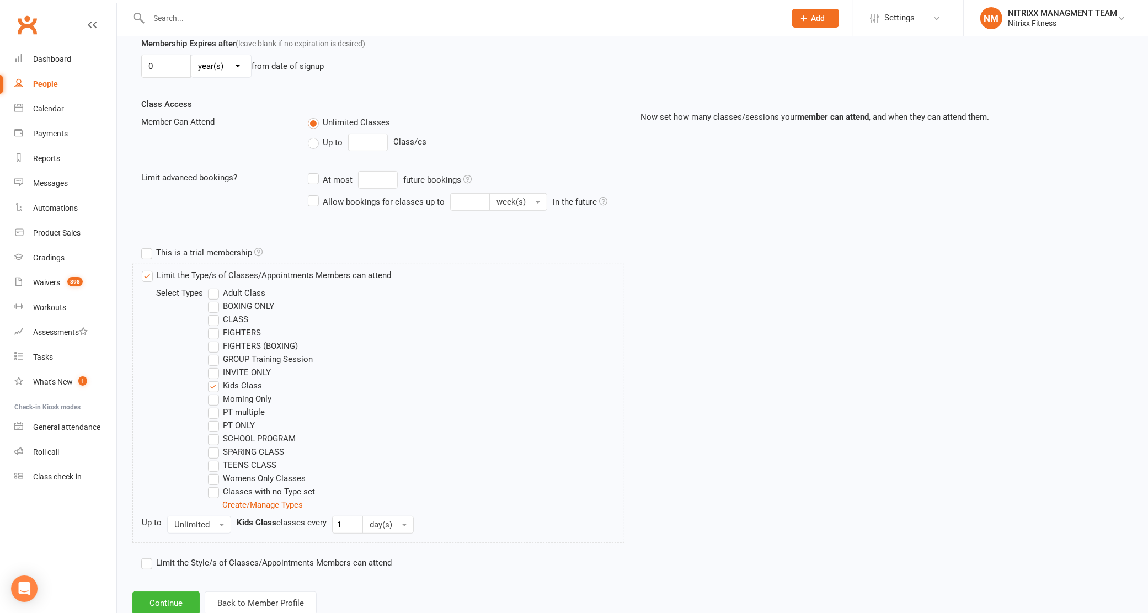
scroll to position [363, 0]
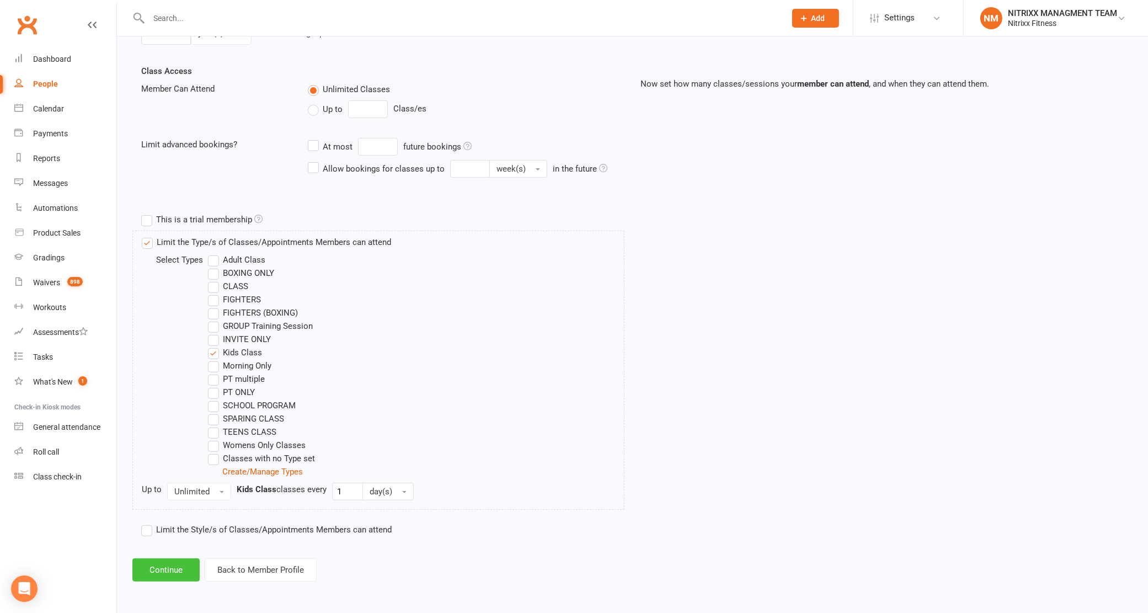
click at [176, 572] on button "Continue" at bounding box center [165, 569] width 67 height 23
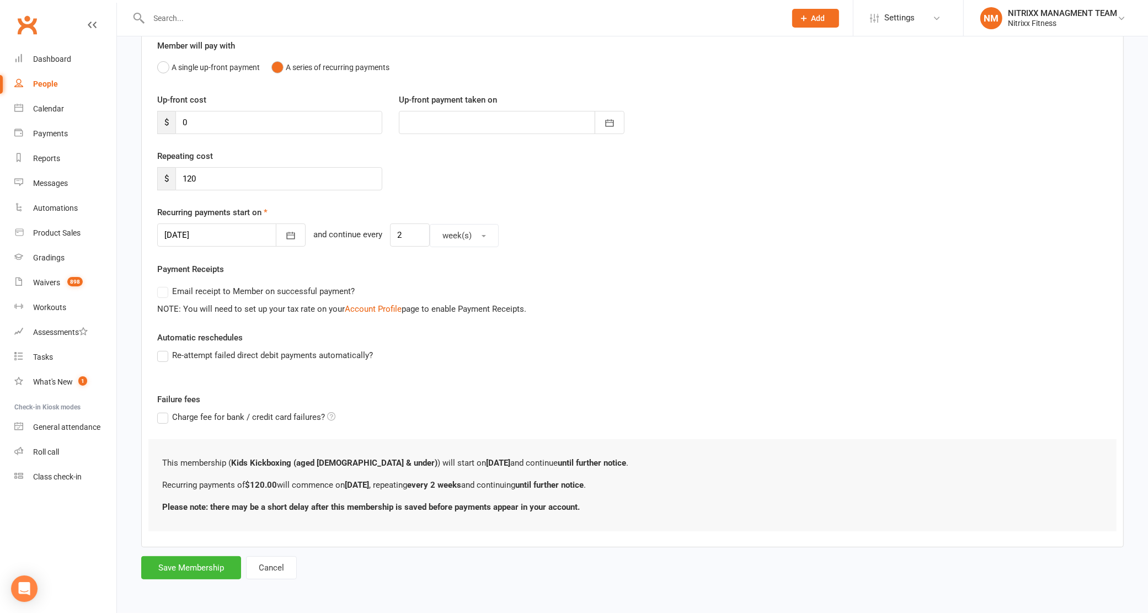
scroll to position [0, 0]
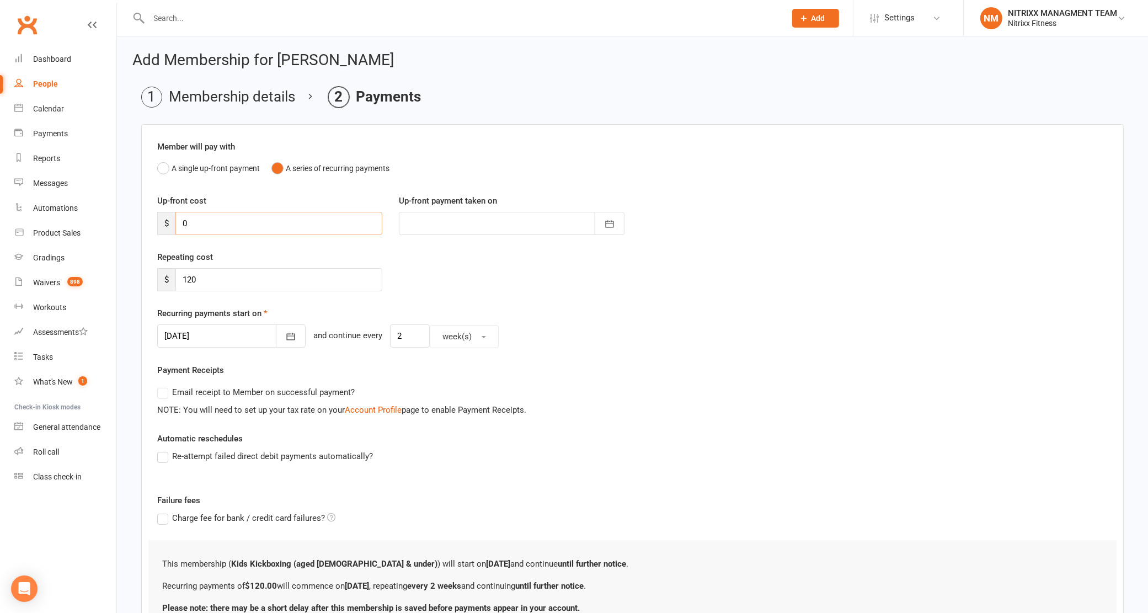
click at [238, 230] on input "0" at bounding box center [278, 223] width 207 height 23
click at [227, 287] on input "120" at bounding box center [278, 279] width 207 height 23
type input "1"
type input "75"
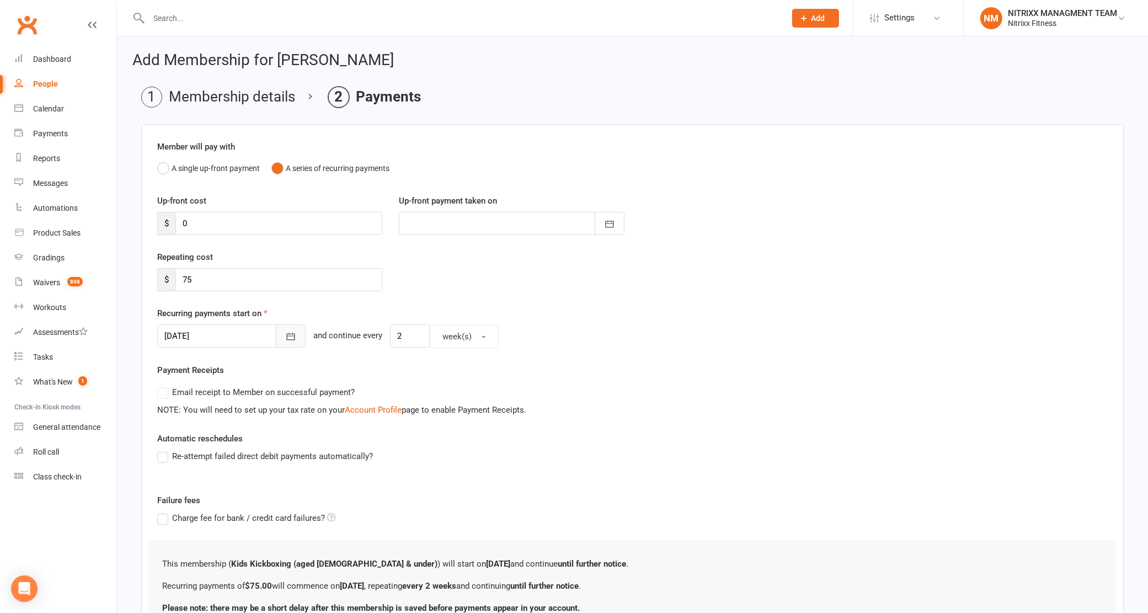
click at [276, 335] on button "button" at bounding box center [291, 335] width 30 height 23
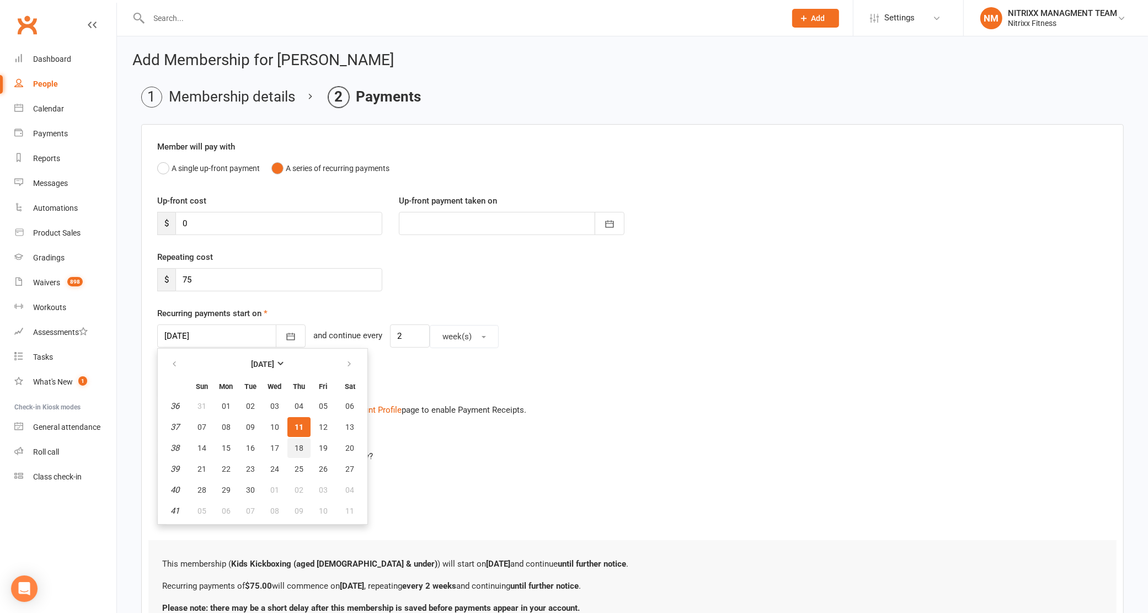
click at [301, 447] on button "18" at bounding box center [298, 448] width 23 height 20
type input "18 Sep 2025"
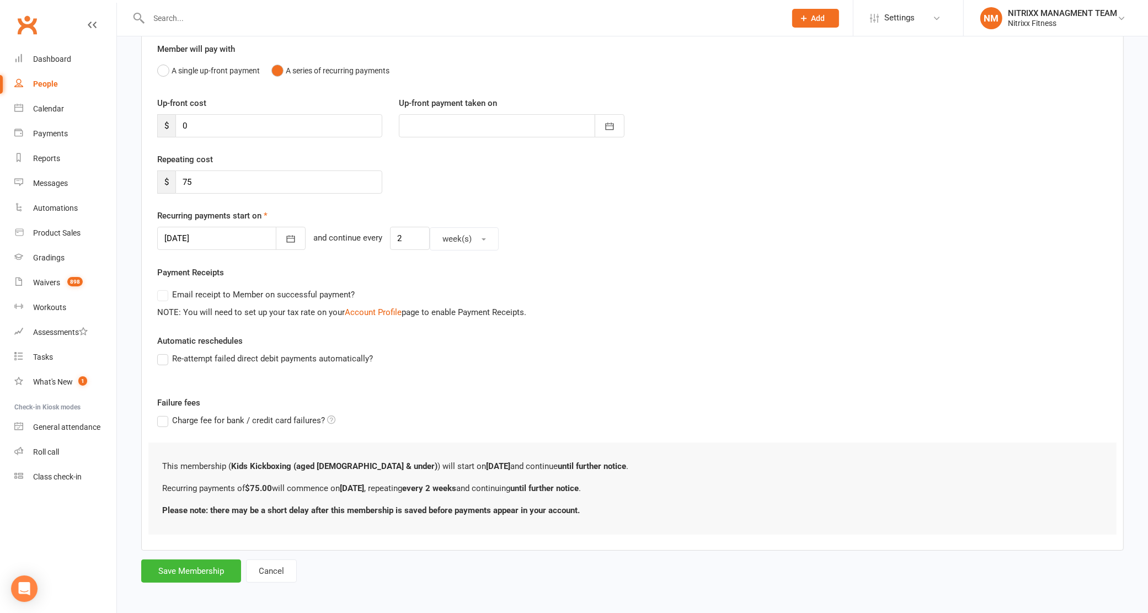
scroll to position [102, 0]
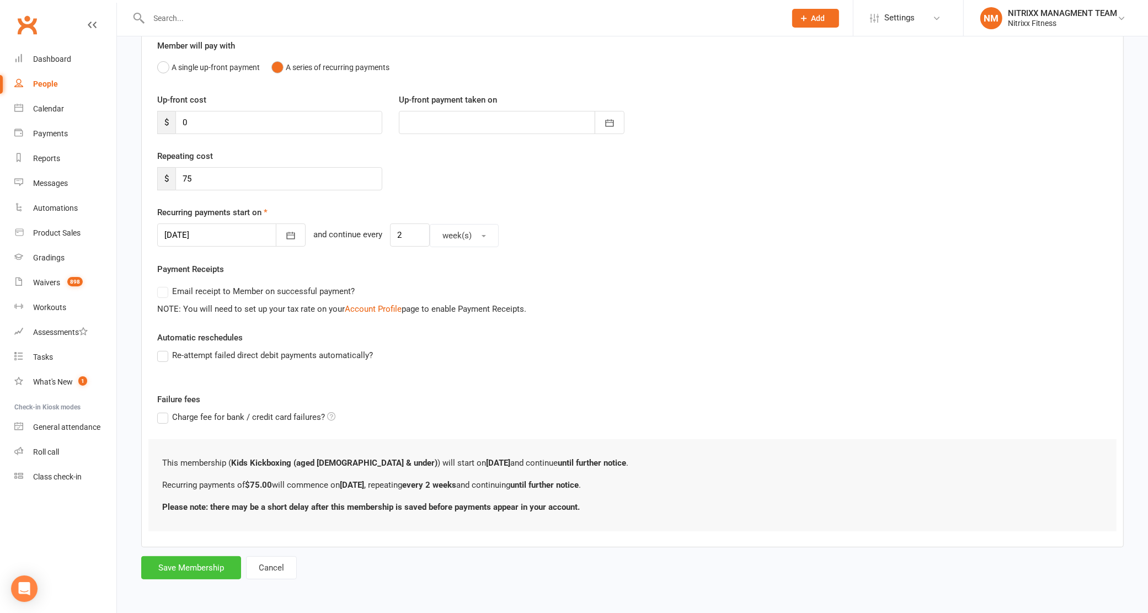
click at [211, 566] on button "Save Membership" at bounding box center [191, 567] width 100 height 23
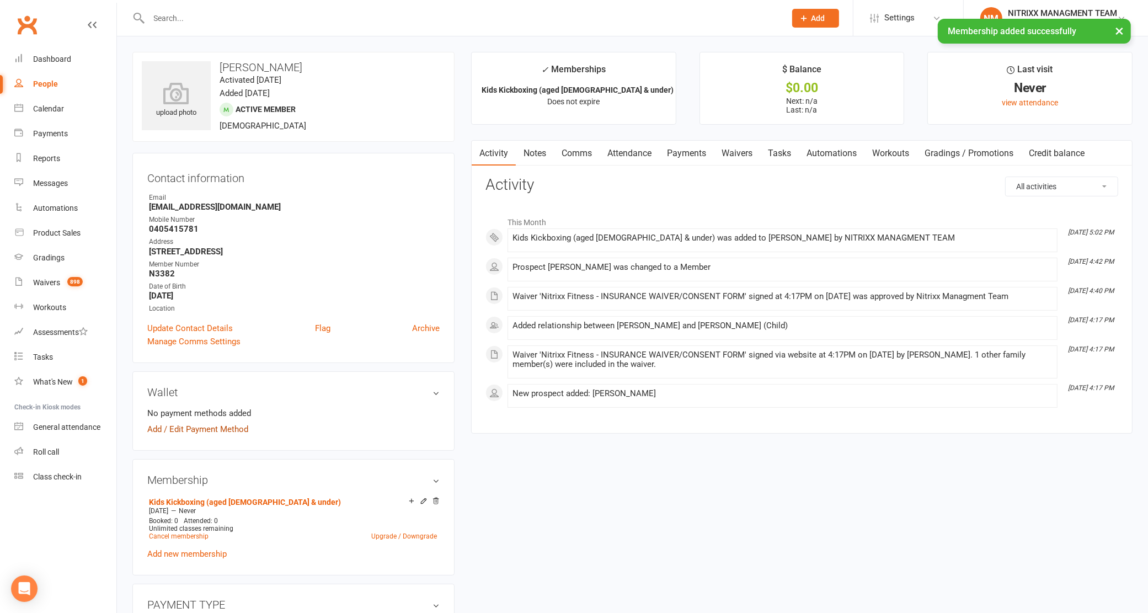
click at [199, 429] on link "Add / Edit Payment Method" at bounding box center [197, 428] width 101 height 13
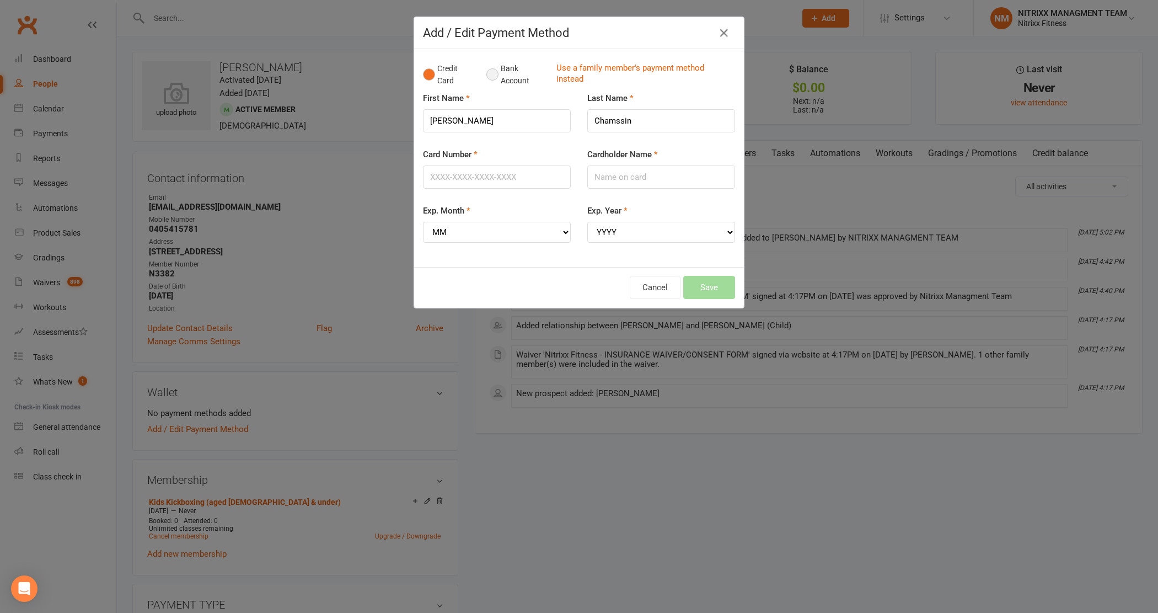
click at [487, 73] on button "Bank Account" at bounding box center [516, 75] width 61 height 34
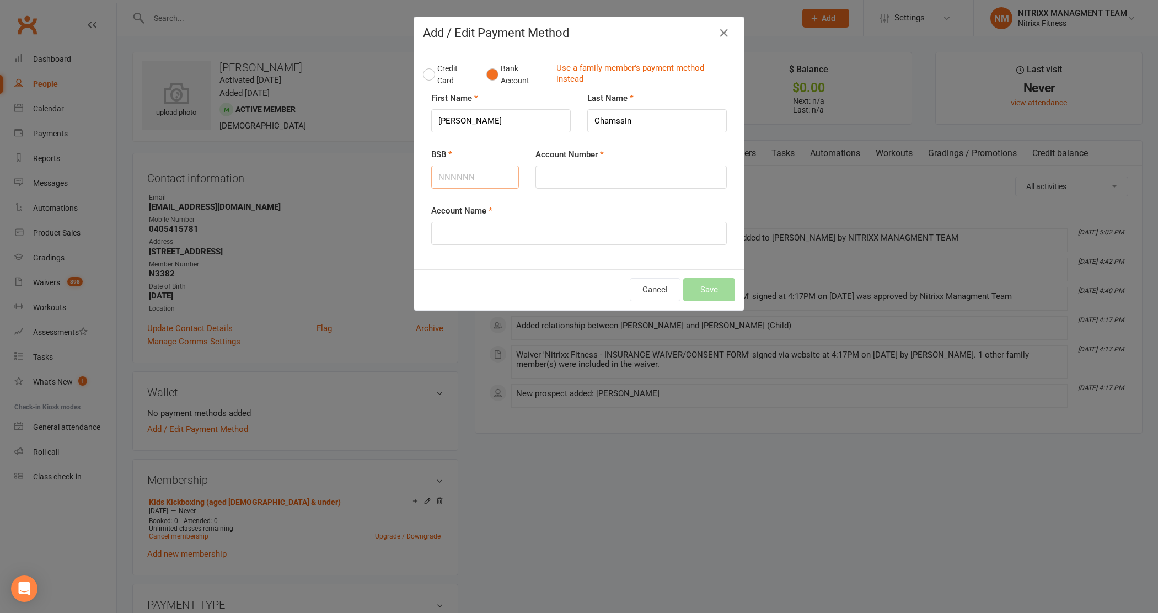
click at [462, 173] on input "BSB" at bounding box center [475, 176] width 88 height 23
type input "082250"
click at [665, 183] on input "Account Number" at bounding box center [630, 176] width 191 height 23
type input "292754540"
click at [546, 227] on input "Account Name" at bounding box center [579, 233] width 296 height 23
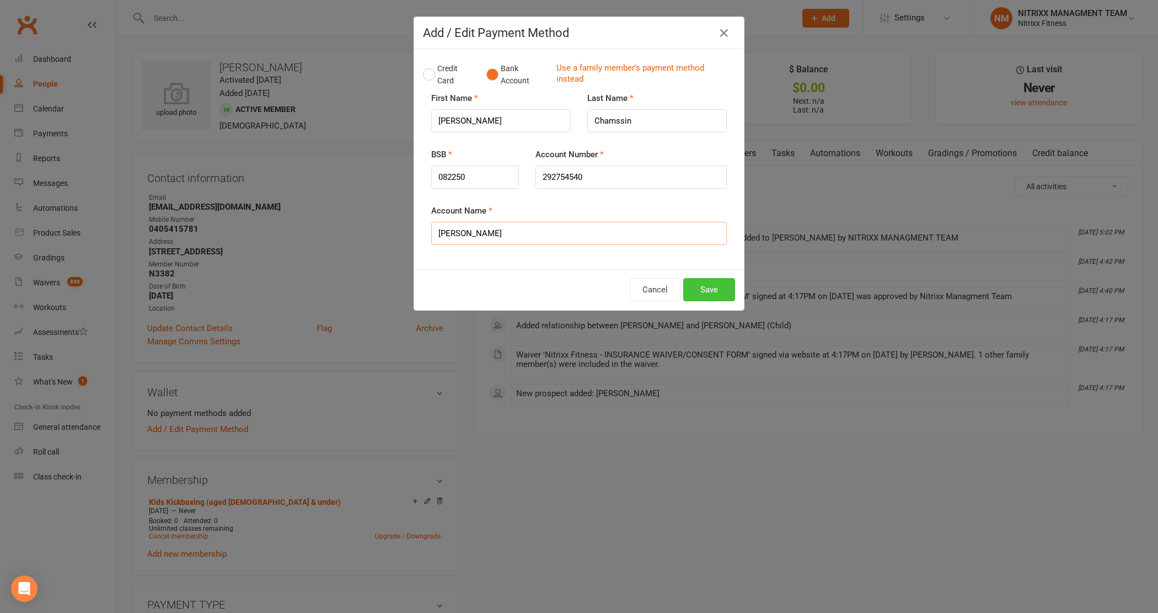
type input "SULTON CHAMSSIN"
click at [705, 287] on button "Save" at bounding box center [709, 289] width 52 height 23
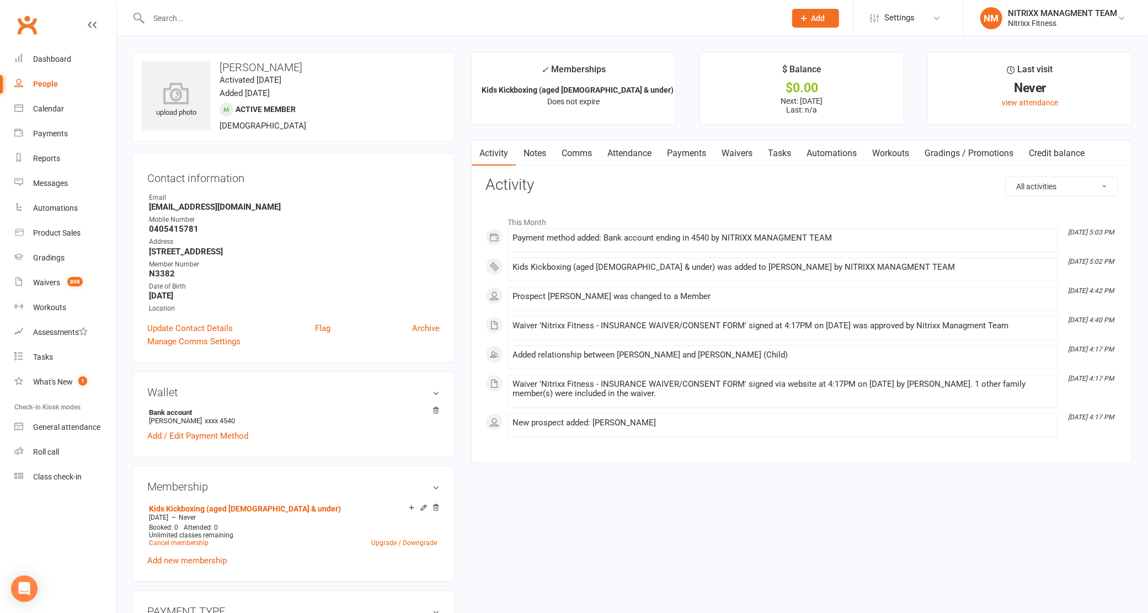
click at [684, 158] on link "Payments" at bounding box center [686, 153] width 55 height 25
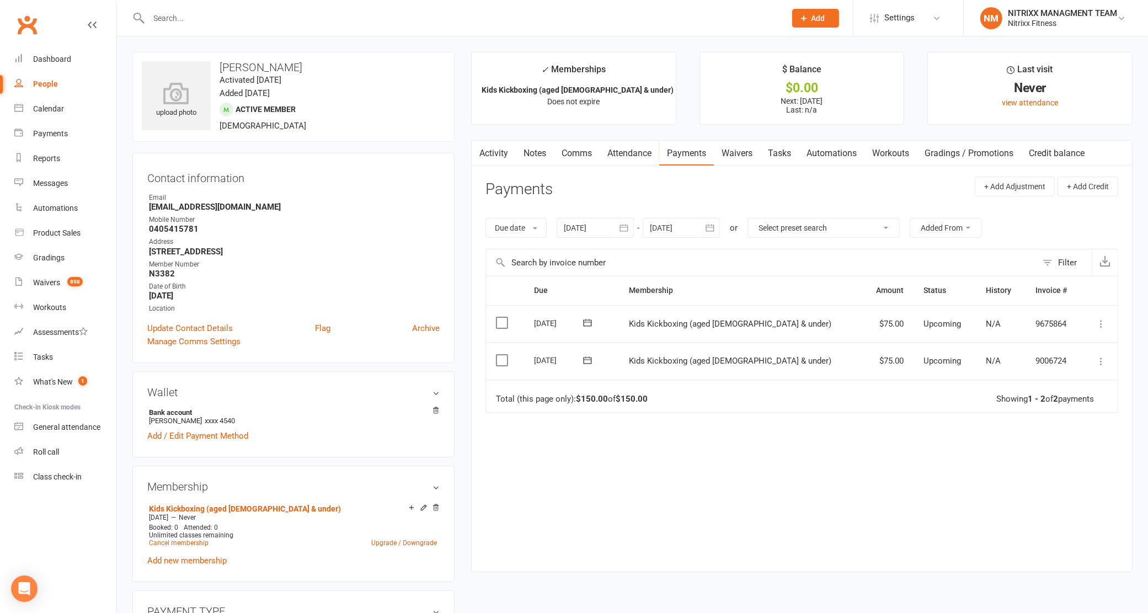
click at [480, 152] on icon "button" at bounding box center [478, 151] width 7 height 12
click at [56, 278] on div "Waivers" at bounding box center [46, 282] width 27 height 9
select select "100"
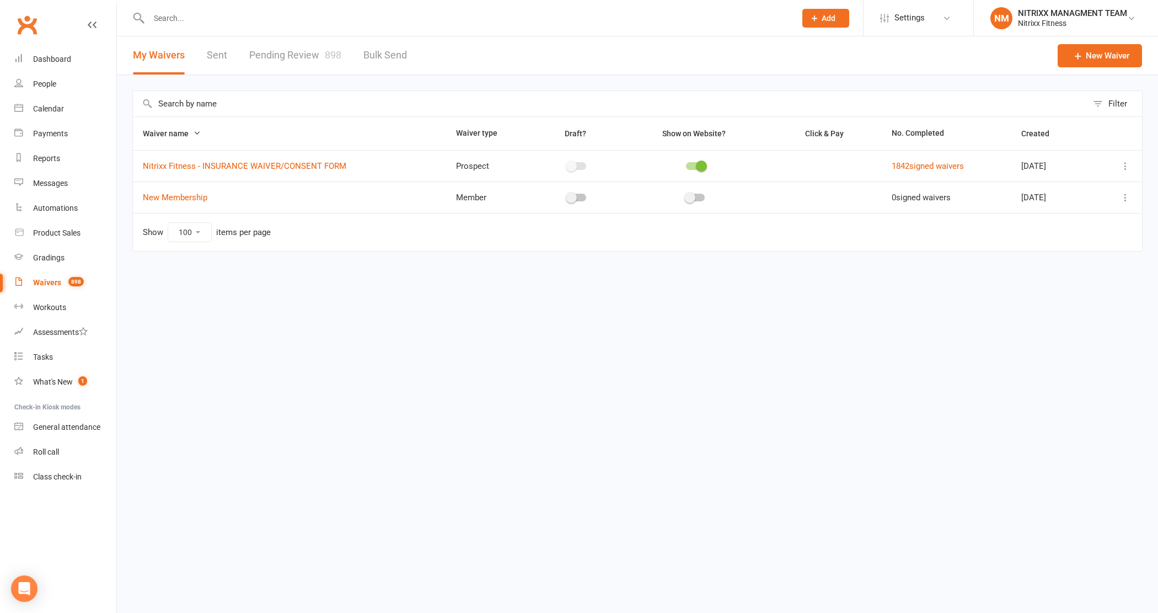
click at [301, 56] on link "Pending Review 898" at bounding box center [295, 55] width 92 height 38
select select "100"
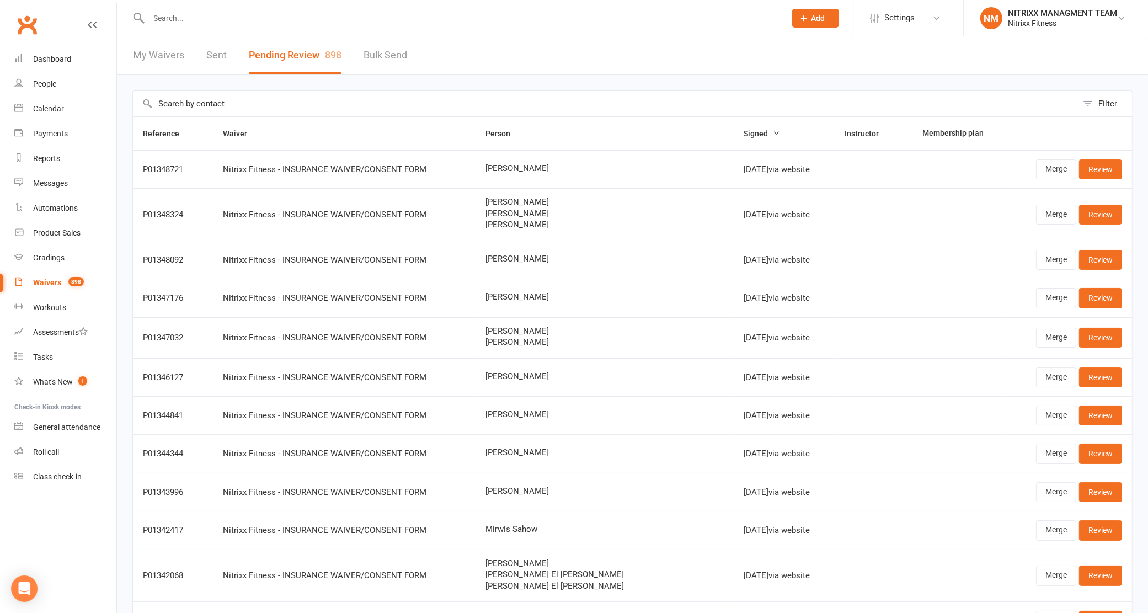
click at [185, 60] on div "My Waivers Sent Pending Review 898 Bulk Send" at bounding box center [270, 55] width 306 height 38
click at [179, 56] on link "My Waivers" at bounding box center [158, 55] width 51 height 38
select select "100"
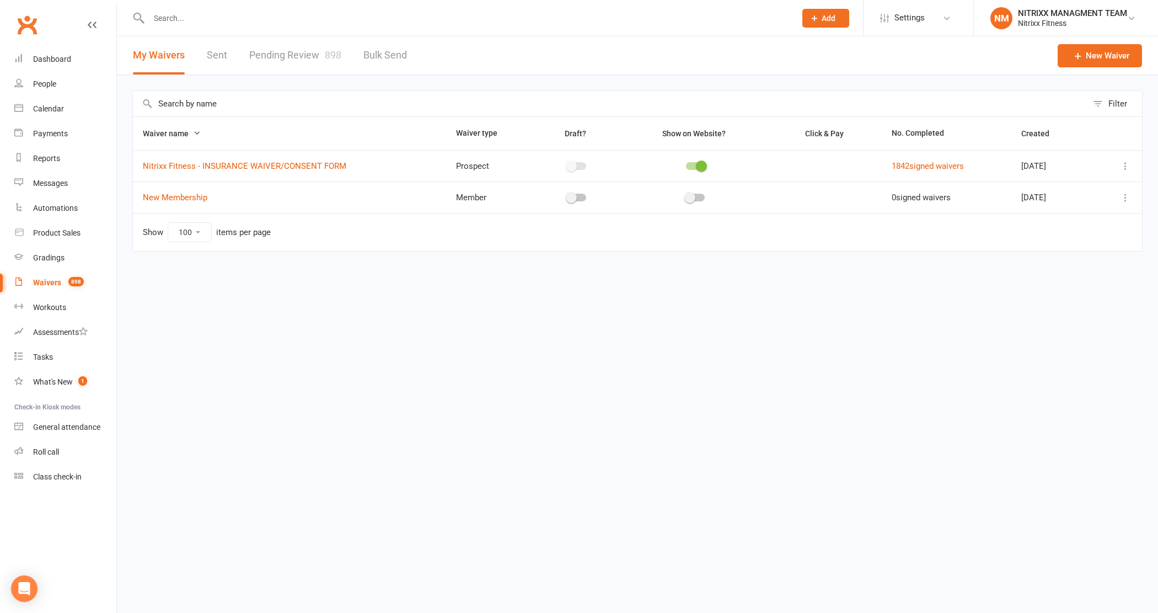
click at [398, 102] on input "text" at bounding box center [610, 103] width 955 height 25
click at [308, 57] on link "Pending Review 898" at bounding box center [295, 55] width 92 height 38
select select "100"
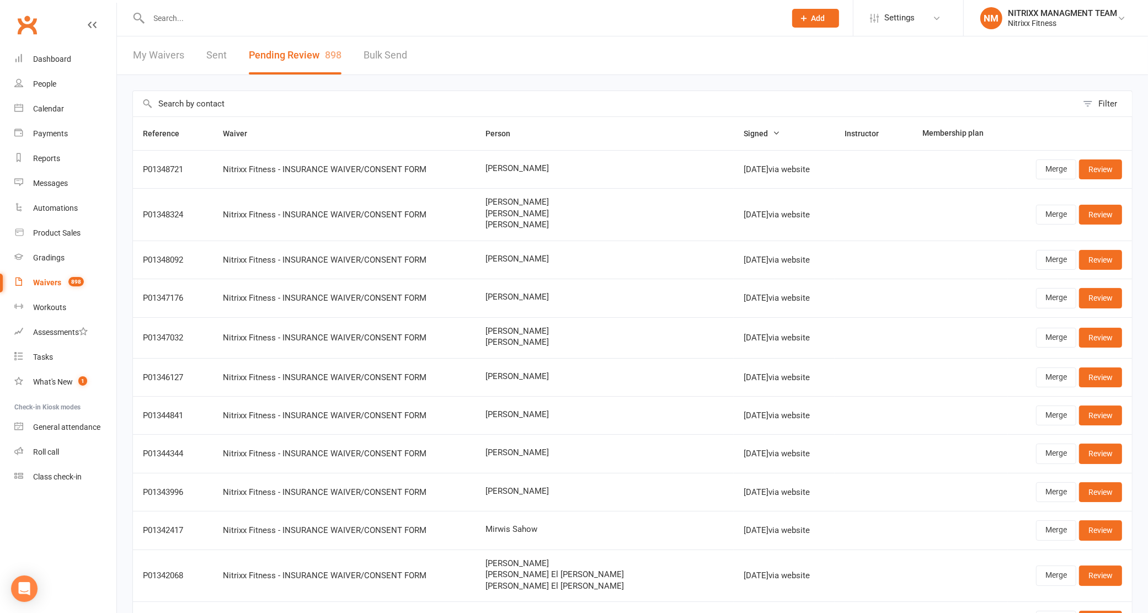
click at [480, 103] on input "text" at bounding box center [605, 103] width 944 height 25
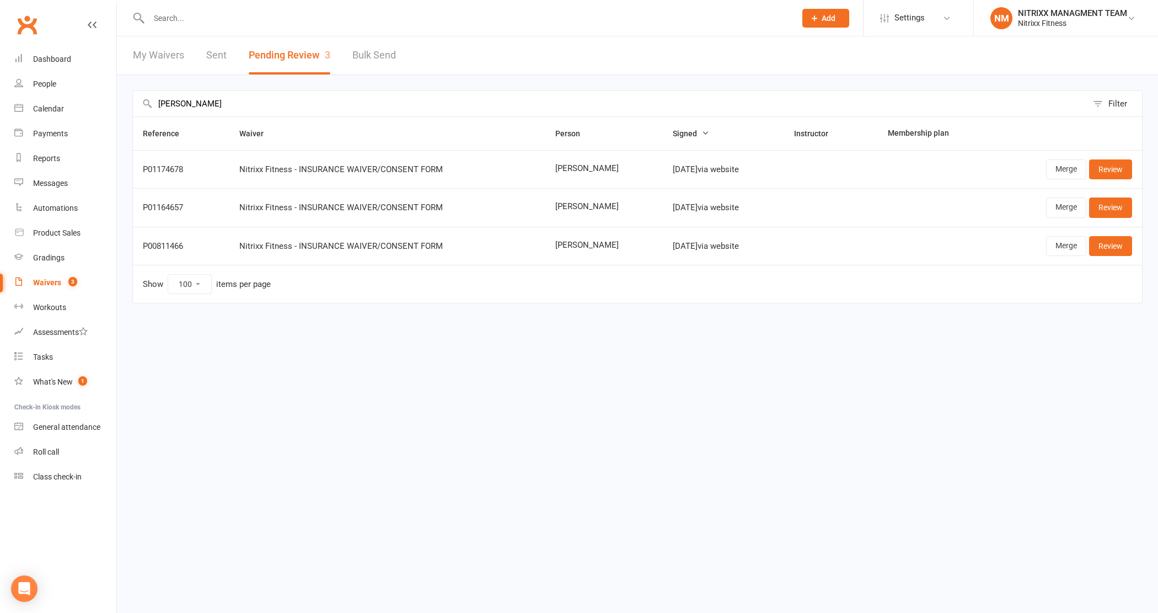
drag, startPoint x: 503, startPoint y: 140, endPoint x: 452, endPoint y: 100, distance: 64.4
click at [452, 100] on input "BRANDO" at bounding box center [610, 103] width 955 height 25
click at [451, 100] on input "BRANDO" at bounding box center [610, 103] width 955 height 25
type input "brando"
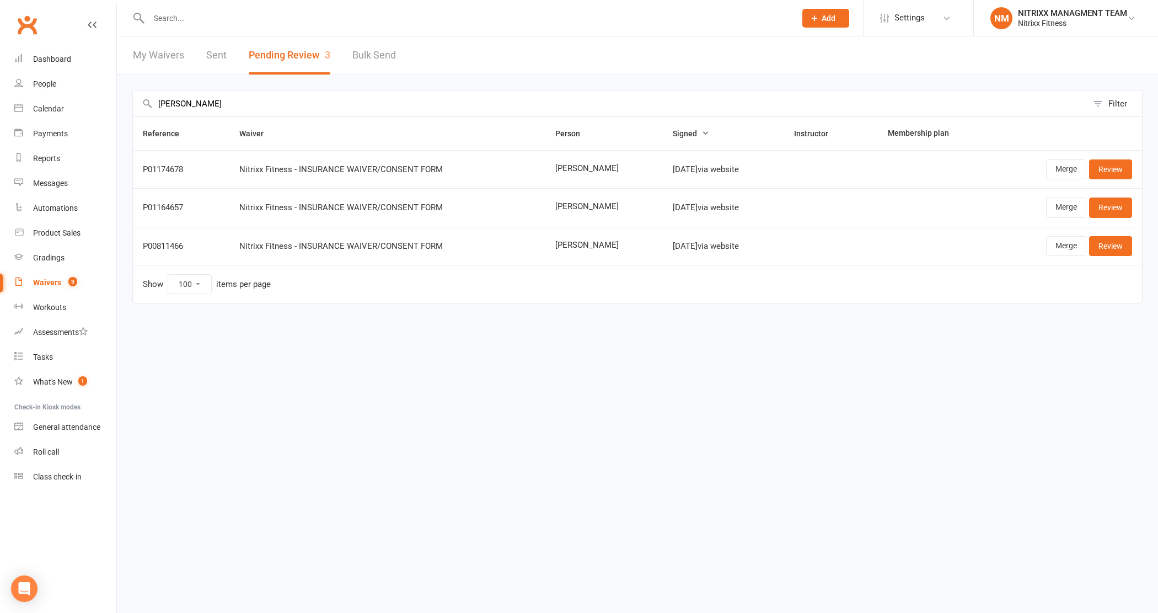
click at [264, 24] on input "text" at bounding box center [467, 17] width 642 height 15
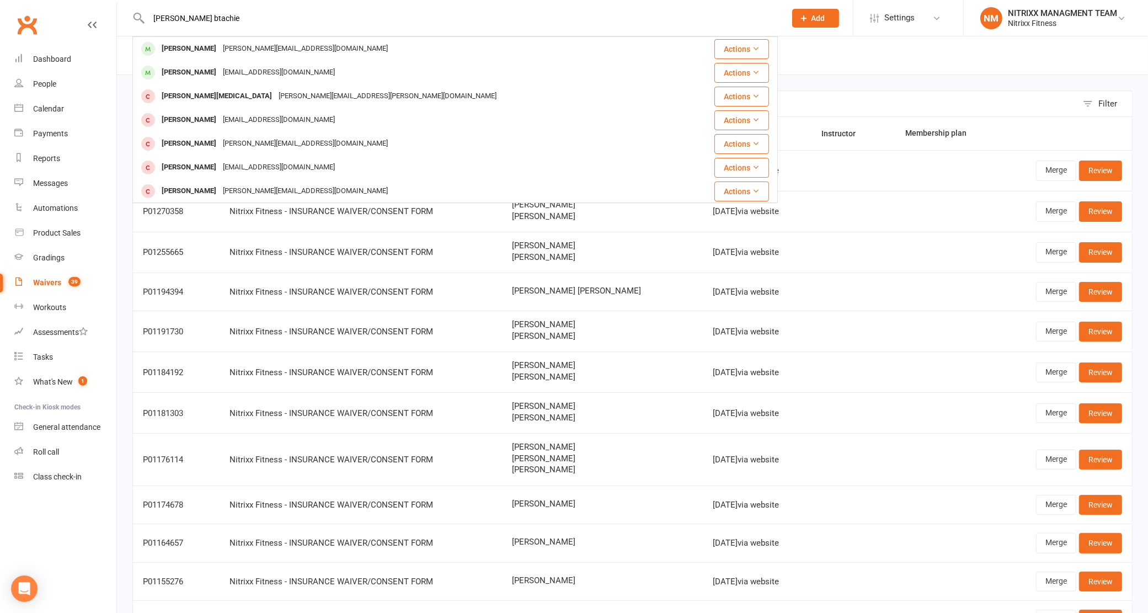
type input "brando btachie"
click at [838, 51] on header "My Waivers Sent Pending Review 39 Bulk Send" at bounding box center [632, 55] width 1031 height 39
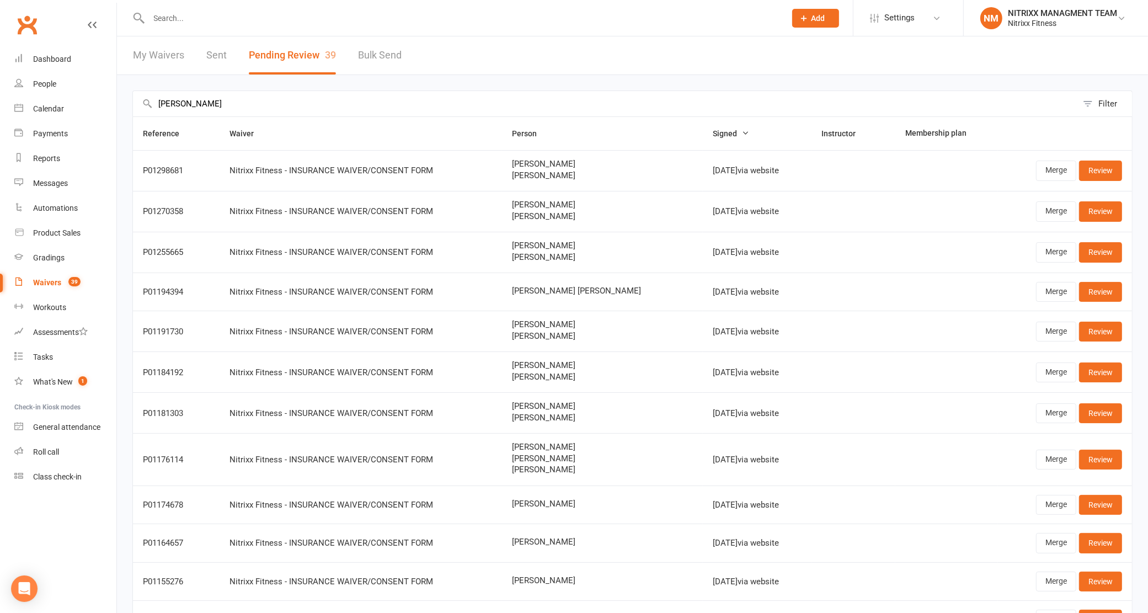
click at [665, 98] on input "brando" at bounding box center [605, 103] width 944 height 25
type input "b"
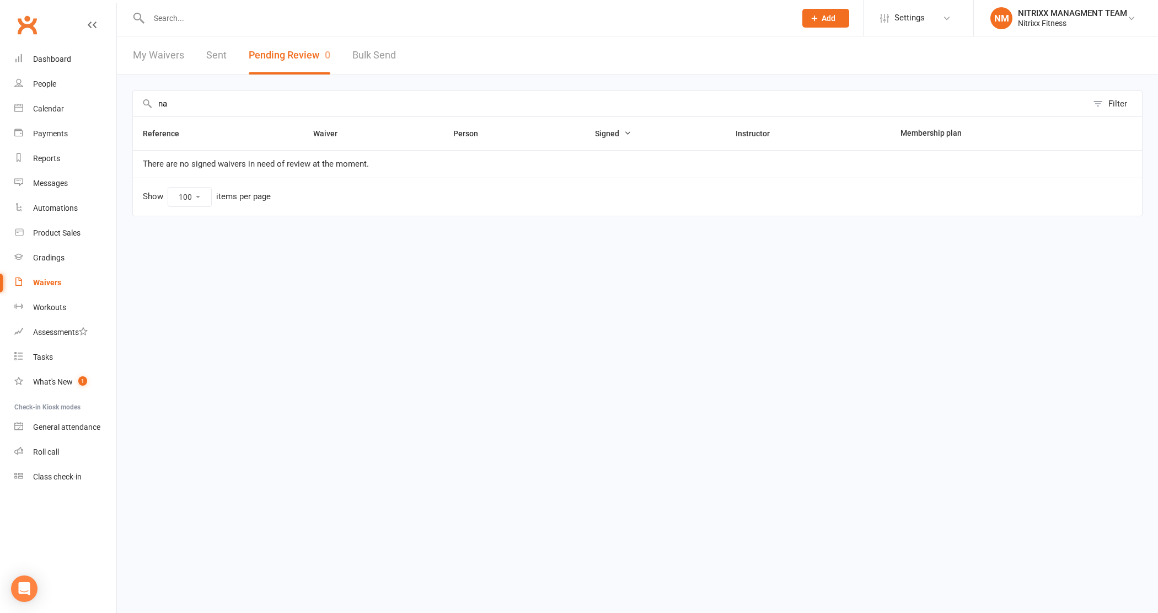
type input "n"
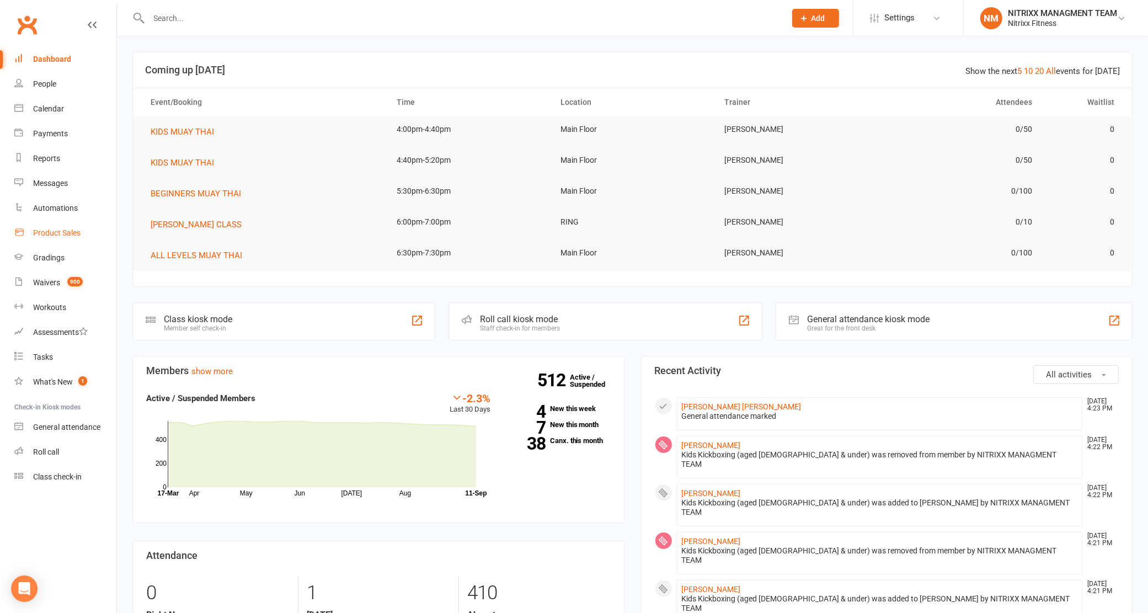
click at [65, 237] on div "Product Sales" at bounding box center [56, 232] width 47 height 9
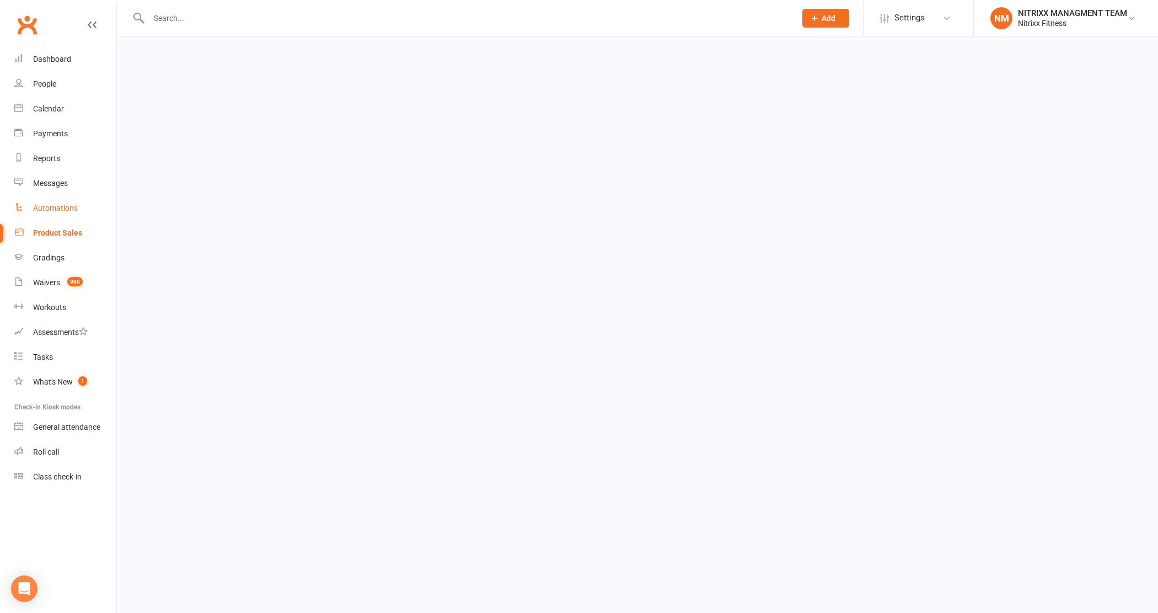
select select "100"
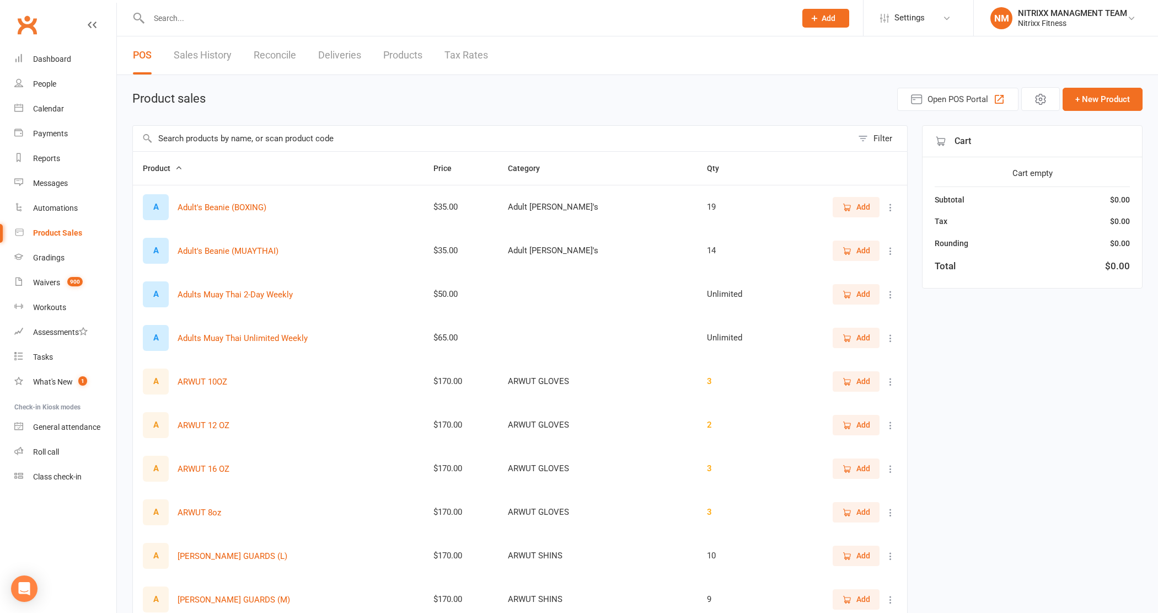
click at [230, 145] on input "text" at bounding box center [493, 138] width 720 height 25
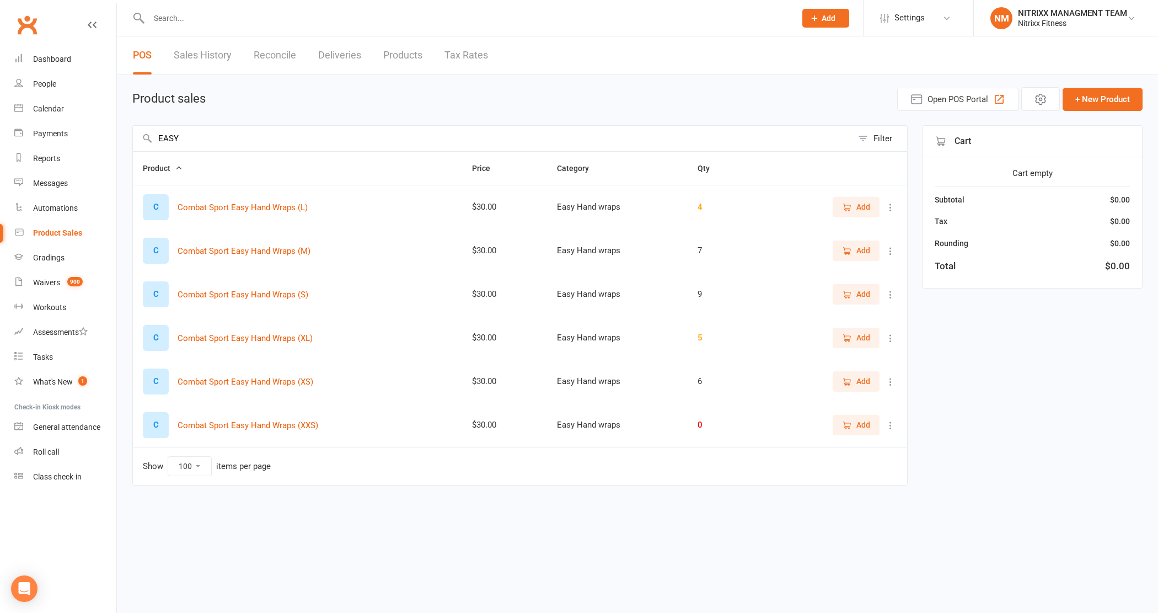
type input "EASY"
click at [366, 22] on input "text" at bounding box center [467, 17] width 642 height 15
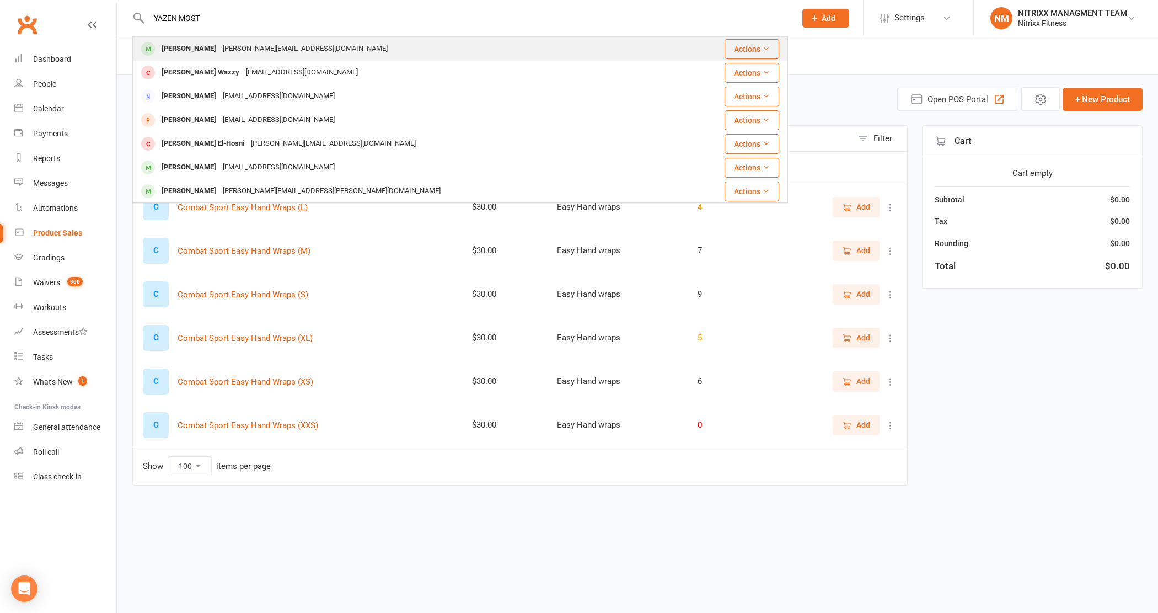
type input "YAZEN MOST"
click at [467, 46] on div "[PERSON_NAME] [PERSON_NAME][EMAIL_ADDRESS][DOMAIN_NAME]" at bounding box center [405, 49] width 544 height 23
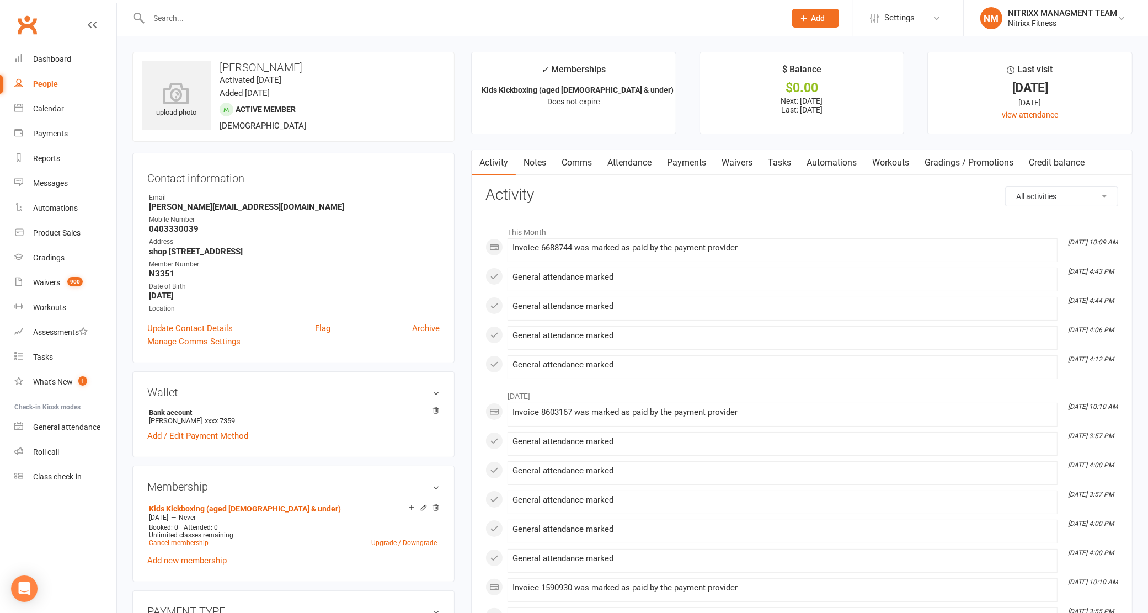
click at [698, 153] on link "Payments" at bounding box center [686, 162] width 55 height 25
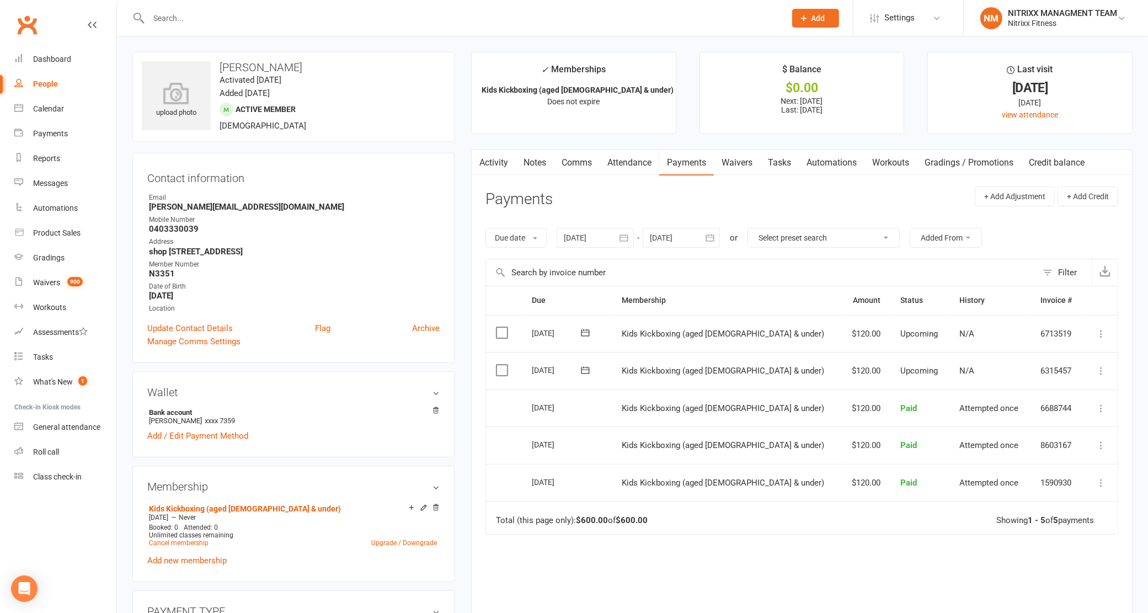
click at [424, 26] on div at bounding box center [454, 18] width 645 height 36
click at [424, 19] on input "text" at bounding box center [462, 17] width 633 height 15
click at [424, 18] on input "text" at bounding box center [462, 17] width 633 height 15
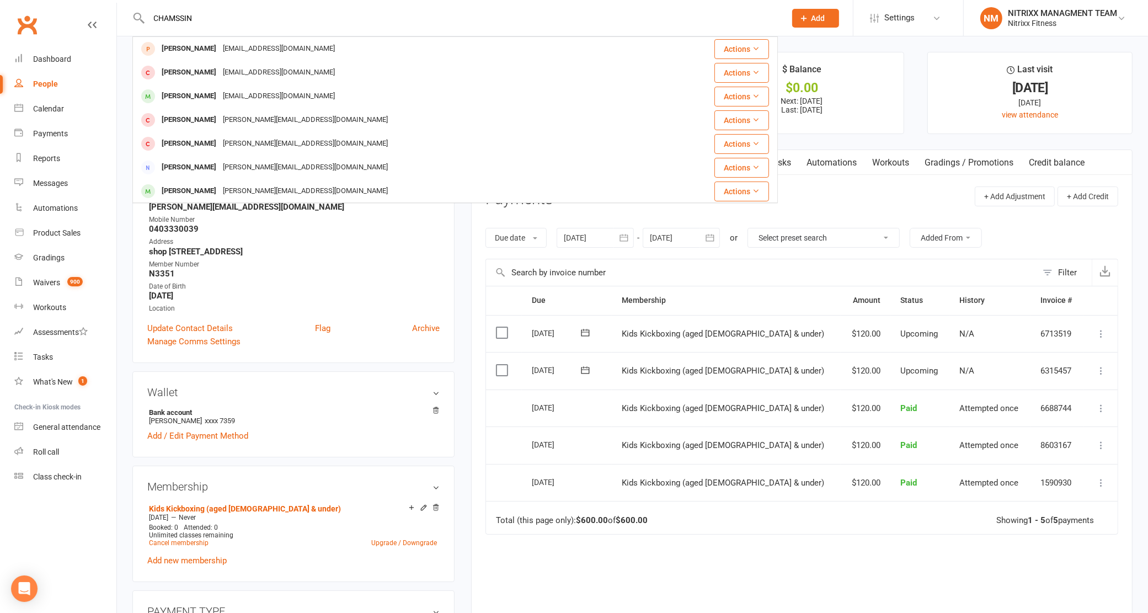
type input "CHAMSSIN"
click at [550, 596] on div "Due Contact Membership Amount Status History Invoice # Select this 07 Oct 2025 …" at bounding box center [801, 481] width 633 height 390
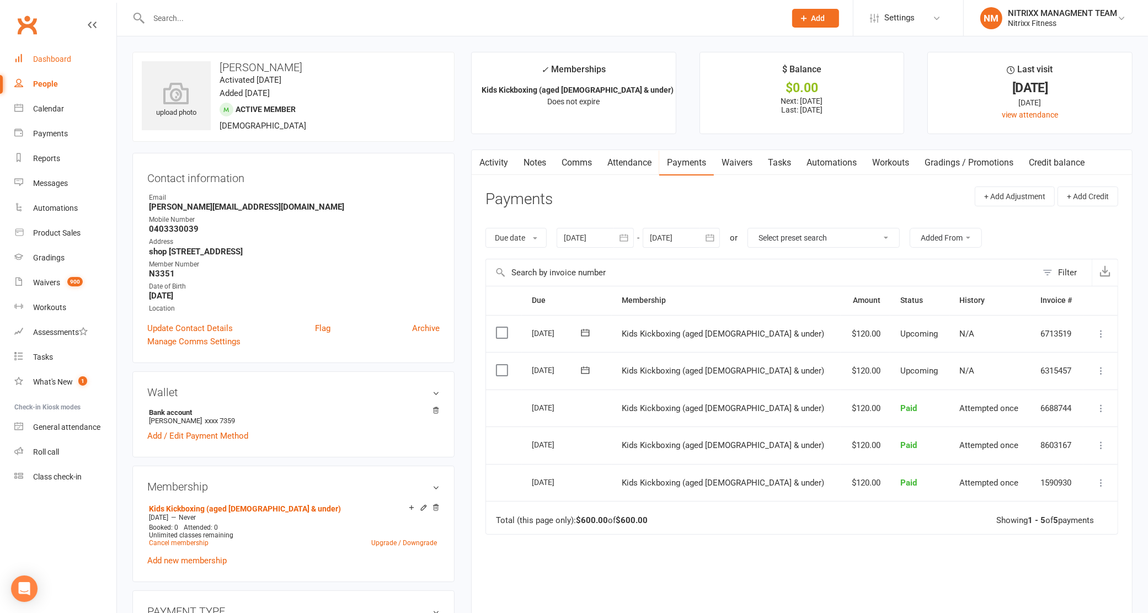
click at [58, 58] on div "Dashboard" at bounding box center [52, 59] width 38 height 9
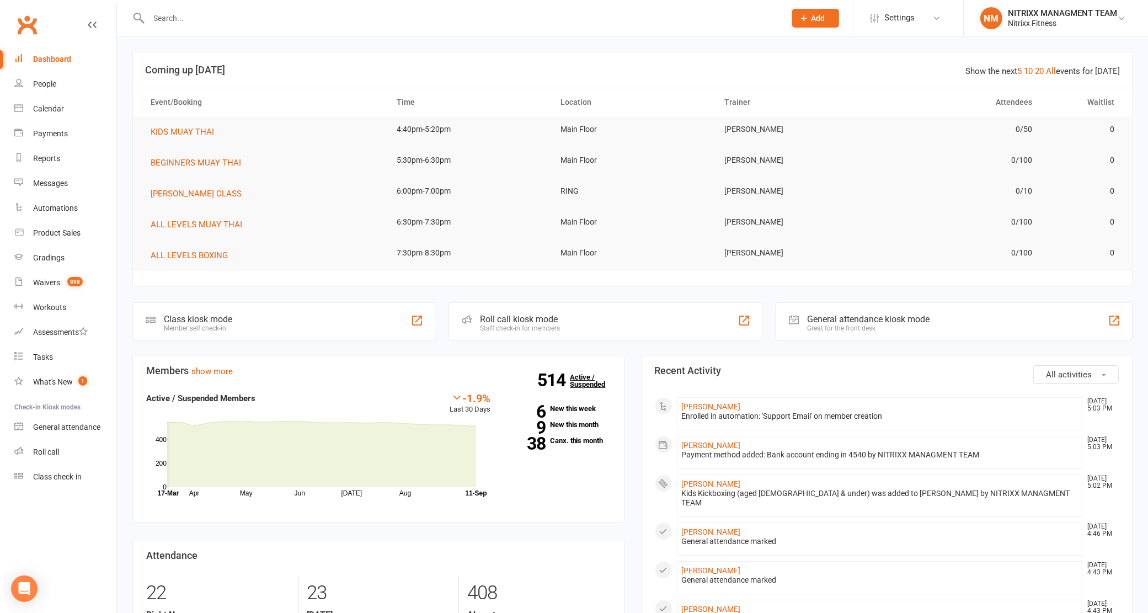
click at [558, 384] on strong "514" at bounding box center [554, 380] width 33 height 17
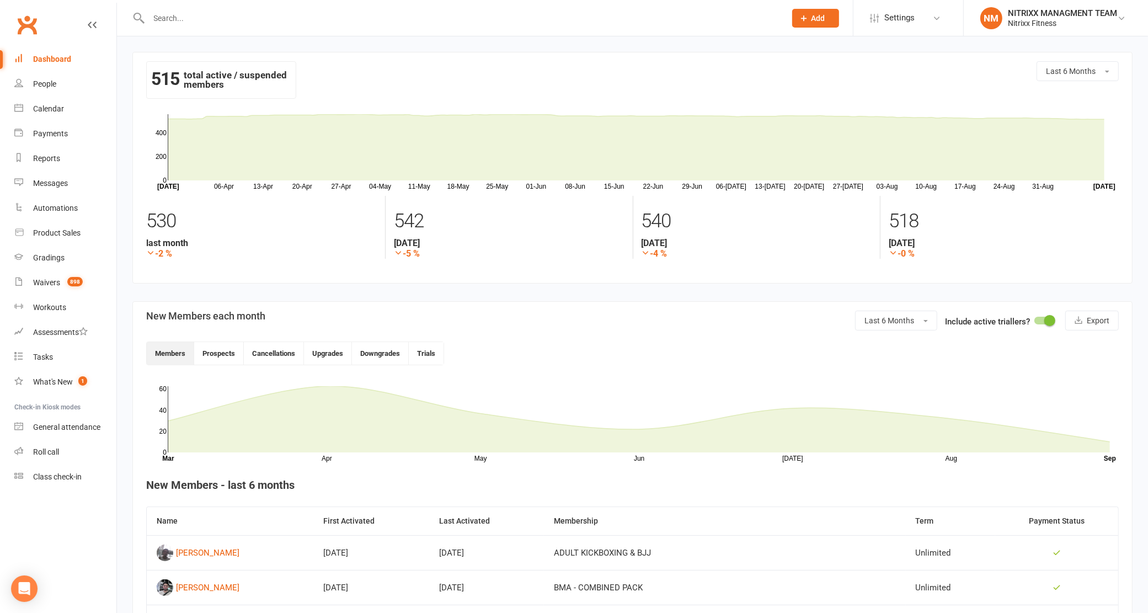
click at [65, 62] on div "Dashboard" at bounding box center [52, 59] width 38 height 9
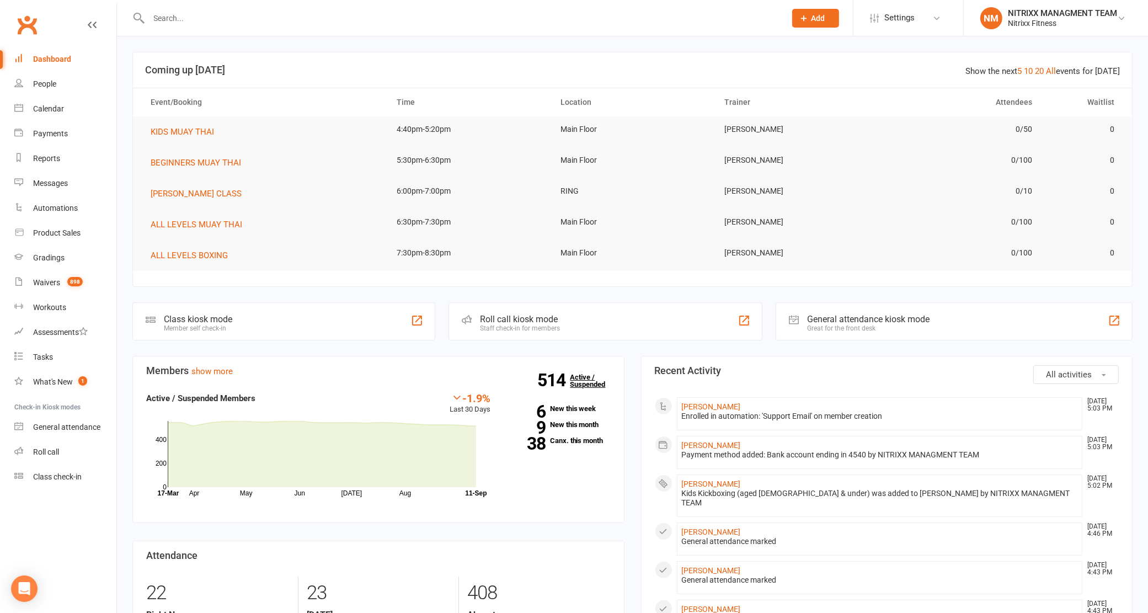
click at [592, 384] on link "514 Active / Suspended" at bounding box center [594, 380] width 49 height 31
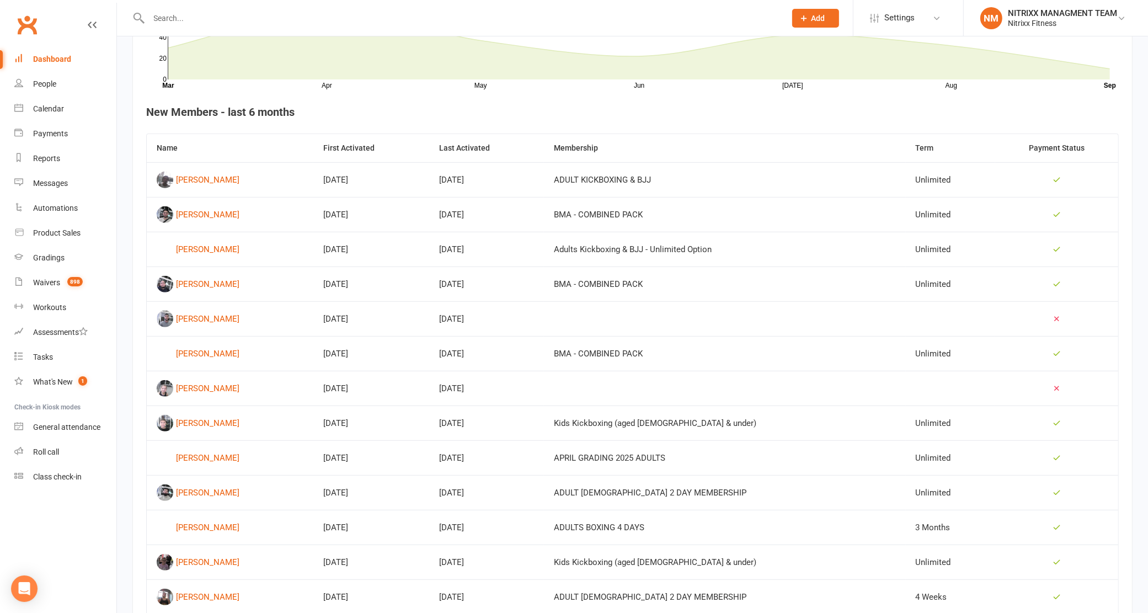
scroll to position [414, 0]
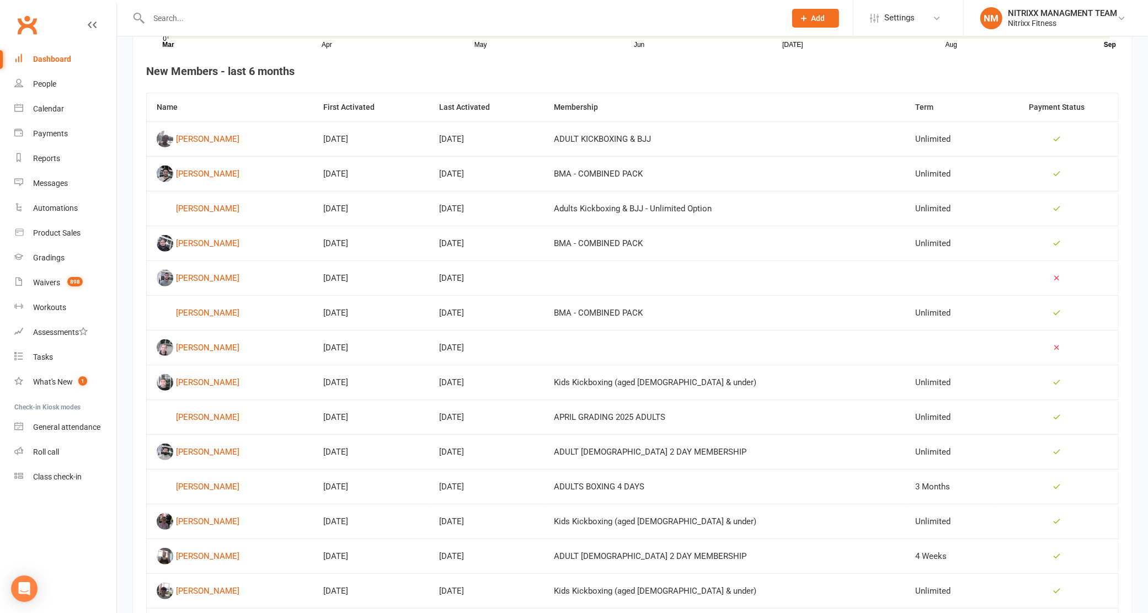
click at [64, 53] on link "Dashboard" at bounding box center [65, 59] width 102 height 25
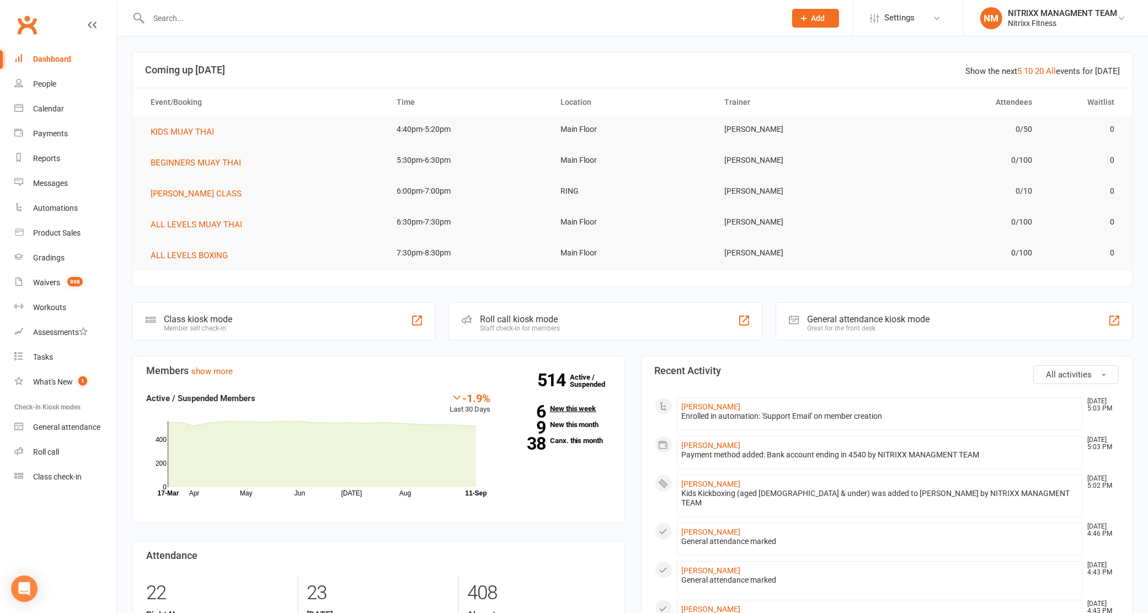
click at [561, 410] on link "6 New this week" at bounding box center [559, 408] width 104 height 7
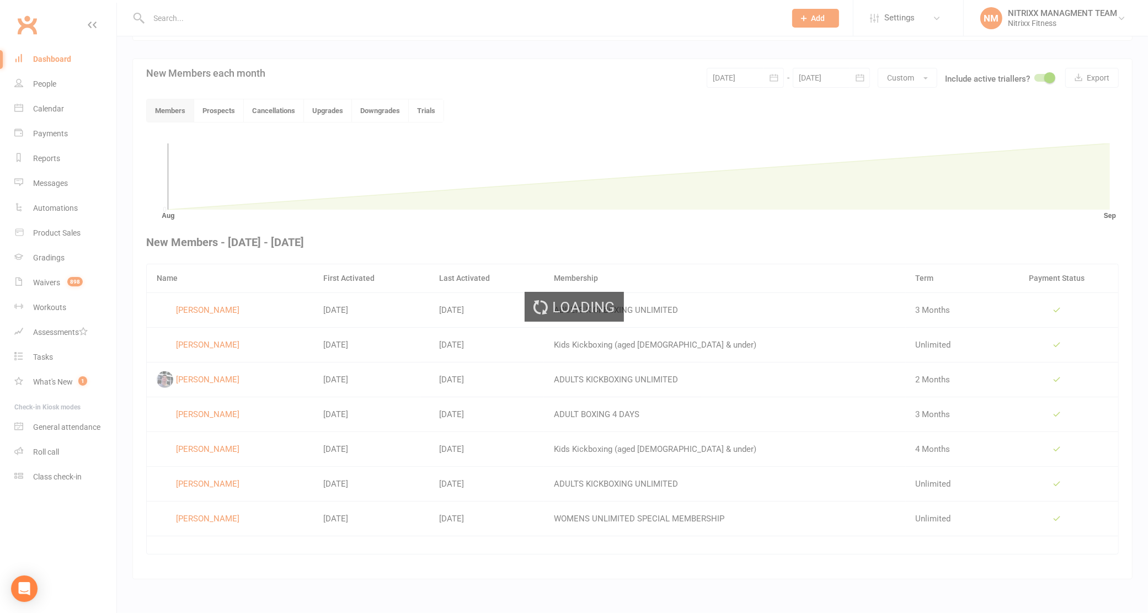
scroll to position [231, 0]
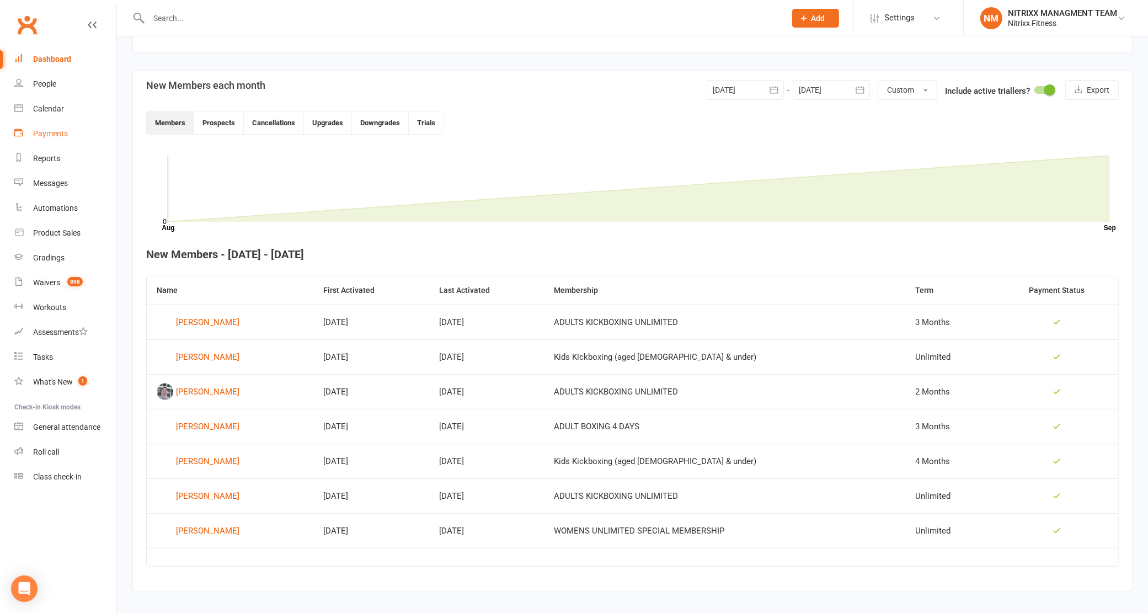
click at [60, 136] on div "Payments" at bounding box center [50, 133] width 35 height 9
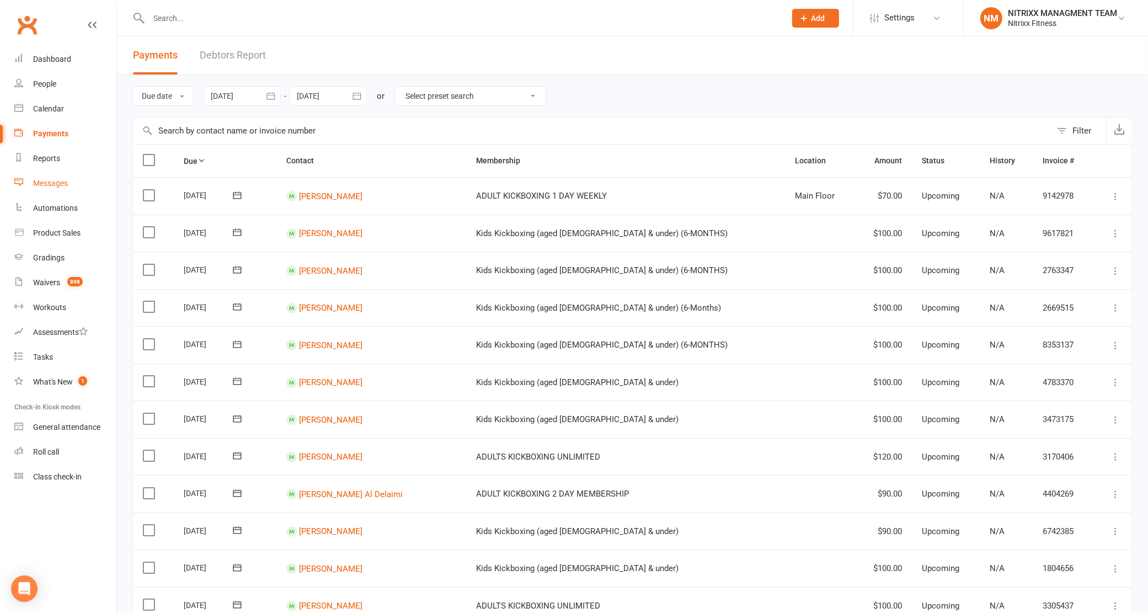
click at [54, 185] on div "Messages" at bounding box center [50, 183] width 35 height 9
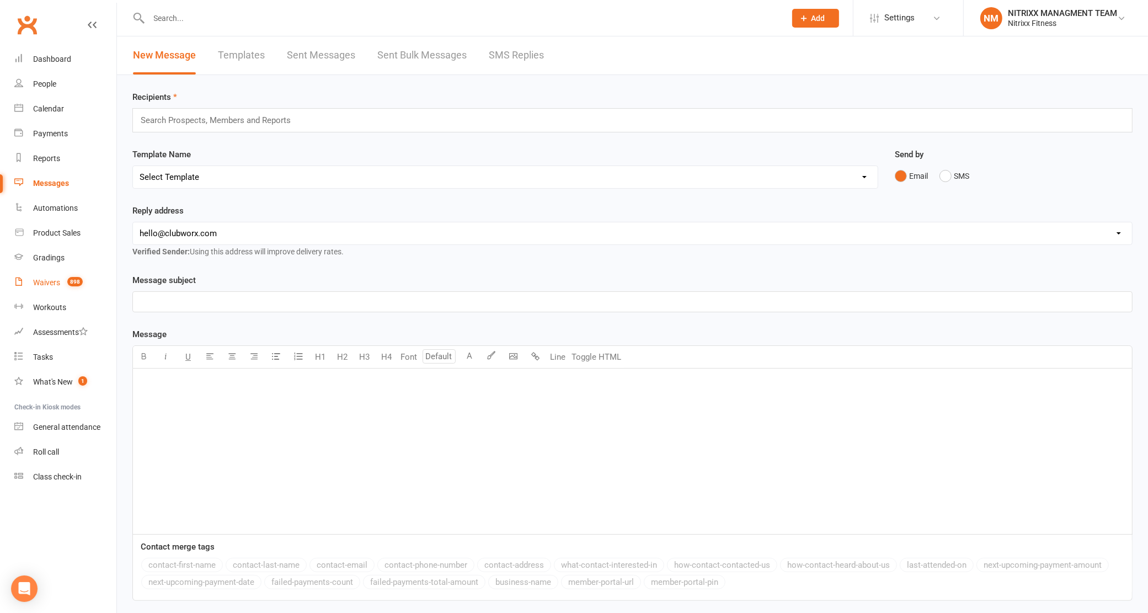
click at [36, 287] on div "Waivers" at bounding box center [46, 282] width 27 height 9
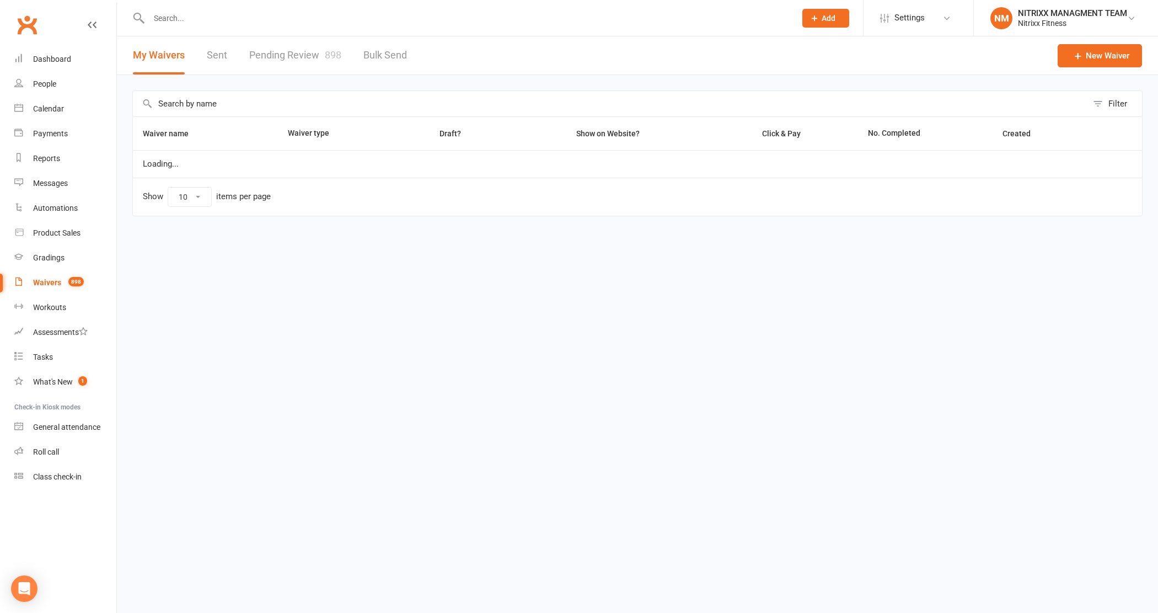
select select "100"
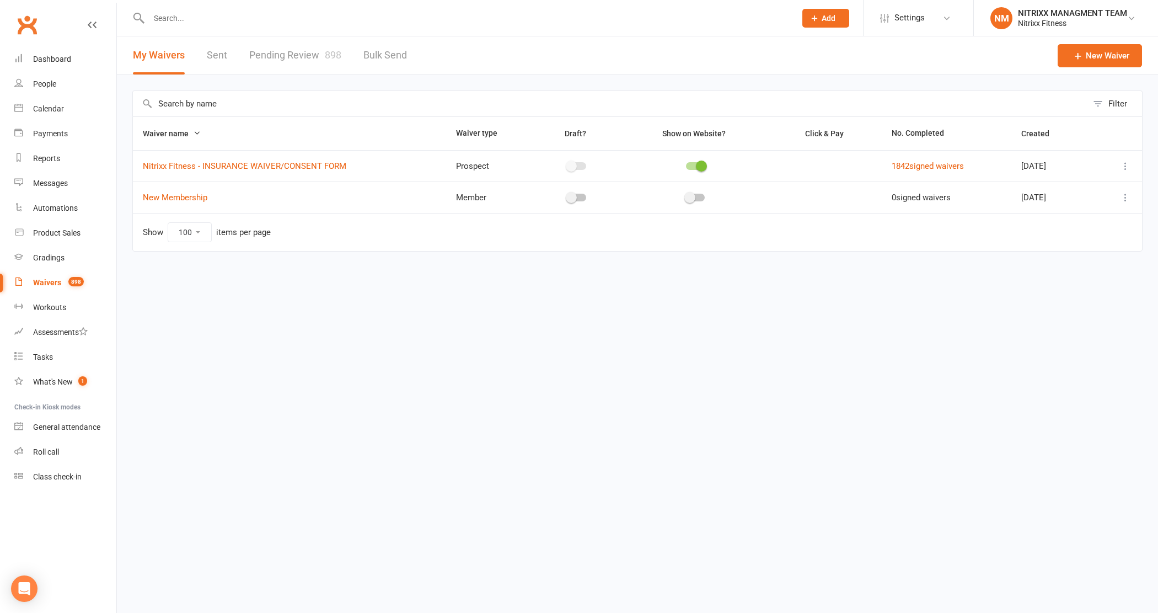
click at [290, 102] on input "text" at bounding box center [610, 103] width 955 height 25
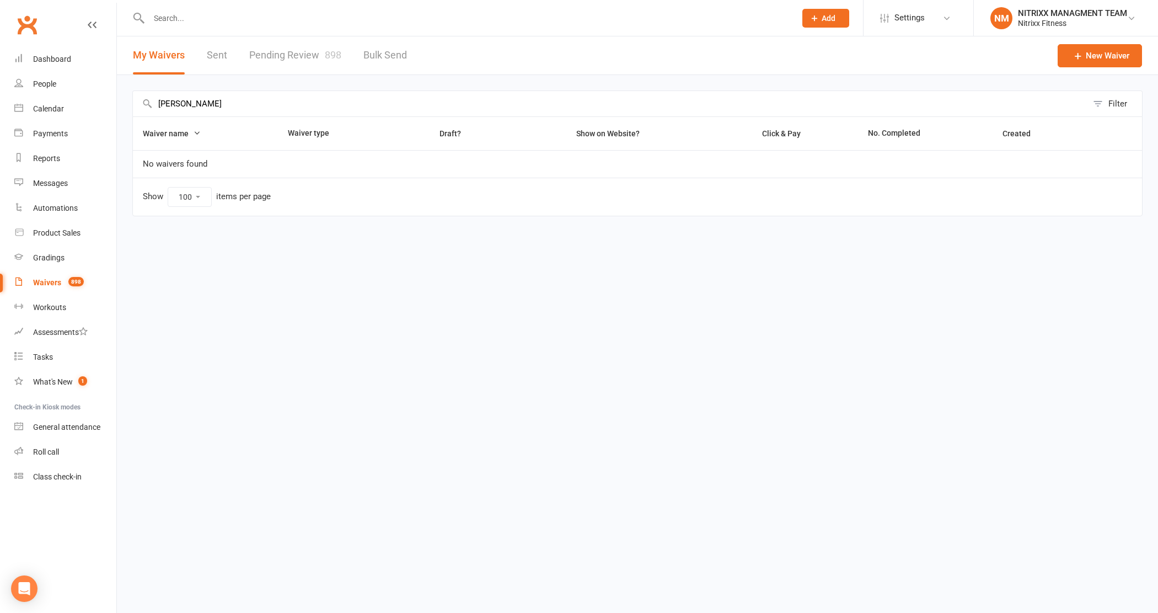
type input "mariam kassar"
click at [306, 50] on link "Pending Review 898" at bounding box center [295, 55] width 92 height 38
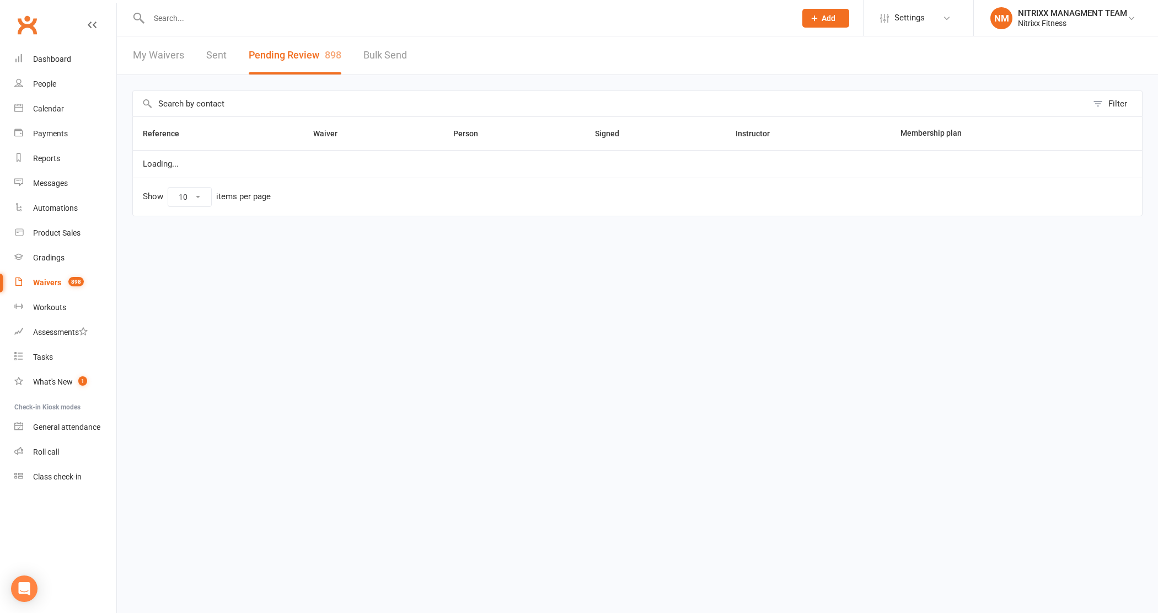
select select "100"
click at [313, 92] on input "text" at bounding box center [610, 103] width 955 height 25
drag, startPoint x: 314, startPoint y: 104, endPoint x: 200, endPoint y: 106, distance: 114.2
click at [200, 106] on input "mariam kassar" at bounding box center [610, 103] width 955 height 25
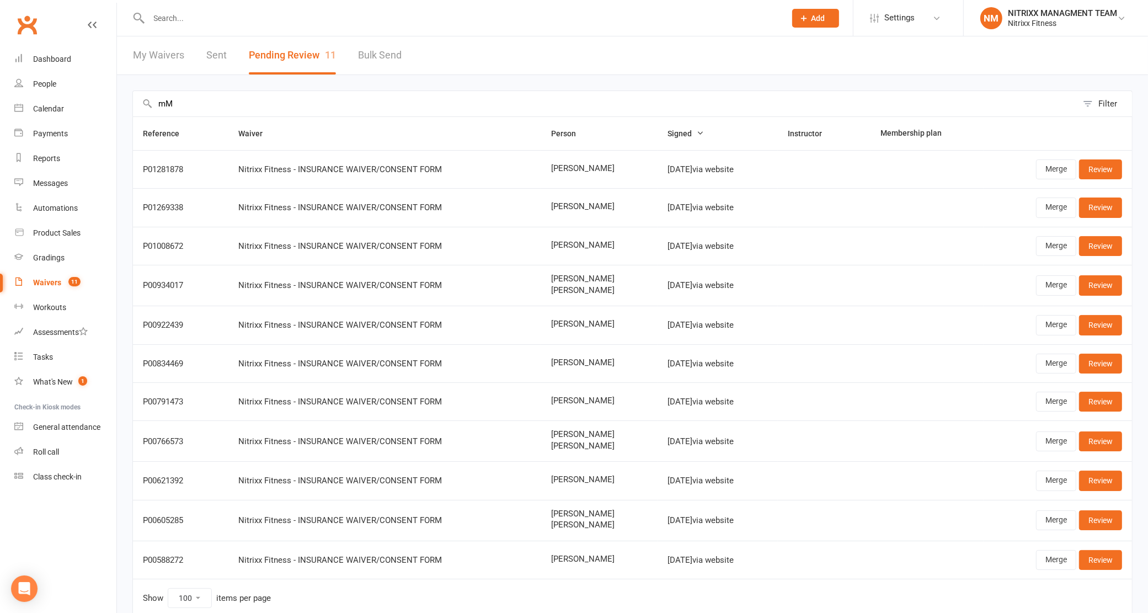
type input "m"
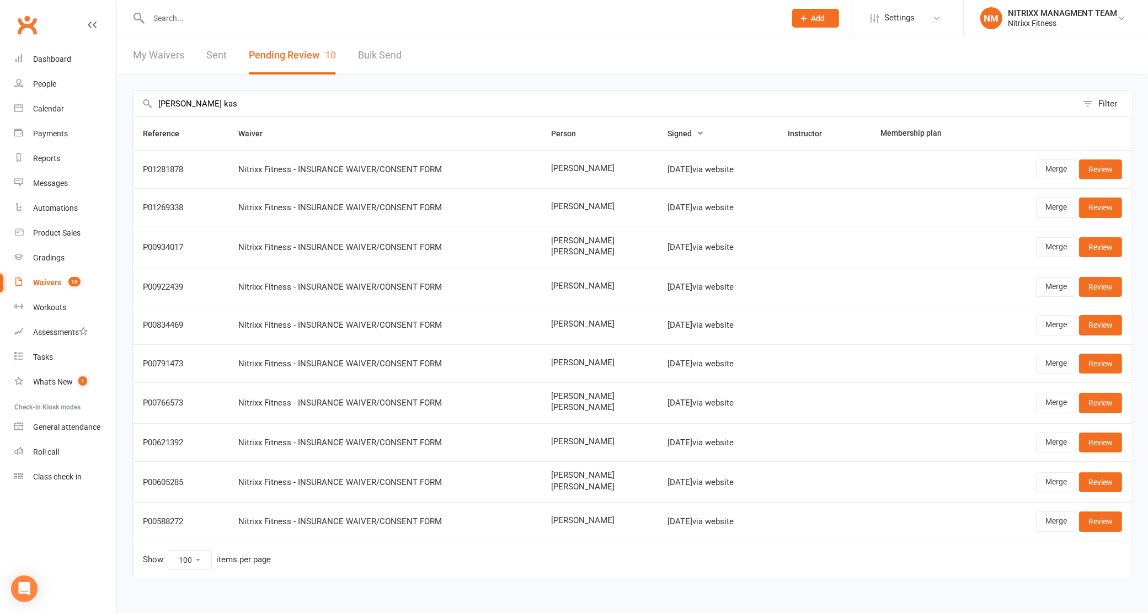
type input "Mariam kas"
click at [287, 1] on div at bounding box center [454, 18] width 645 height 36
click at [277, 10] on input "text" at bounding box center [462, 17] width 633 height 15
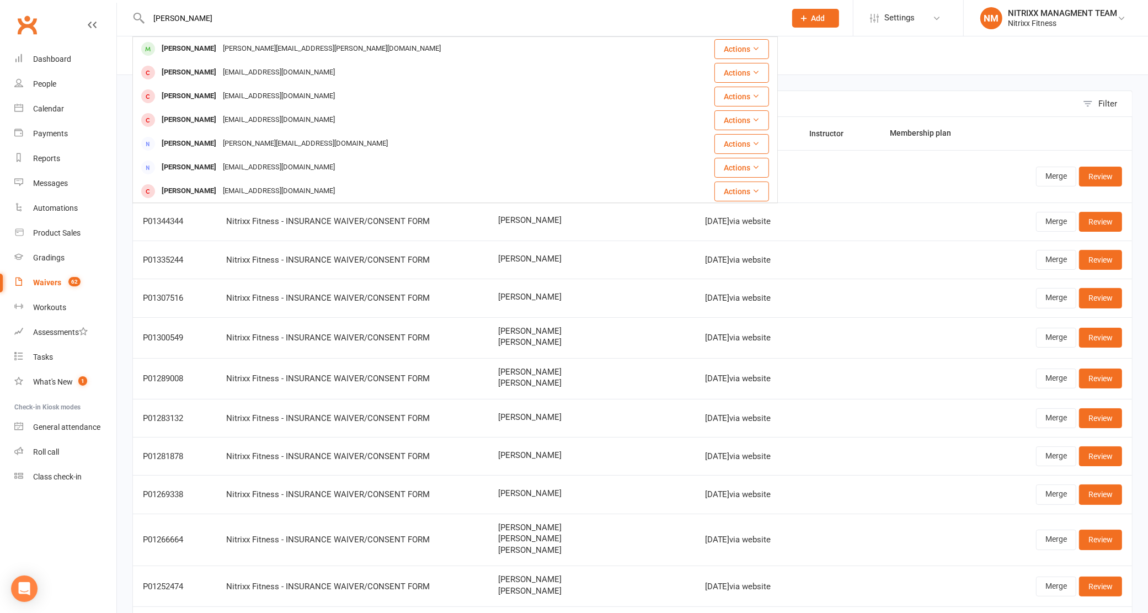
type input "mariam Kassar"
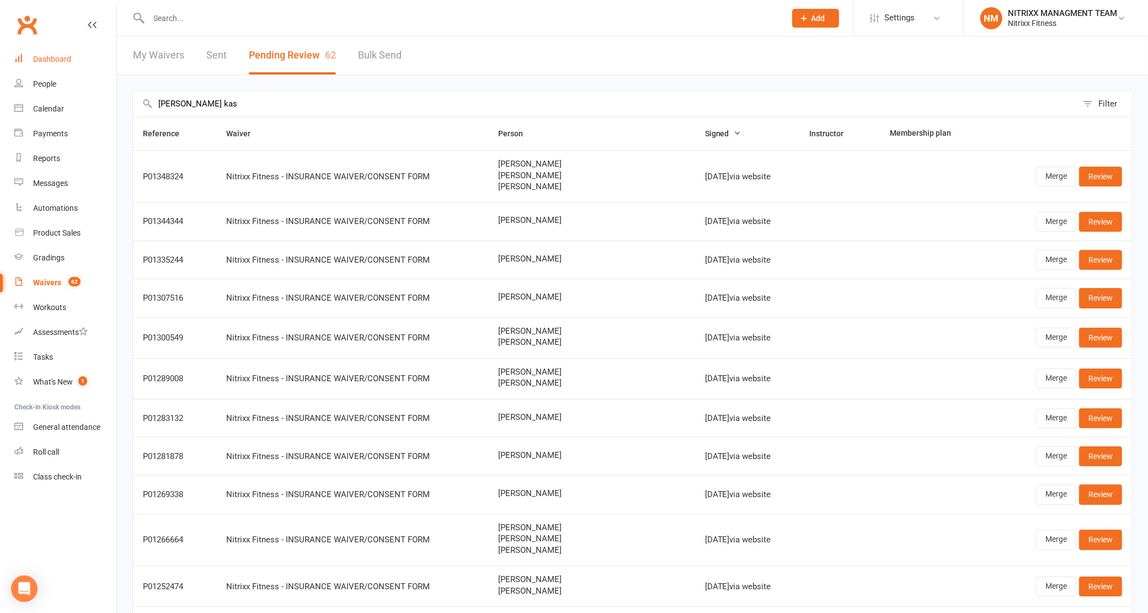
click at [89, 68] on link "Dashboard" at bounding box center [65, 59] width 102 height 25
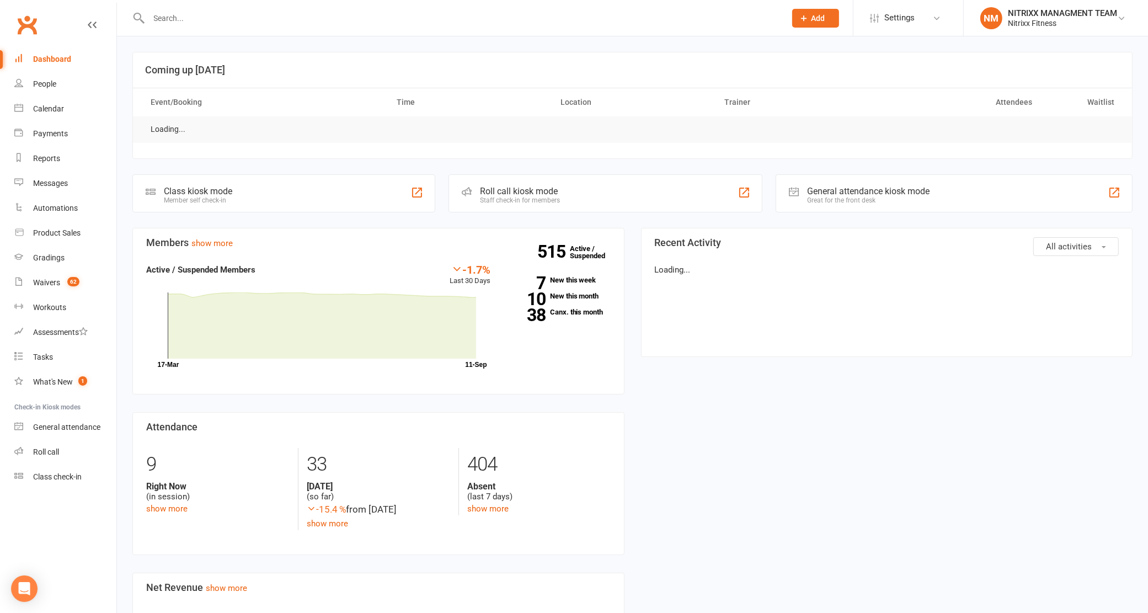
click at [180, 12] on input "text" at bounding box center [462, 17] width 633 height 15
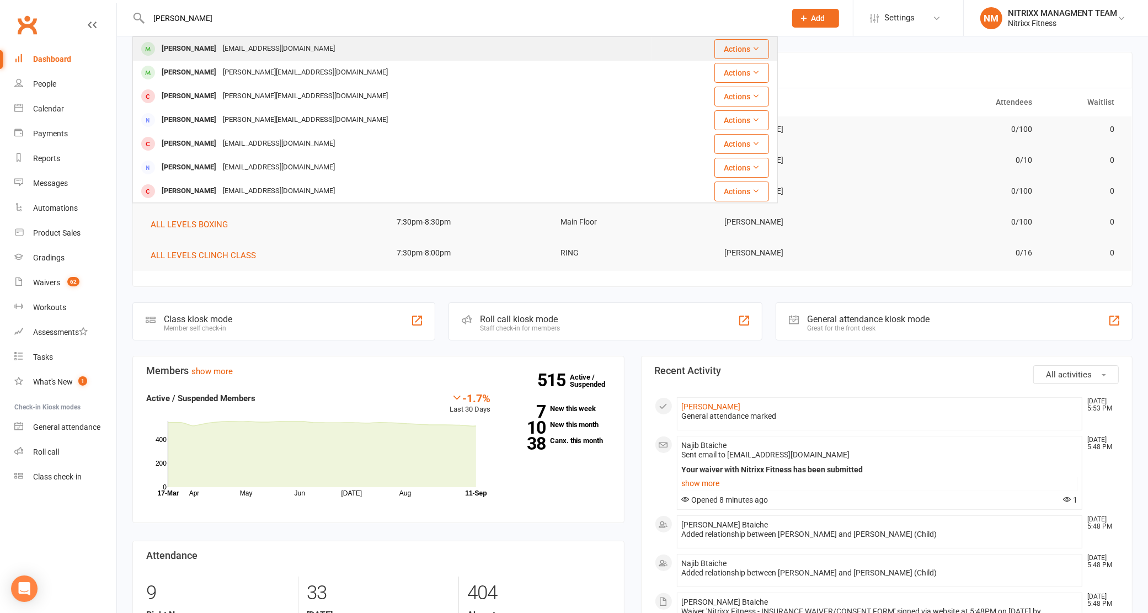
type input "charles"
click at [227, 47] on div "Charleswmoth@gmail.com" at bounding box center [278, 49] width 119 height 16
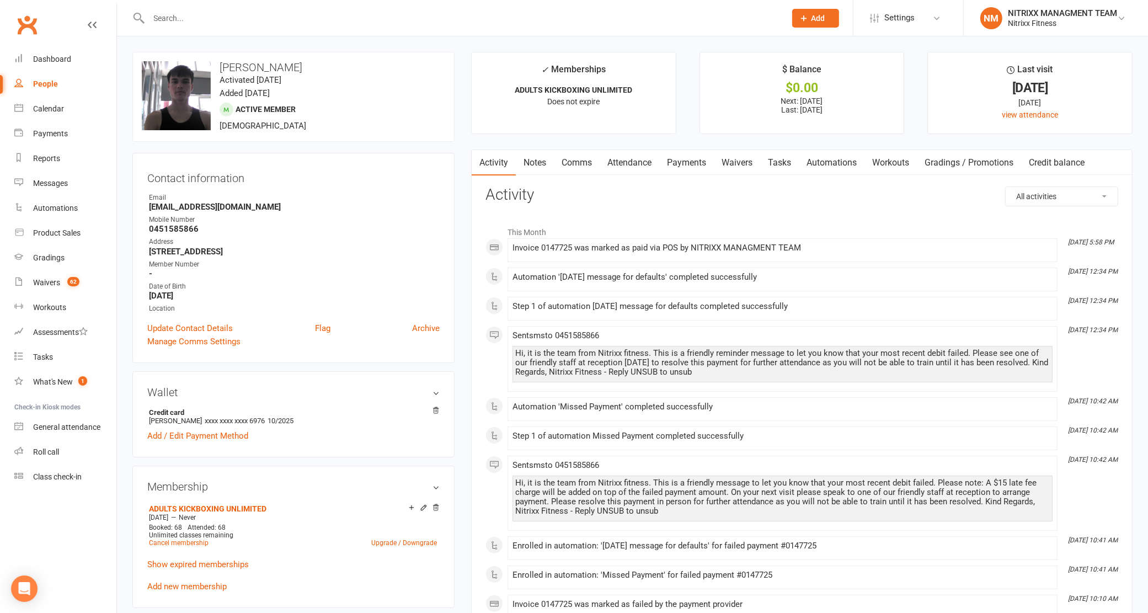
click at [673, 168] on link "Payments" at bounding box center [686, 162] width 55 height 25
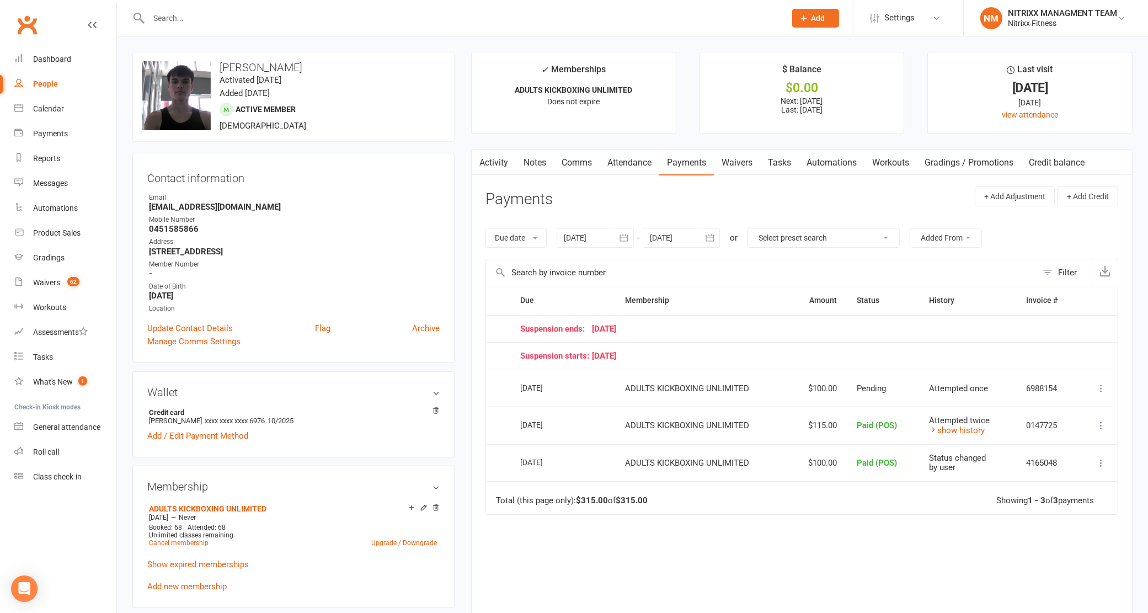
click at [265, 146] on contact-information "upload photo change photo Charles Moth Activated 23 November, 2022 Added 22 Sep…" at bounding box center [293, 207] width 322 height 311
click at [42, 56] on div "Dashboard" at bounding box center [52, 59] width 38 height 9
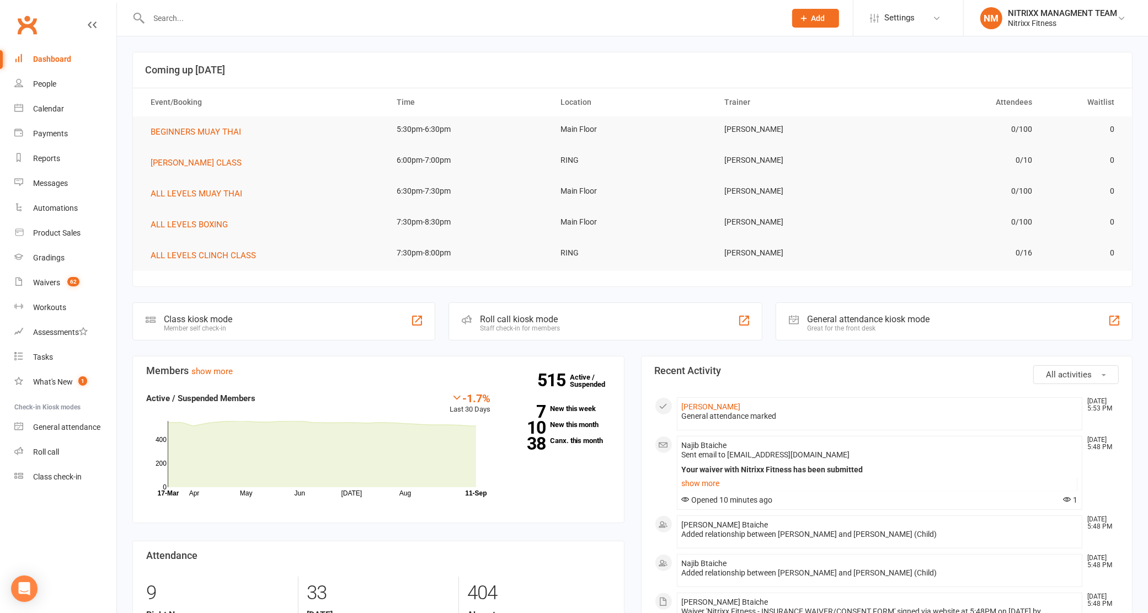
click at [547, 415] on div "515 Active / Suspended 7 New this week 10 New this month 38 Canx. this month" at bounding box center [559, 422] width 120 height 61
click at [560, 407] on link "7 New this week" at bounding box center [559, 408] width 104 height 7
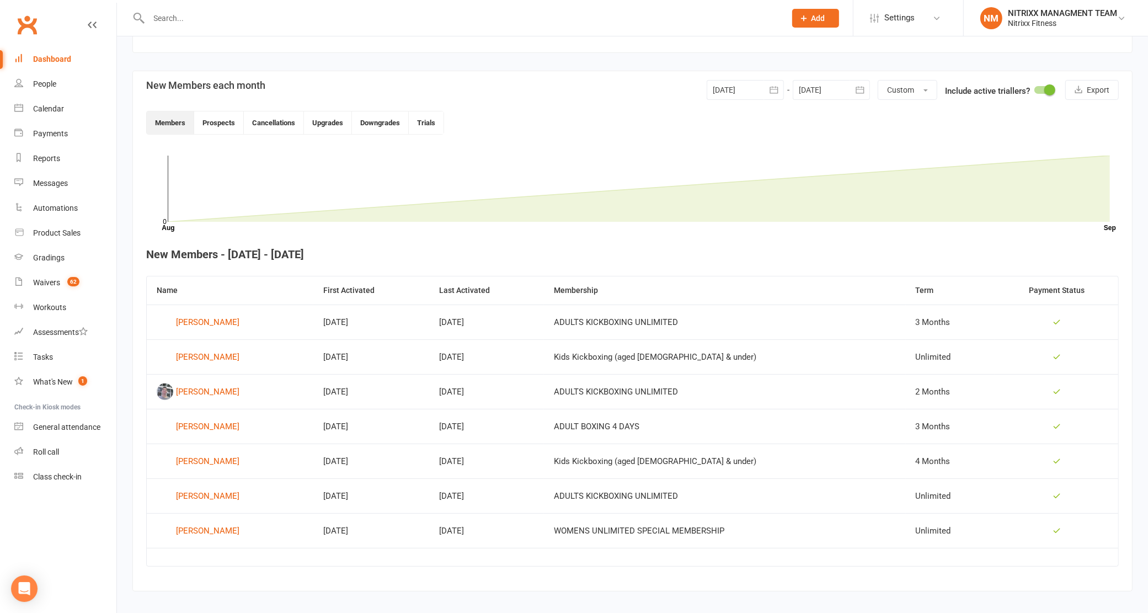
scroll to position [245, 0]
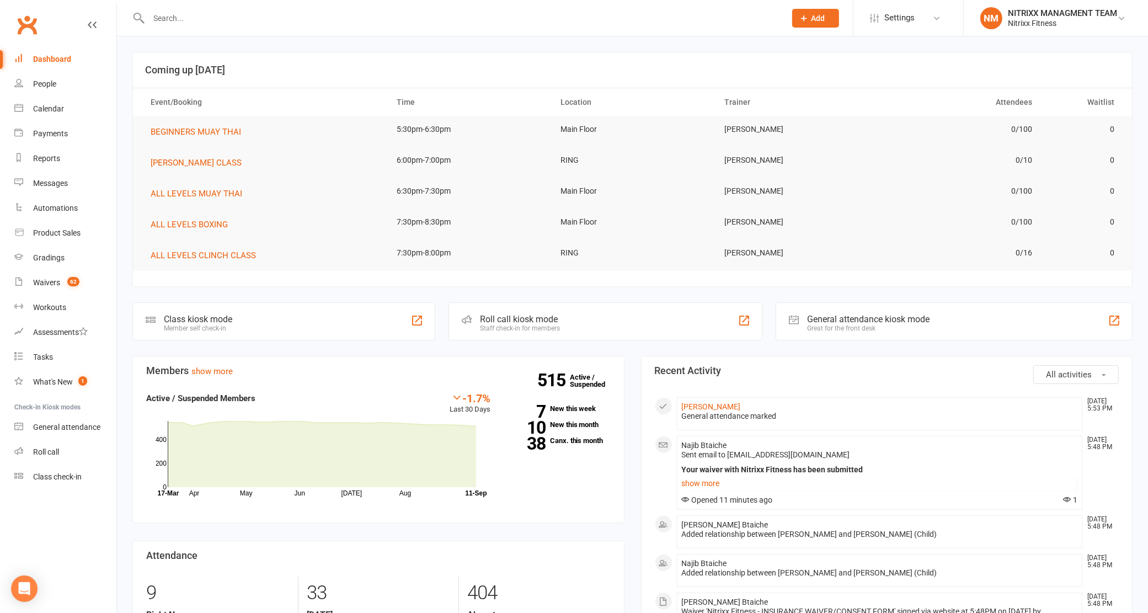
click at [564, 441] on link "38 Canx. this month" at bounding box center [559, 440] width 104 height 7
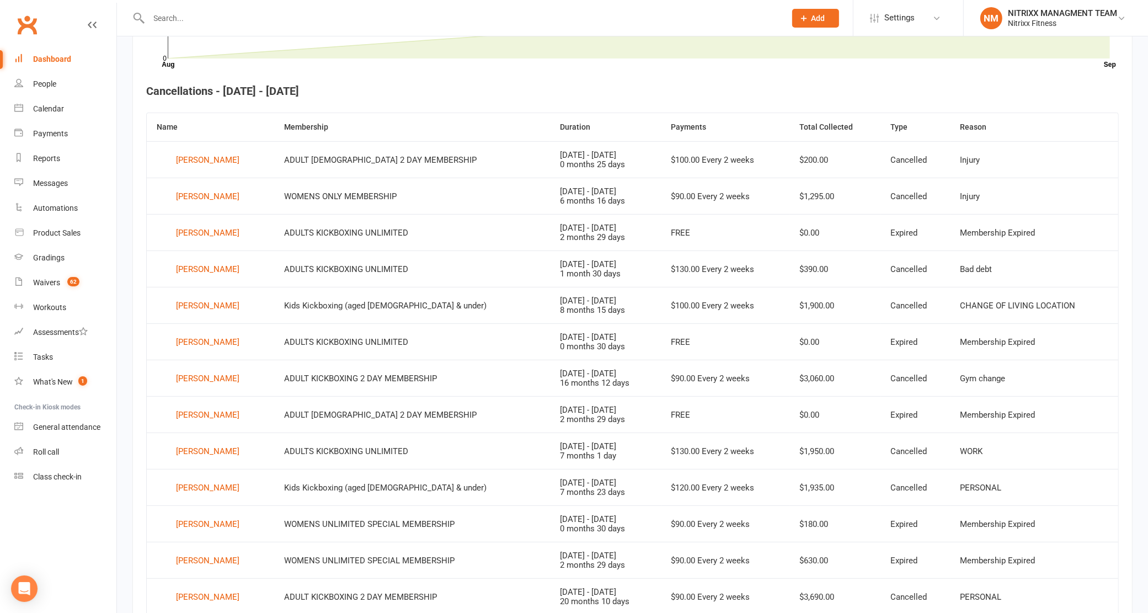
scroll to position [371, 0]
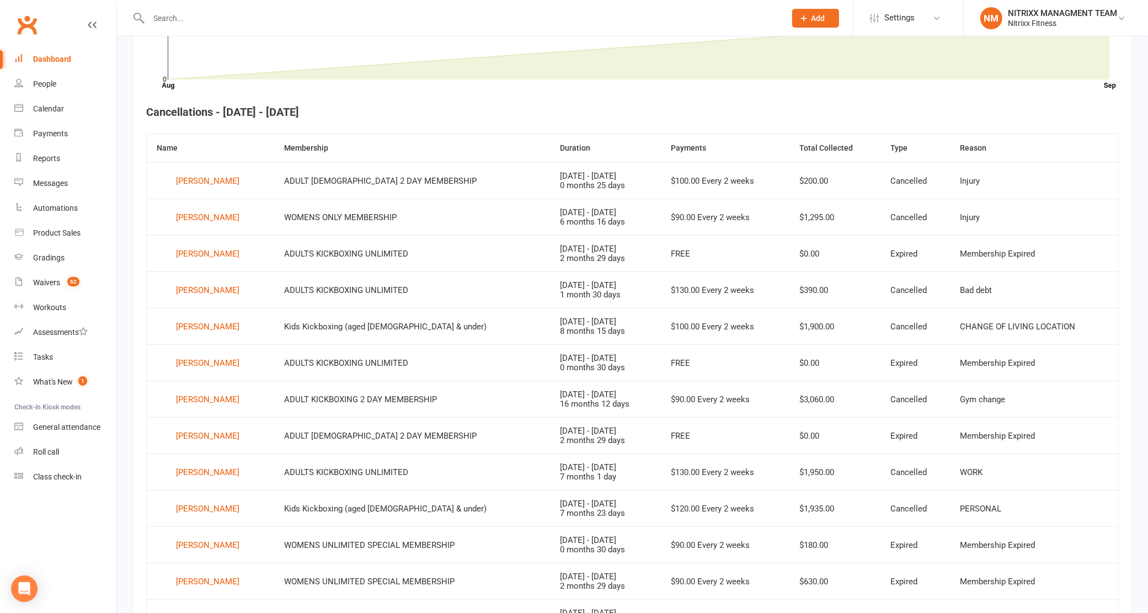
drag, startPoint x: 272, startPoint y: 112, endPoint x: 448, endPoint y: 115, distance: 176.5
click at [448, 115] on h4 "Cancellations - September 1st, 2025 - September 30th, 2025" at bounding box center [632, 112] width 972 height 12
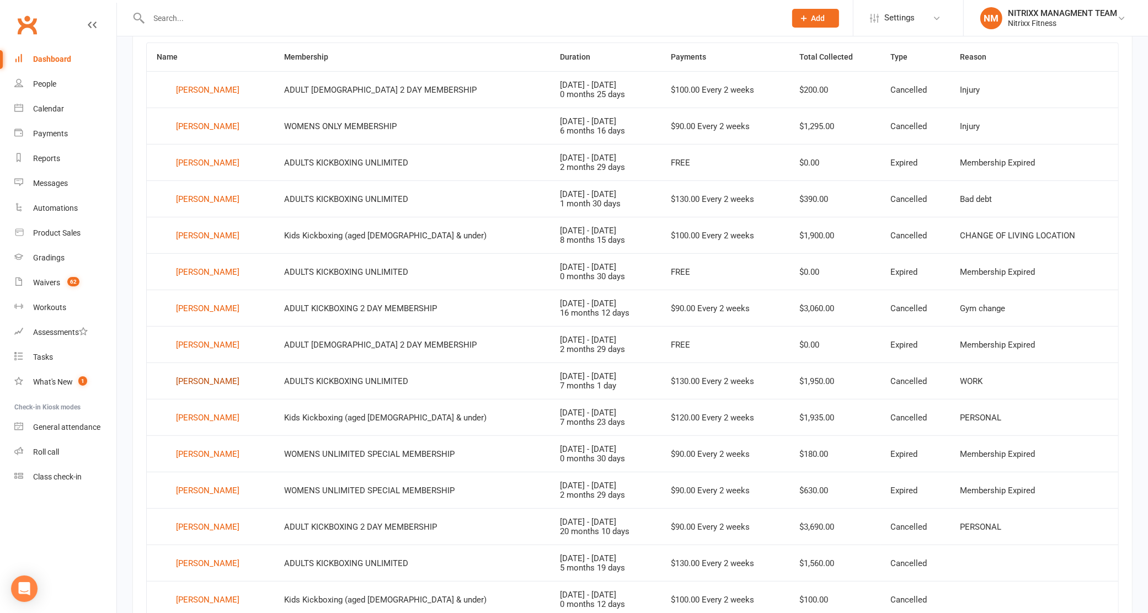
scroll to position [494, 0]
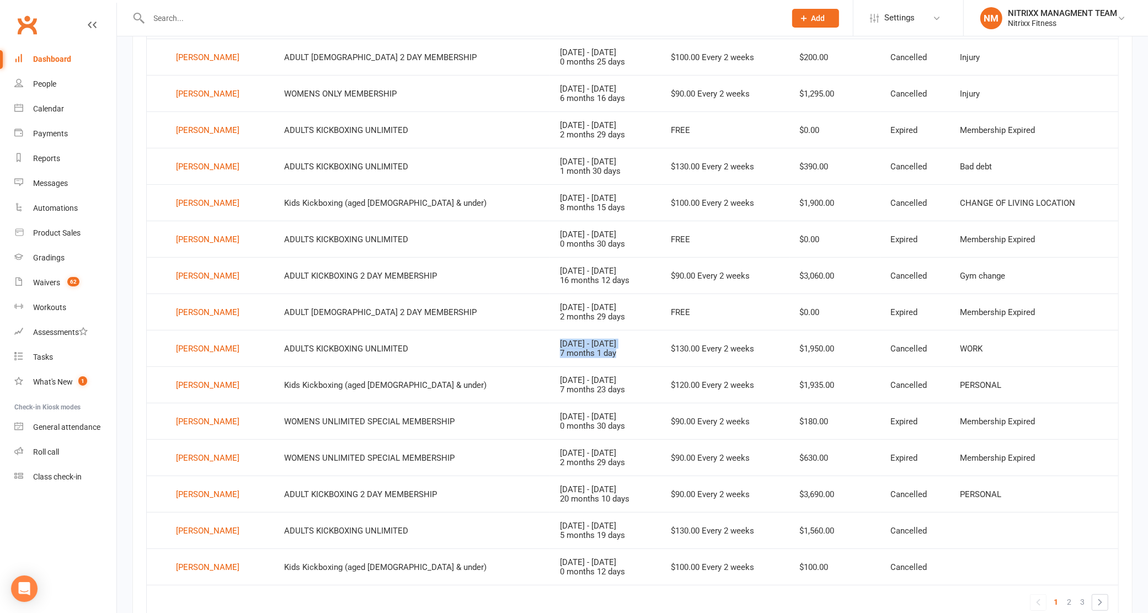
drag, startPoint x: 593, startPoint y: 359, endPoint x: 460, endPoint y: 359, distance: 132.4
click at [460, 359] on tr "Dimitrios Economou ADULTS KICKBOXING UNLIMITED Feb 17, 2025 - Sep 18, 2025 7 mo…" at bounding box center [632, 348] width 971 height 36
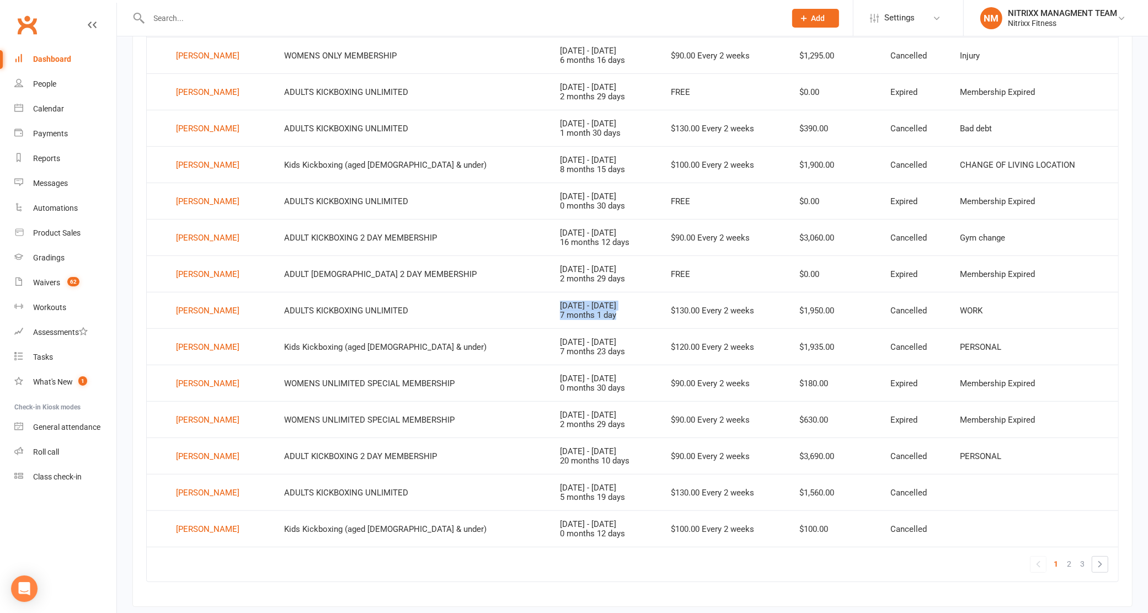
scroll to position [563, 0]
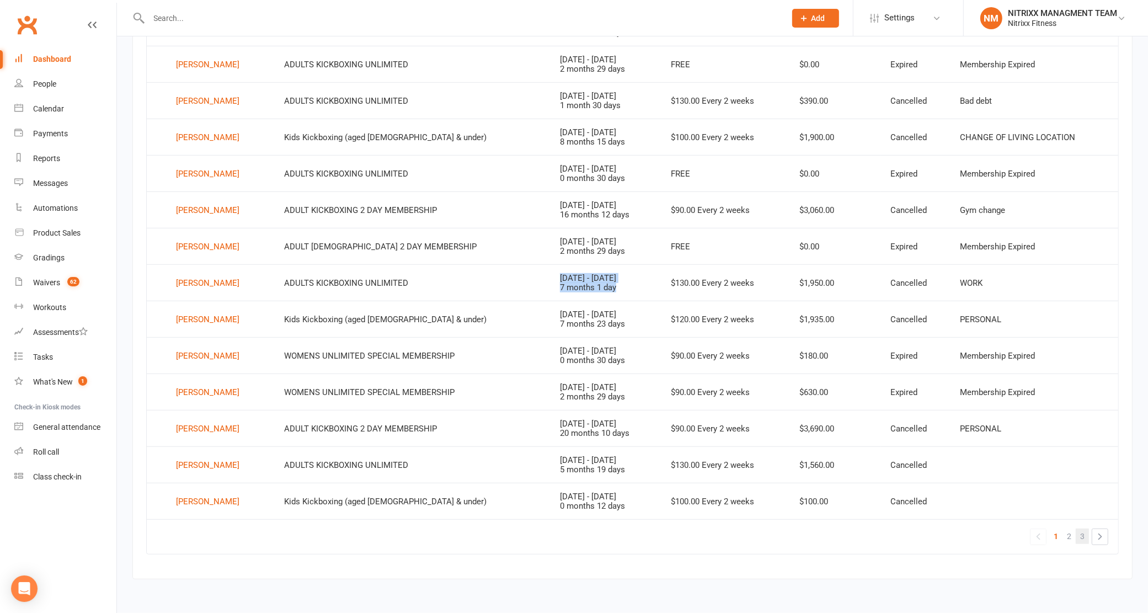
click at [1078, 535] on link "3" at bounding box center [1081, 535] width 13 height 15
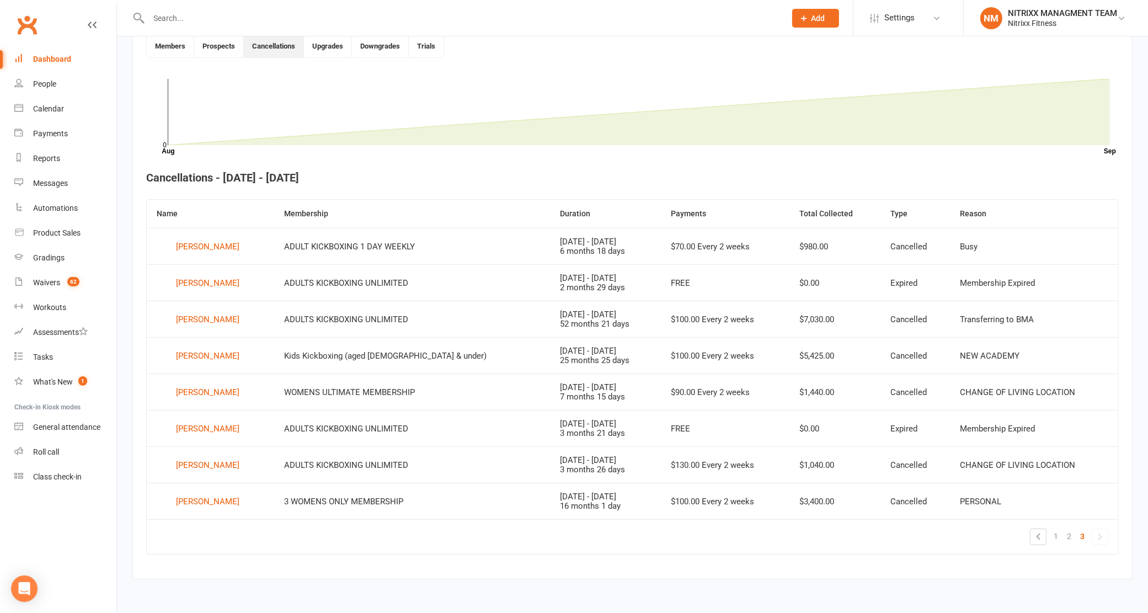
drag, startPoint x: 531, startPoint y: 238, endPoint x: 552, endPoint y: 271, distance: 39.2
click at [552, 271] on tbody "Nicholas Nini ADULT KICKBOXING 1 DAY WEEKLY Feb 18, 2025 - Sep 8, 2025 6 months…" at bounding box center [632, 373] width 971 height 291
click at [1067, 535] on span "2" at bounding box center [1069, 535] width 4 height 15
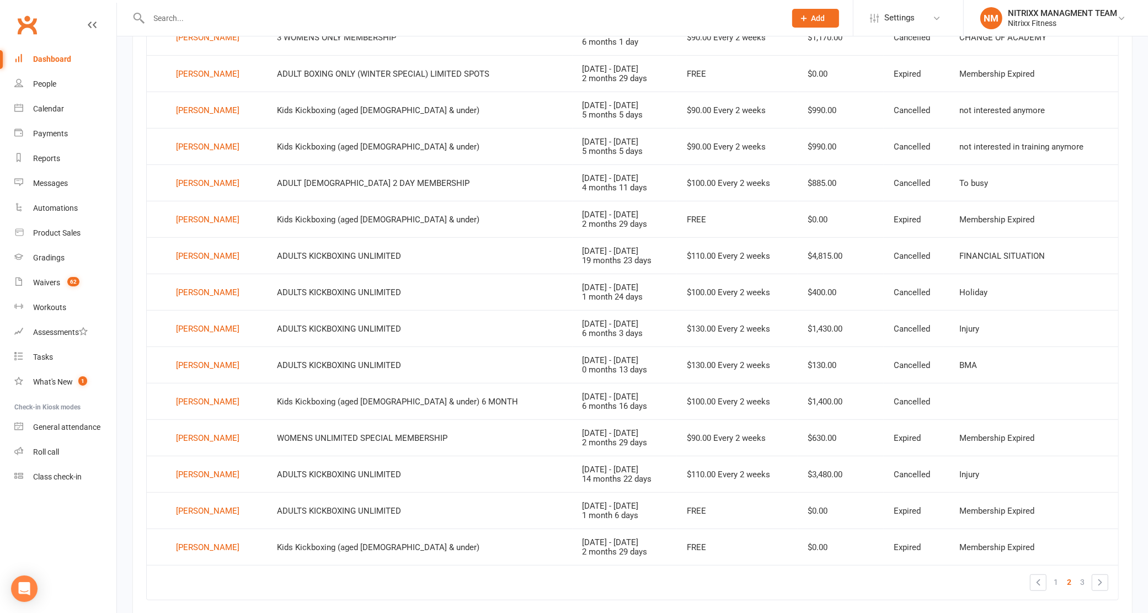
scroll to position [563, 0]
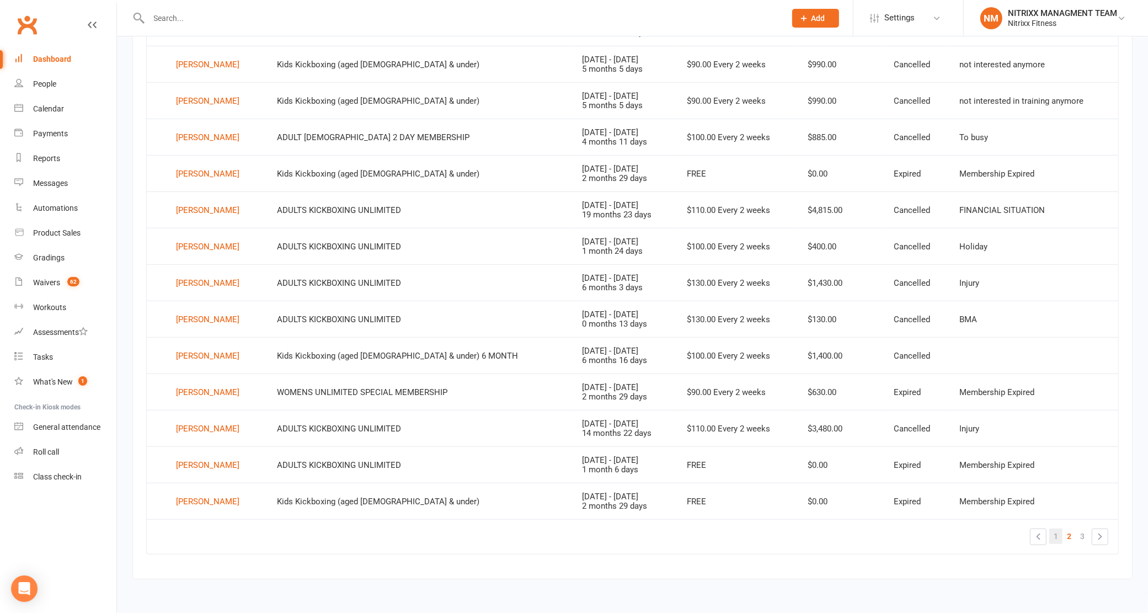
click at [1059, 534] on link "1" at bounding box center [1055, 535] width 13 height 15
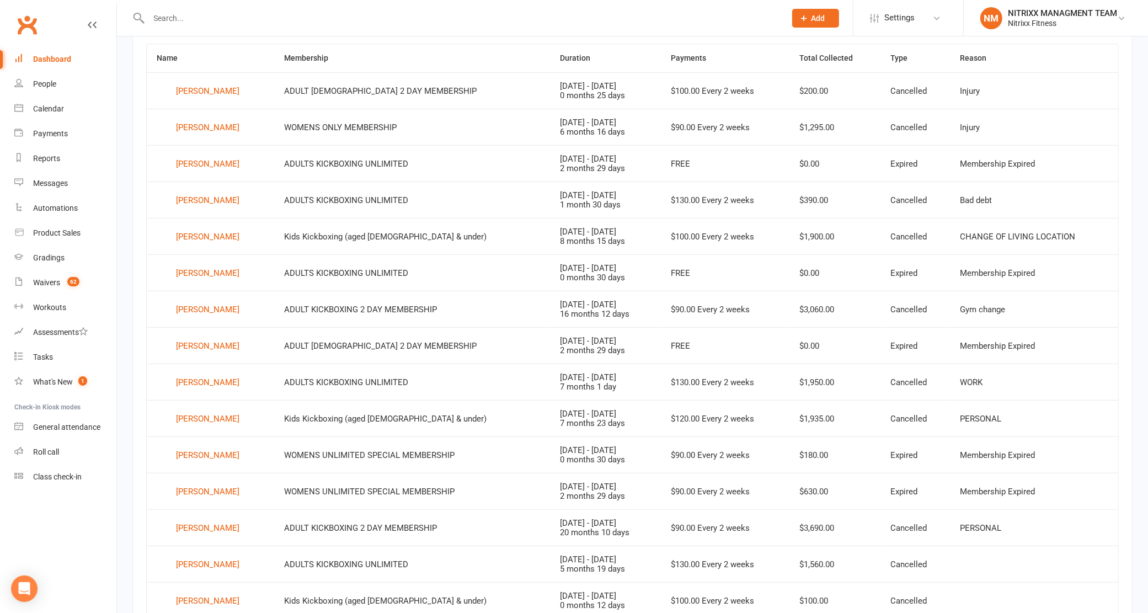
scroll to position [356, 0]
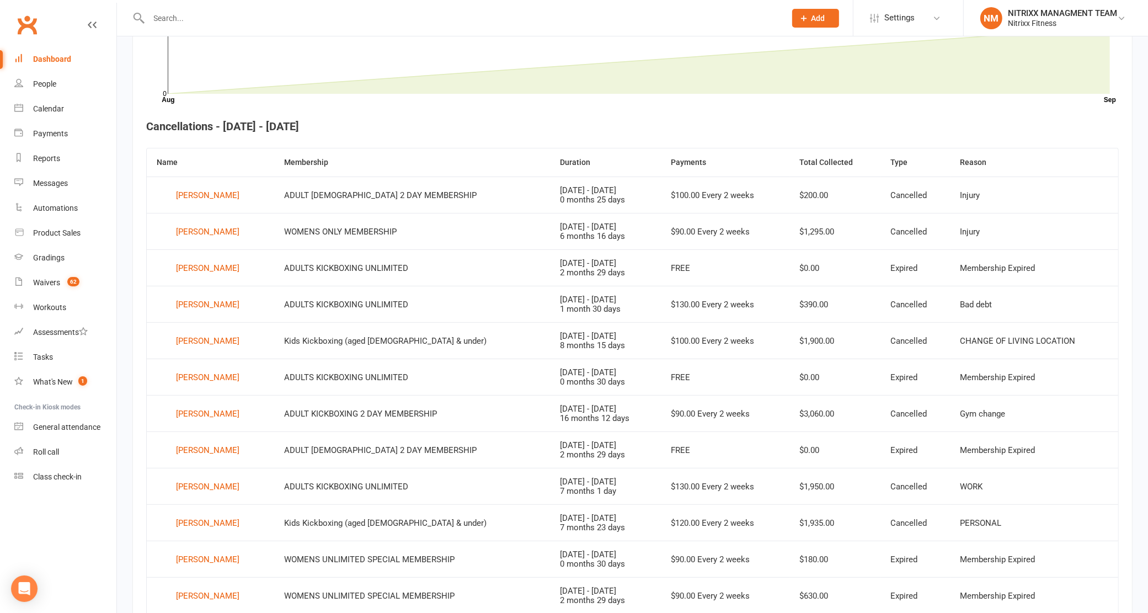
click at [39, 23] on link "Clubworx" at bounding box center [27, 25] width 28 height 28
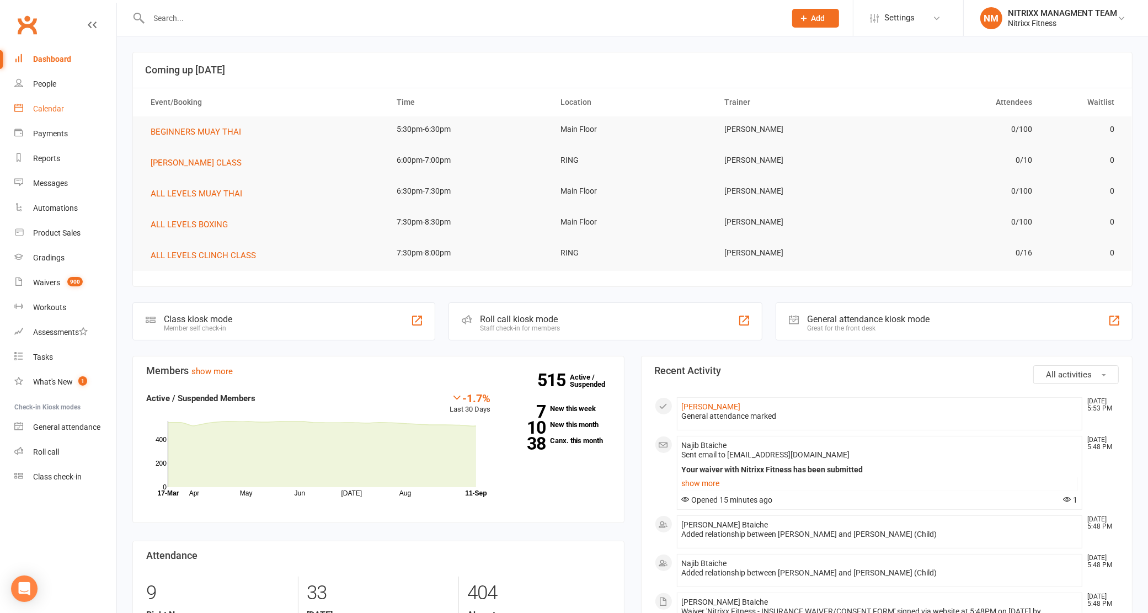
click at [56, 113] on div "Calendar" at bounding box center [48, 108] width 31 height 9
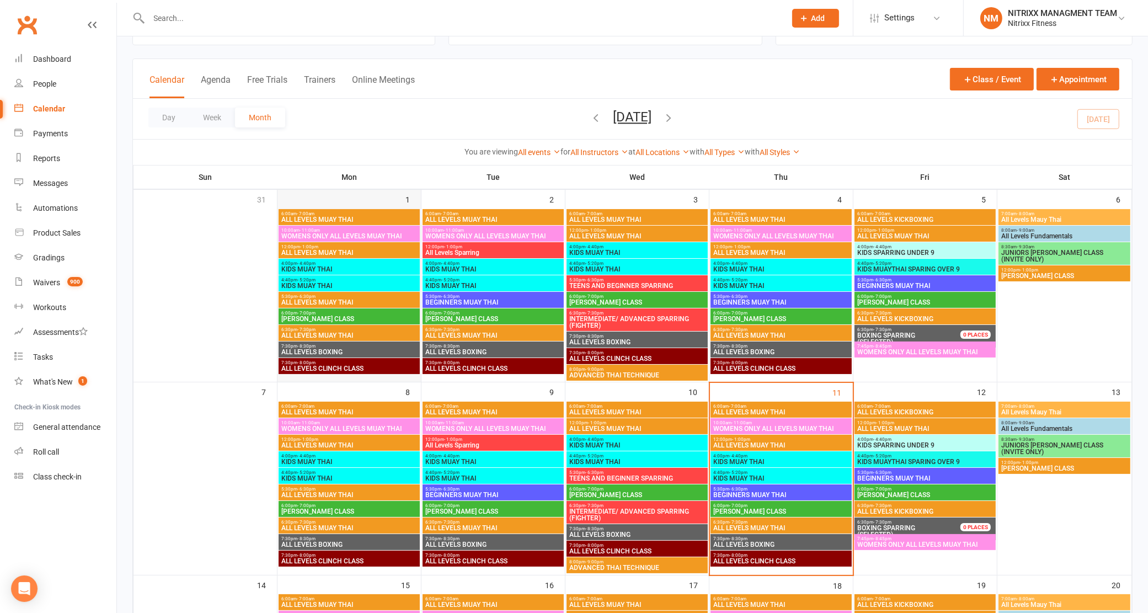
scroll to position [69, 0]
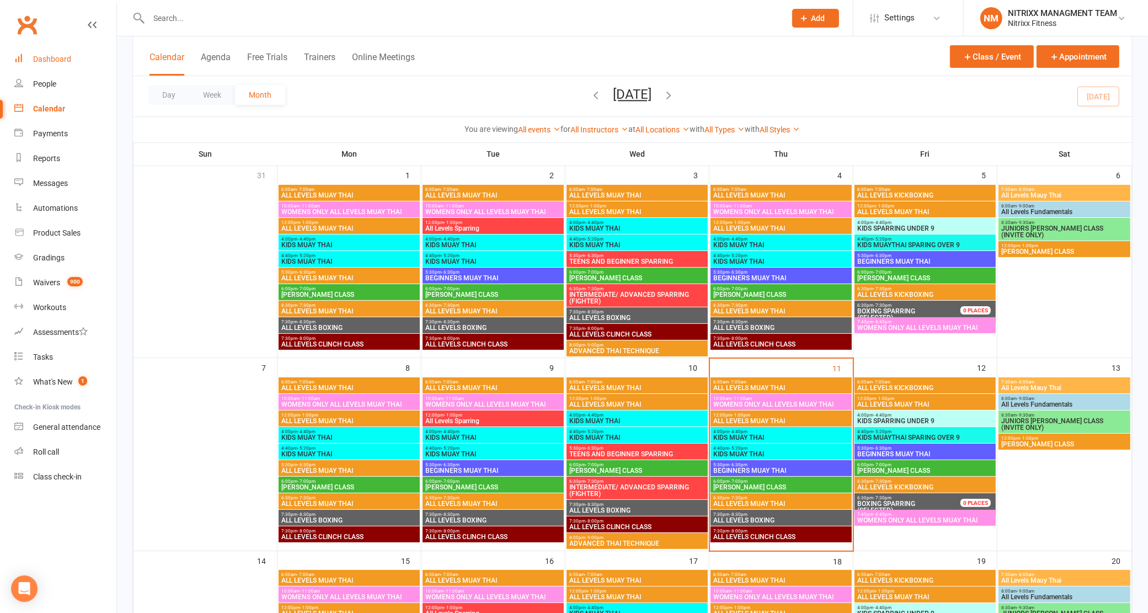
click at [69, 61] on div "Dashboard" at bounding box center [52, 59] width 38 height 9
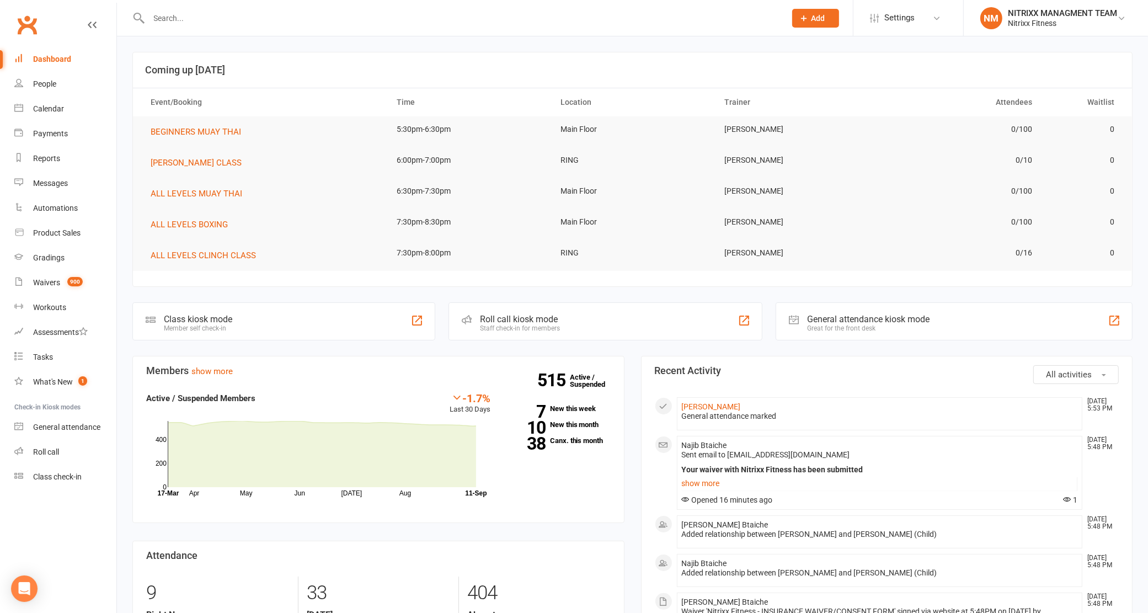
click at [561, 403] on div "515 Active / Suspended 7 New this week 10 New this month 38 Canx. this month" at bounding box center [559, 422] width 120 height 61
click at [563, 411] on link "7 New this week" at bounding box center [559, 408] width 104 height 7
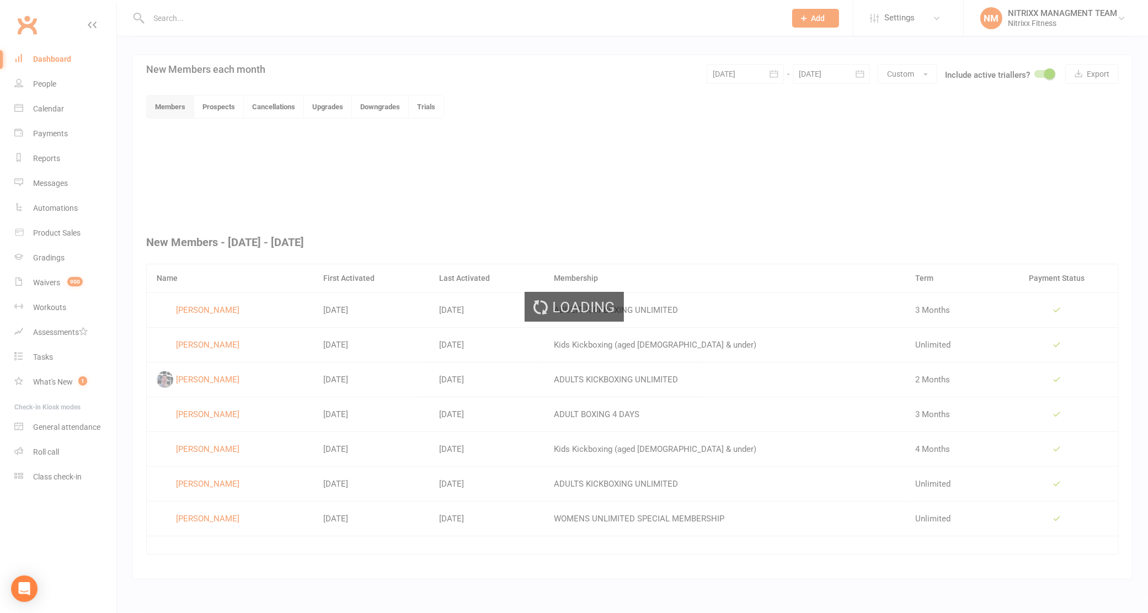
scroll to position [231, 0]
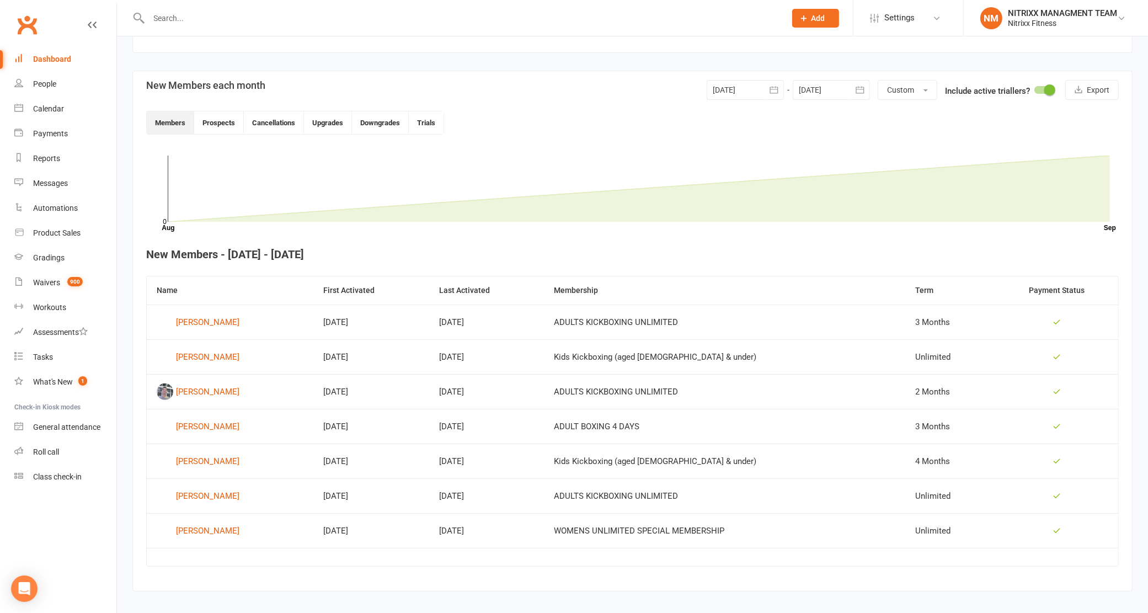
click at [776, 90] on icon "button" at bounding box center [773, 89] width 11 height 11
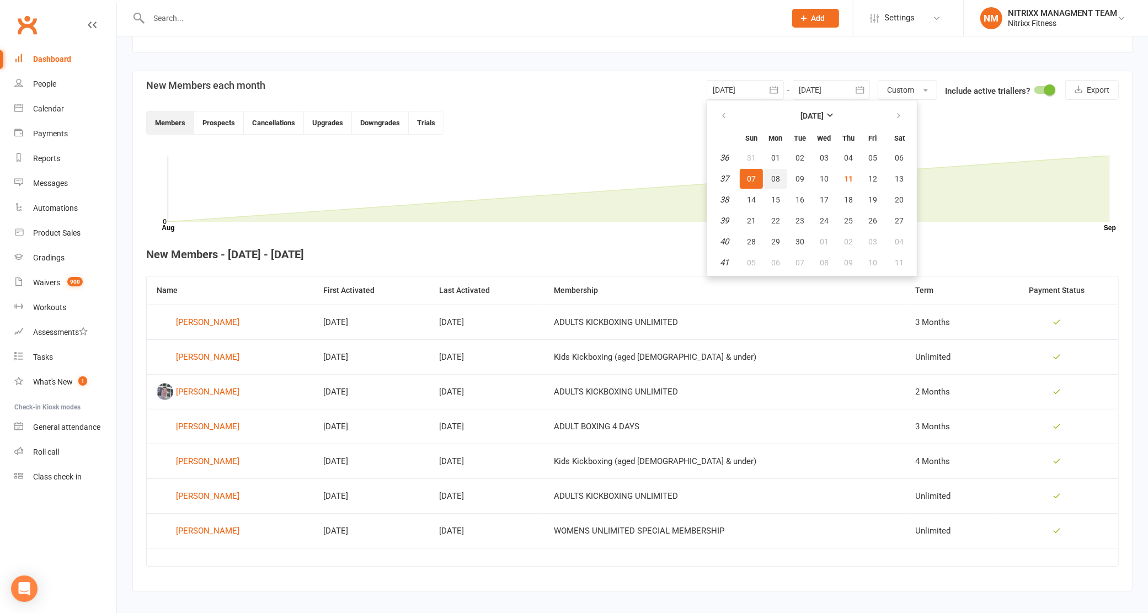
click at [775, 175] on span "08" at bounding box center [775, 178] width 9 height 9
type input "[DATE]"
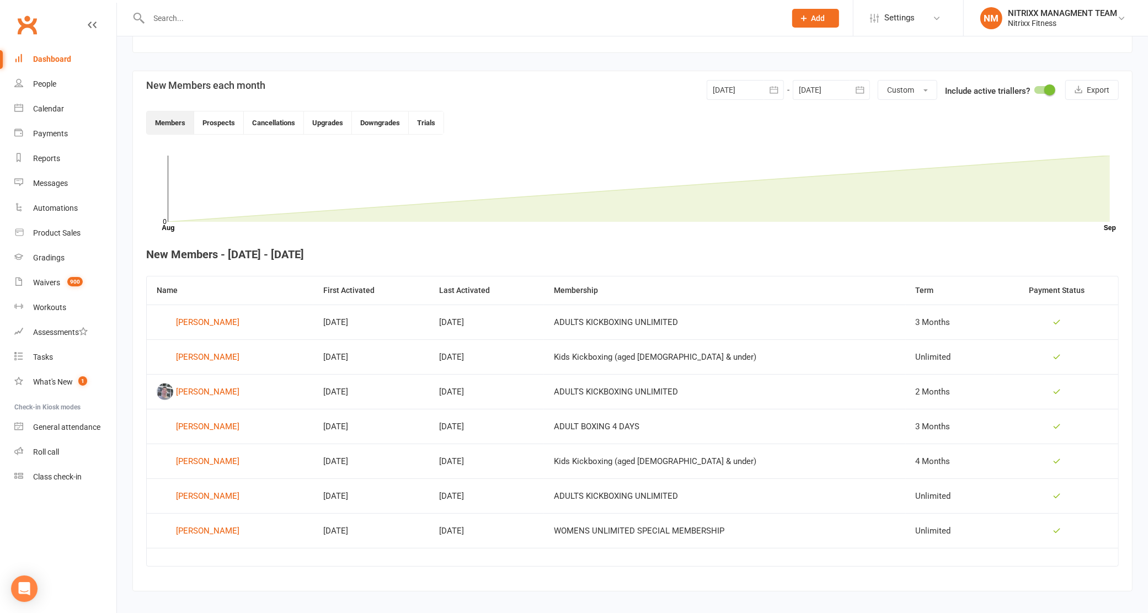
click at [764, 93] on button "button" at bounding box center [774, 90] width 20 height 20
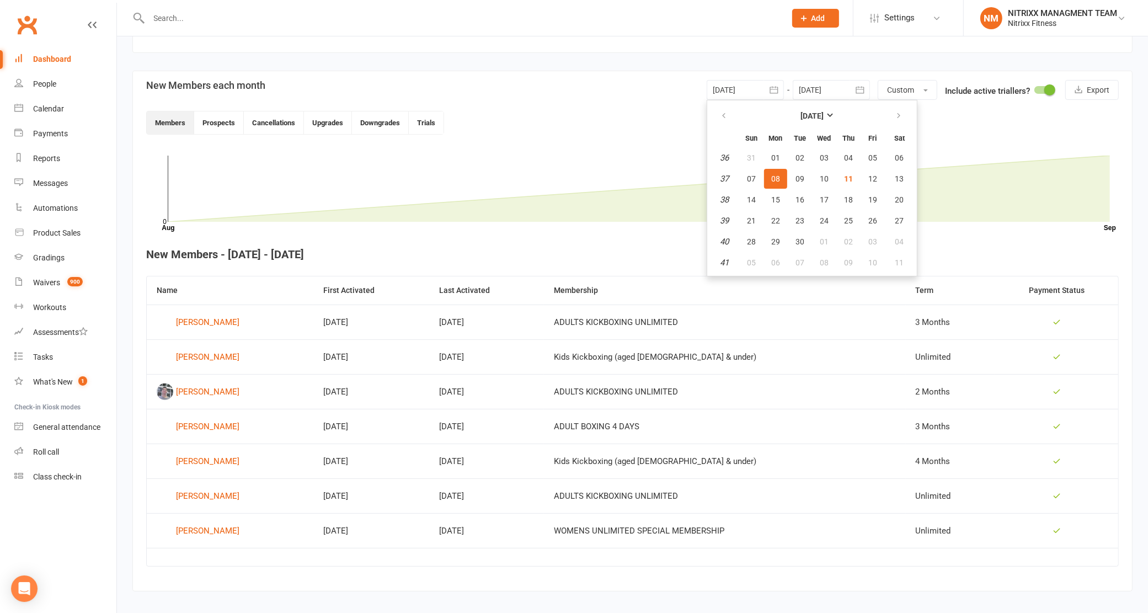
click at [771, 178] on span "08" at bounding box center [775, 178] width 9 height 9
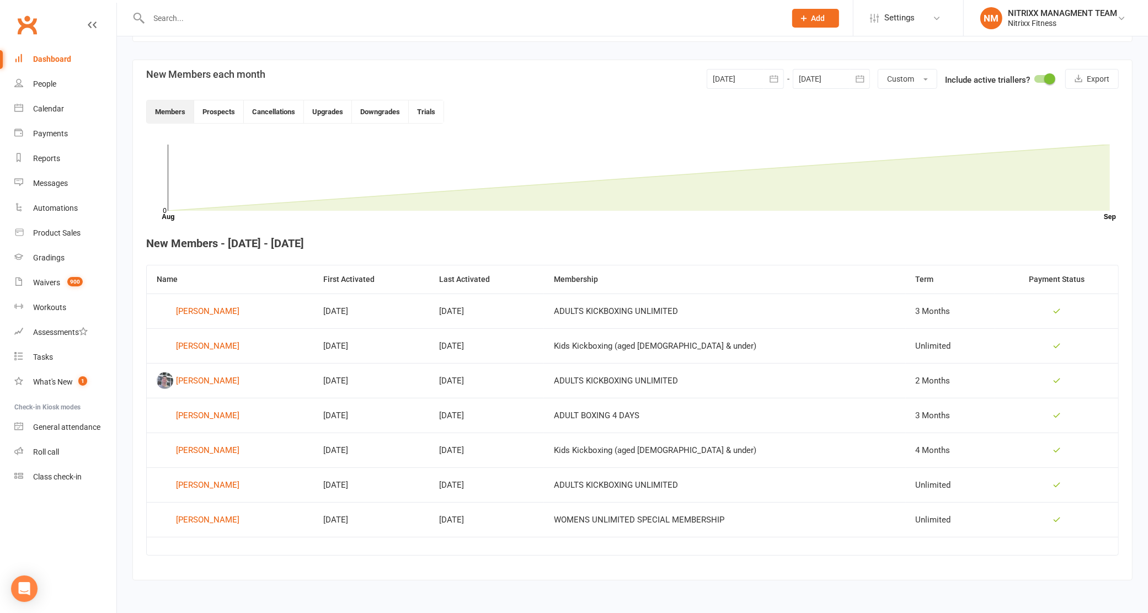
scroll to position [245, 0]
click at [774, 76] on icon "button" at bounding box center [773, 77] width 11 height 11
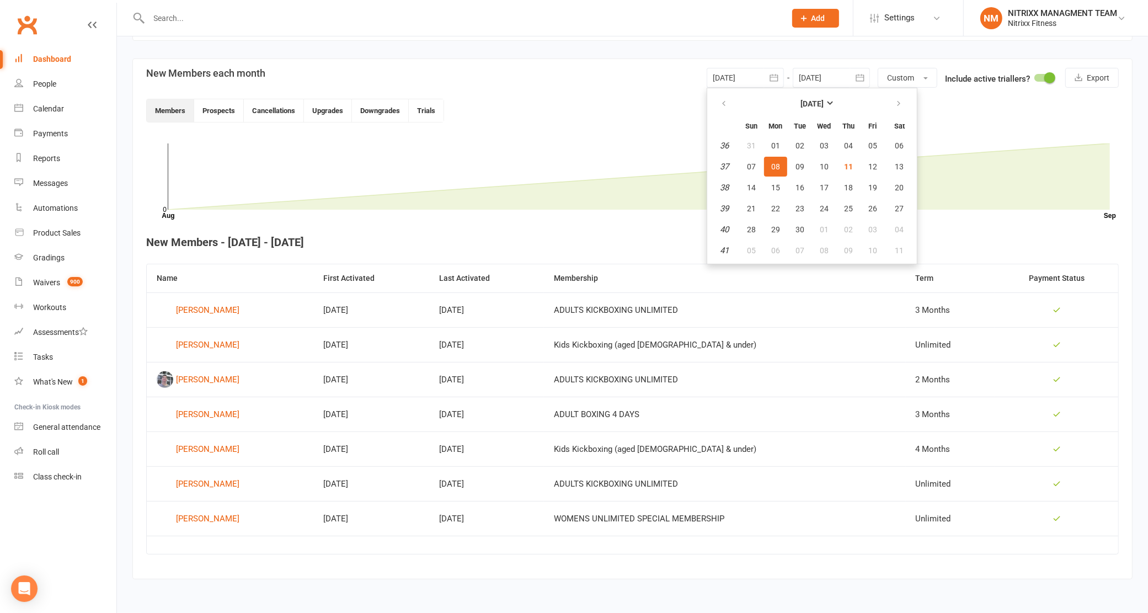
click at [1040, 99] on div "Members Prospects Cancellations Upgrades Downgrades Trials" at bounding box center [632, 111] width 972 height 24
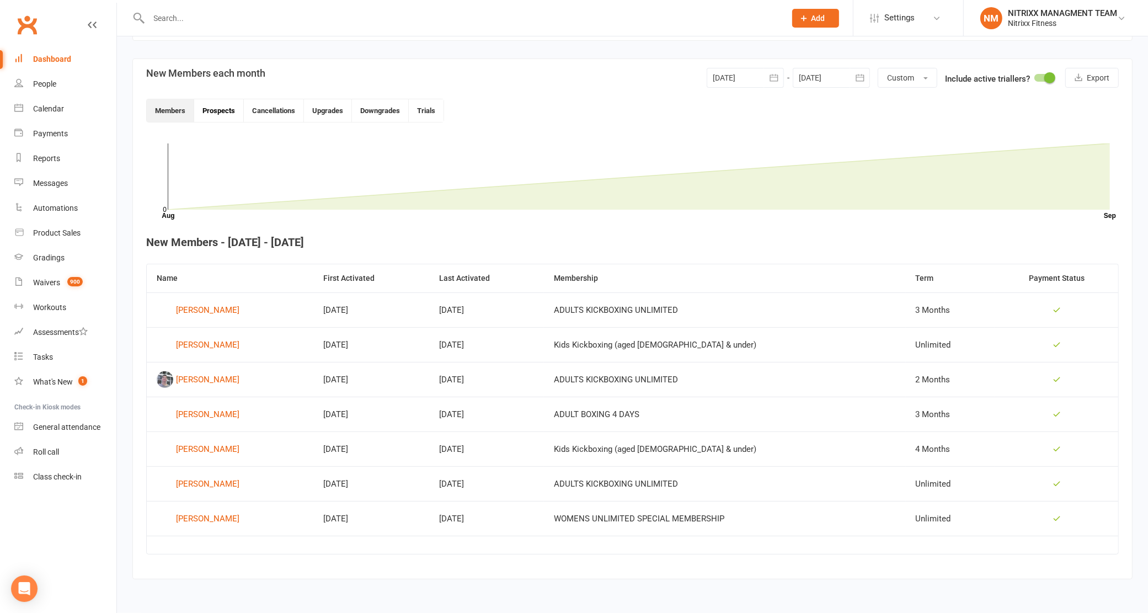
click at [223, 105] on button "Prospects" at bounding box center [219, 110] width 50 height 23
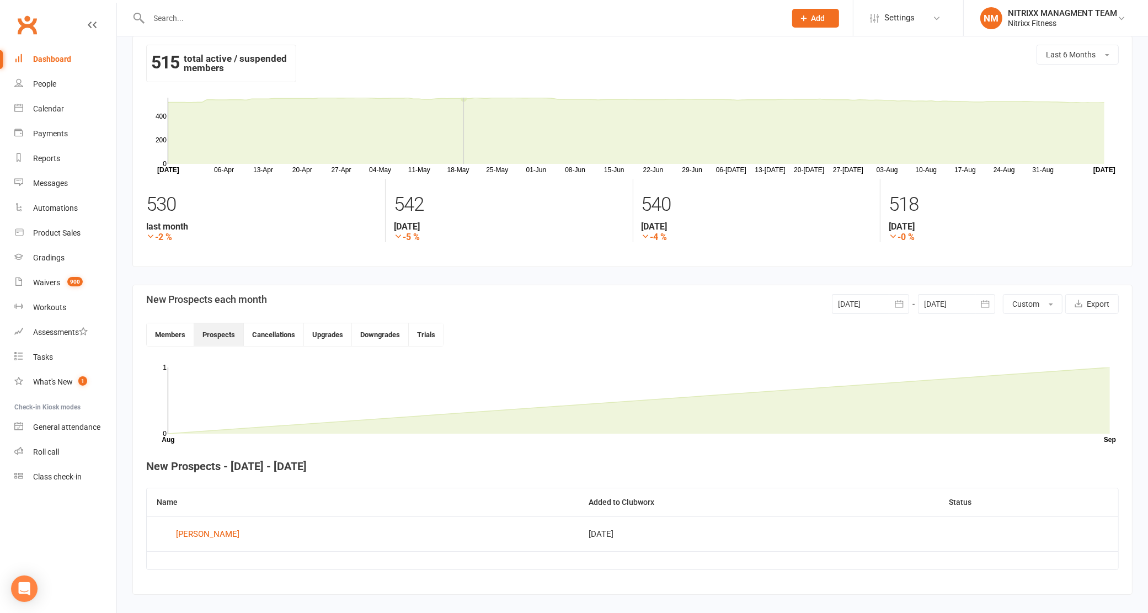
scroll to position [0, 0]
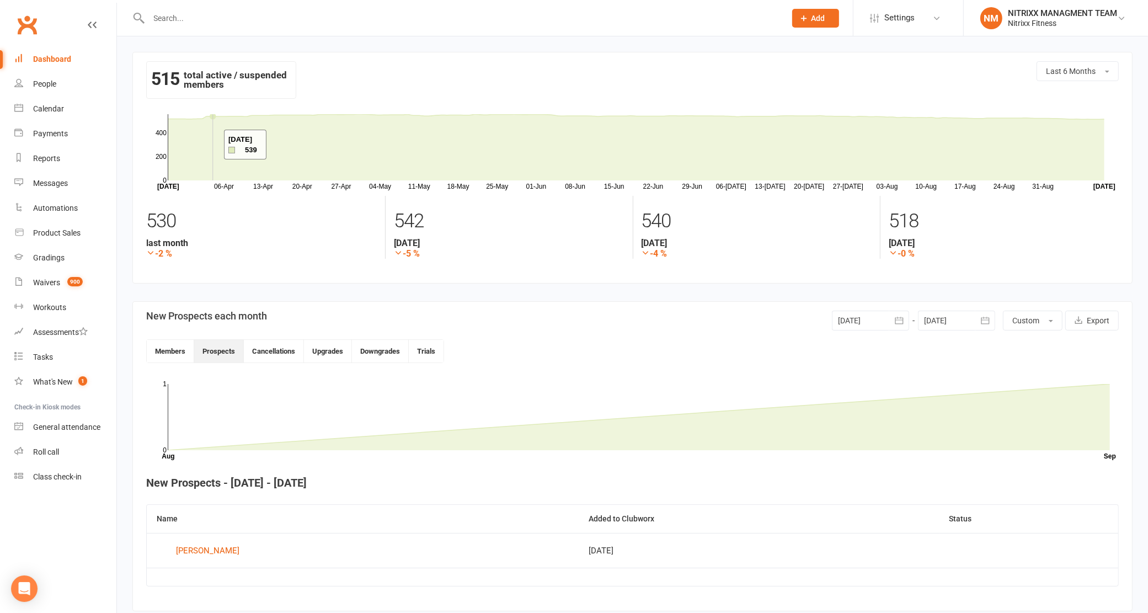
drag, startPoint x: 348, startPoint y: 142, endPoint x: 356, endPoint y: 163, distance: 22.9
click at [178, 144] on icon at bounding box center [636, 147] width 936 height 66
click at [1071, 69] on span "Last 6 Months" at bounding box center [1071, 71] width 50 height 9
click at [1092, 186] on span "Last 12 Months" at bounding box center [1074, 186] width 57 height 10
click at [1103, 180] on icon at bounding box center [636, 147] width 936 height 66
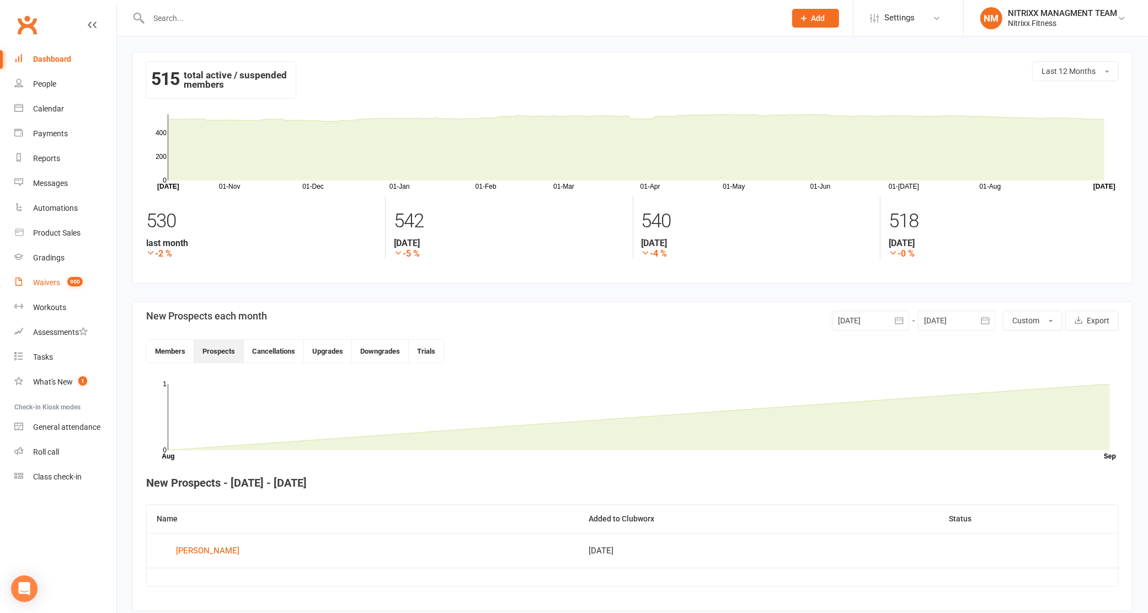
click at [53, 278] on div "Waivers" at bounding box center [46, 282] width 27 height 9
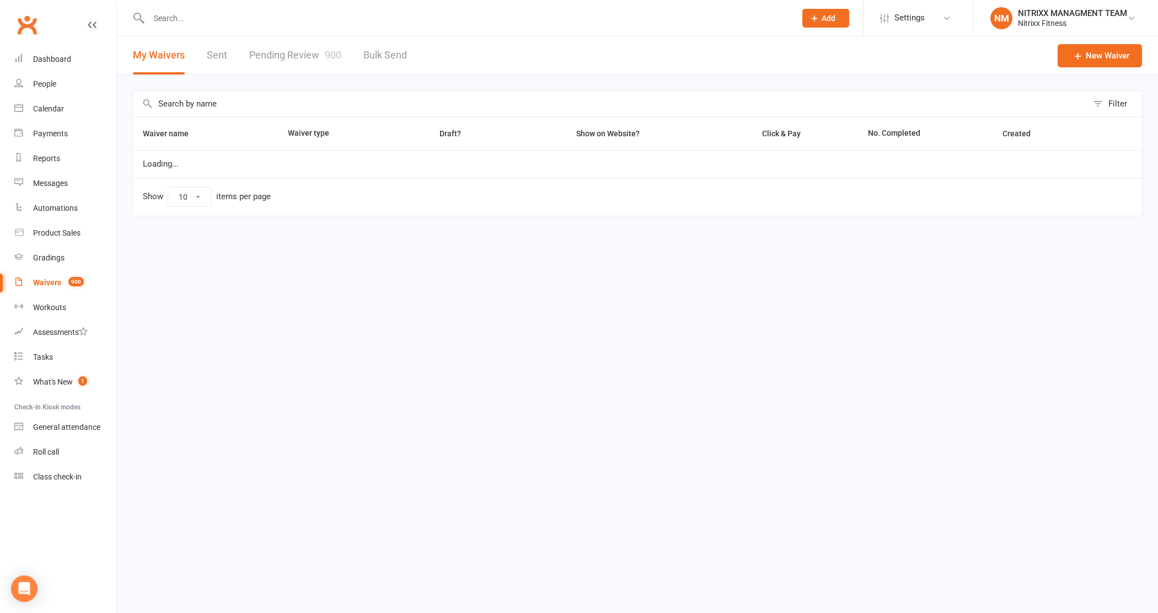
select select "100"
click at [323, 54] on link "Pending Review 900" at bounding box center [295, 55] width 92 height 38
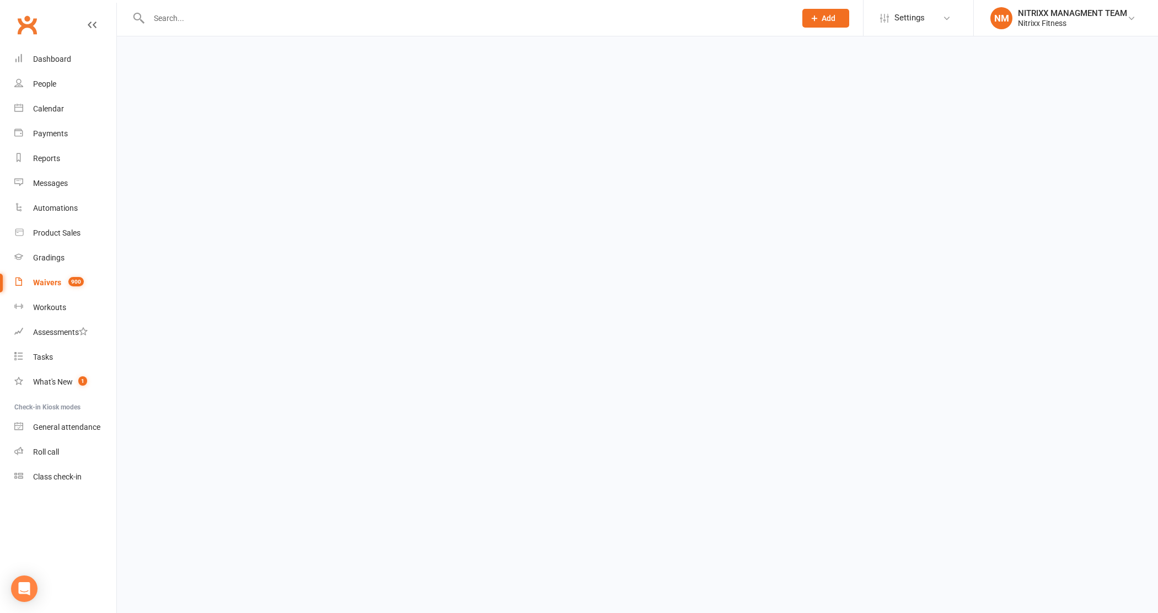
select select "100"
